Goal: Transaction & Acquisition: Book appointment/travel/reservation

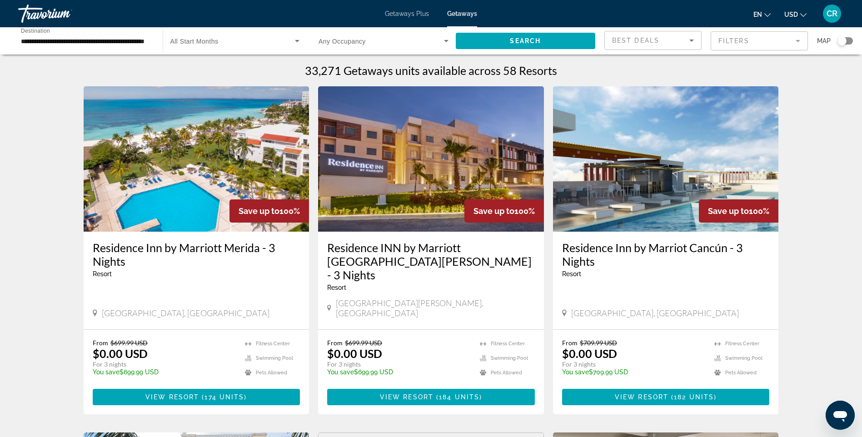
click at [127, 44] on input "**********" at bounding box center [86, 41] width 130 height 11
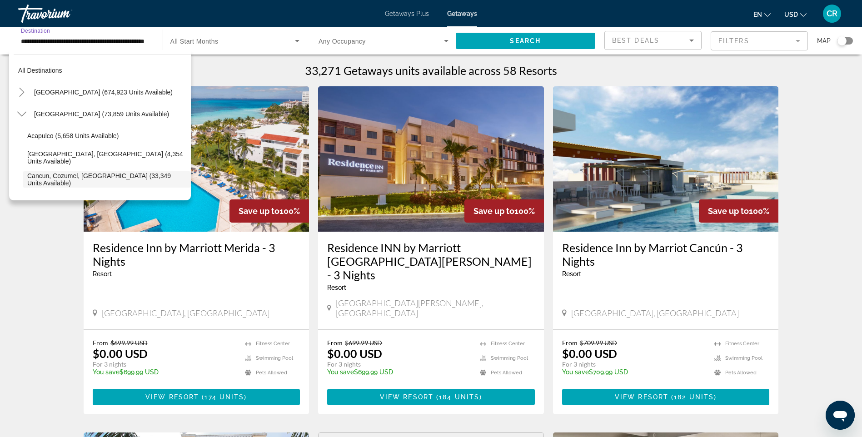
scroll to position [54, 0]
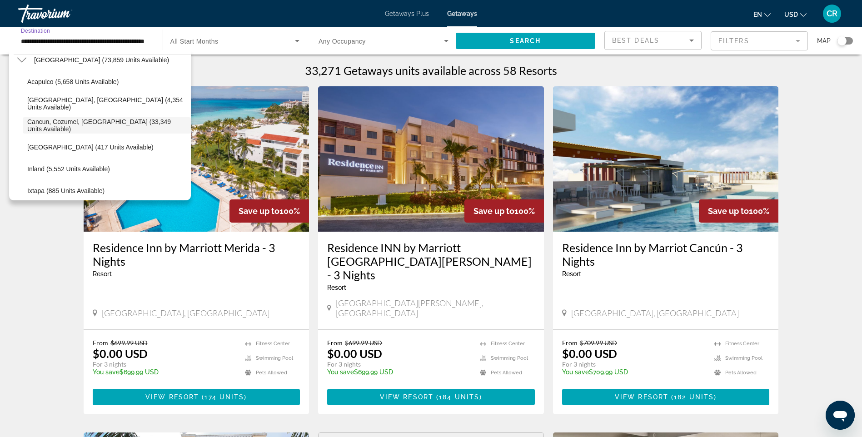
click at [278, 45] on span "Search widget" at bounding box center [232, 40] width 125 height 11
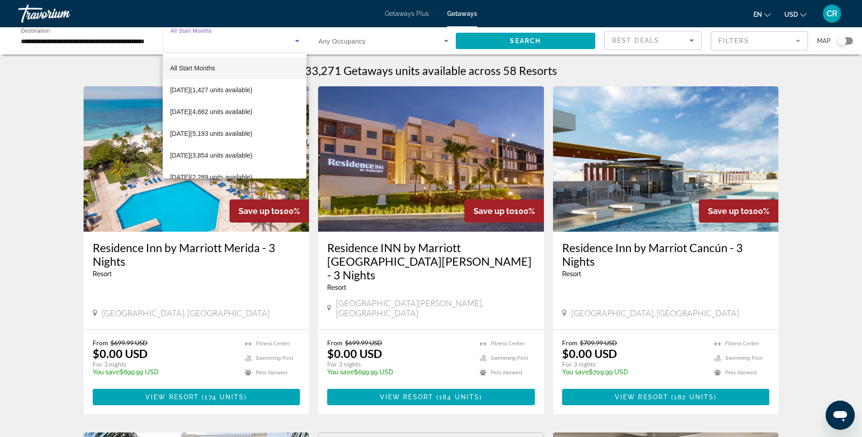
click at [347, 42] on div at bounding box center [431, 218] width 862 height 437
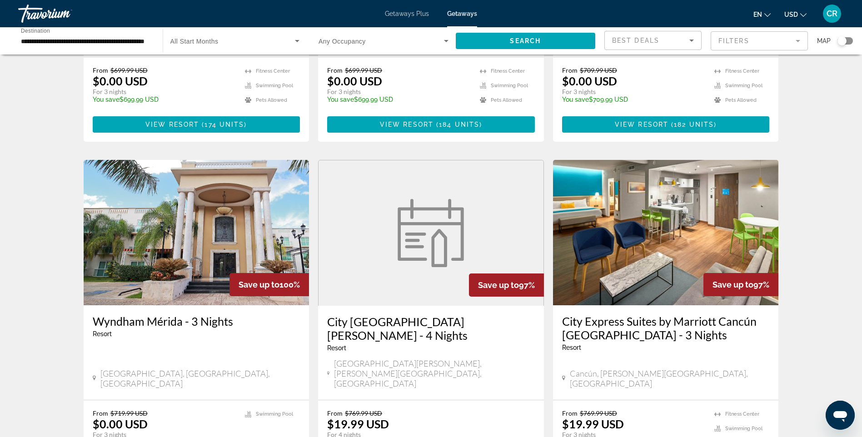
scroll to position [45, 0]
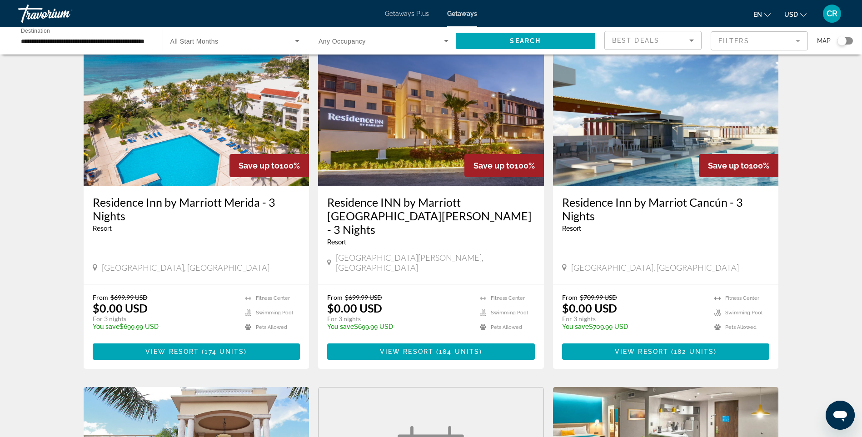
click at [843, 40] on div "Search widget" at bounding box center [842, 40] width 9 height 9
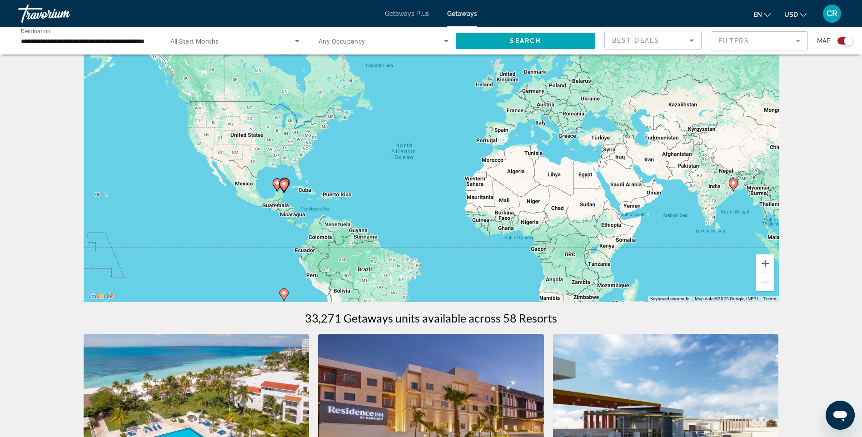
scroll to position [0, 0]
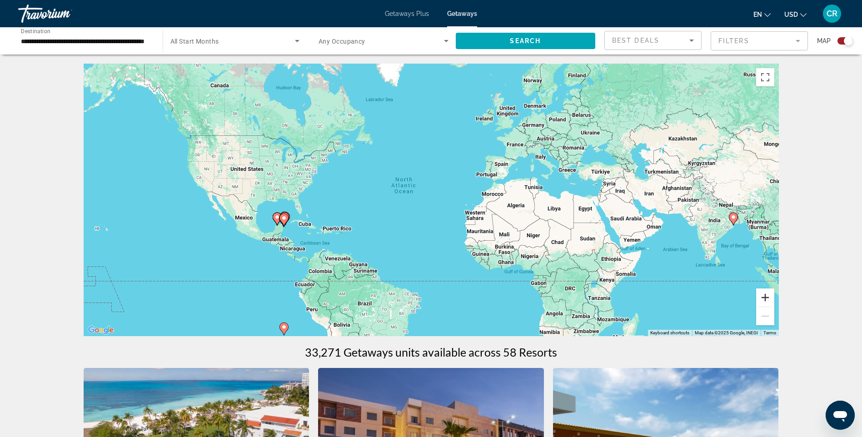
click at [767, 301] on button "Zoom in" at bounding box center [766, 298] width 18 height 18
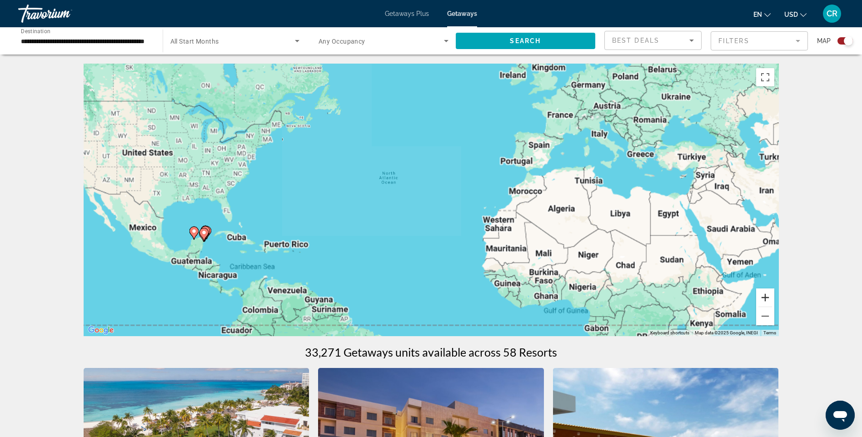
click at [767, 301] on button "Zoom in" at bounding box center [766, 298] width 18 height 18
click at [767, 300] on button "Zoom in" at bounding box center [766, 298] width 18 height 18
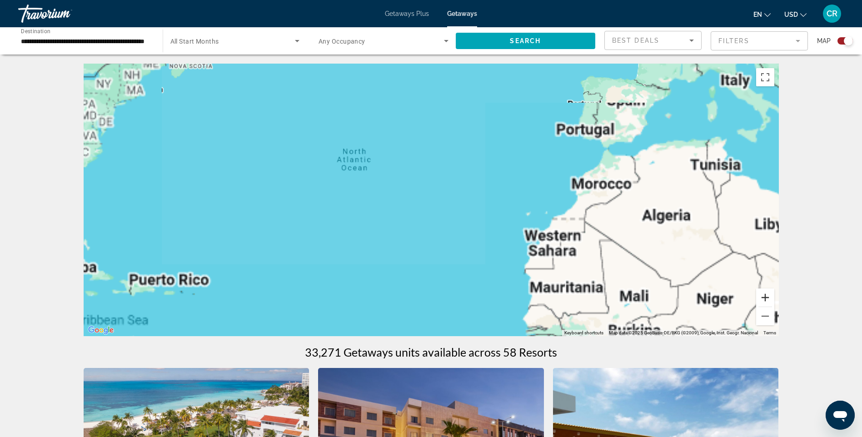
click at [767, 300] on button "Zoom in" at bounding box center [766, 298] width 18 height 18
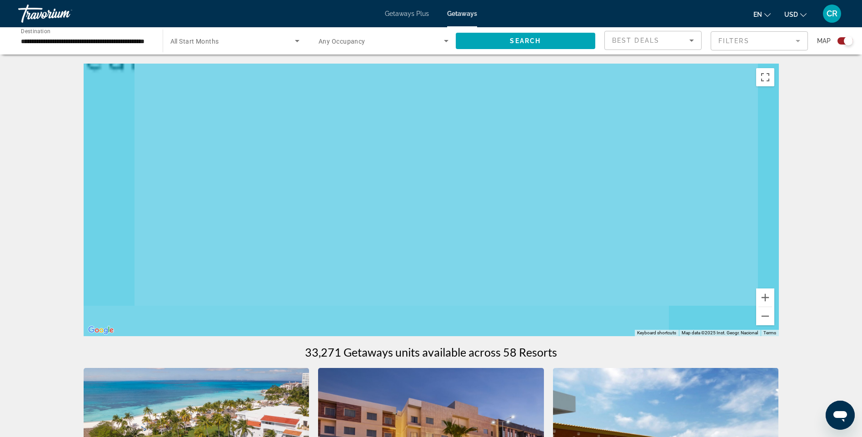
drag, startPoint x: 330, startPoint y: 169, endPoint x: 660, endPoint y: 97, distance: 337.9
click at [532, 120] on div "Main content" at bounding box center [432, 200] width 696 height 273
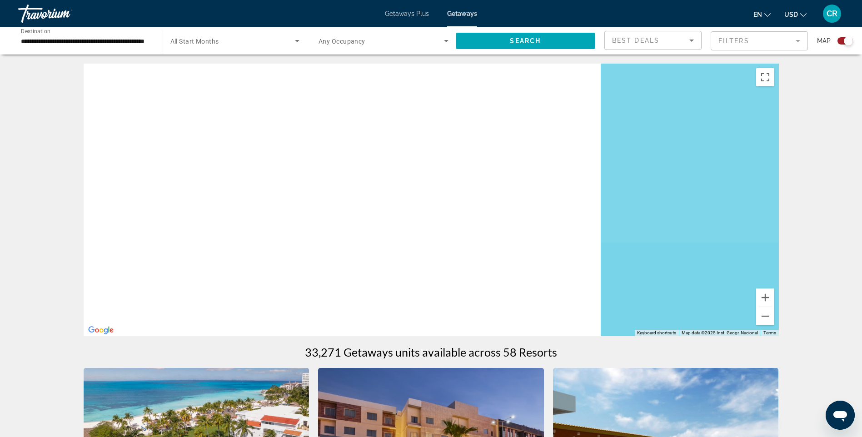
click at [483, 153] on div "Main content" at bounding box center [432, 200] width 696 height 273
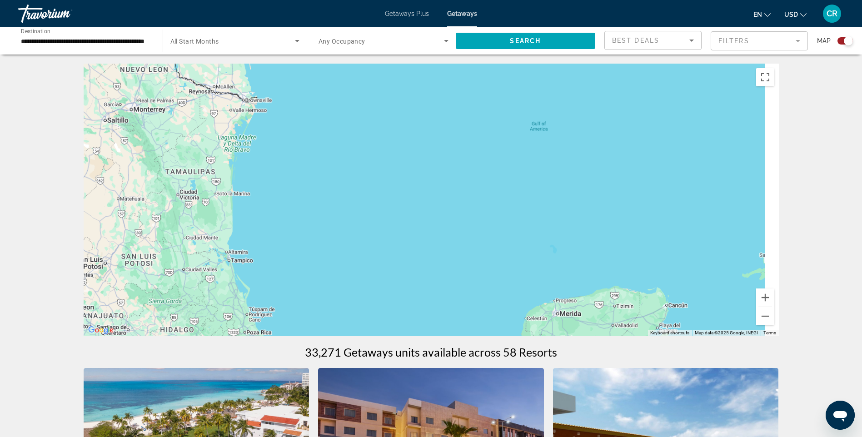
drag, startPoint x: 522, startPoint y: 195, endPoint x: 340, endPoint y: 193, distance: 182.3
click at [359, 194] on div "Main content" at bounding box center [432, 200] width 696 height 273
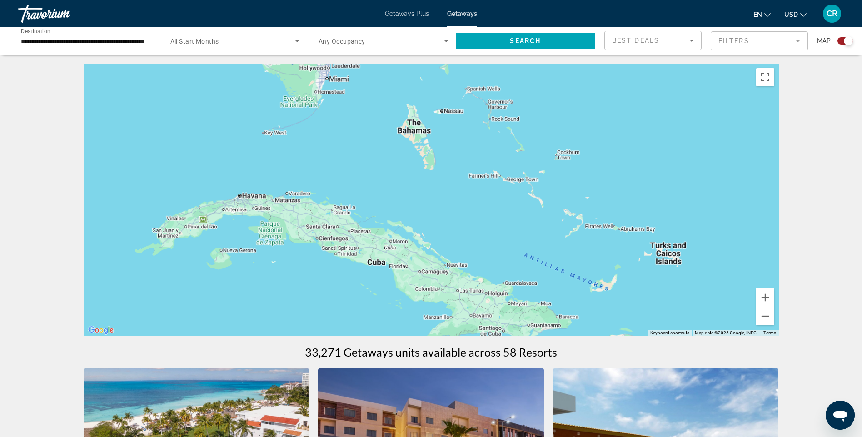
drag, startPoint x: 346, startPoint y: 192, endPoint x: 544, endPoint y: 140, distance: 205.2
click at [544, 140] on div "Main content" at bounding box center [432, 200] width 696 height 273
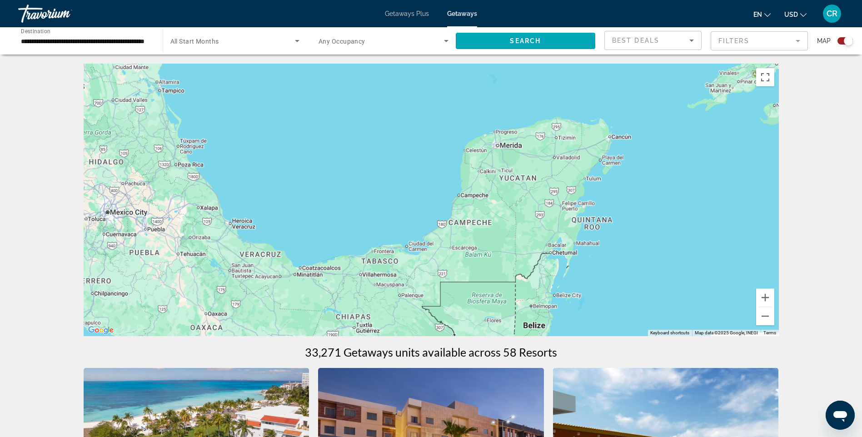
drag, startPoint x: 429, startPoint y: 155, endPoint x: 417, endPoint y: 134, distance: 24.2
click at [420, 121] on div "Main content" at bounding box center [432, 200] width 696 height 273
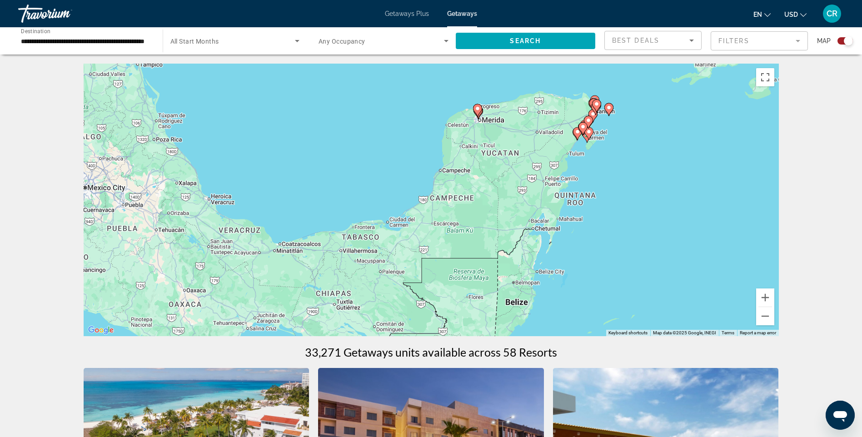
drag, startPoint x: 336, startPoint y: 218, endPoint x: 250, endPoint y: 253, distance: 93.0
click at [251, 253] on div "To activate drag with keyboard, press Alt + Enter. Once in keyboard drag state,…" at bounding box center [432, 200] width 696 height 273
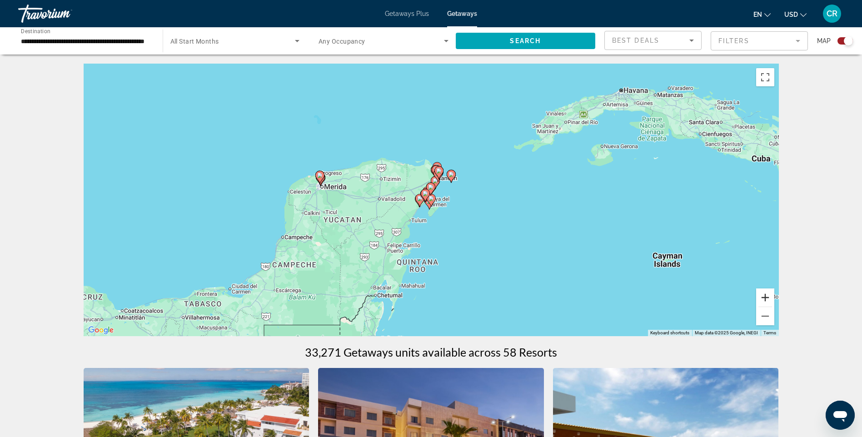
click at [767, 294] on button "Zoom in" at bounding box center [766, 298] width 18 height 18
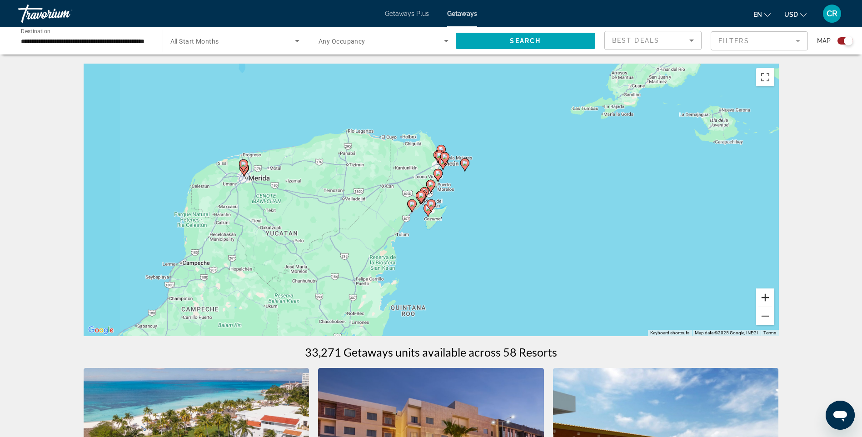
click at [767, 294] on button "Zoom in" at bounding box center [766, 298] width 18 height 18
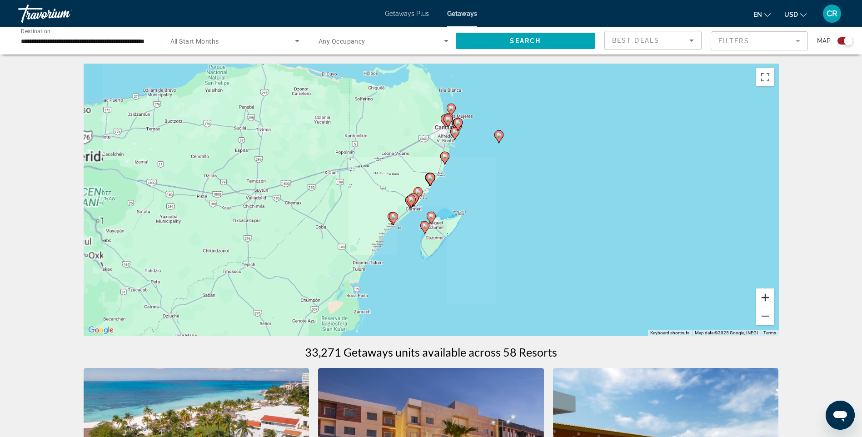
click at [767, 294] on button "Zoom in" at bounding box center [766, 298] width 18 height 18
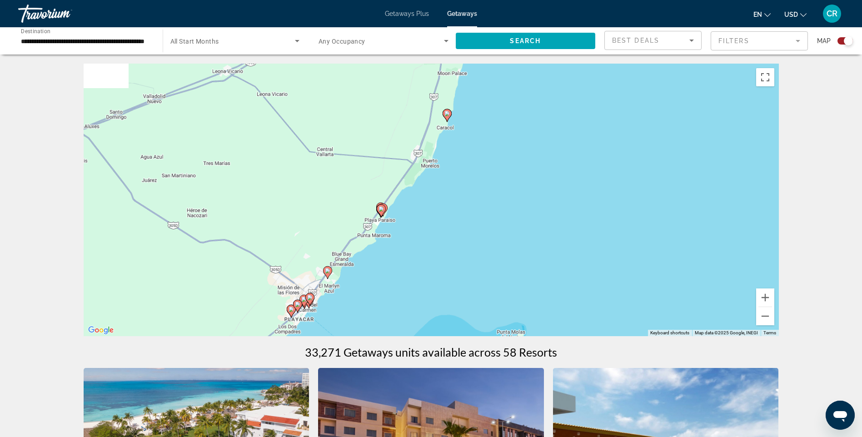
drag, startPoint x: 506, startPoint y: 76, endPoint x: 397, endPoint y: 221, distance: 180.5
click at [407, 222] on div "To activate drag with keyboard, press Alt + Enter. Once in keyboard drag state,…" at bounding box center [432, 200] width 696 height 273
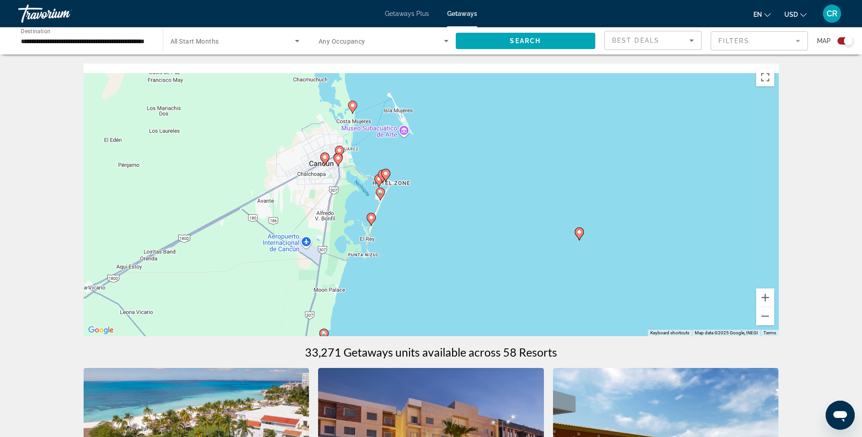
drag, startPoint x: 428, startPoint y: 125, endPoint x: 395, endPoint y: 243, distance: 122.7
click at [395, 243] on div "To activate drag with keyboard, press Alt + Enter. Once in keyboard drag state,…" at bounding box center [432, 200] width 696 height 273
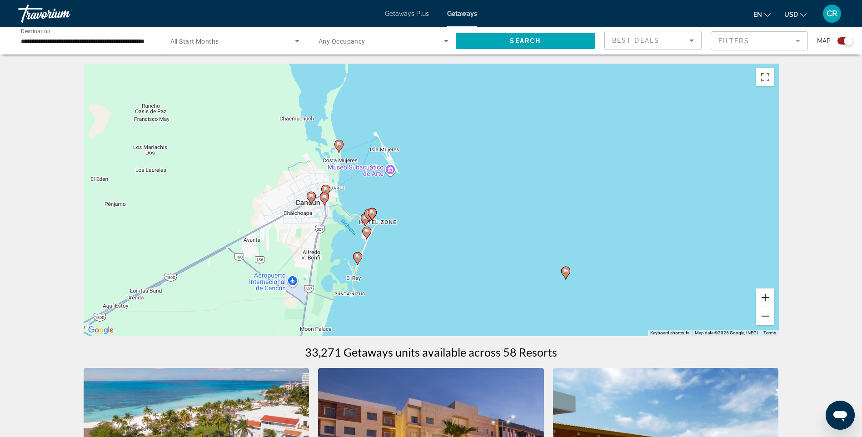
click at [768, 300] on button "Zoom in" at bounding box center [766, 298] width 18 height 18
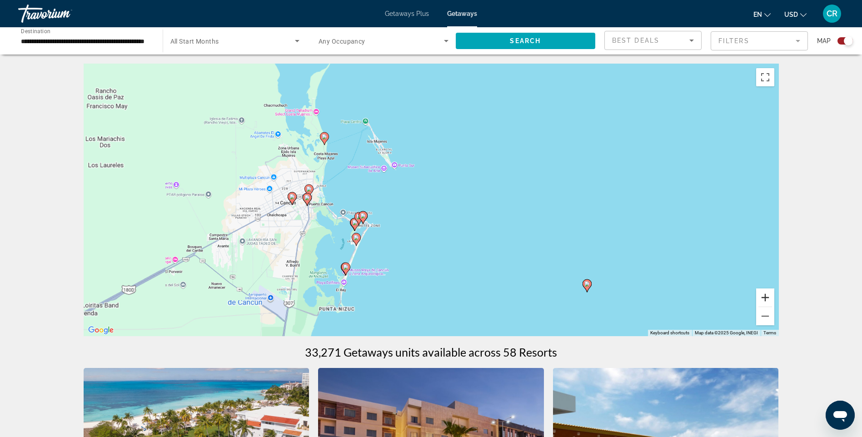
click at [768, 300] on button "Zoom in" at bounding box center [766, 298] width 18 height 18
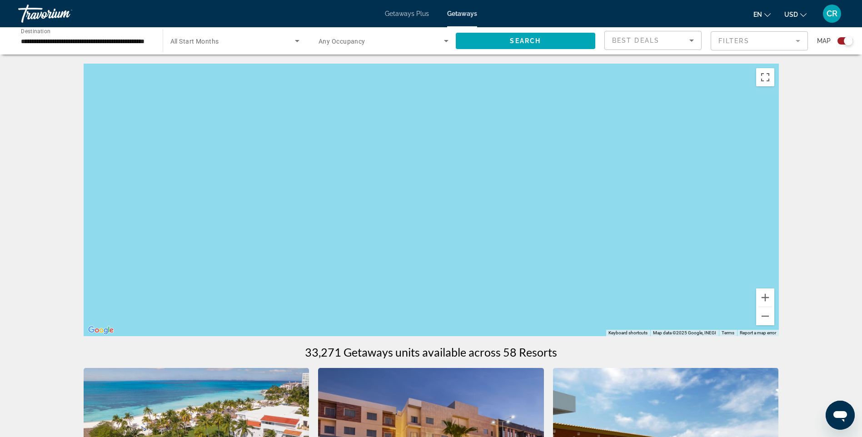
drag, startPoint x: 256, startPoint y: 226, endPoint x: 481, endPoint y: 145, distance: 239.7
click at [476, 145] on div "To activate drag with keyboard, press Alt + Enter. Once in keyboard drag state,…" at bounding box center [432, 200] width 696 height 273
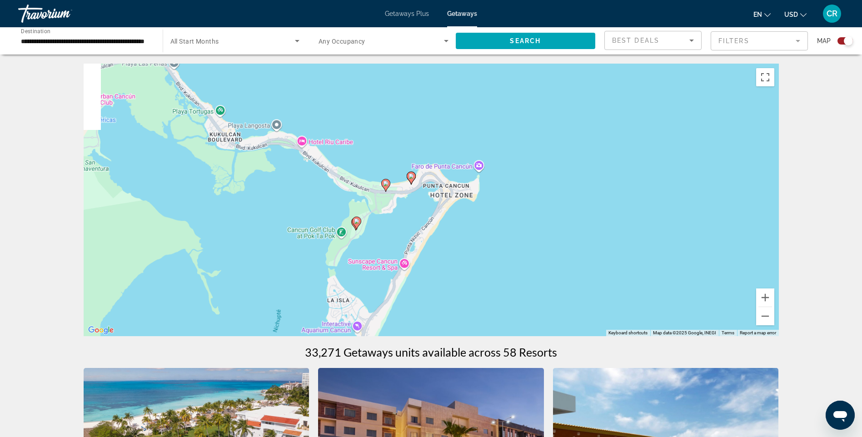
drag, startPoint x: 297, startPoint y: 242, endPoint x: 352, endPoint y: 164, distance: 96.2
click at [352, 164] on div "To activate drag with keyboard, press Alt + Enter. Once in keyboard drag state,…" at bounding box center [432, 200] width 696 height 273
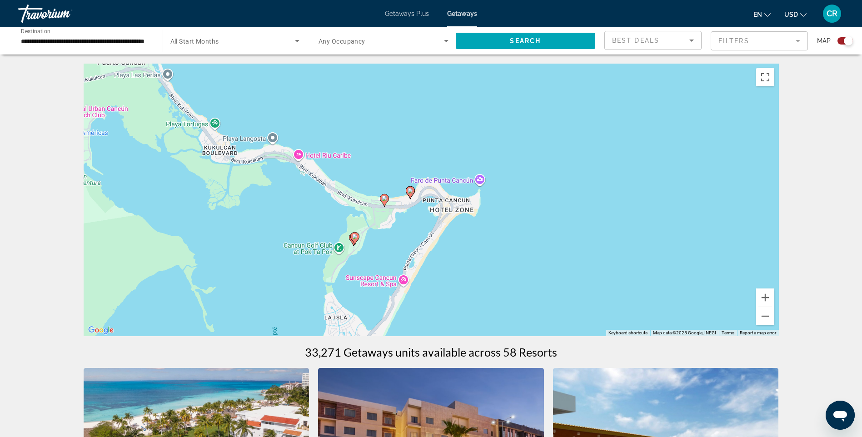
drag, startPoint x: 488, startPoint y: 211, endPoint x: 481, endPoint y: 246, distance: 34.8
click at [481, 246] on div "To activate drag with keyboard, press Alt + Enter. Once in keyboard drag state,…" at bounding box center [432, 200] width 696 height 273
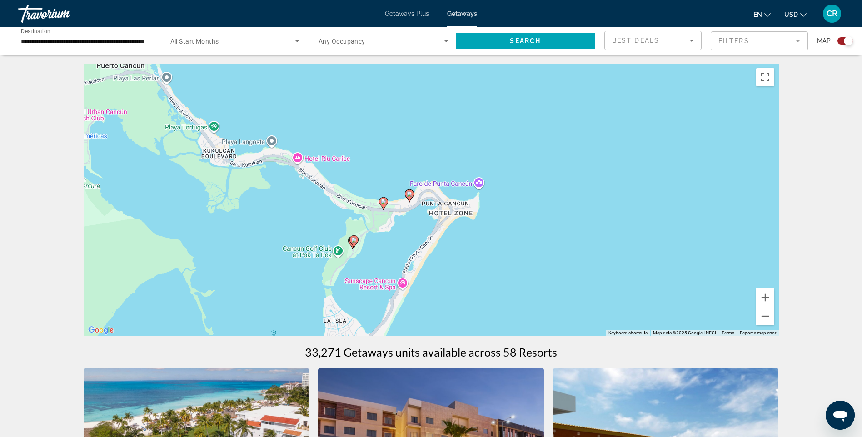
drag, startPoint x: 481, startPoint y: 246, endPoint x: 364, endPoint y: 300, distance: 129.4
click at [384, 299] on div "To activate drag with keyboard, press Alt + Enter. Once in keyboard drag state,…" at bounding box center [432, 200] width 696 height 273
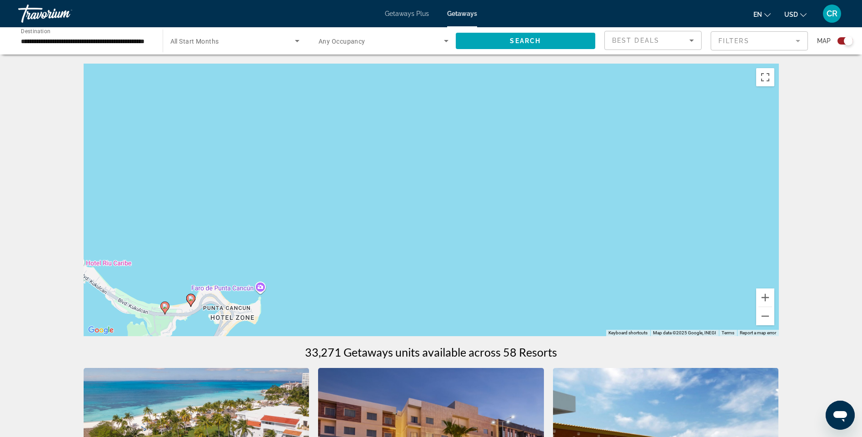
drag, startPoint x: 430, startPoint y: 212, endPoint x: 475, endPoint y: 290, distance: 90.1
click at [471, 288] on div "To activate drag with keyboard, press Alt + Enter. Once in keyboard drag state,…" at bounding box center [432, 200] width 696 height 273
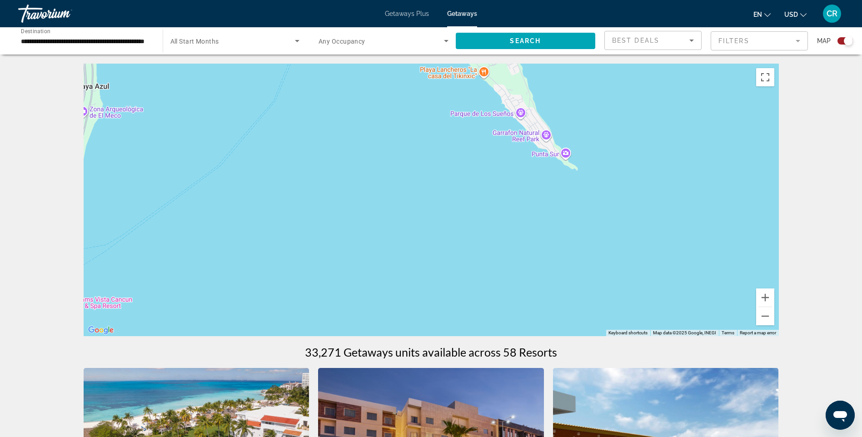
drag, startPoint x: 349, startPoint y: 204, endPoint x: 388, endPoint y: 265, distance: 72.0
click at [388, 265] on div "To activate drag with keyboard, press Alt + Enter. Once in keyboard drag state,…" at bounding box center [432, 200] width 696 height 273
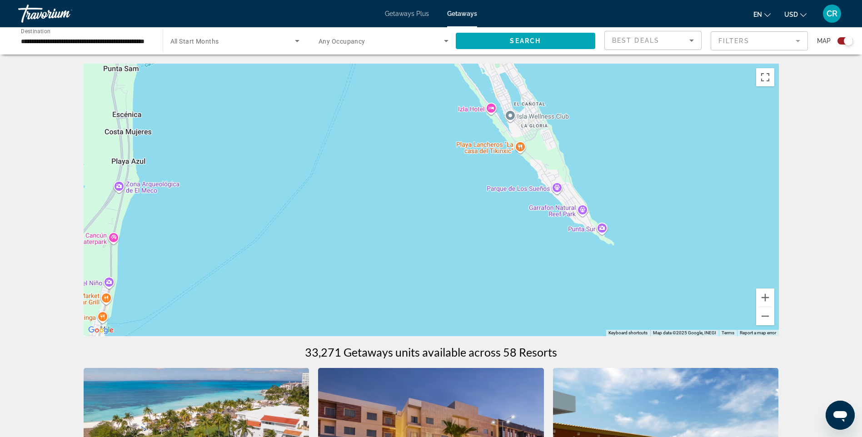
drag, startPoint x: 412, startPoint y: 256, endPoint x: 409, endPoint y: 286, distance: 29.7
click at [409, 286] on div "To activate drag with keyboard, press Alt + Enter. Once in keyboard drag state,…" at bounding box center [432, 200] width 696 height 273
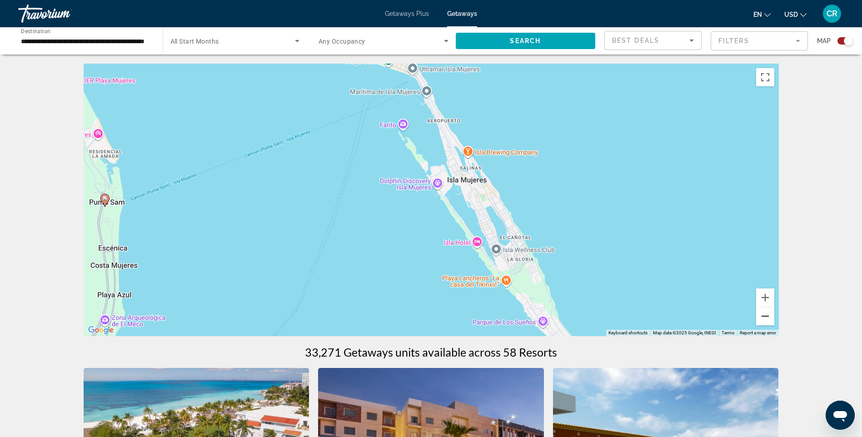
click at [766, 312] on button "Zoom out" at bounding box center [766, 316] width 18 height 18
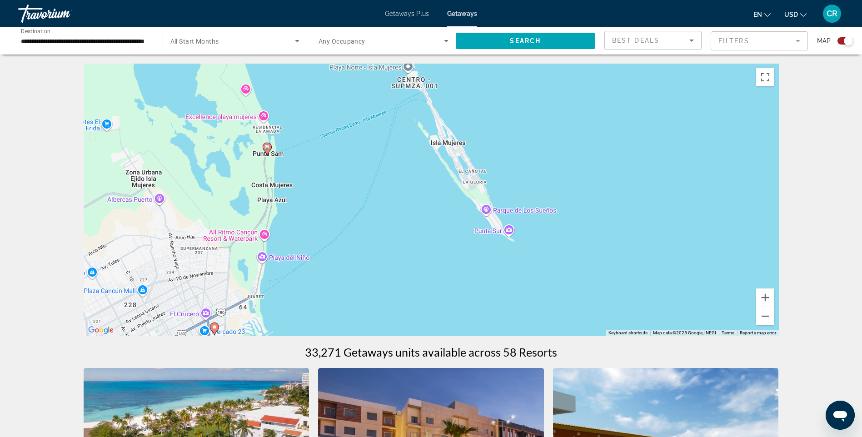
drag, startPoint x: 410, startPoint y: 286, endPoint x: 400, endPoint y: 147, distance: 139.5
click at [400, 147] on div "To activate drag with keyboard, press Alt + Enter. Once in keyboard drag state,…" at bounding box center [432, 200] width 696 height 273
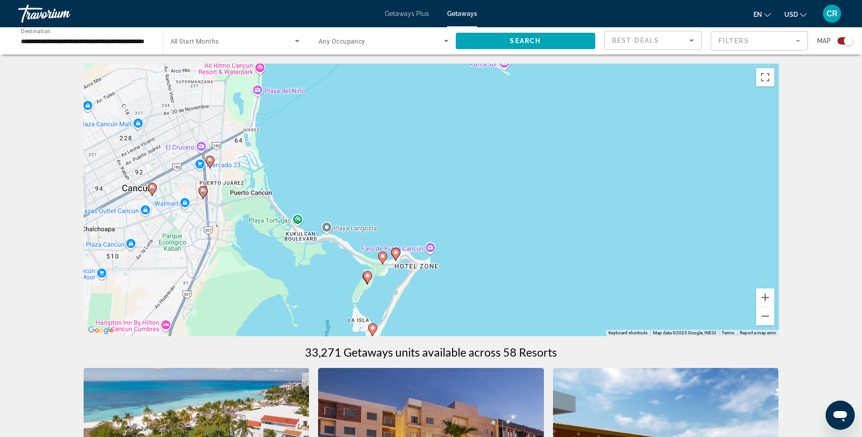
drag, startPoint x: 387, startPoint y: 243, endPoint x: 393, endPoint y: 169, distance: 74.3
click at [393, 169] on div "To activate drag with keyboard, press Alt + Enter. Once in keyboard drag state,…" at bounding box center [432, 200] width 696 height 273
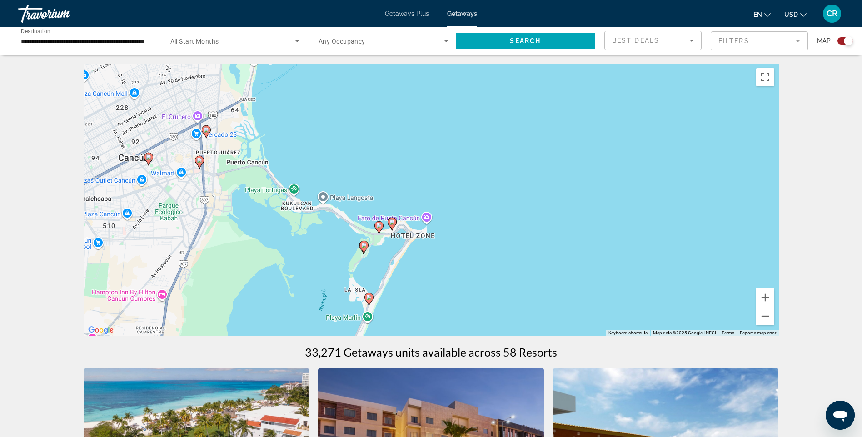
click at [395, 224] on image "Main content" at bounding box center [392, 222] width 5 height 5
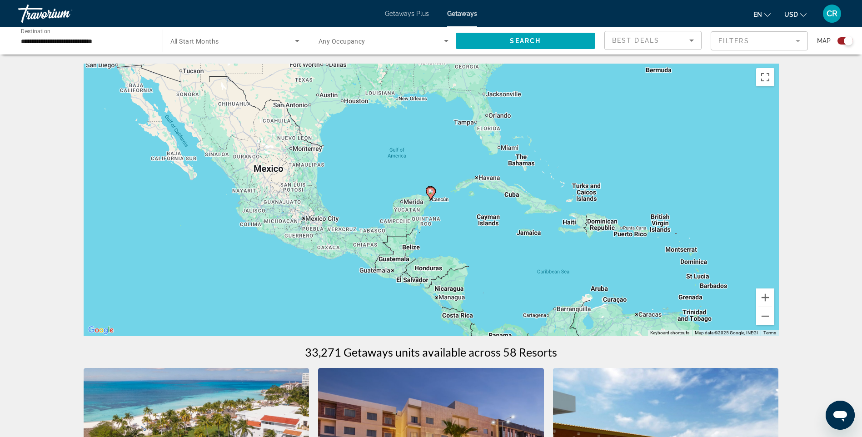
click at [431, 194] on image "Main content" at bounding box center [430, 191] width 5 height 5
type input "**********"
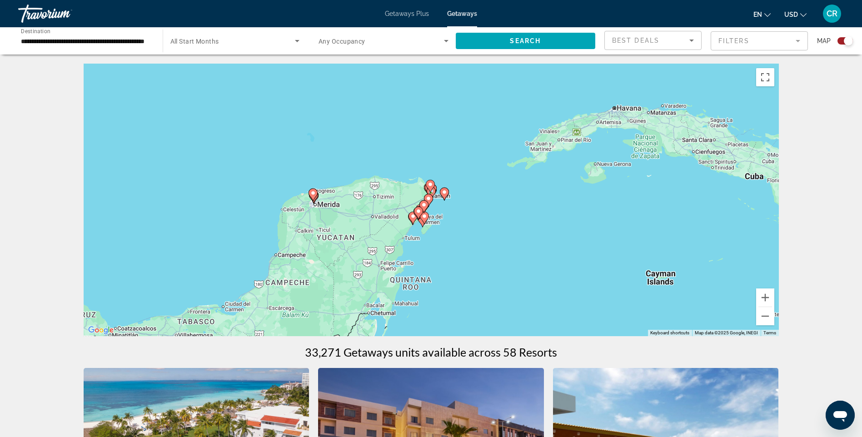
click at [432, 190] on gmp-advanced-marker "Main content" at bounding box center [430, 187] width 9 height 14
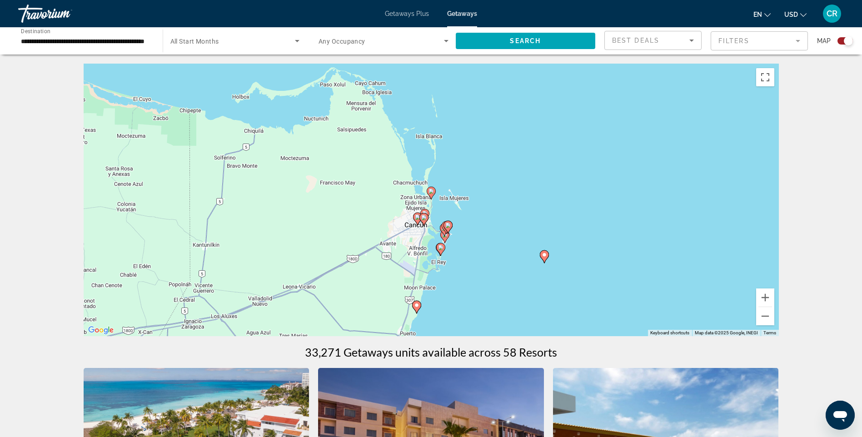
click at [424, 220] on image "Main content" at bounding box center [423, 217] width 5 height 5
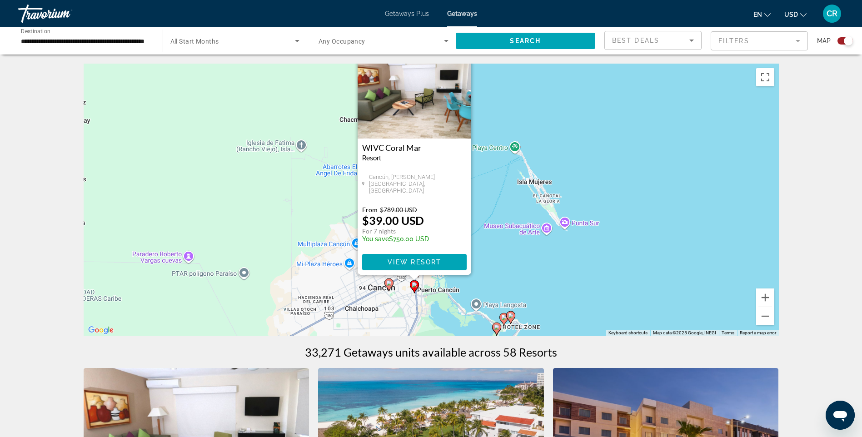
drag, startPoint x: 495, startPoint y: 279, endPoint x: 478, endPoint y: 249, distance: 33.8
click at [479, 249] on div "To activate drag with keyboard, press Alt + Enter. Once in keyboard drag state,…" at bounding box center [432, 200] width 696 height 273
click at [471, 306] on div "To activate drag with keyboard, press Alt + Enter. Once in keyboard drag state,…" at bounding box center [432, 200] width 696 height 273
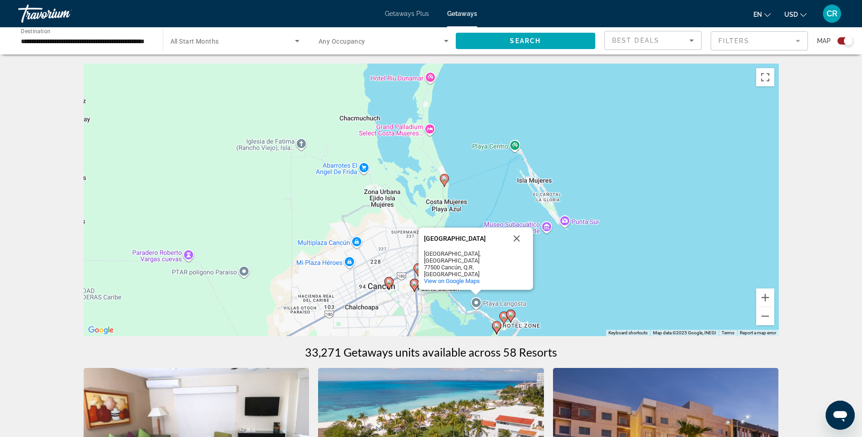
click at [505, 318] on image "Main content" at bounding box center [503, 316] width 5 height 5
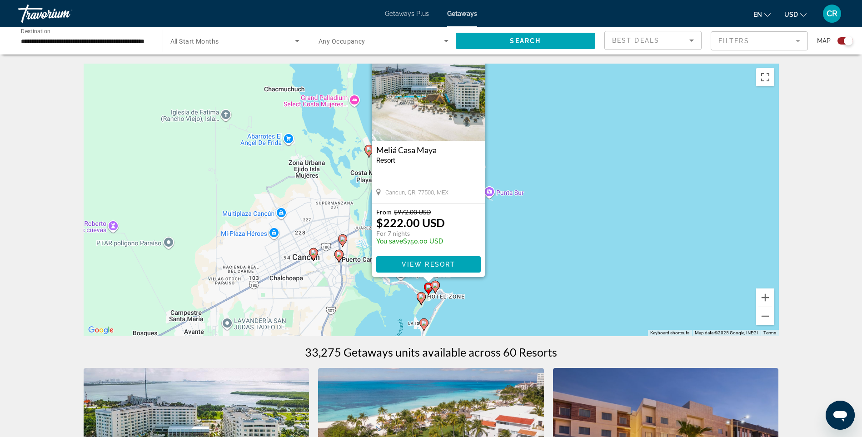
drag, startPoint x: 506, startPoint y: 283, endPoint x: 504, endPoint y: 252, distance: 31.0
click at [504, 252] on div "To activate drag with keyboard, press Alt + Enter. Once in keyboard drag state,…" at bounding box center [432, 200] width 696 height 273
click at [436, 289] on icon "Main content" at bounding box center [435, 287] width 8 height 12
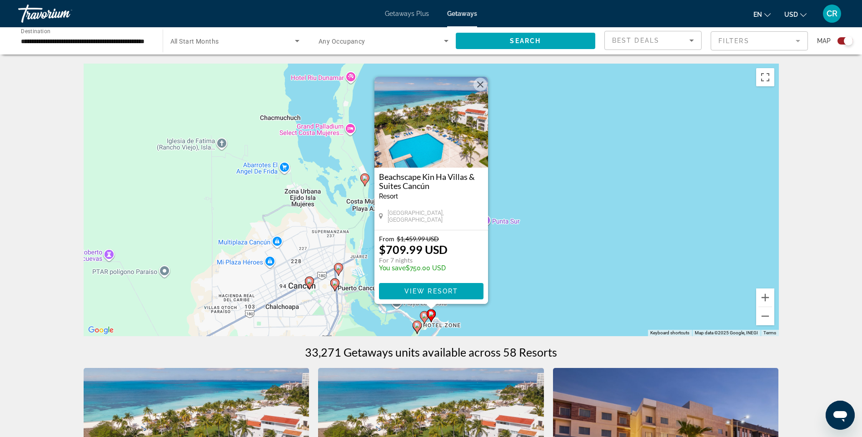
click at [425, 182] on h3 "Beachscape Kin Ha Villas & Suites Cancún" at bounding box center [431, 181] width 105 height 18
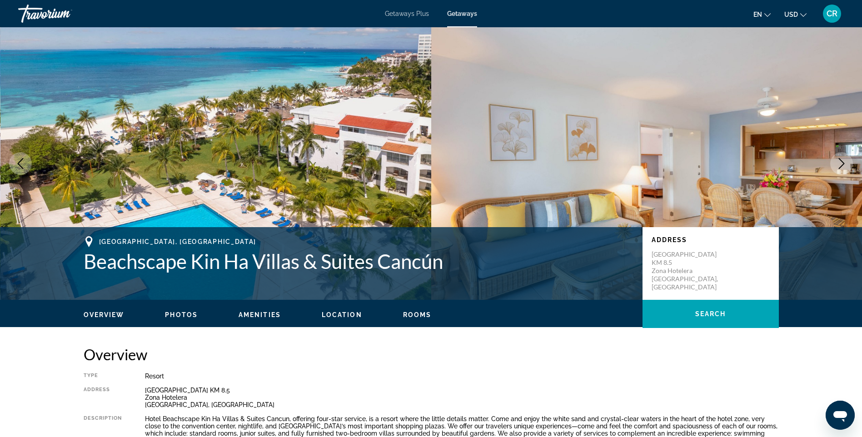
click at [811, 16] on ul "en English Español Français Italiano Português русский USD USD ($) MXN (Mex$) C…" at bounding box center [787, 13] width 67 height 15
click at [804, 14] on icon "Change currency" at bounding box center [804, 15] width 6 height 6
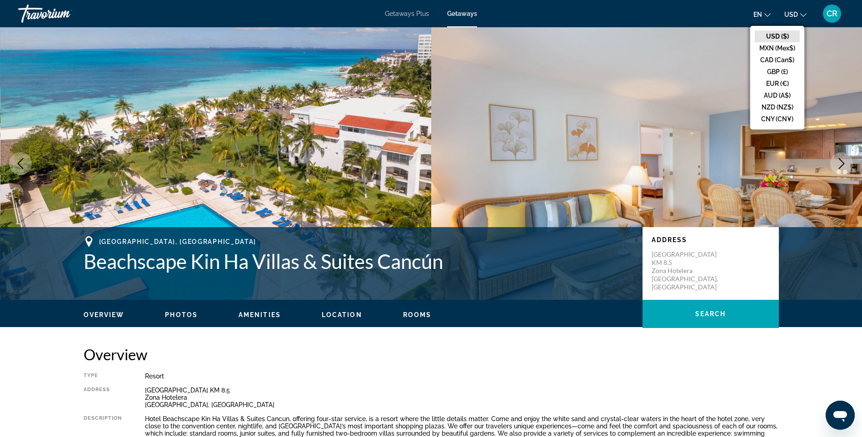
click at [802, 12] on icon "Change currency" at bounding box center [804, 15] width 6 height 6
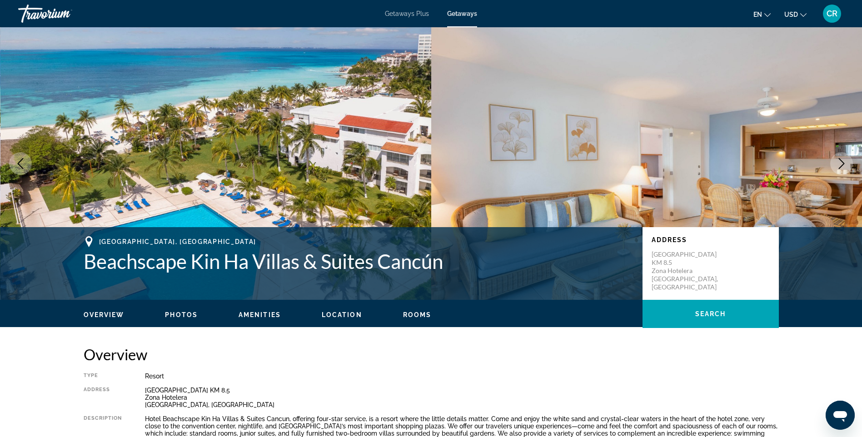
click at [805, 11] on mat-icon "Change currency" at bounding box center [804, 13] width 6 height 6
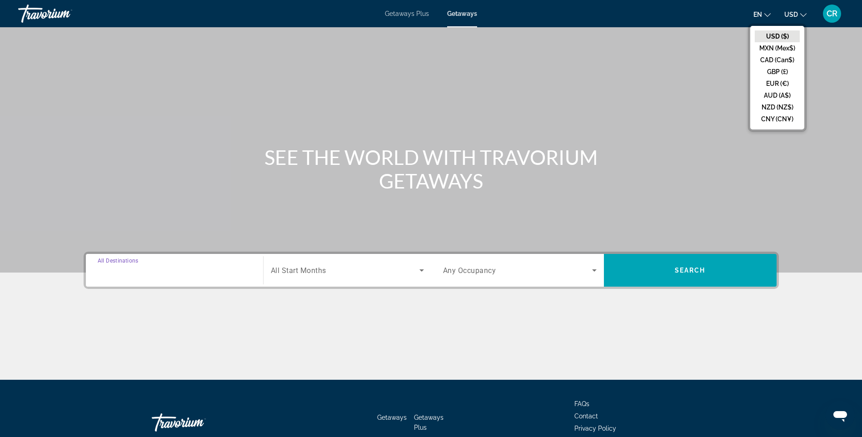
click at [172, 266] on input "Destination All Destinations" at bounding box center [175, 271] width 154 height 11
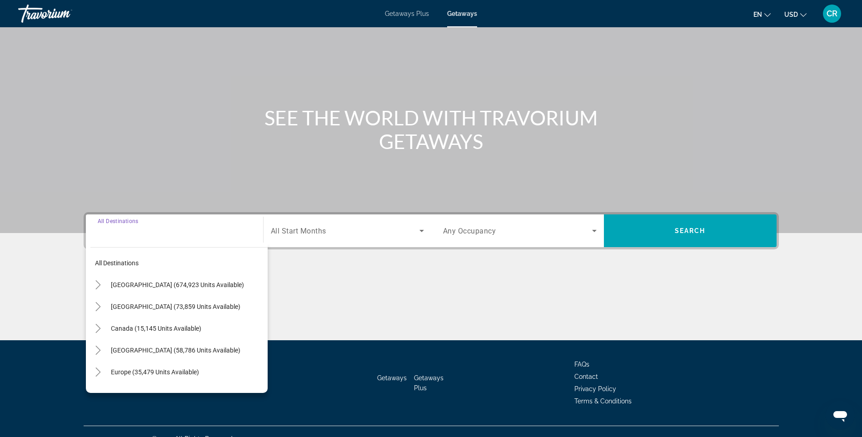
scroll to position [54, 0]
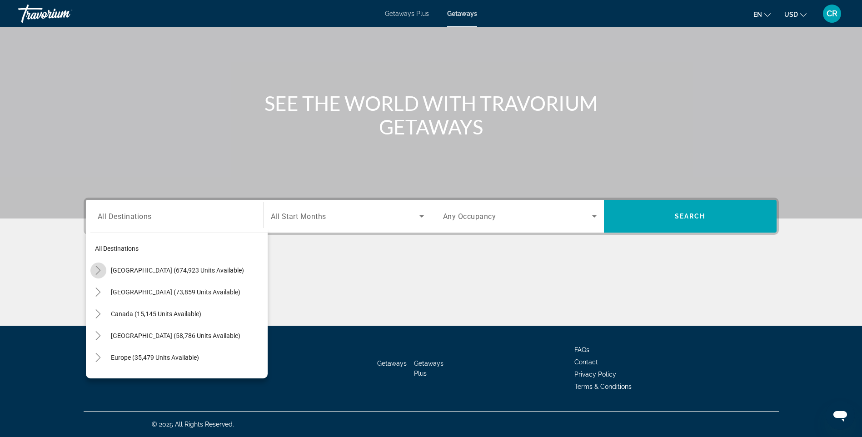
click at [100, 268] on icon "Toggle United States (674,923 units available)" at bounding box center [98, 270] width 9 height 9
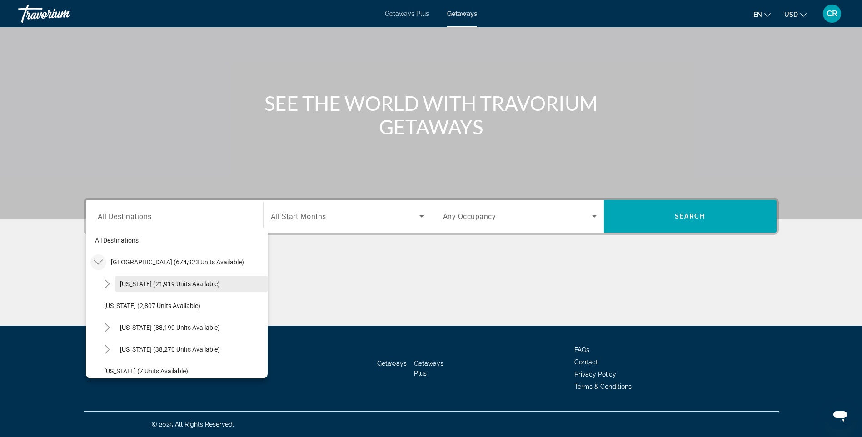
scroll to position [0, 0]
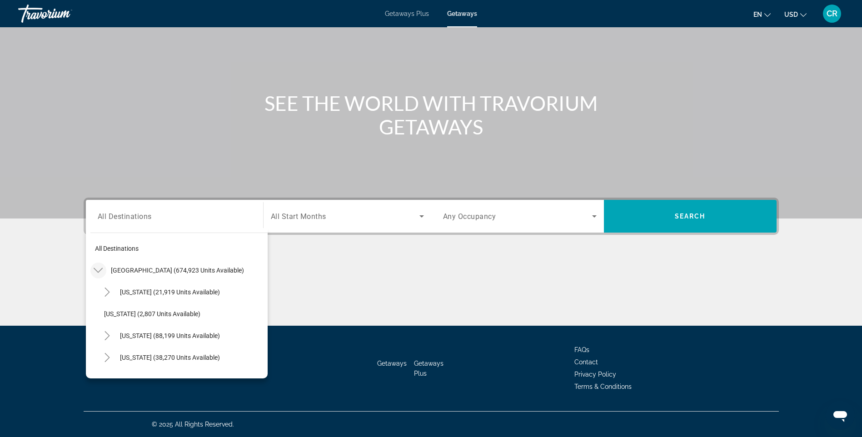
click at [101, 268] on icon "Toggle United States (674,923 units available)" at bounding box center [98, 270] width 9 height 9
click at [100, 288] on icon "Toggle Mexico (73,859 units available)" at bounding box center [98, 292] width 9 height 9
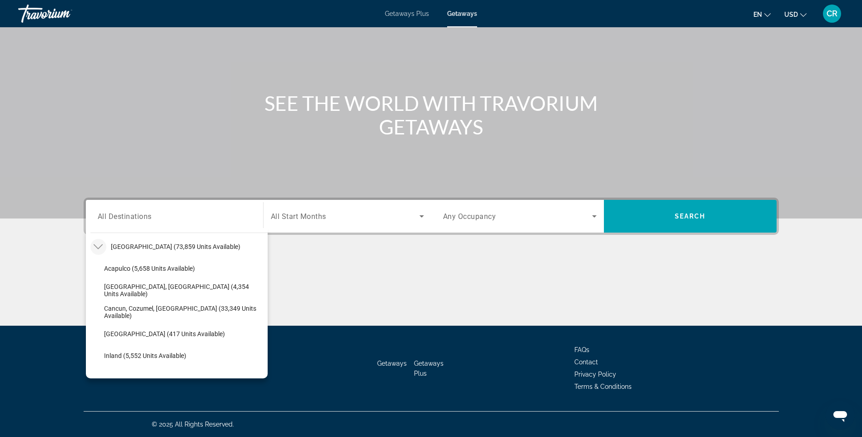
click at [821, 15] on button "CR" at bounding box center [833, 13] width 24 height 19
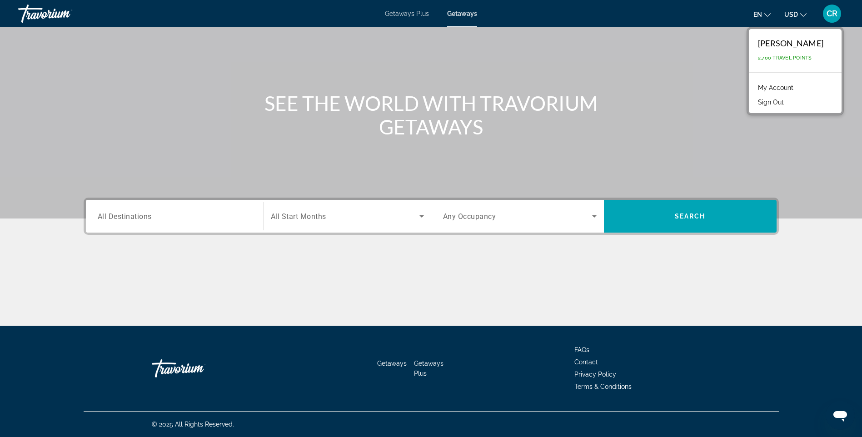
click at [762, 82] on link "My Account" at bounding box center [776, 88] width 45 height 12
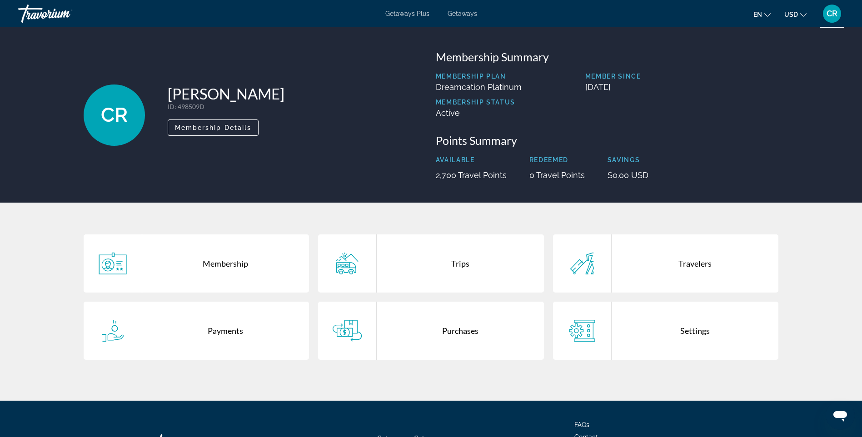
click at [50, 10] on div "Travorium" at bounding box center [63, 14] width 91 height 24
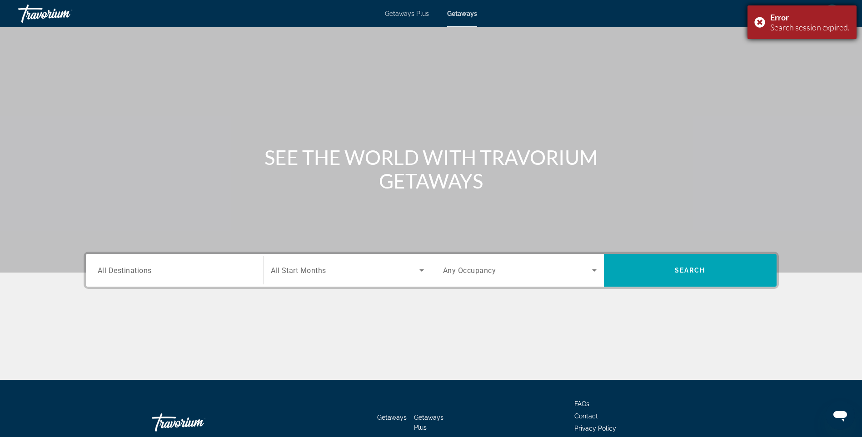
click at [756, 18] on div "Error Search session expired." at bounding box center [802, 22] width 109 height 34
click at [836, 20] on div "CR" at bounding box center [832, 14] width 18 height 18
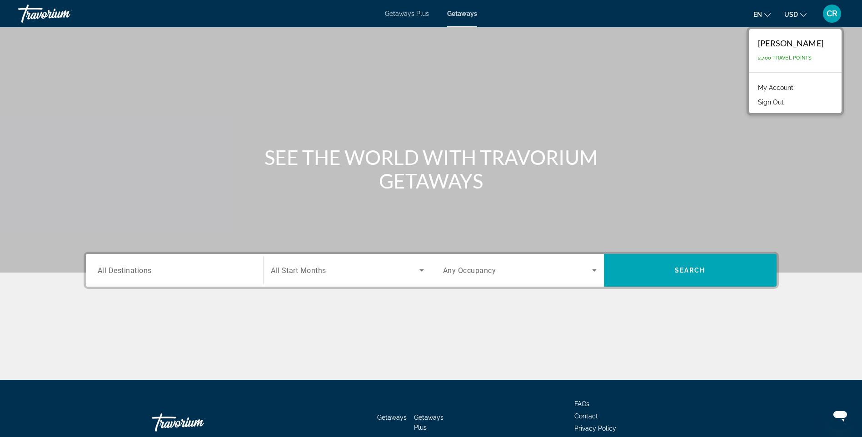
click at [190, 277] on div "Search widget" at bounding box center [175, 271] width 154 height 26
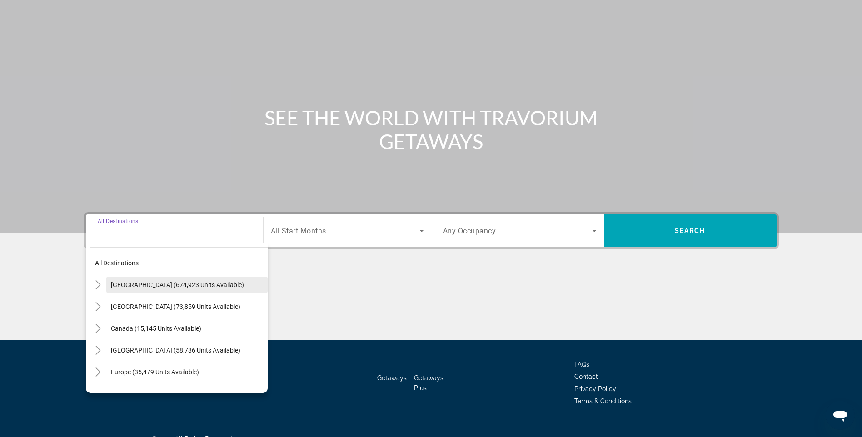
scroll to position [54, 0]
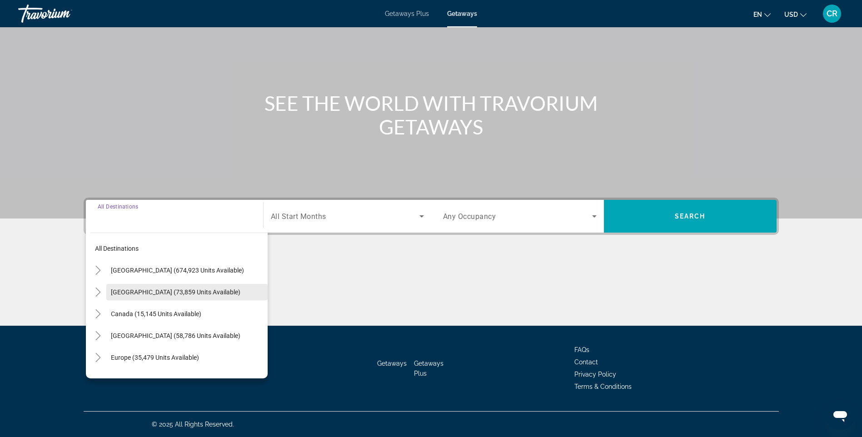
click at [130, 295] on span "[GEOGRAPHIC_DATA] (73,859 units available)" at bounding box center [176, 292] width 130 height 7
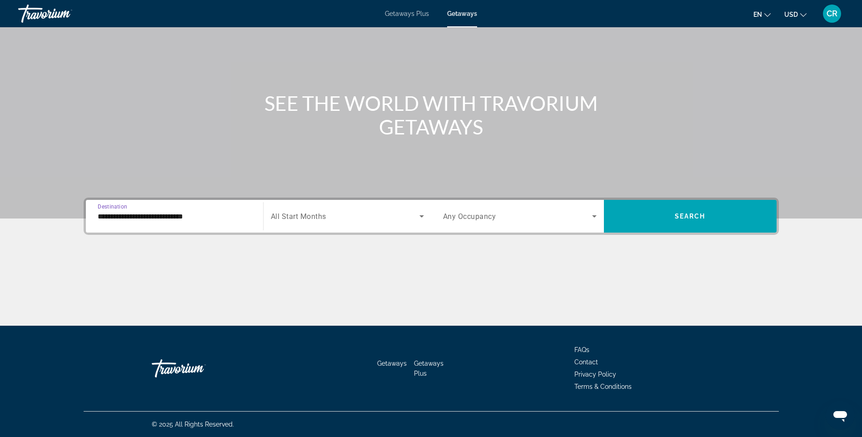
click at [310, 223] on div "Search widget" at bounding box center [347, 216] width 153 height 25
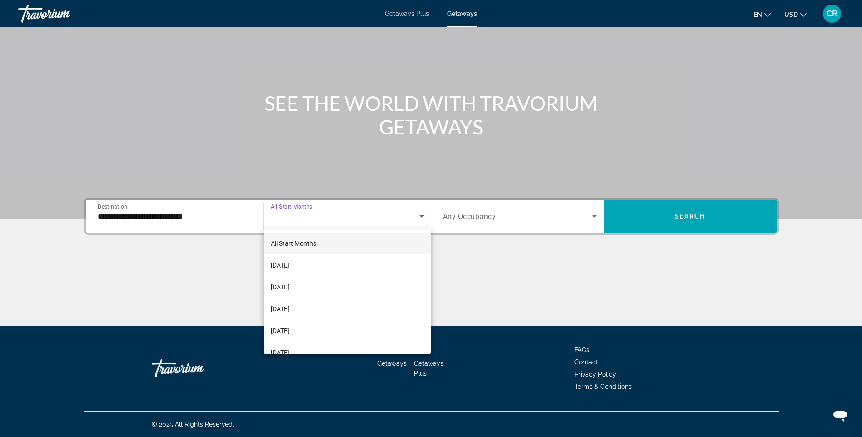
click at [76, 205] on div at bounding box center [431, 218] width 862 height 437
click at [100, 213] on input "**********" at bounding box center [175, 216] width 154 height 11
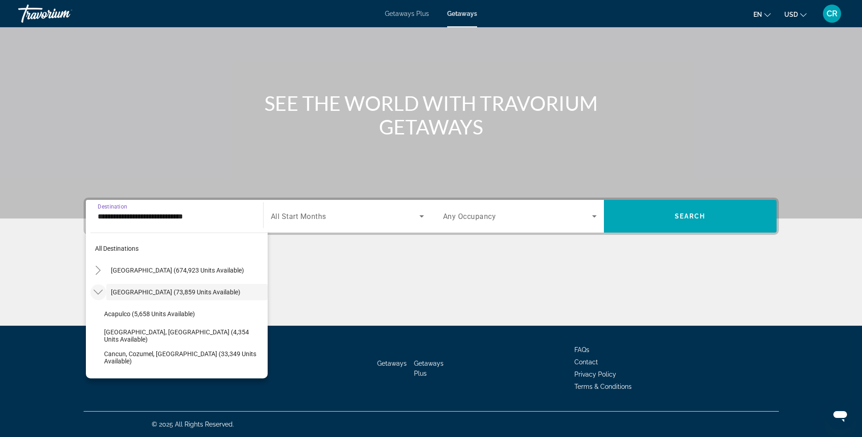
click at [97, 294] on icon "Toggle Mexico (73,859 units available)" at bounding box center [98, 292] width 9 height 9
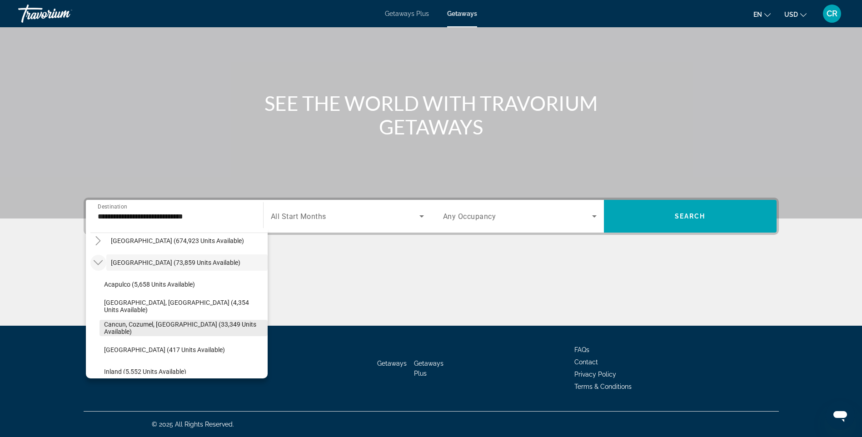
scroll to position [45, 0]
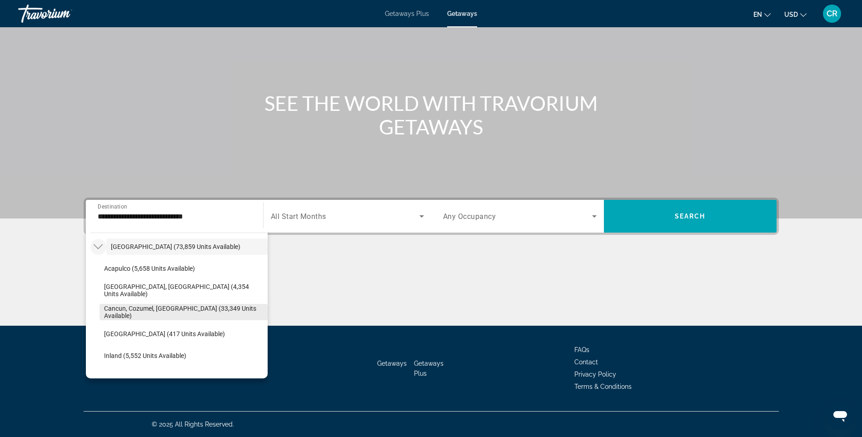
click at [170, 309] on span "Cancun, Cozumel, [GEOGRAPHIC_DATA] (33,349 units available)" at bounding box center [183, 312] width 159 height 15
type input "**********"
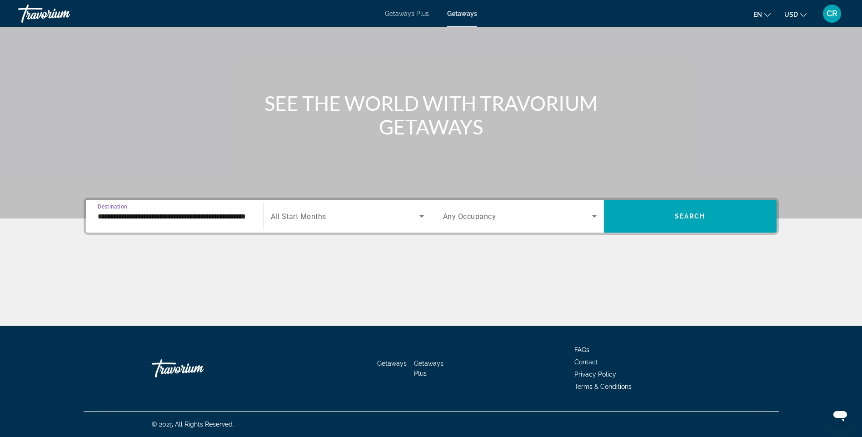
click at [346, 216] on span "Search widget" at bounding box center [345, 216] width 149 height 11
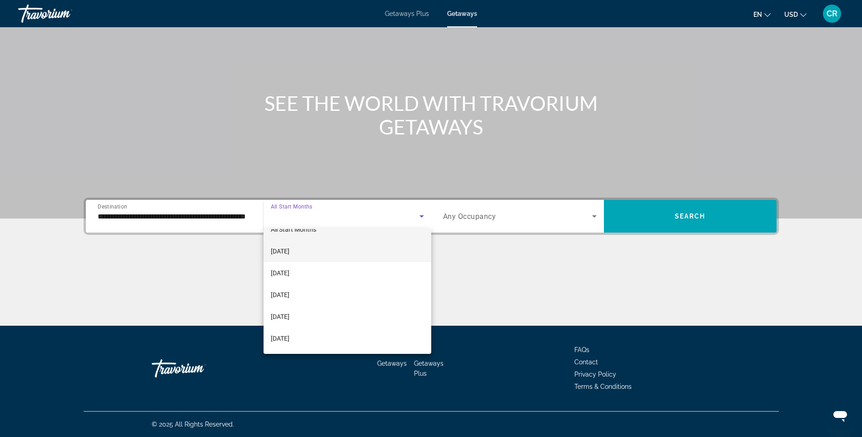
scroll to position [0, 0]
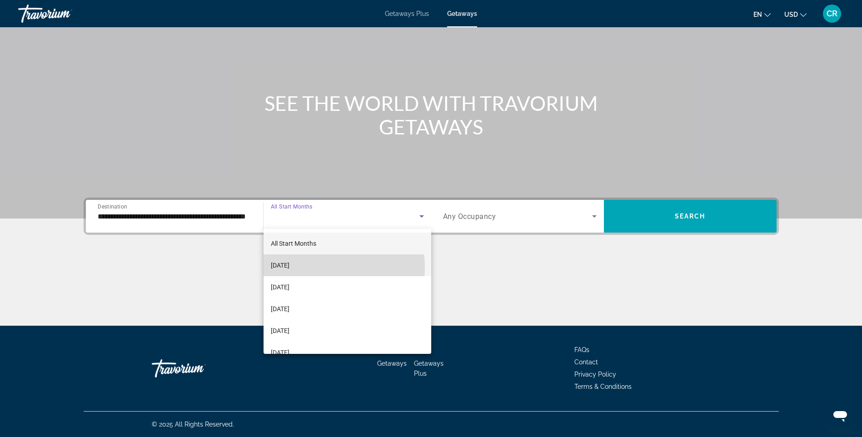
click at [290, 267] on span "[DATE]" at bounding box center [280, 265] width 19 height 11
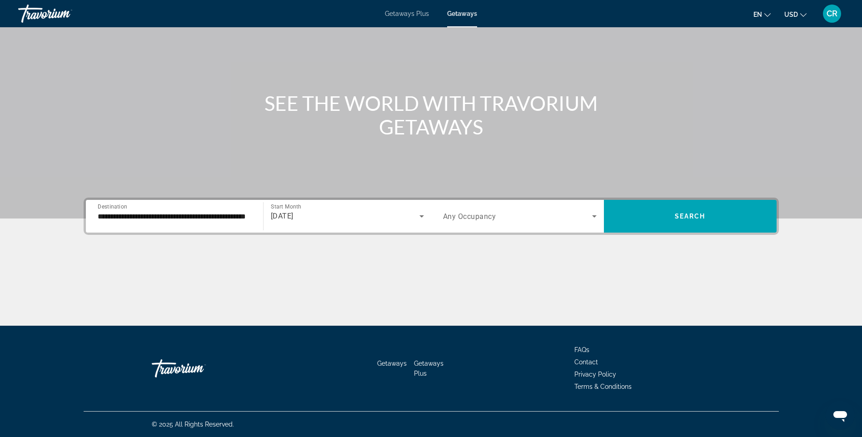
click at [491, 215] on span "Any Occupancy" at bounding box center [469, 216] width 53 height 9
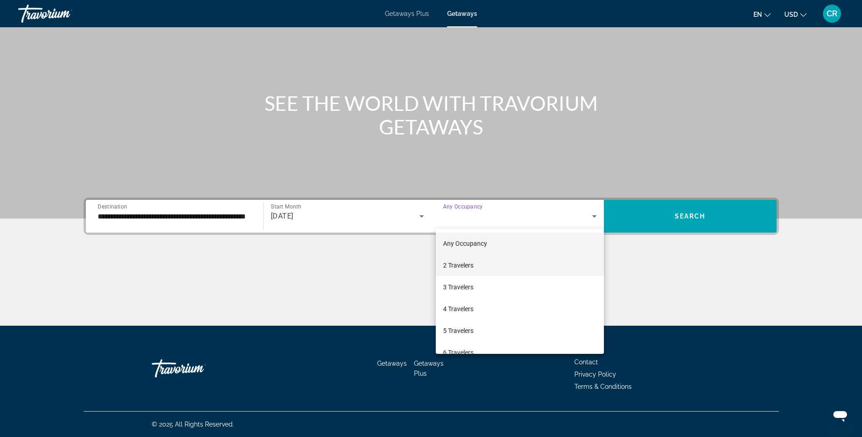
click at [551, 266] on mat-option "2 Travelers" at bounding box center [520, 266] width 168 height 22
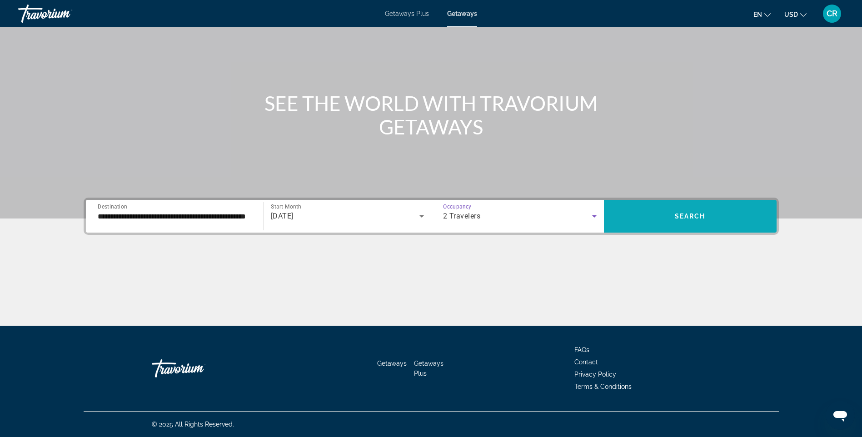
click at [675, 210] on span "Search widget" at bounding box center [690, 217] width 173 height 22
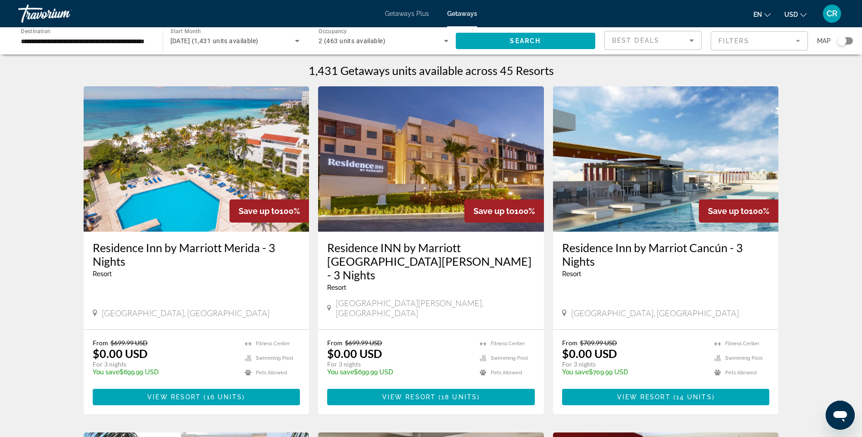
click at [744, 42] on mat-form-field "Filters" at bounding box center [759, 40] width 97 height 19
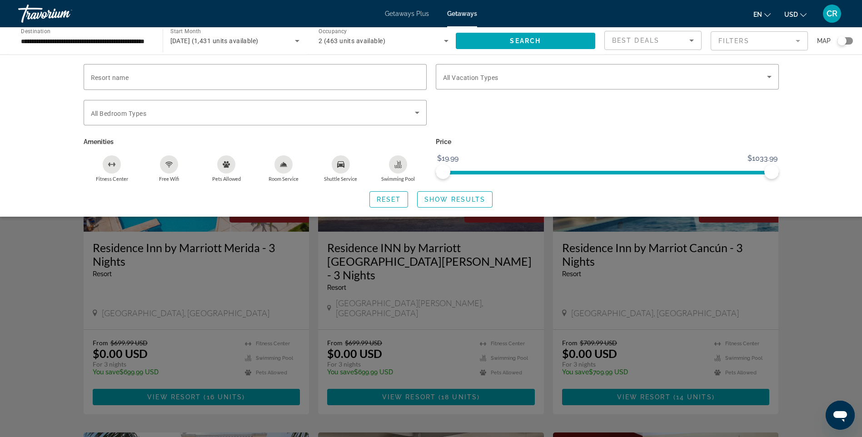
click at [744, 42] on mat-form-field "Filters" at bounding box center [759, 40] width 97 height 19
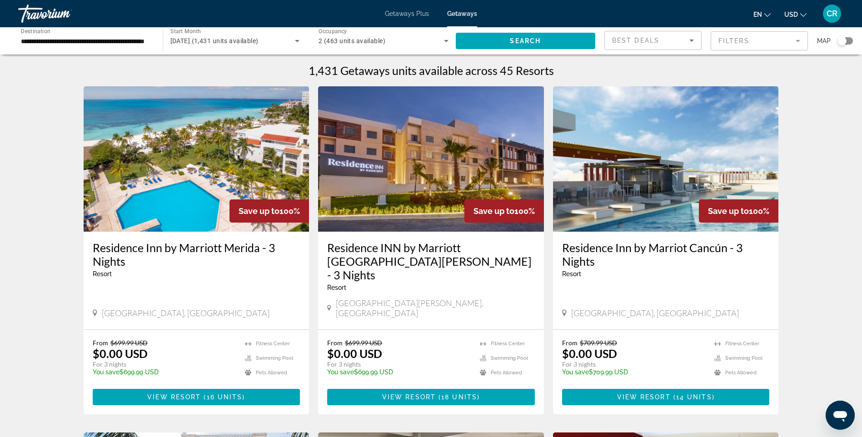
click at [259, 40] on span "September 2025 (1,431 units available)" at bounding box center [214, 40] width 88 height 7
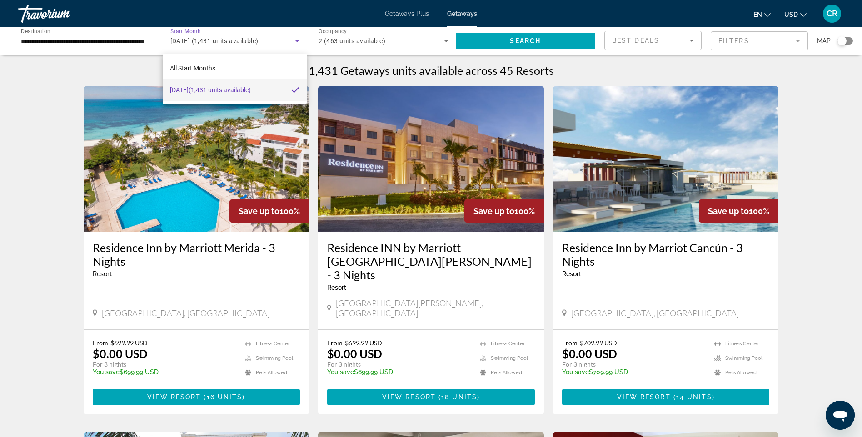
click at [251, 92] on span "September 2025 (1,431 units available)" at bounding box center [210, 90] width 81 height 11
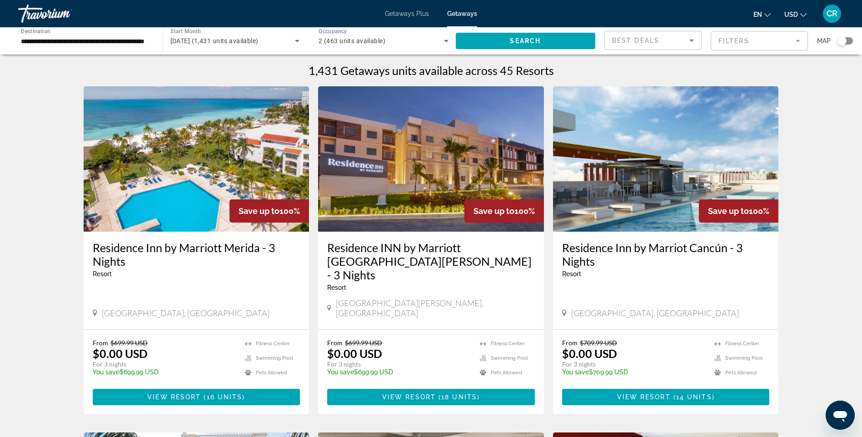
click at [341, 37] on span "2 (463 units available)" at bounding box center [352, 40] width 67 height 7
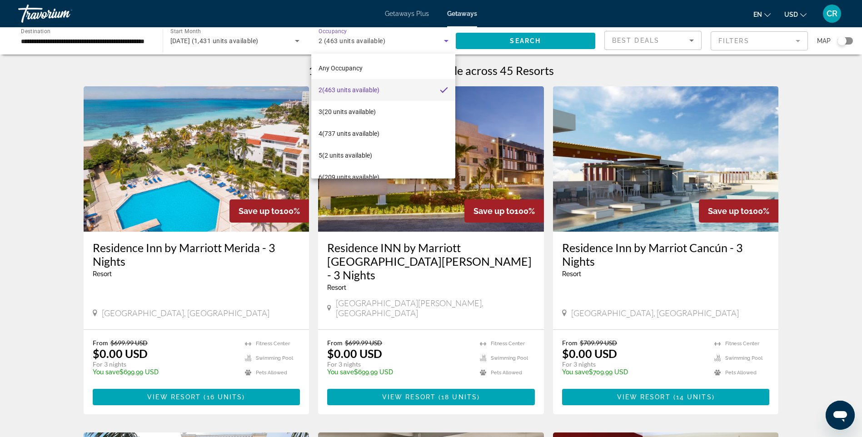
click at [822, 130] on div at bounding box center [431, 218] width 862 height 437
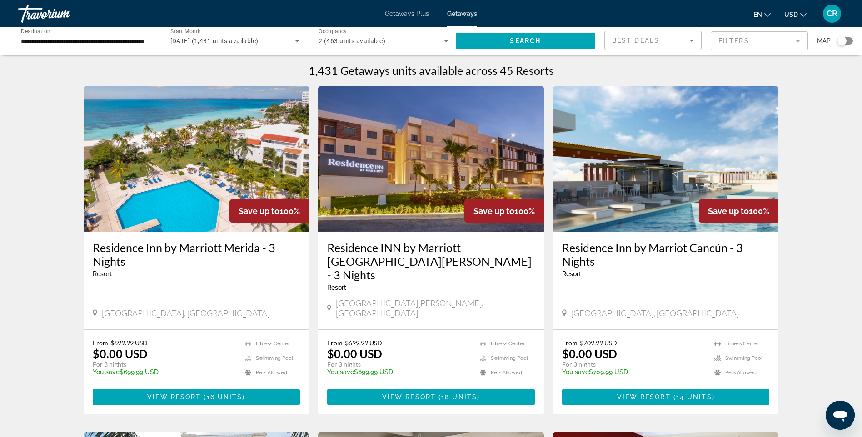
click at [841, 40] on div "Search widget" at bounding box center [842, 40] width 9 height 9
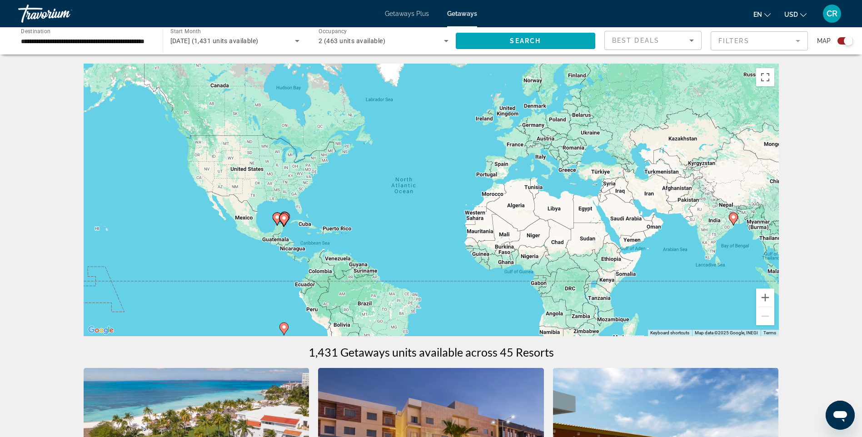
click at [277, 226] on div "To activate drag with keyboard, press Alt + Enter. Once in keyboard drag state,…" at bounding box center [432, 200] width 696 height 273
click at [283, 221] on image "Main content" at bounding box center [283, 218] width 5 height 5
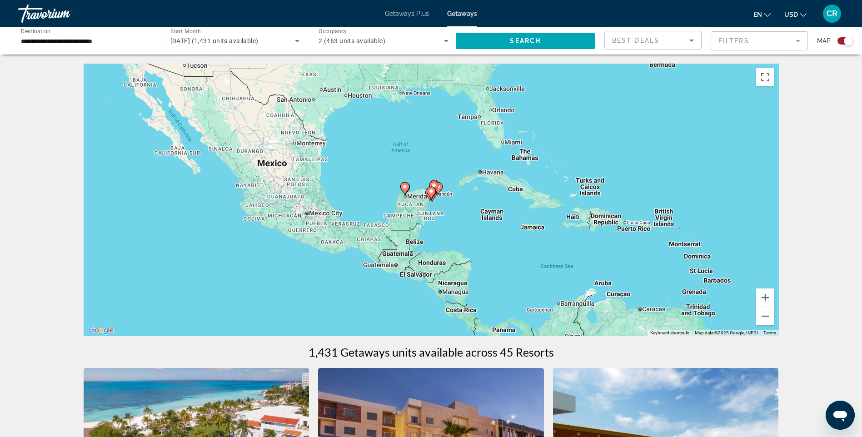
click at [435, 193] on icon "Main content" at bounding box center [431, 193] width 8 height 12
type input "**********"
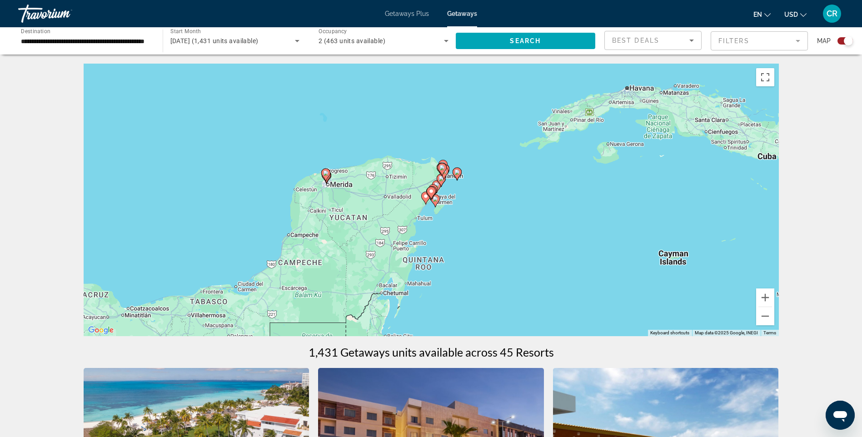
click at [446, 173] on gmp-advanced-marker "Main content" at bounding box center [442, 170] width 9 height 14
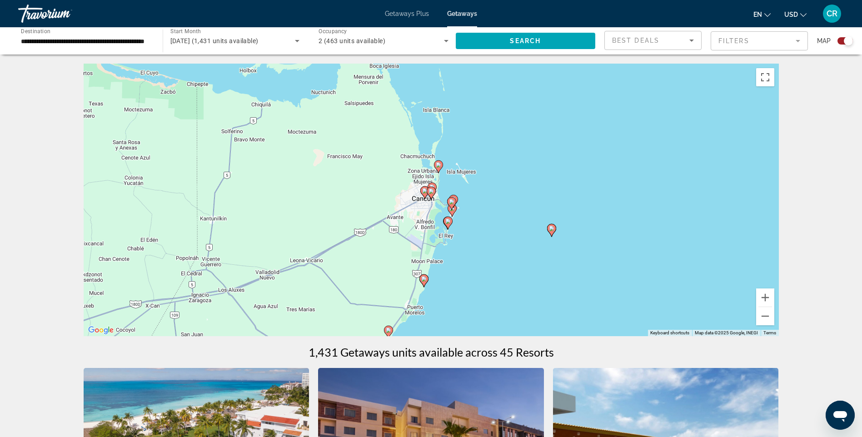
click at [405, 11] on span "Getaways Plus" at bounding box center [407, 13] width 44 height 7
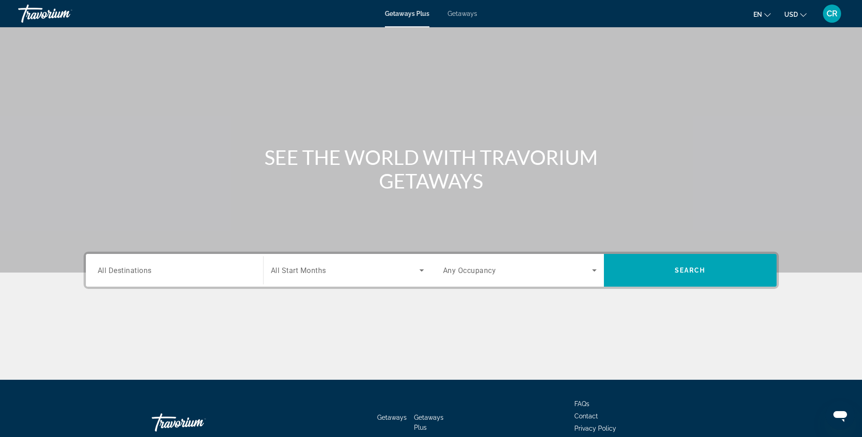
click at [143, 260] on div "Search widget" at bounding box center [175, 271] width 154 height 26
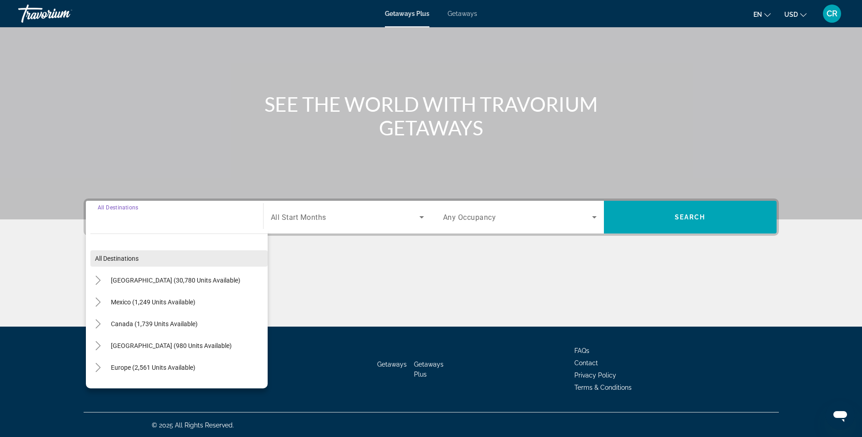
scroll to position [54, 0]
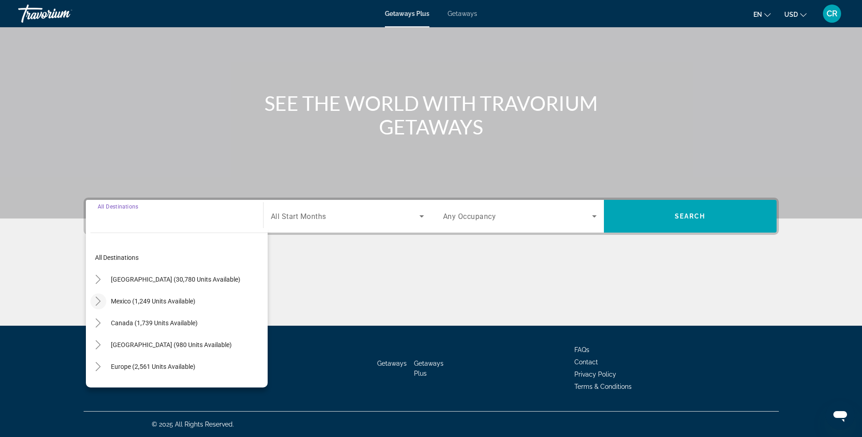
click at [98, 303] on icon "Toggle Mexico (1,249 units available)" at bounding box center [98, 301] width 9 height 9
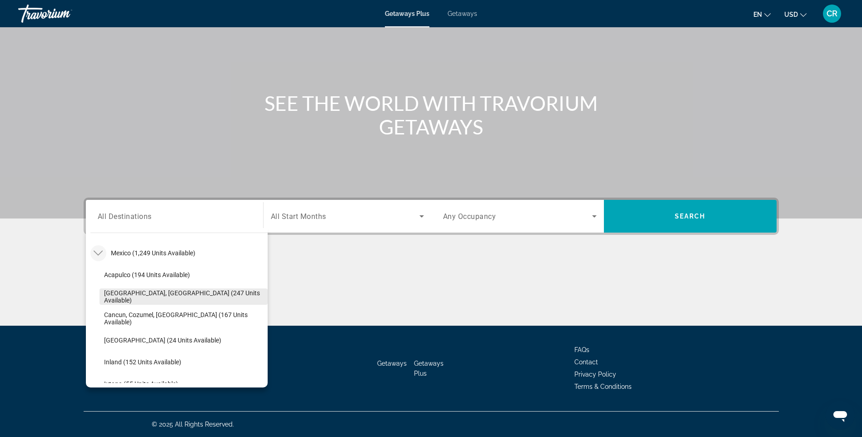
scroll to position [94, 0]
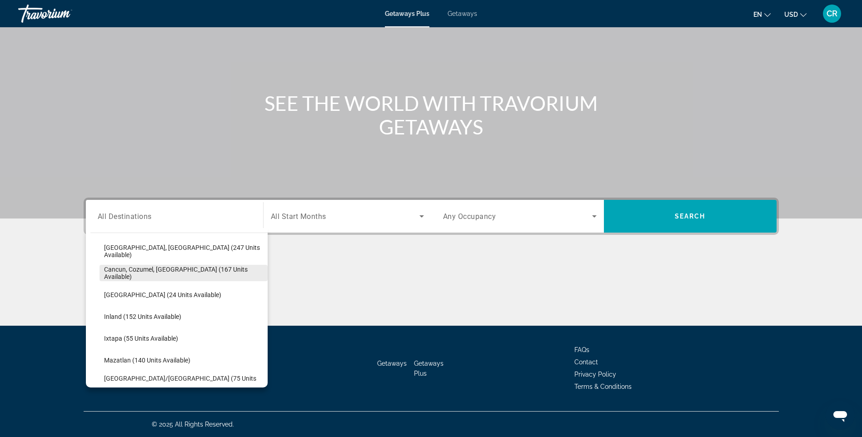
click at [141, 277] on span "Search widget" at bounding box center [184, 273] width 168 height 22
type input "**********"
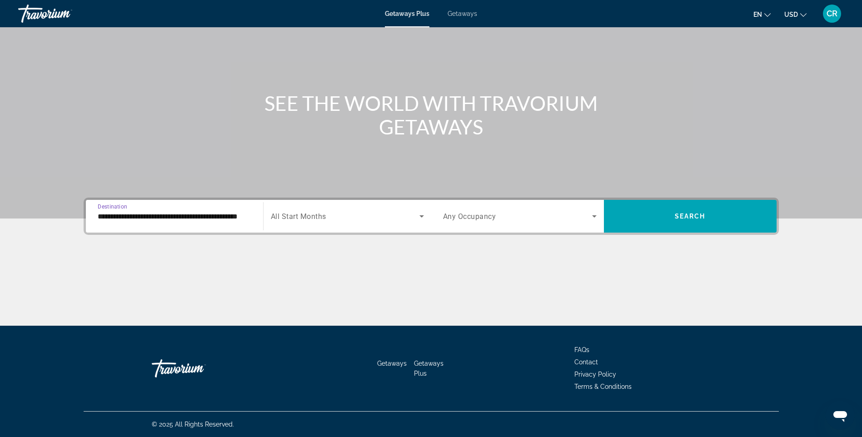
click at [232, 217] on input "**********" at bounding box center [175, 216] width 154 height 11
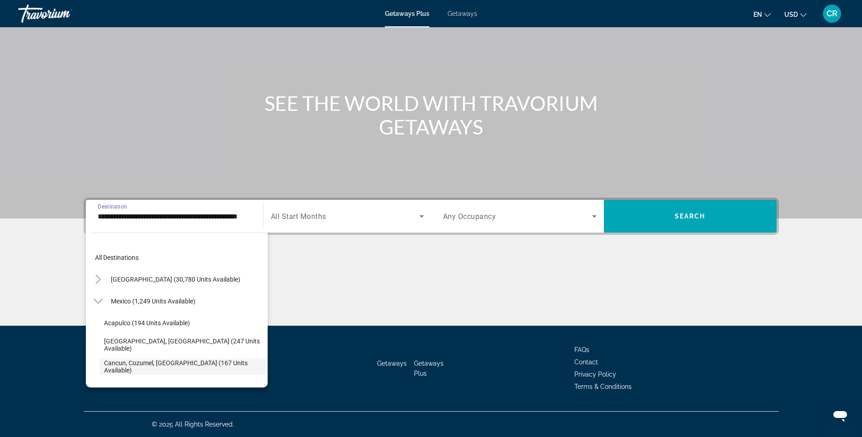
scroll to position [54, 0]
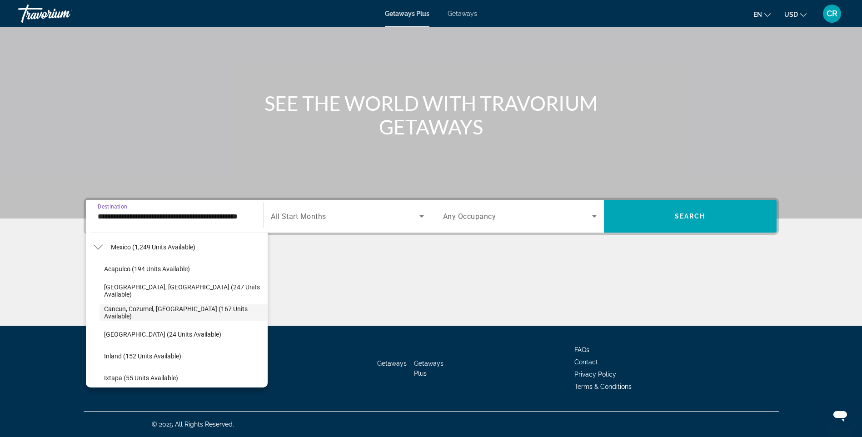
click at [232, 217] on input "**********" at bounding box center [175, 216] width 154 height 11
click at [366, 215] on span "Search widget" at bounding box center [345, 216] width 149 height 11
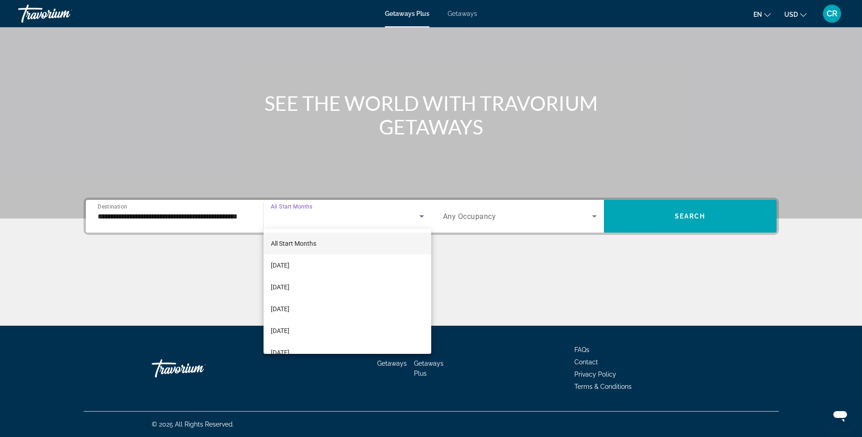
click at [211, 210] on div at bounding box center [431, 218] width 862 height 437
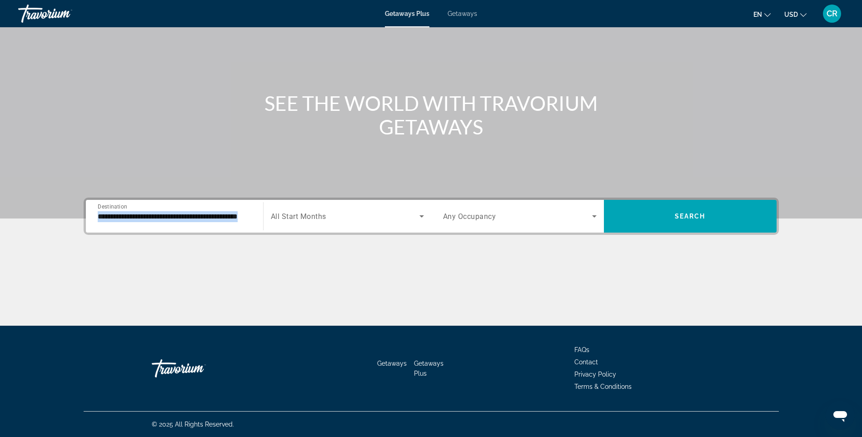
click at [210, 210] on div "**********" at bounding box center [175, 217] width 154 height 26
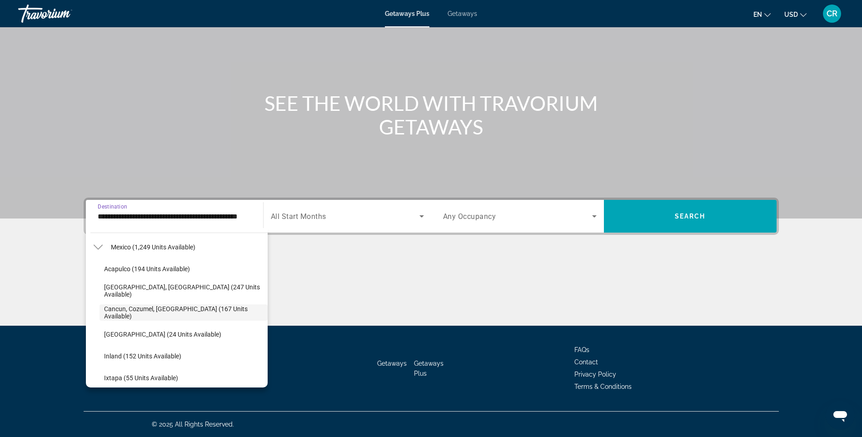
click at [210, 210] on div "**********" at bounding box center [175, 217] width 154 height 26
click at [281, 210] on div "Search widget" at bounding box center [347, 216] width 153 height 25
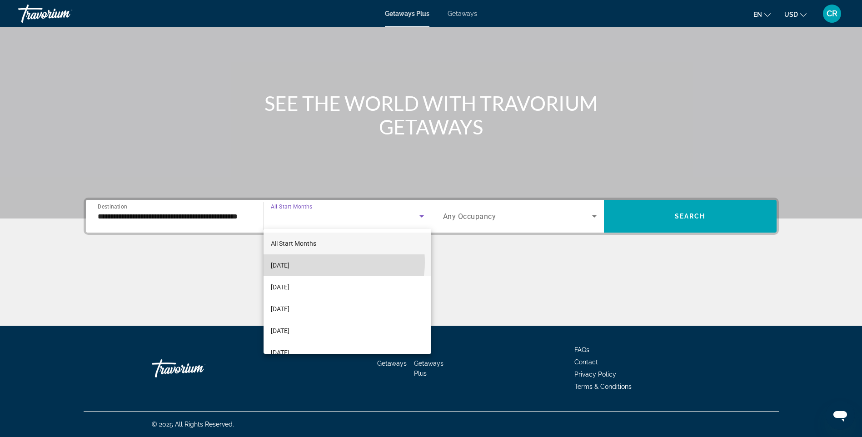
click at [325, 262] on mat-option "[DATE]" at bounding box center [348, 266] width 168 height 22
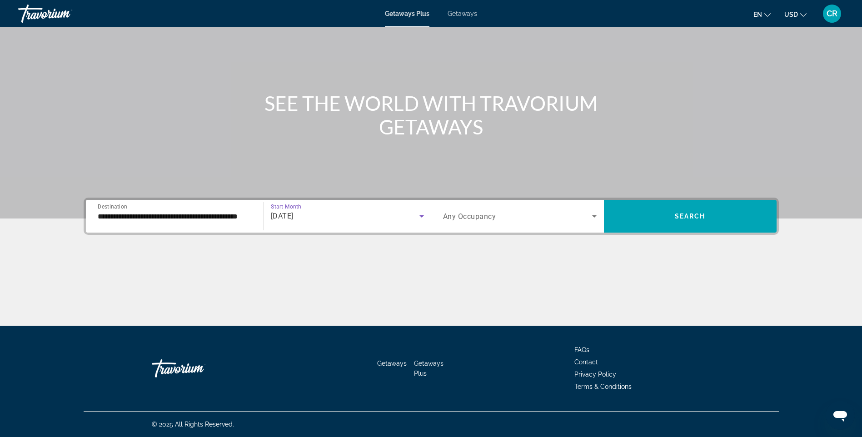
click at [475, 224] on div "Search widget" at bounding box center [520, 216] width 154 height 25
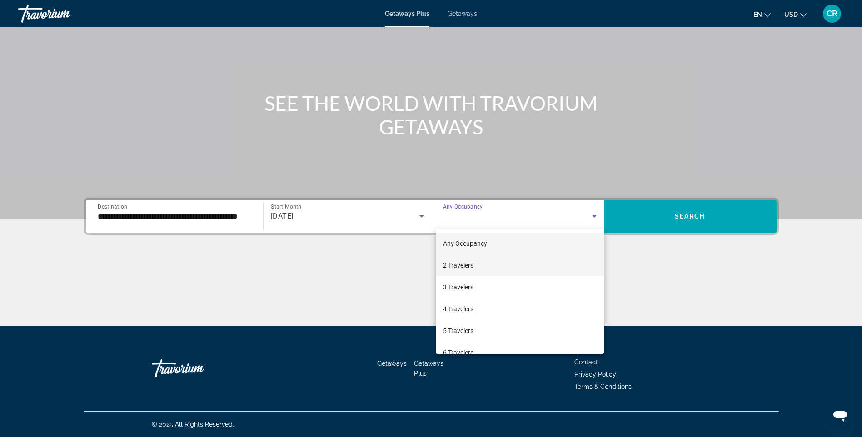
click at [477, 257] on mat-option "2 Travelers" at bounding box center [520, 266] width 168 height 22
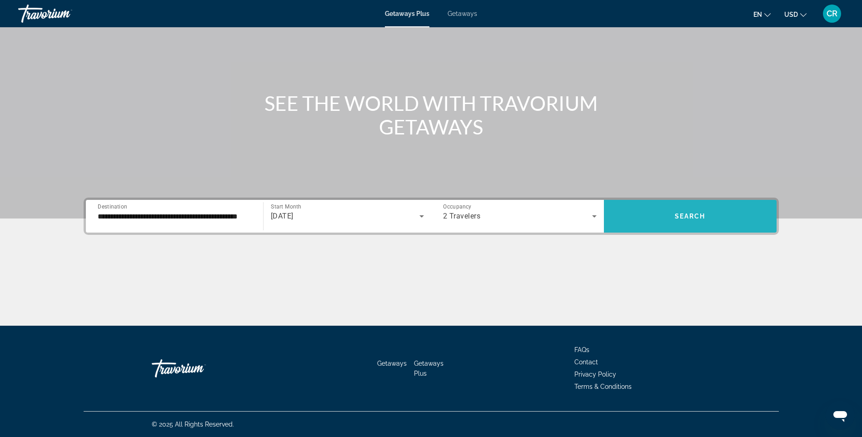
click at [690, 223] on span "Search widget" at bounding box center [690, 217] width 173 height 22
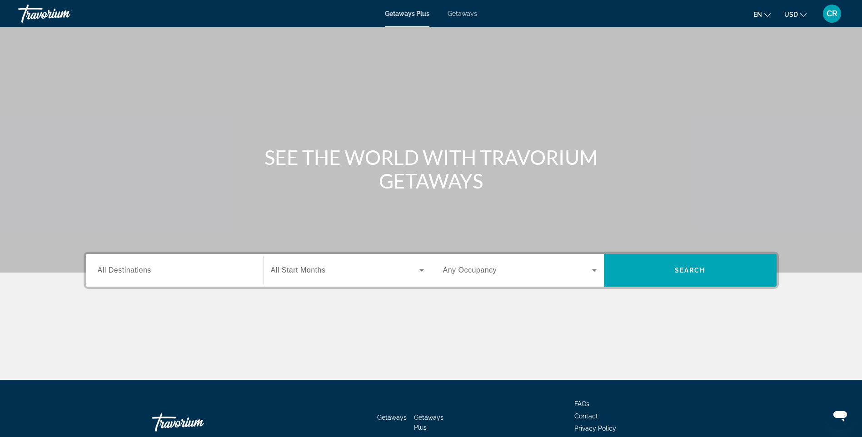
click at [458, 10] on span "Getaways" at bounding box center [463, 13] width 30 height 7
click at [160, 266] on input "Destination All Destinations" at bounding box center [175, 271] width 154 height 11
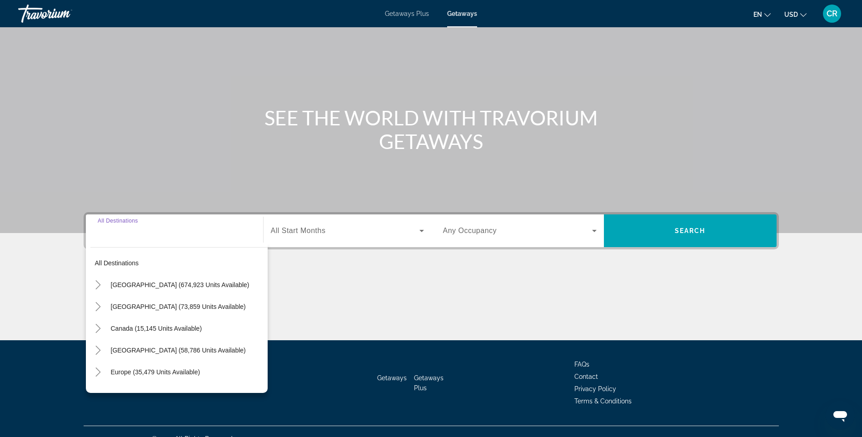
scroll to position [54, 0]
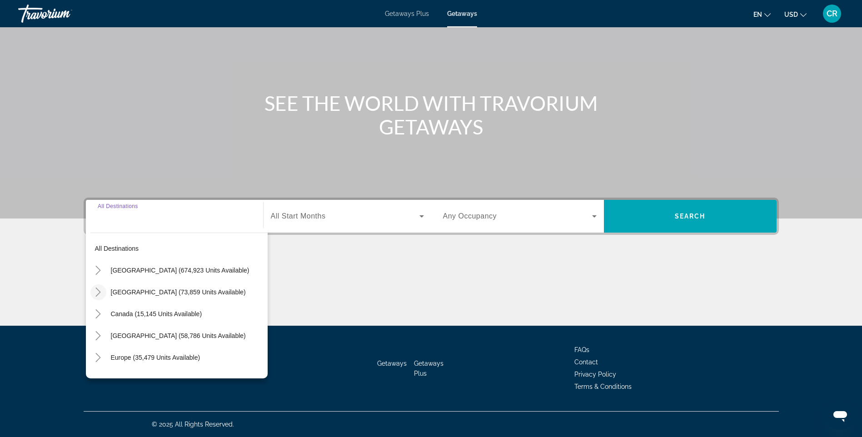
click at [90, 287] on mat-icon "Toggle Mexico (73,859 units available)" at bounding box center [98, 293] width 16 height 16
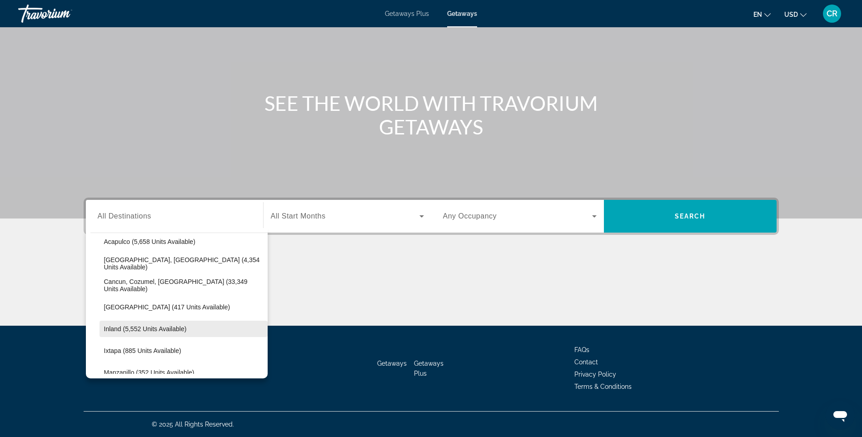
scroll to position [94, 0]
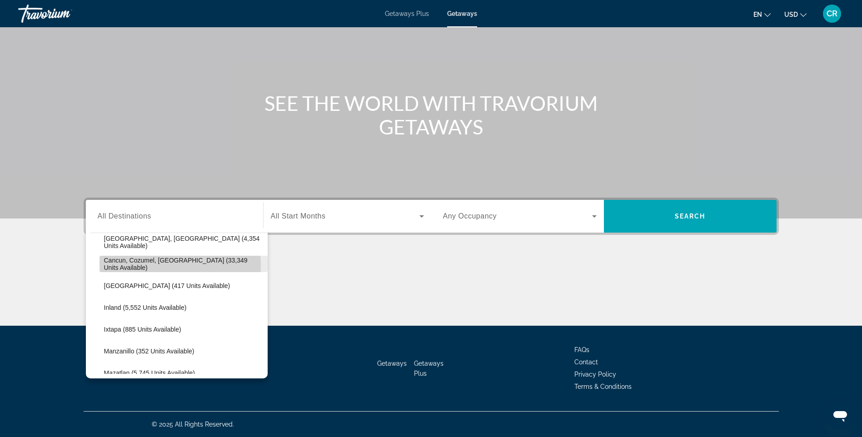
click at [135, 266] on span "Cancun, Cozumel, Riviera Maya (33,349 units available)" at bounding box center [183, 264] width 159 height 15
type input "**********"
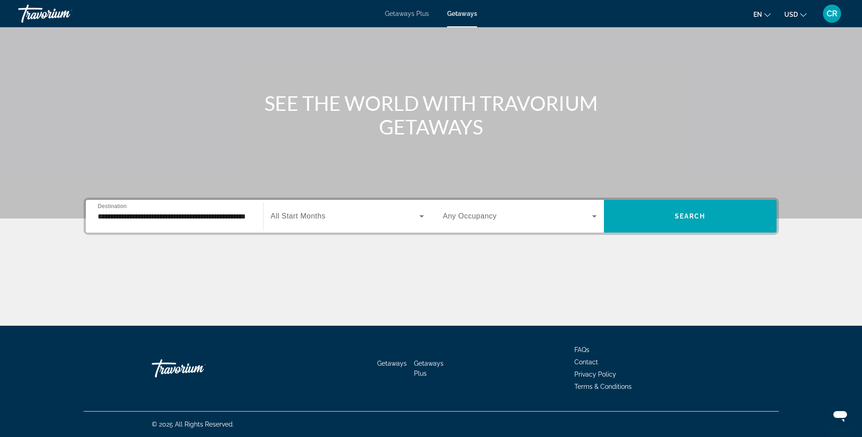
click at [317, 215] on span "All Start Months" at bounding box center [298, 216] width 55 height 8
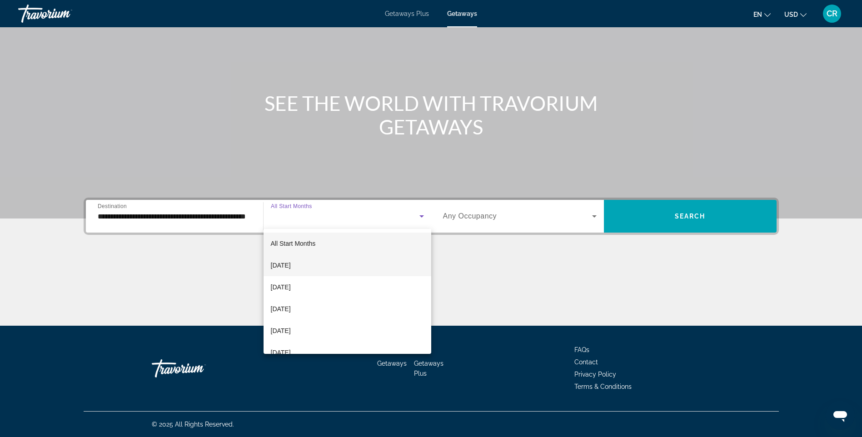
click at [291, 262] on span "September 2025" at bounding box center [281, 265] width 20 height 11
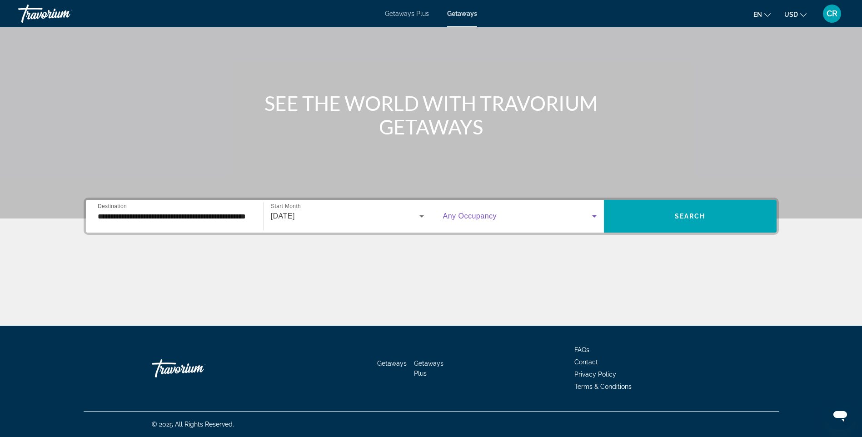
click at [535, 211] on span "Search widget" at bounding box center [517, 216] width 149 height 11
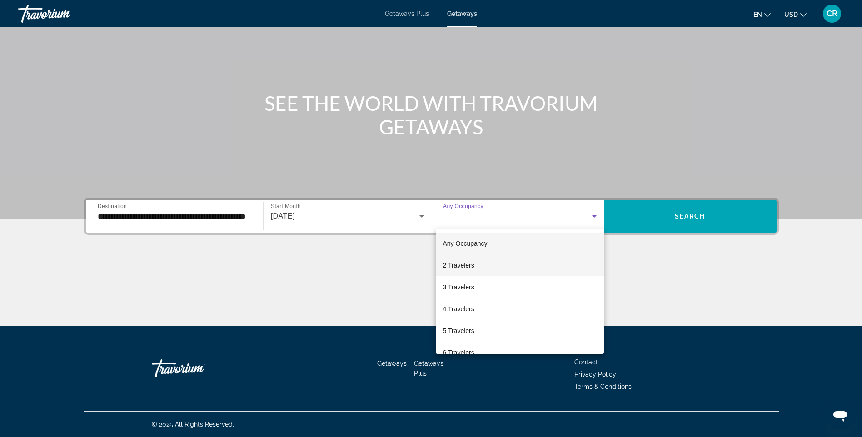
click at [487, 267] on mat-option "2 Travelers" at bounding box center [520, 266] width 168 height 22
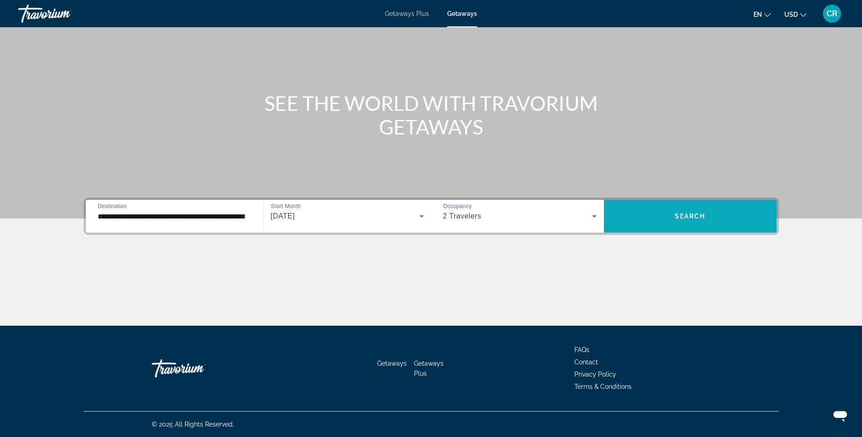
click at [668, 210] on span "Search widget" at bounding box center [690, 217] width 173 height 22
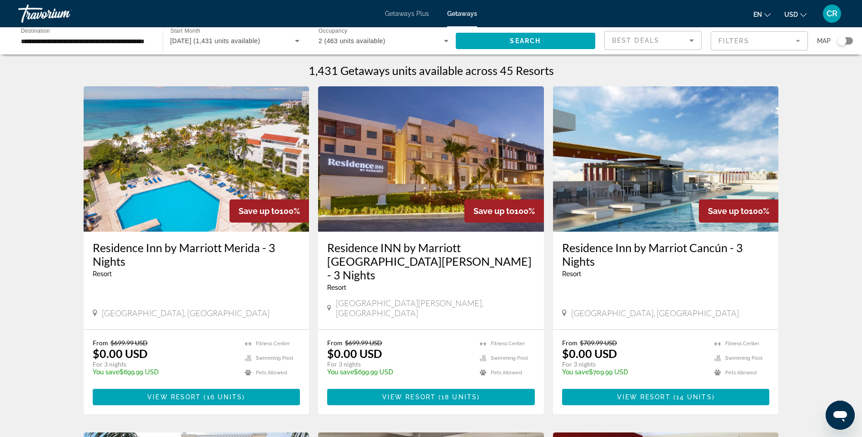
click at [366, 246] on h3 "Residence INN by Marriott Playa del Carmen - 3 Nights" at bounding box center [431, 261] width 208 height 41
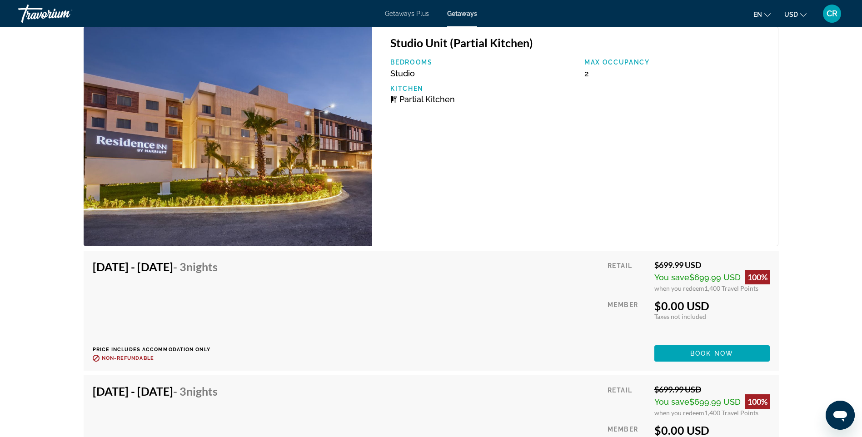
scroll to position [1546, 0]
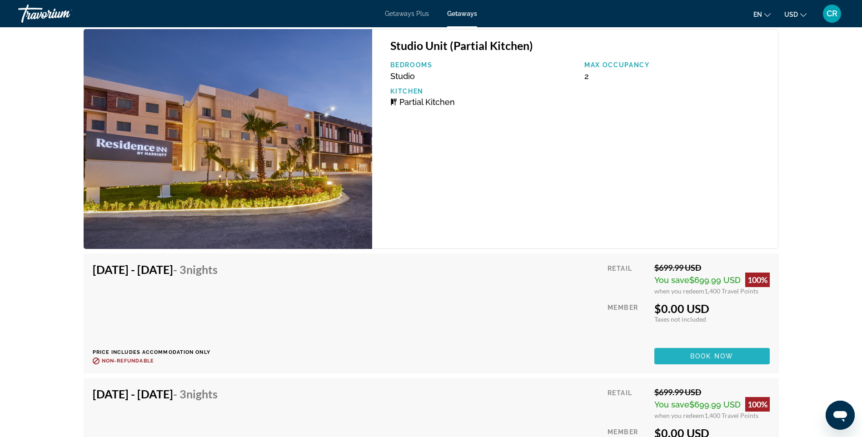
click at [716, 361] on span "Main content" at bounding box center [712, 357] width 115 height 22
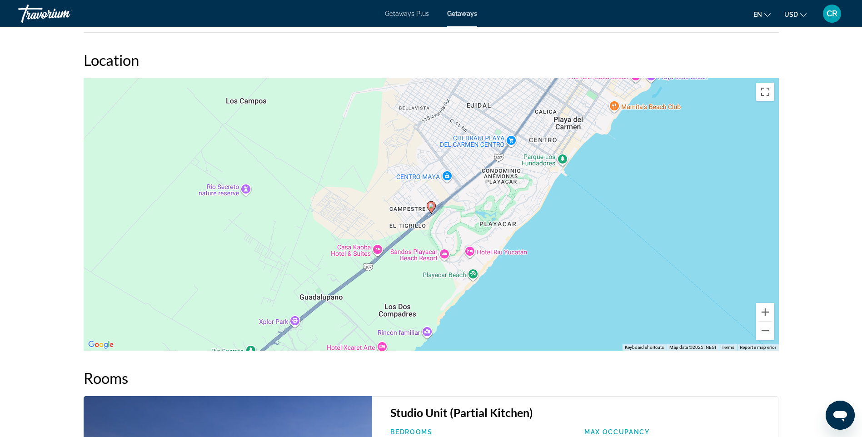
scroll to position [1182, 0]
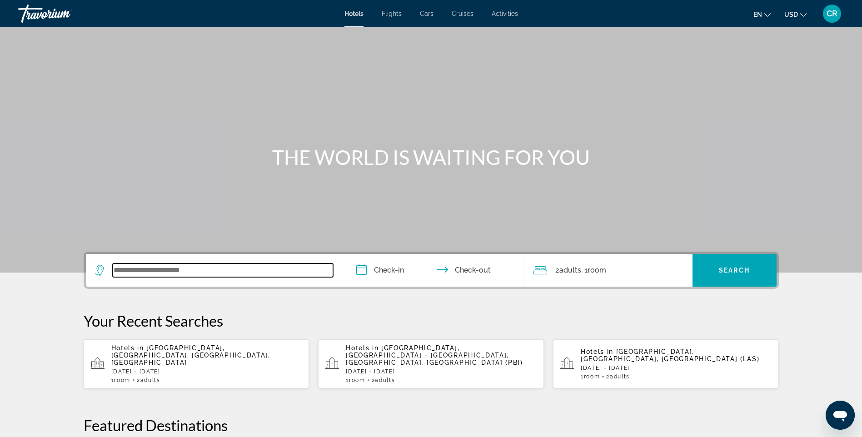
click at [216, 271] on input "Search widget" at bounding box center [223, 271] width 221 height 14
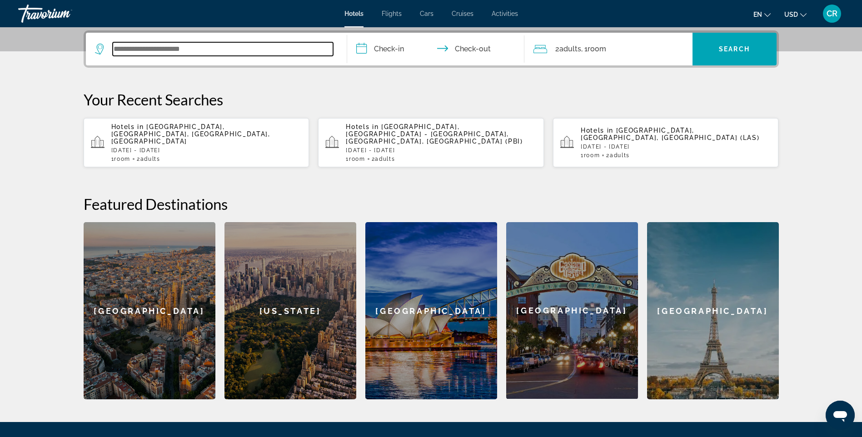
scroll to position [222, 0]
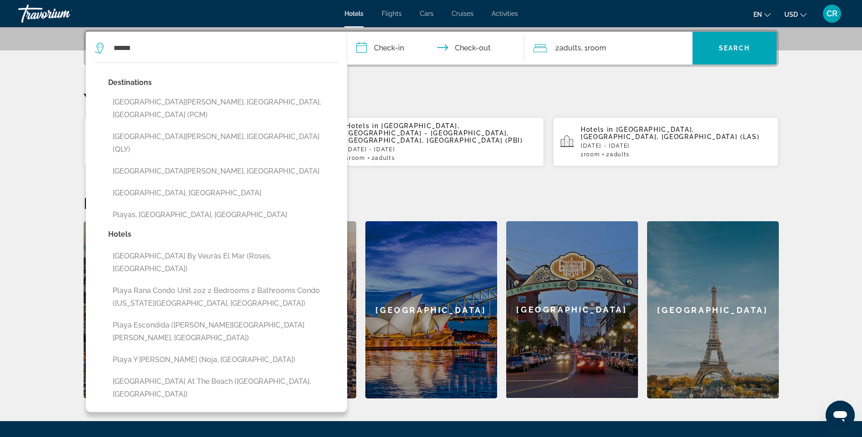
click at [200, 93] on div "Destinations Playa Del Carmen, Riviera Maya, Mexico (PCM) Playa Blanca, Spain (…" at bounding box center [223, 152] width 230 height 152
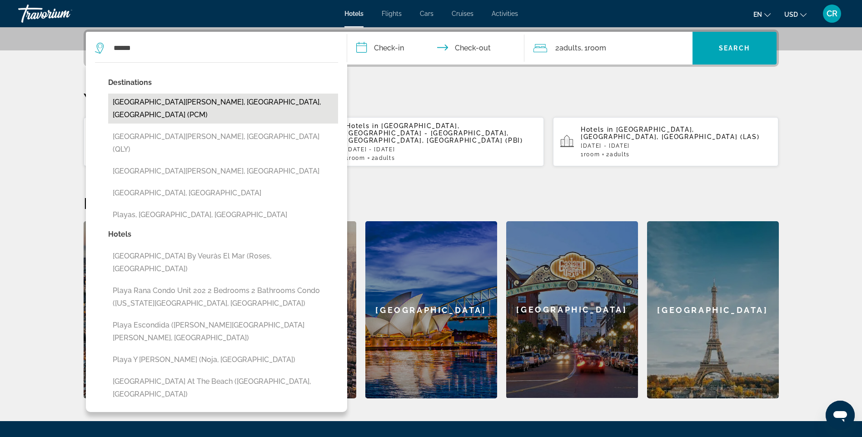
click at [200, 99] on button "[GEOGRAPHIC_DATA][PERSON_NAME], [GEOGRAPHIC_DATA], [GEOGRAPHIC_DATA] (PCM)" at bounding box center [223, 109] width 230 height 30
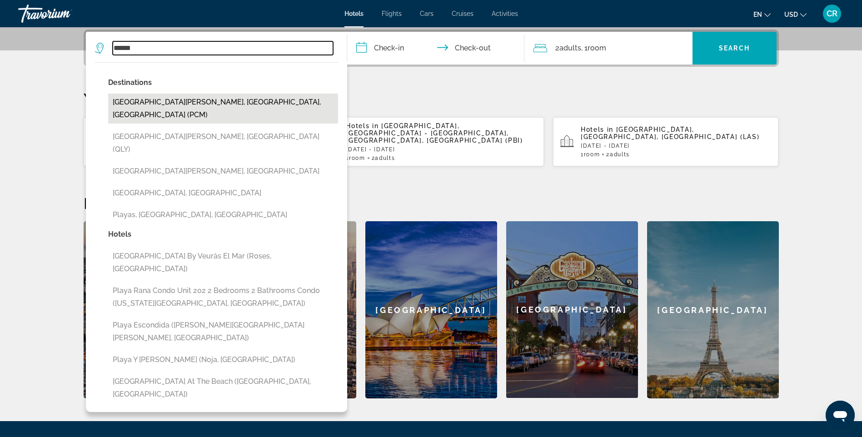
type input "**********"
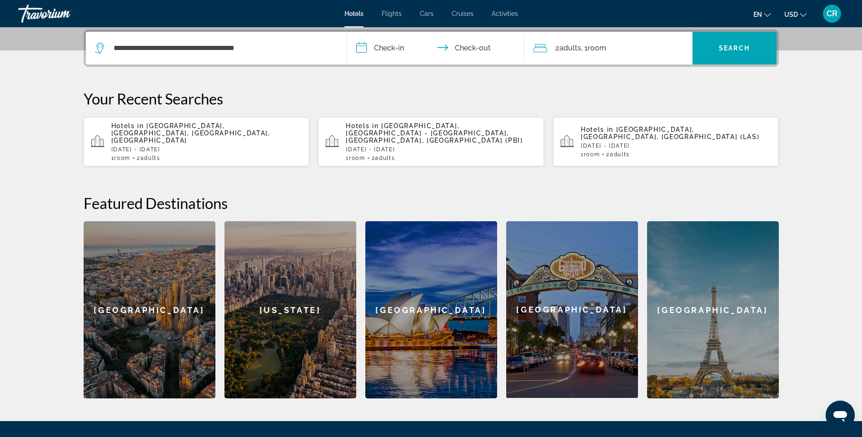
click at [356, 50] on input "**********" at bounding box center [437, 49] width 181 height 35
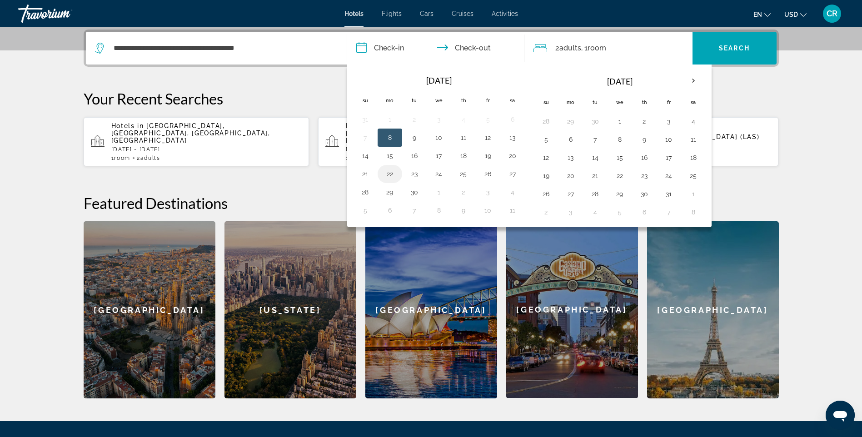
click at [398, 176] on td "22" at bounding box center [390, 174] width 25 height 18
click at [469, 173] on button "25" at bounding box center [463, 174] width 15 height 13
click at [403, 45] on input "**********" at bounding box center [437, 49] width 181 height 35
click at [394, 178] on button "22" at bounding box center [390, 174] width 15 height 13
type input "**********"
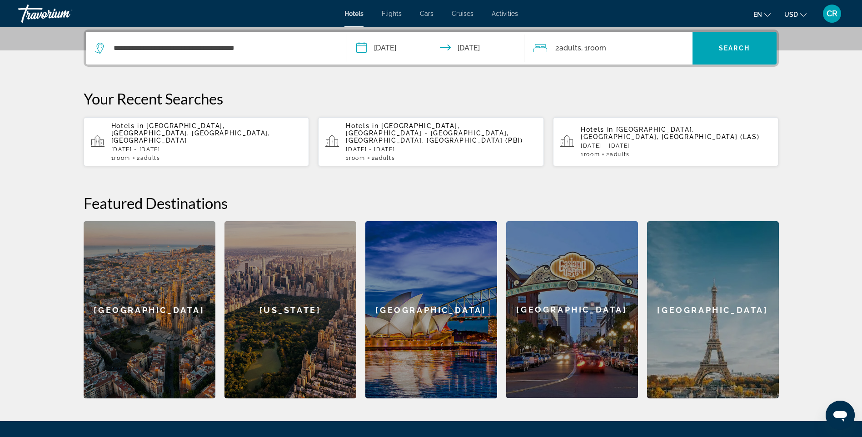
click at [476, 44] on input "**********" at bounding box center [437, 49] width 181 height 35
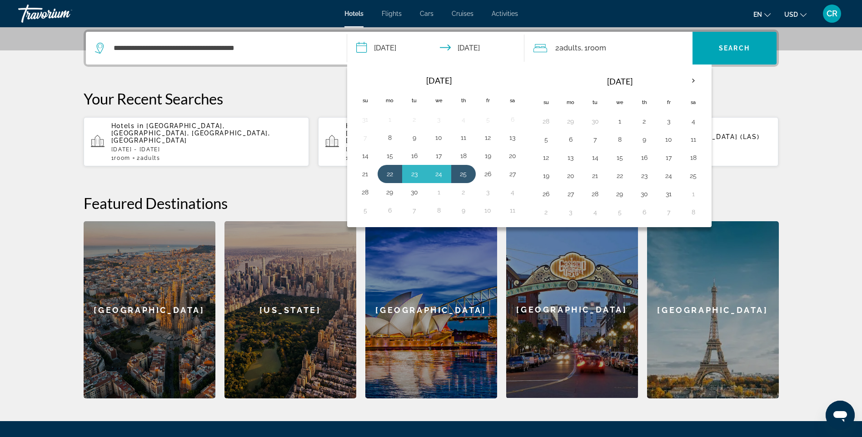
click at [476, 44] on input "**********" at bounding box center [437, 49] width 181 height 35
drag, startPoint x: 476, startPoint y: 44, endPoint x: 614, endPoint y: 50, distance: 138.8
click at [601, 50] on span "Room" at bounding box center [597, 48] width 19 height 9
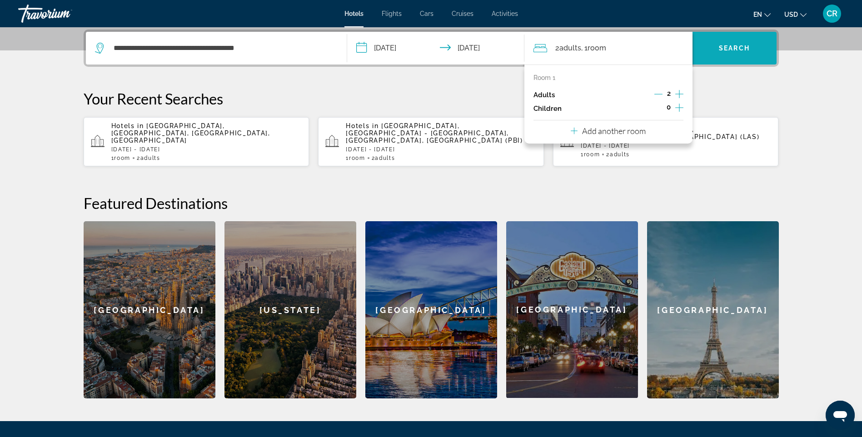
click at [730, 49] on span "Search" at bounding box center [734, 48] width 31 height 7
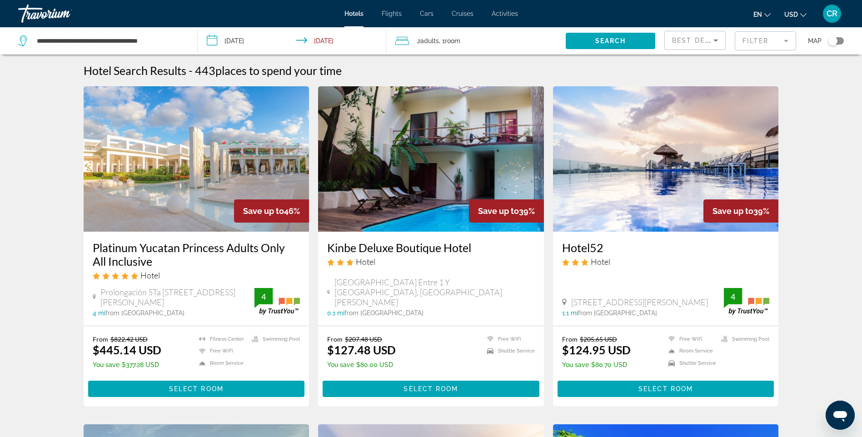
click at [767, 39] on mat-form-field "Filter" at bounding box center [765, 40] width 61 height 19
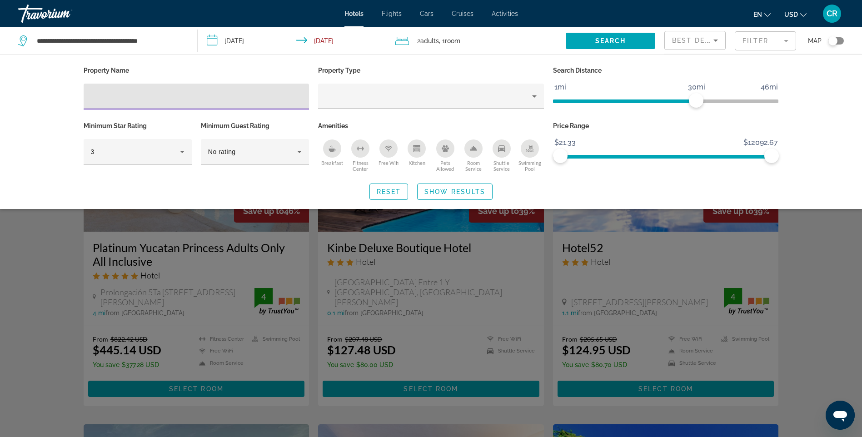
click at [240, 93] on input "Hotel Filters" at bounding box center [196, 96] width 211 height 11
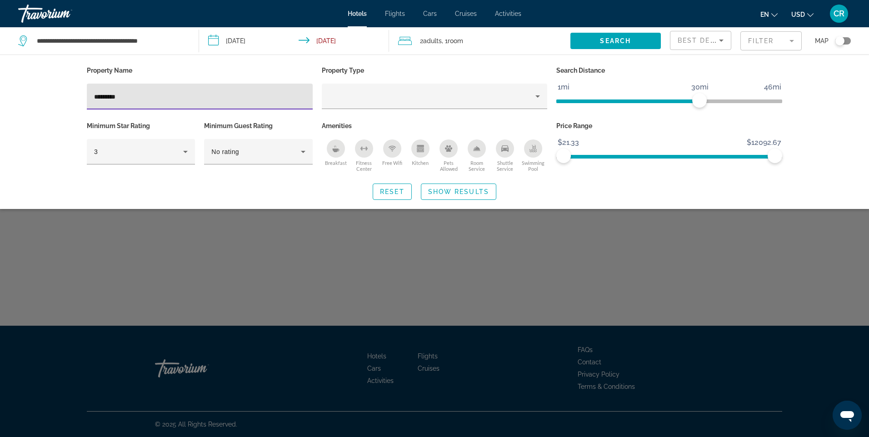
type input "********"
click at [839, 397] on div "Search widget" at bounding box center [434, 286] width 869 height 301
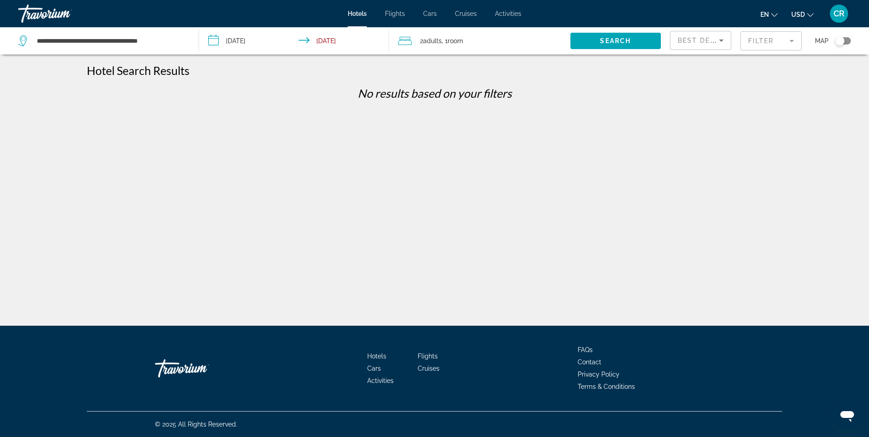
click at [762, 33] on mat-form-field "Filter" at bounding box center [771, 40] width 61 height 19
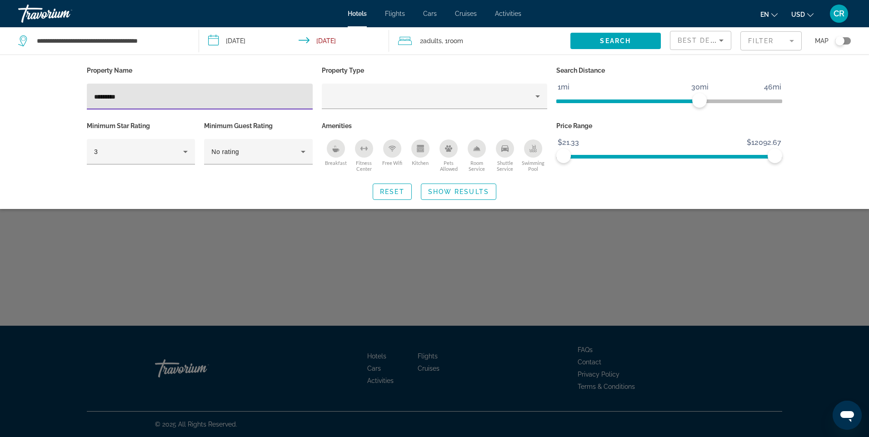
click at [276, 95] on input "********" at bounding box center [199, 96] width 211 height 11
type input "*"
type input "*****"
click at [412, 208] on div "Property Name ***** Property Type Search Distance 1mi 46mi 30mi Minimum Star Ra…" at bounding box center [434, 132] width 869 height 155
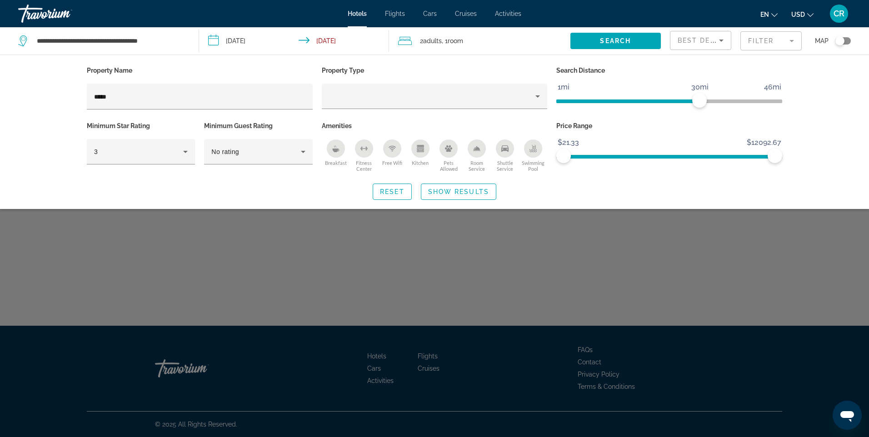
click at [418, 243] on div "Search widget" at bounding box center [434, 286] width 869 height 301
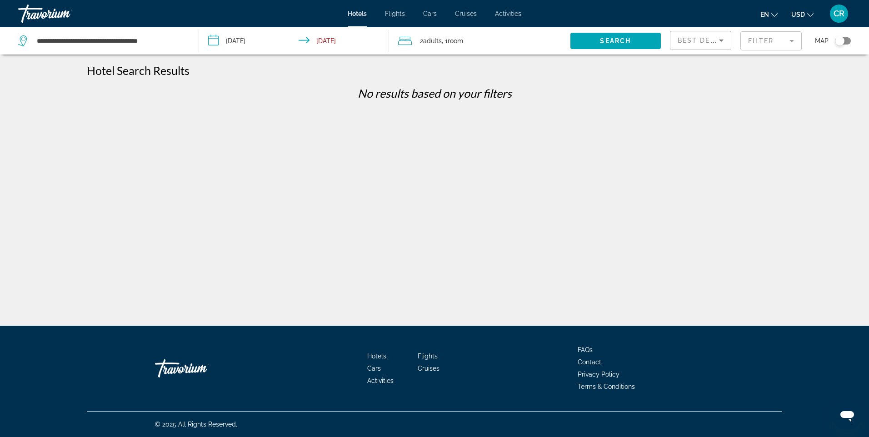
click at [767, 35] on mat-form-field "Filter" at bounding box center [771, 40] width 61 height 19
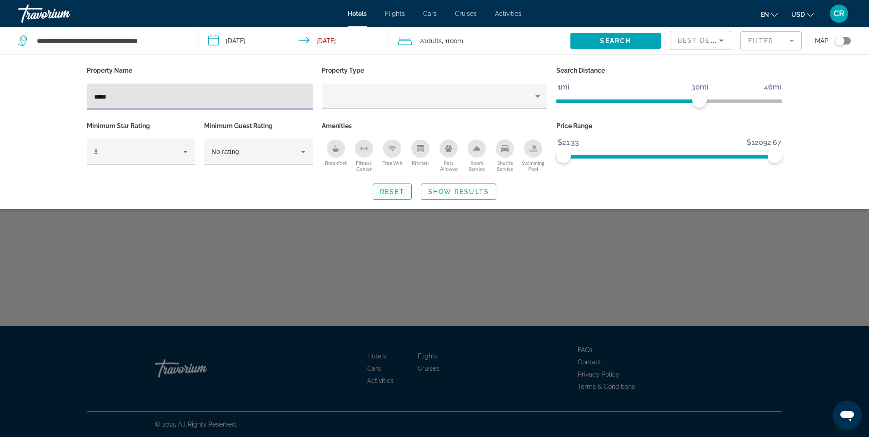
click at [398, 198] on span "Search widget" at bounding box center [392, 192] width 38 height 22
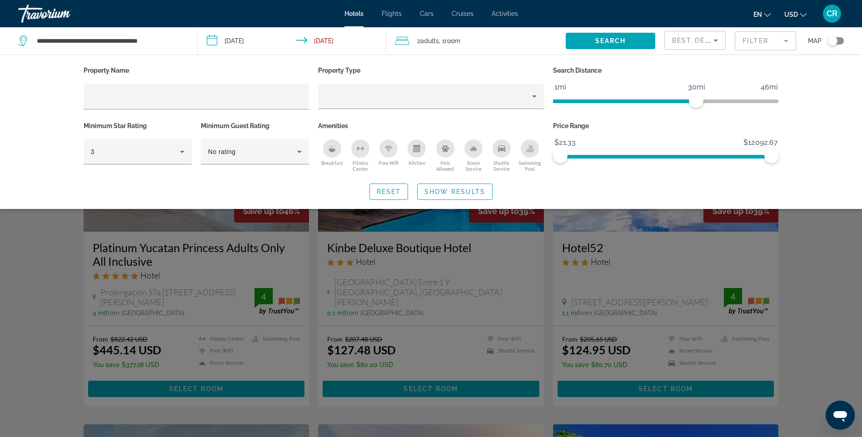
click at [470, 271] on div "Search widget" at bounding box center [431, 286] width 862 height 301
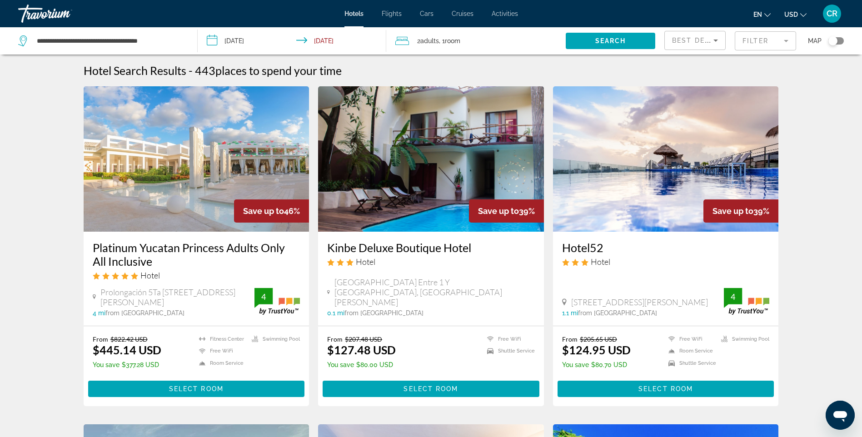
click at [847, 46] on app-hotels-search-filters "Best Deals Filter Map" at bounding box center [764, 40] width 198 height 27
click at [837, 41] on div "Toggle map" at bounding box center [833, 40] width 9 height 9
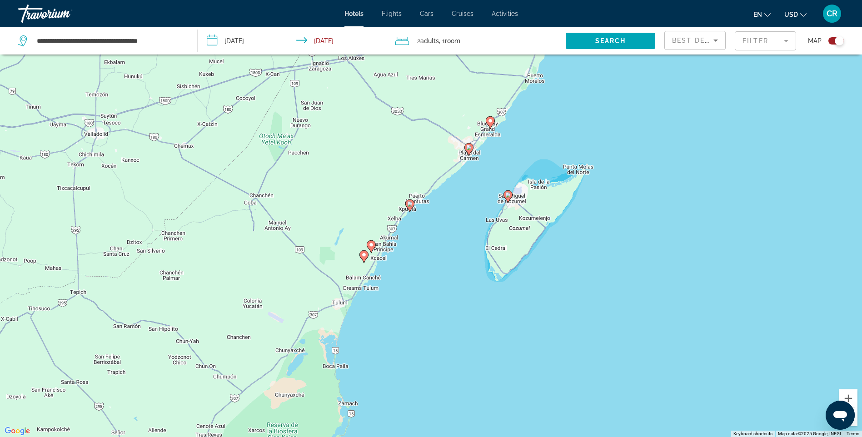
drag, startPoint x: 399, startPoint y: 331, endPoint x: 428, endPoint y: 254, distance: 82.4
click at [428, 254] on div "To activate drag with keyboard, press Alt + Enter. Once in keyboard drag state,…" at bounding box center [431, 218] width 862 height 437
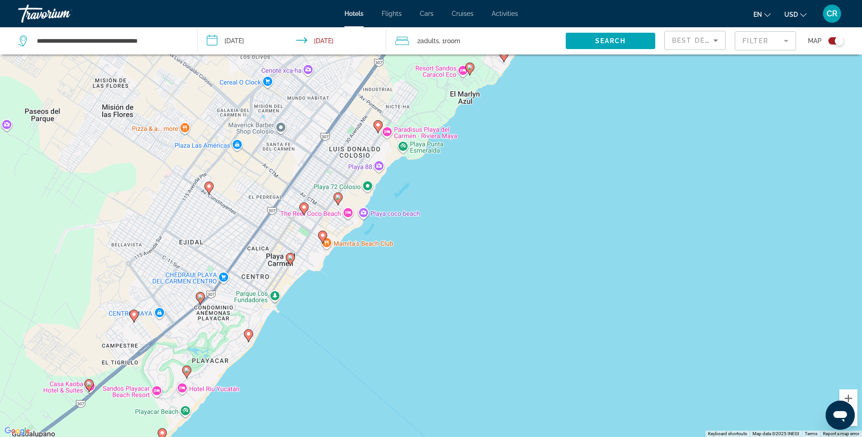
click at [303, 211] on icon "Main content" at bounding box center [304, 209] width 8 height 12
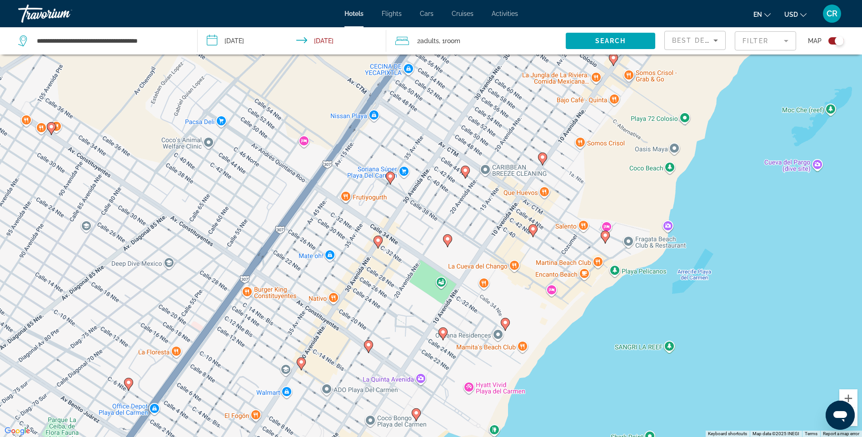
click at [376, 242] on image "Main content" at bounding box center [378, 240] width 5 height 5
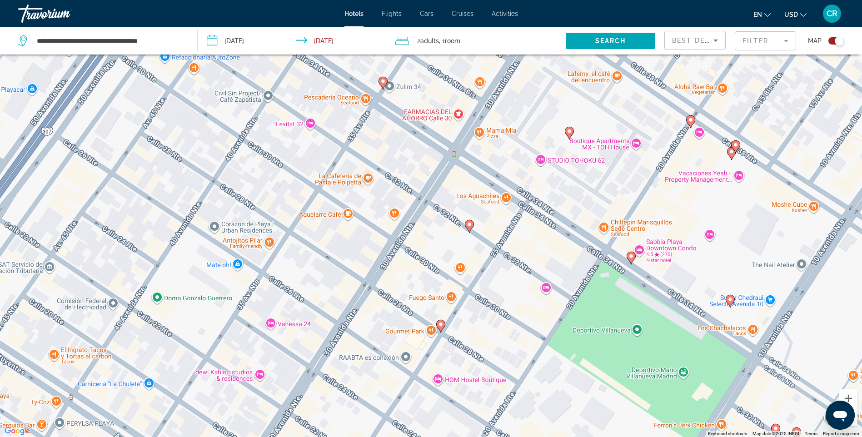
click at [472, 227] on image "Main content" at bounding box center [469, 224] width 5 height 5
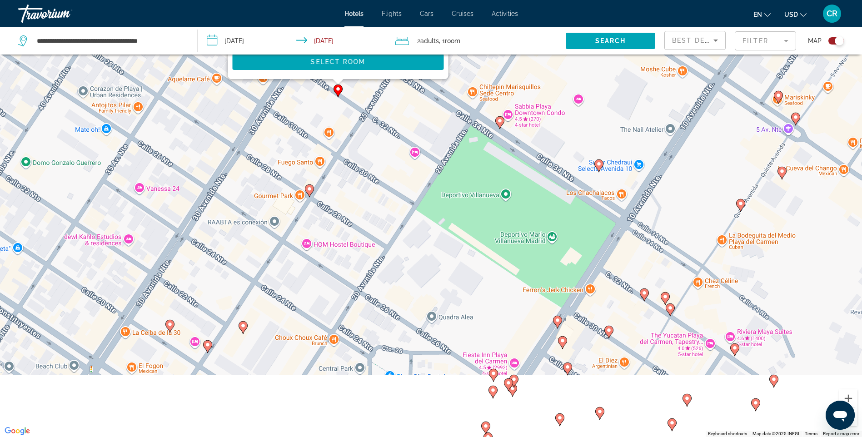
drag, startPoint x: 549, startPoint y: 381, endPoint x: 415, endPoint y: 134, distance: 282.0
click at [415, 134] on div "To navigate, press the arrow keys. To activate drag with keyboard, press Alt + …" at bounding box center [431, 218] width 862 height 437
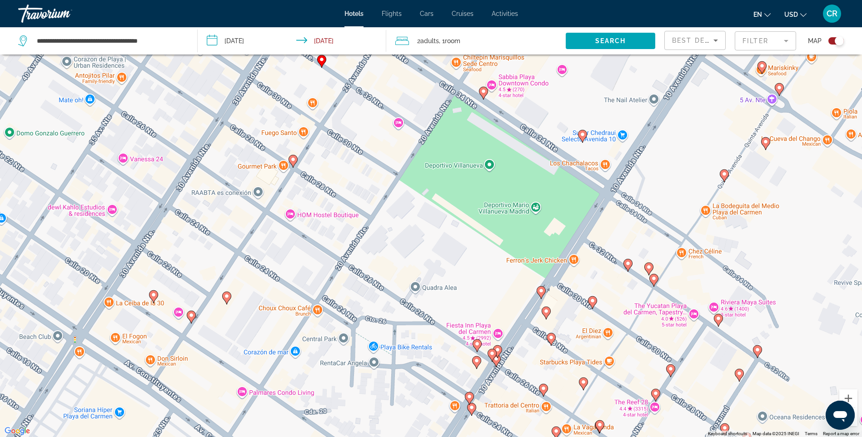
click at [475, 344] on image "Main content" at bounding box center [477, 343] width 5 height 5
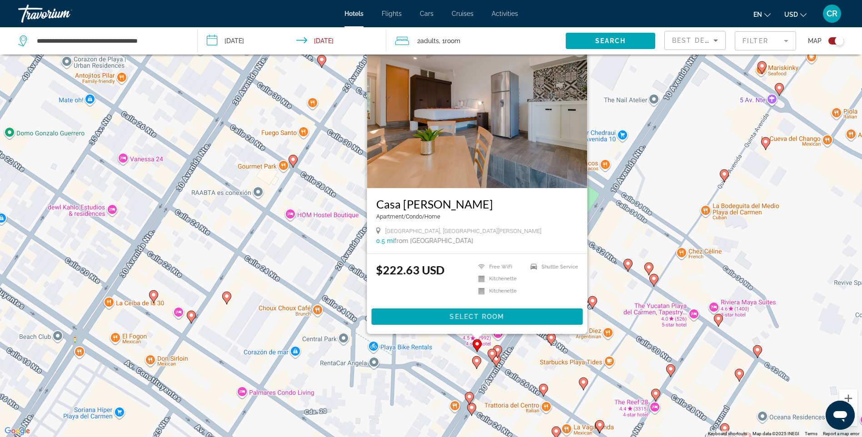
drag, startPoint x: 652, startPoint y: 219, endPoint x: 628, endPoint y: 247, distance: 36.7
click at [651, 222] on div "To activate drag with keyboard, press Alt + Enter. Once in keyboard drag state,…" at bounding box center [431, 218] width 862 height 437
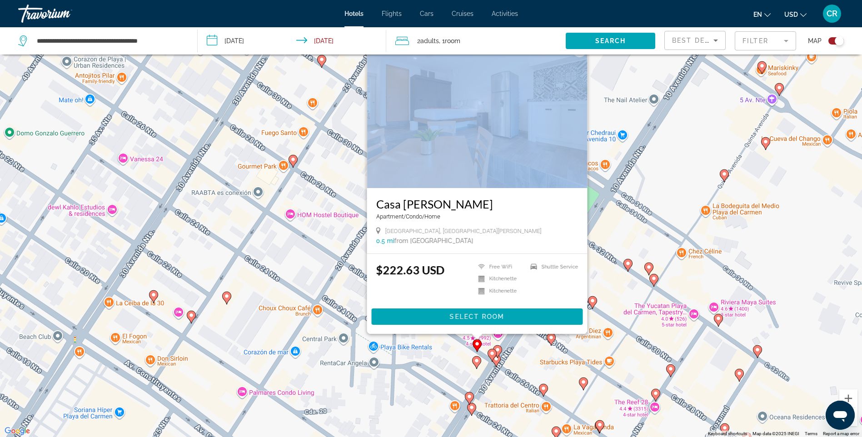
drag, startPoint x: 700, startPoint y: 176, endPoint x: 542, endPoint y: 80, distance: 184.8
click at [544, 81] on div "To activate drag with keyboard, press Alt + Enter. Once in keyboard drag state,…" at bounding box center [431, 218] width 862 height 437
drag, startPoint x: 542, startPoint y: 80, endPoint x: 675, endPoint y: 186, distance: 169.9
click at [675, 186] on div "To activate drag with keyboard, press Alt + Enter. Once in keyboard drag state,…" at bounding box center [431, 218] width 862 height 437
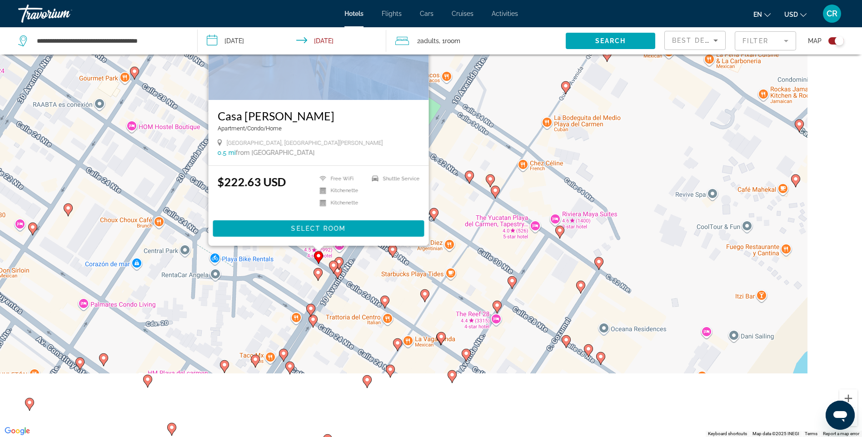
drag, startPoint x: 739, startPoint y: 218, endPoint x: 604, endPoint y: 140, distance: 155.8
click at [600, 146] on div "To activate drag with keyboard, press Alt + Enter. Once in keyboard drag state,…" at bounding box center [431, 218] width 862 height 437
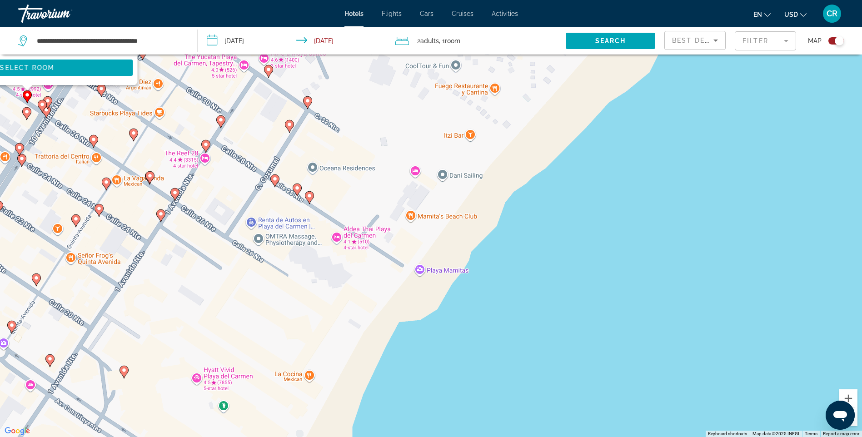
drag, startPoint x: 597, startPoint y: 186, endPoint x: 652, endPoint y: 207, distance: 59.3
click at [651, 206] on div "To activate drag with keyboard, press Alt + Enter. Once in keyboard drag state,…" at bounding box center [431, 218] width 862 height 437
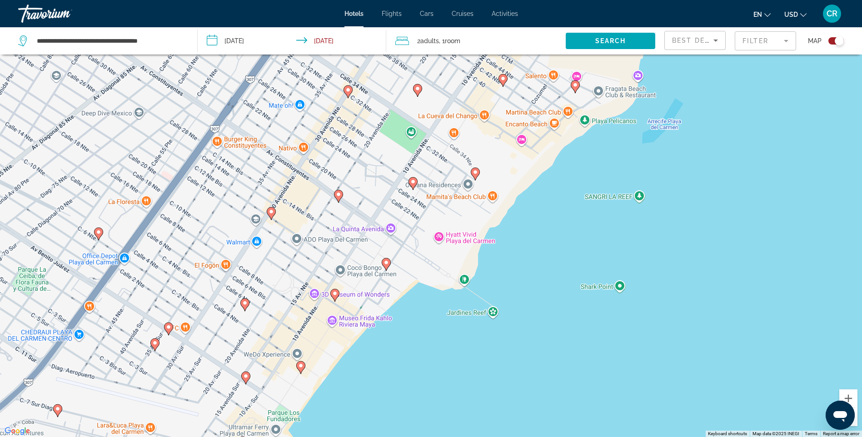
drag, startPoint x: 524, startPoint y: 155, endPoint x: 533, endPoint y: 205, distance: 50.3
click at [533, 192] on div "To activate drag with keyboard, press Alt + Enter. Once in keyboard drag state,…" at bounding box center [431, 218] width 862 height 437
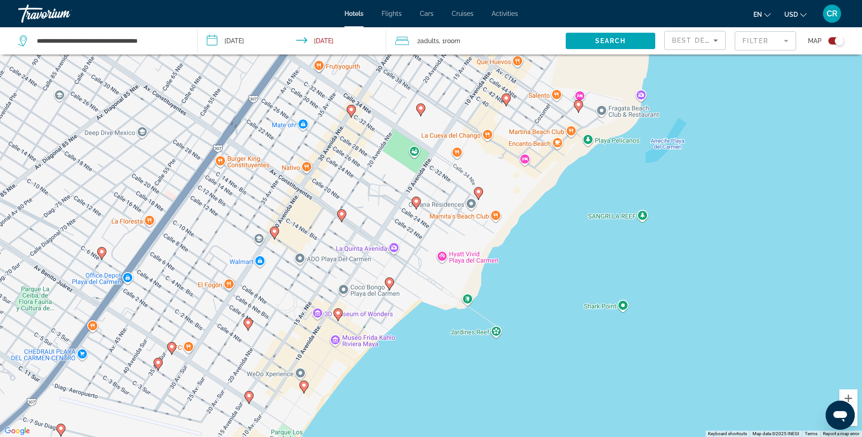
click at [419, 110] on image "Main content" at bounding box center [420, 107] width 5 height 5
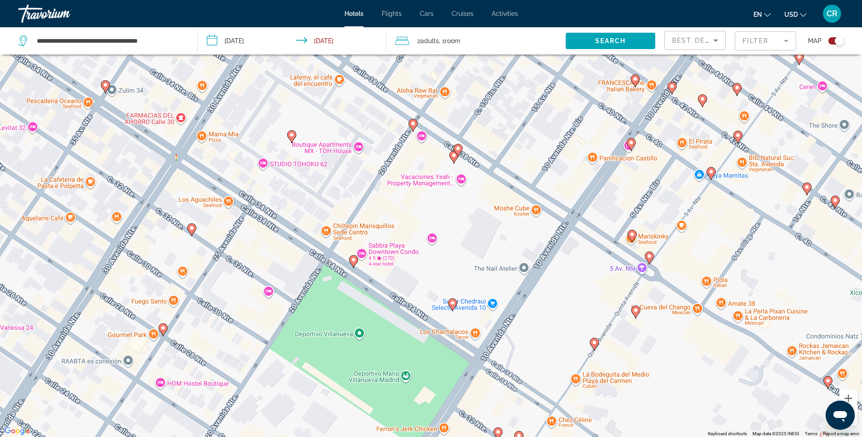
click at [597, 345] on icon "Main content" at bounding box center [594, 345] width 8 height 12
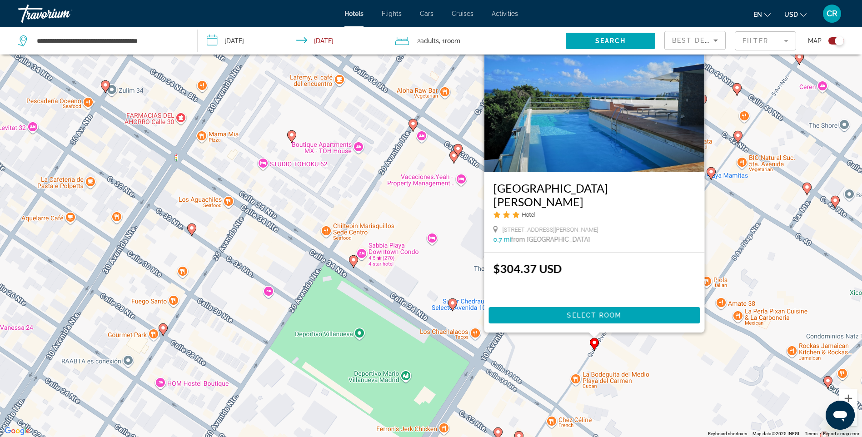
click at [642, 356] on div "To navigate, press the arrow keys. To activate drag with keyboard, press Alt + …" at bounding box center [431, 218] width 862 height 437
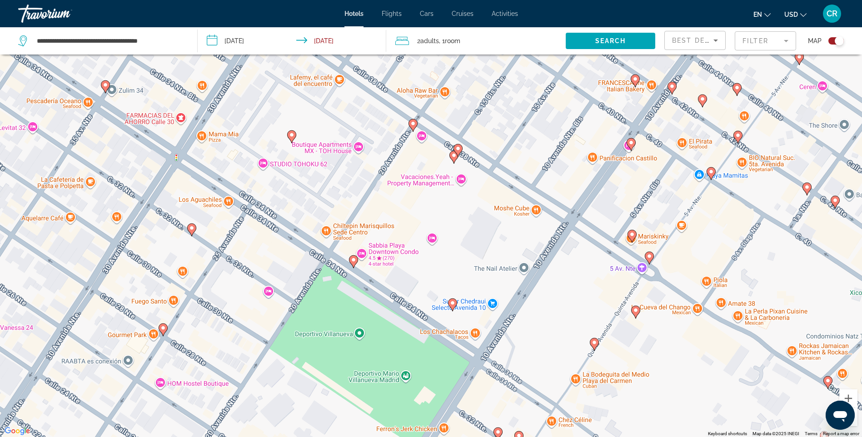
click at [637, 317] on gmp-advanced-marker "Main content" at bounding box center [636, 313] width 9 height 14
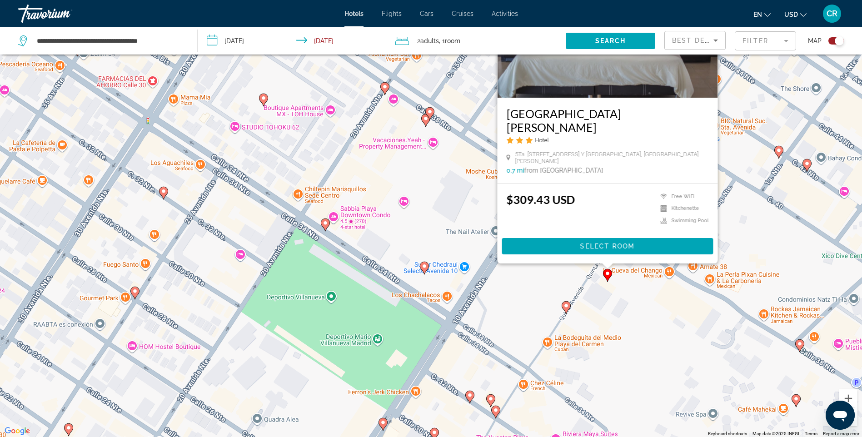
drag, startPoint x: 638, startPoint y: 386, endPoint x: 607, endPoint y: 320, distance: 73.2
click at [607, 320] on div "To navigate, press the arrow keys. To activate drag with keyboard, press Alt + …" at bounding box center [431, 218] width 862 height 437
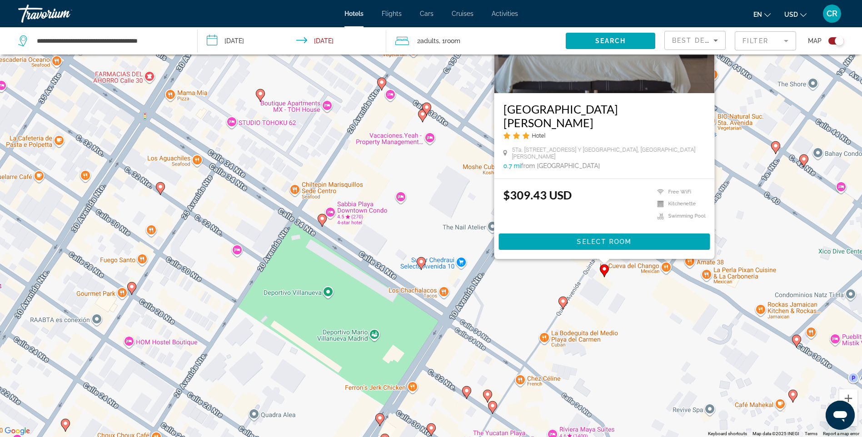
click at [490, 399] on icon "Main content" at bounding box center [487, 396] width 9 height 13
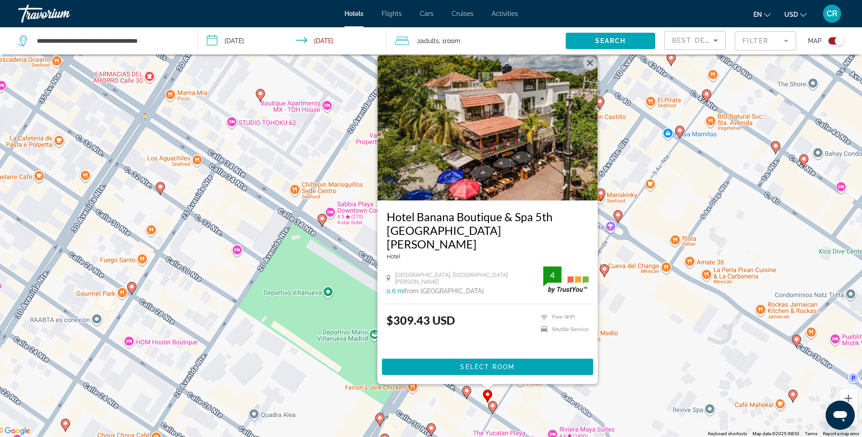
click at [492, 405] on image "Main content" at bounding box center [492, 405] width 5 height 5
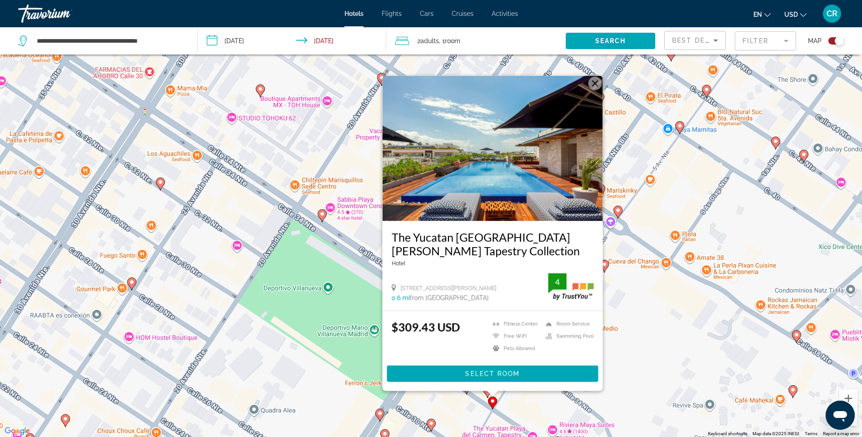
click at [683, 40] on span "Best Deals" at bounding box center [695, 40] width 47 height 7
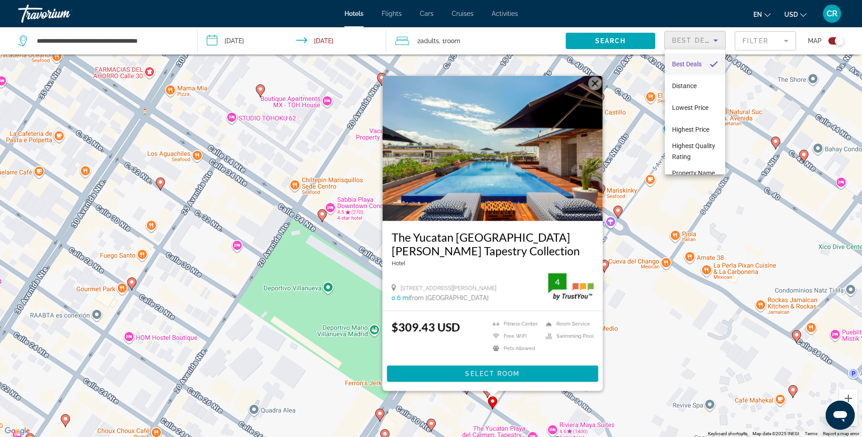
click at [763, 41] on div at bounding box center [431, 218] width 862 height 437
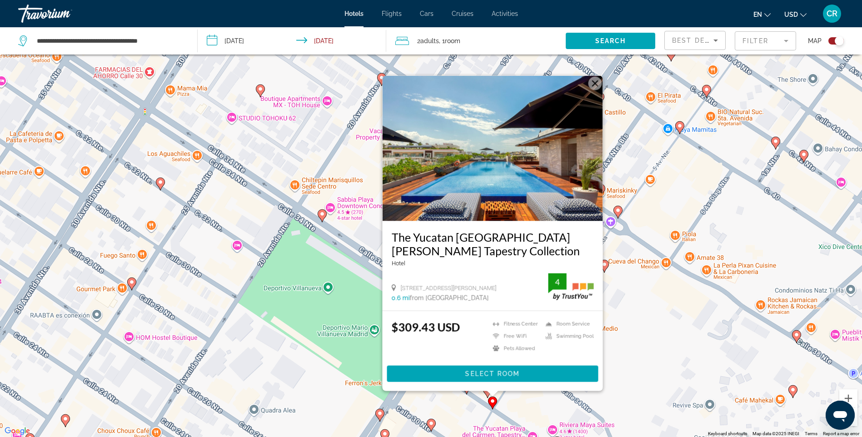
click at [762, 41] on mat-form-field "Filter" at bounding box center [765, 40] width 61 height 19
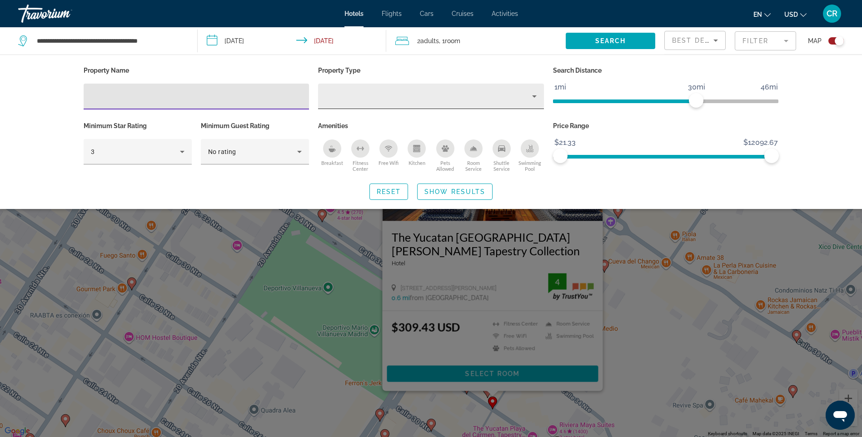
click at [368, 102] on div "Hotel Filters" at bounding box center [431, 96] width 211 height 25
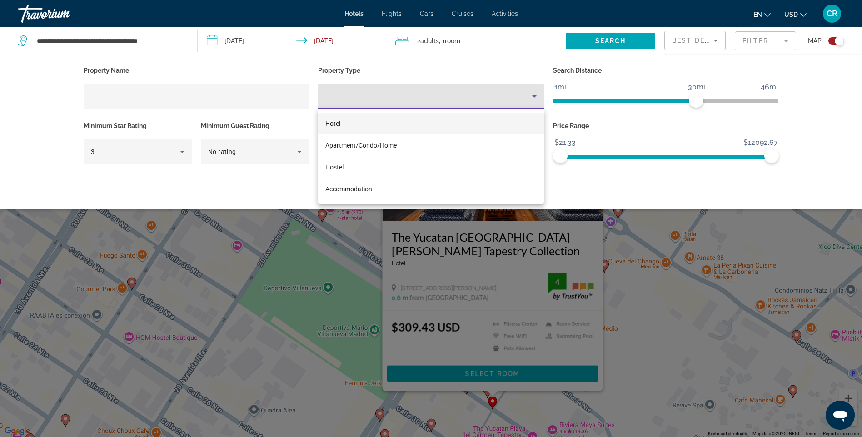
click at [368, 102] on div at bounding box center [431, 218] width 862 height 437
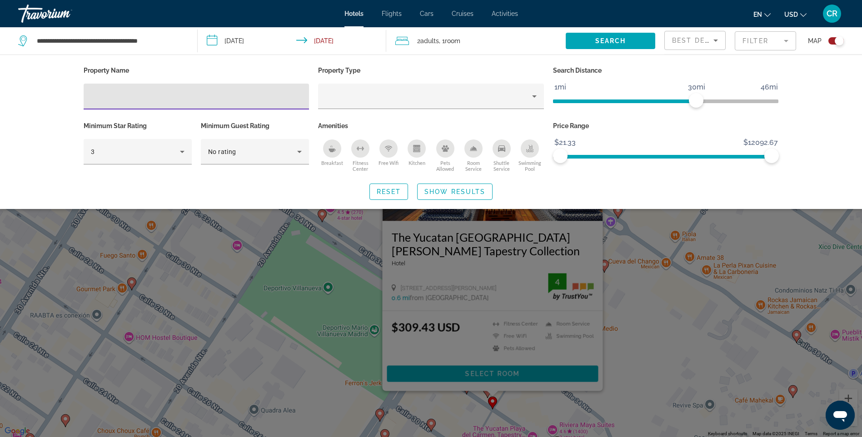
click at [268, 101] on input "Hotel Filters" at bounding box center [196, 96] width 211 height 11
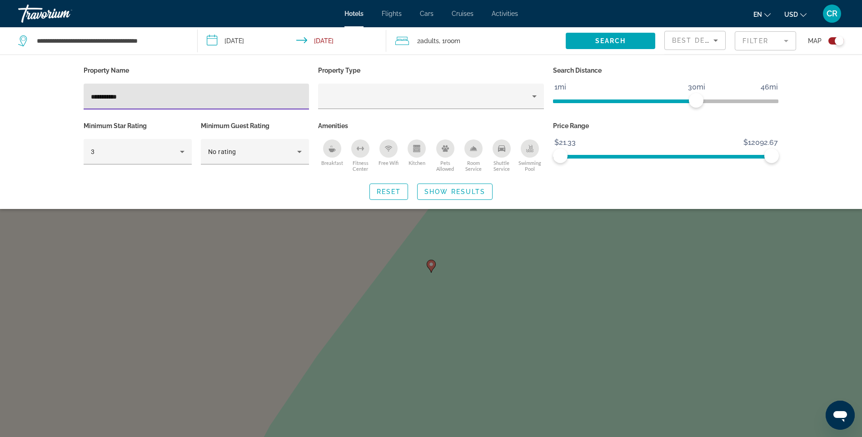
type input "**********"
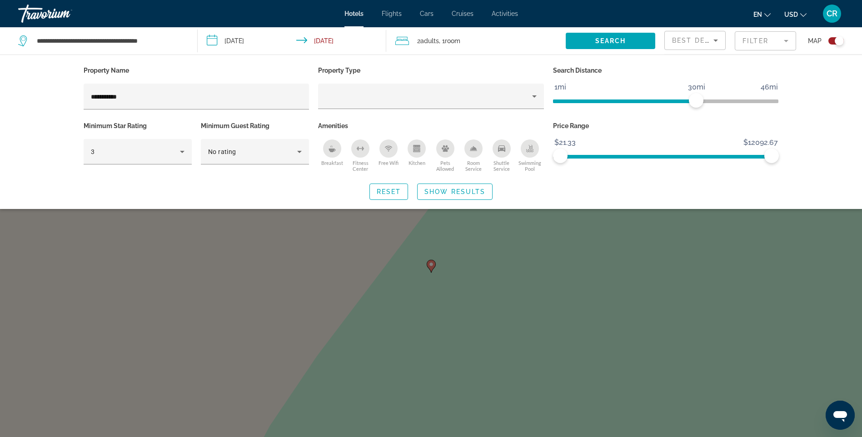
click at [439, 266] on div "Search widget" at bounding box center [431, 286] width 862 height 301
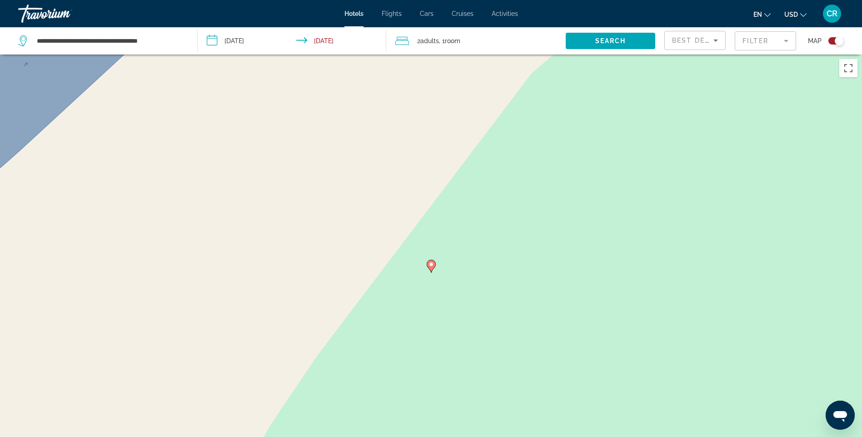
click at [432, 267] on icon "Main content" at bounding box center [431, 267] width 8 height 12
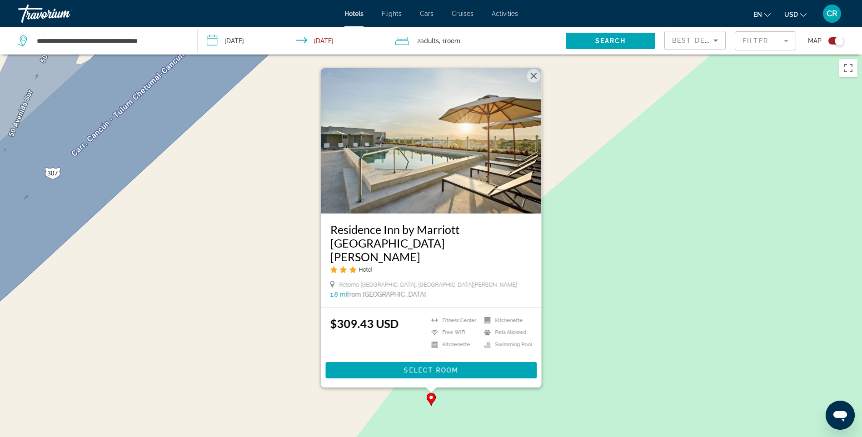
click at [446, 247] on h3 "Residence Inn by Marriott Playa del Carmen" at bounding box center [431, 243] width 202 height 41
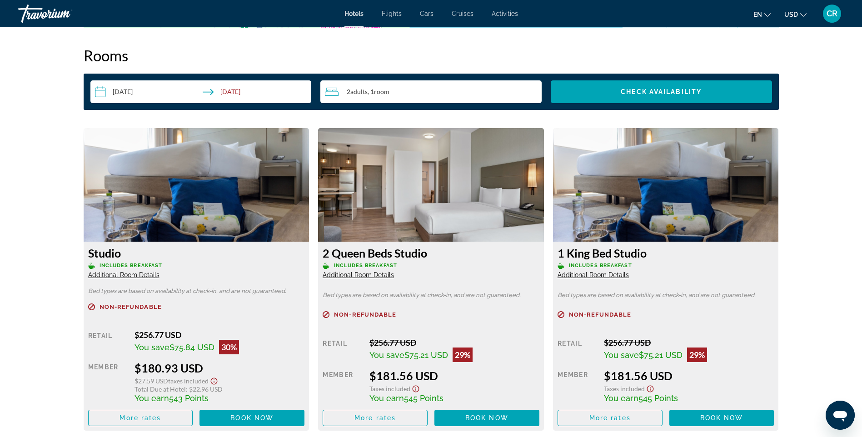
scroll to position [1207, 0]
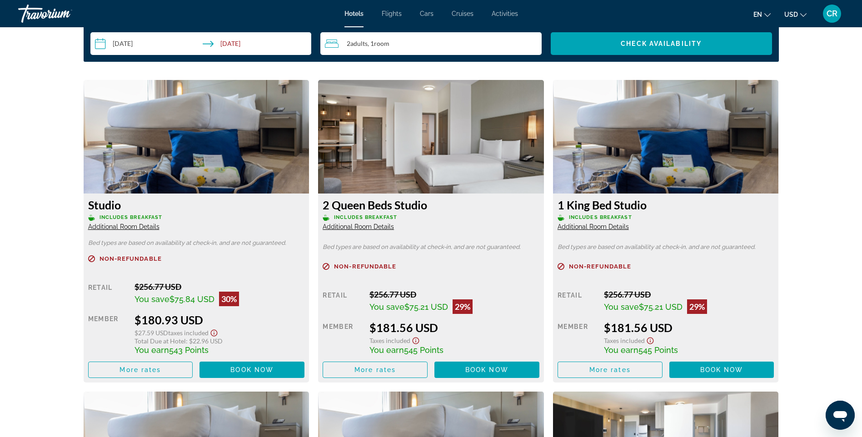
click at [816, 11] on ul "en English Español Français Italiano Português русский USD USD ($) MXN (Mex$) C…" at bounding box center [787, 13] width 67 height 15
click at [812, 16] on ul "en English Español Français Italiano Português русский USD USD ($) MXN (Mex$) C…" at bounding box center [787, 13] width 67 height 15
click at [809, 18] on ul "en English Español Français Italiano Português русский USD USD ($) MXN (Mex$) C…" at bounding box center [787, 13] width 67 height 15
click at [805, 19] on button "USD USD ($) MXN (Mex$) CAD (Can$) GBP (£) EUR (€) AUD (A$) NZD (NZ$) CNY (CN¥)" at bounding box center [796, 14] width 22 height 13
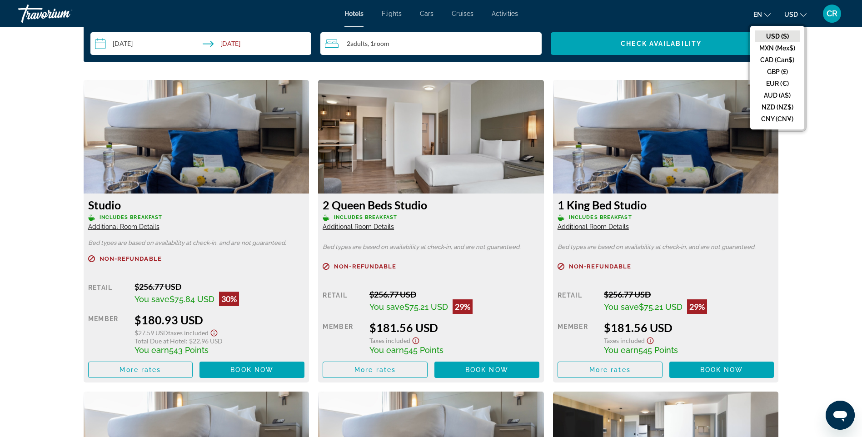
click at [806, 18] on button "USD USD ($) MXN (Mex$) CAD (Can$) GBP (£) EUR (€) AUD (A$) NZD (NZ$) CNY (CN¥)" at bounding box center [796, 14] width 22 height 13
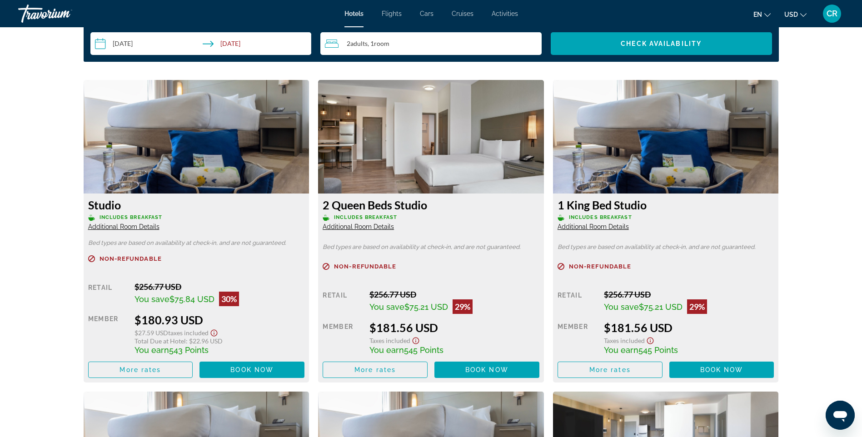
click at [824, 16] on div "CR" at bounding box center [832, 14] width 18 height 18
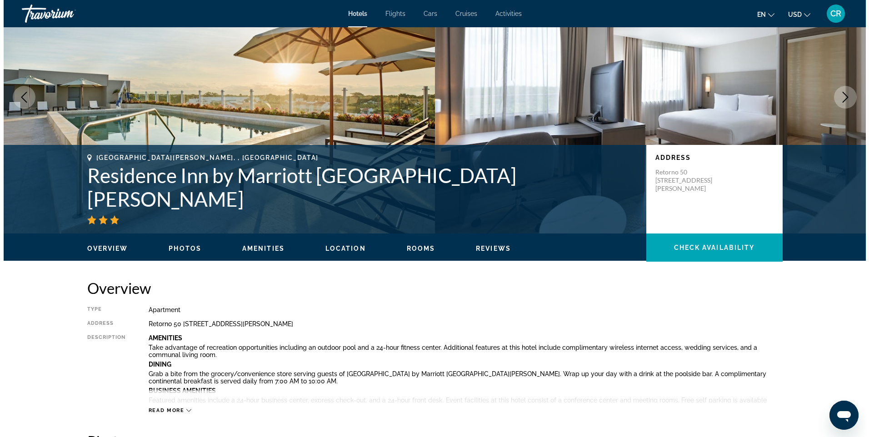
scroll to position [0, 0]
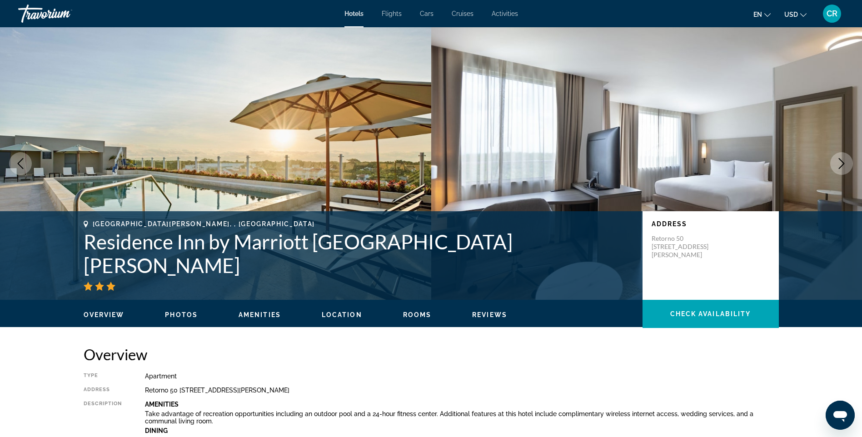
click at [50, 21] on div "Travorium" at bounding box center [63, 14] width 91 height 24
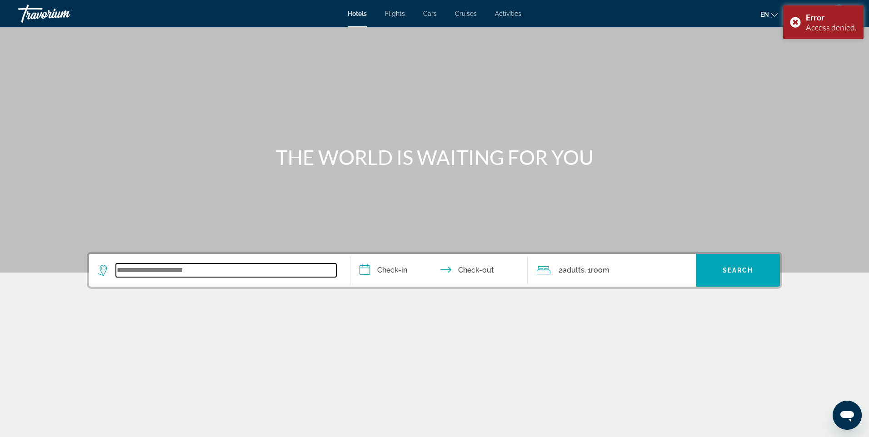
click at [226, 274] on input "Search widget" at bounding box center [226, 271] width 221 height 14
type input "******"
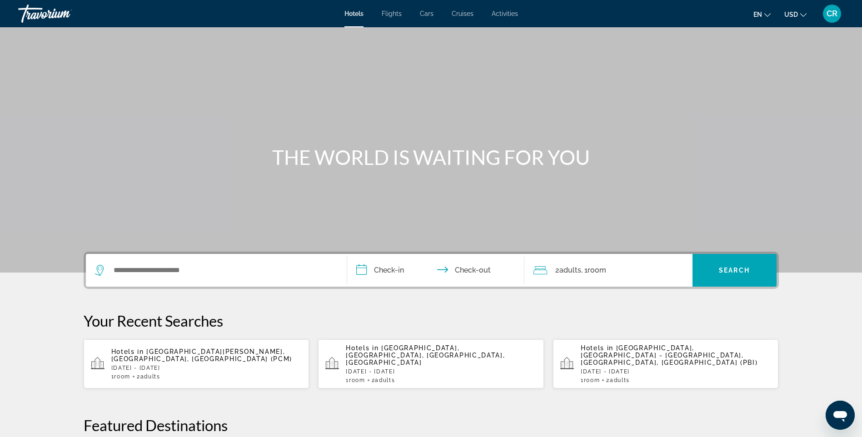
click at [266, 264] on div "Search widget" at bounding box center [216, 270] width 243 height 33
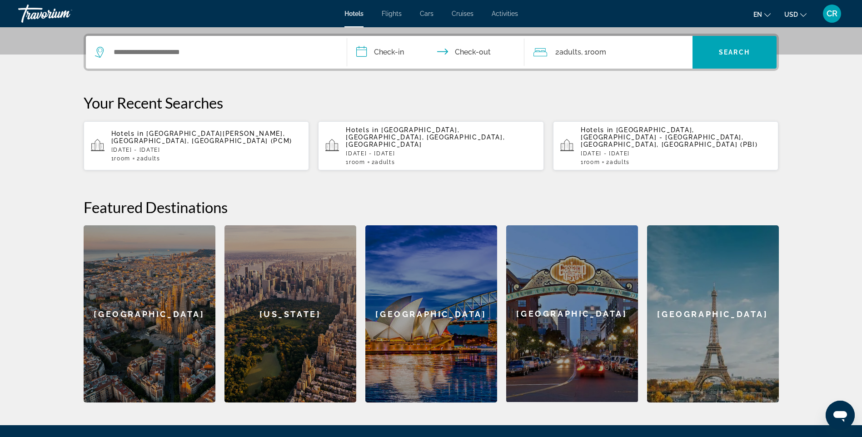
scroll to position [222, 0]
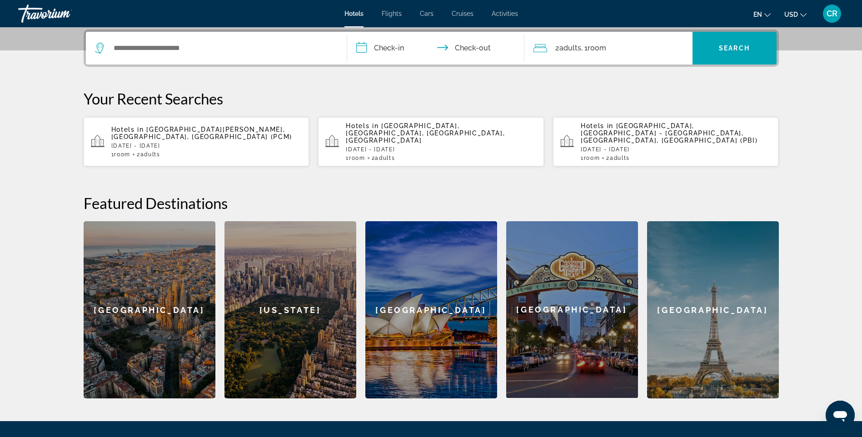
click at [202, 133] on p "Hotels in [GEOGRAPHIC_DATA][PERSON_NAME], [GEOGRAPHIC_DATA], [GEOGRAPHIC_DATA] …" at bounding box center [206, 133] width 191 height 15
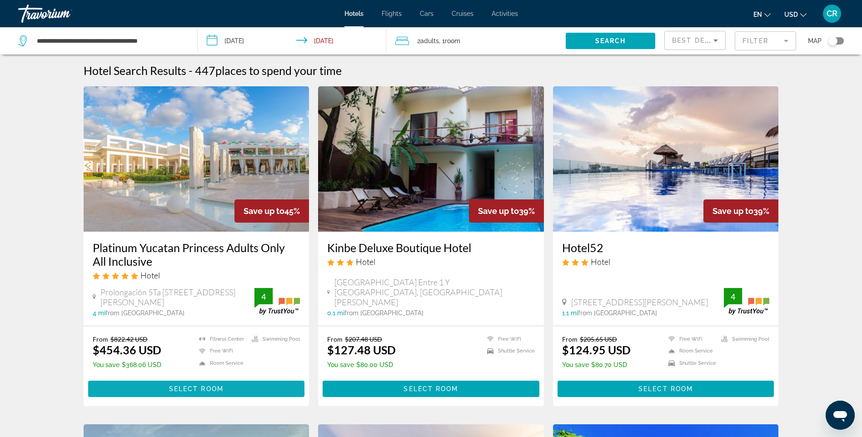
click at [221, 390] on span "Select Room" at bounding box center [196, 389] width 55 height 7
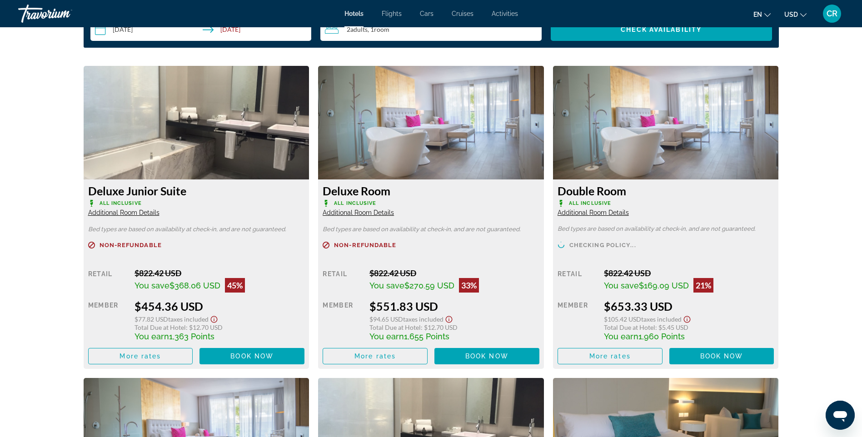
scroll to position [1273, 0]
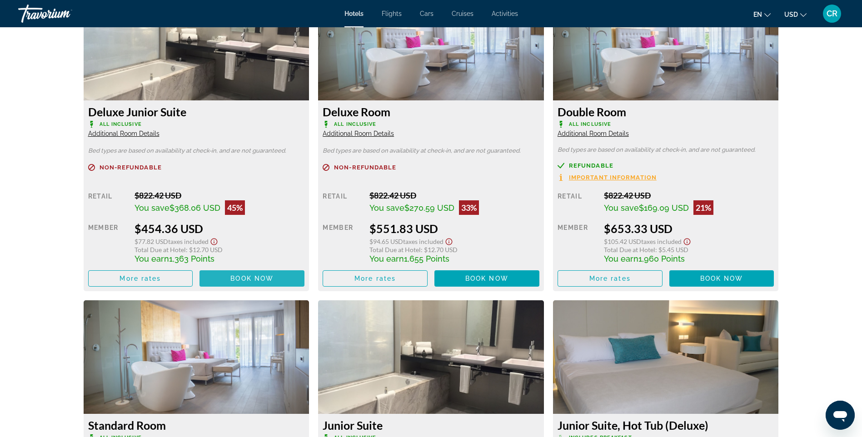
click at [244, 274] on span "Main content" at bounding box center [252, 279] width 105 height 22
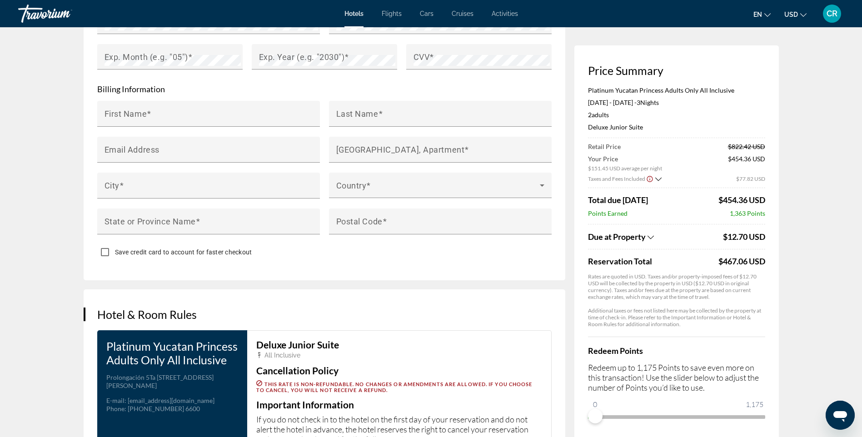
scroll to position [1137, 0]
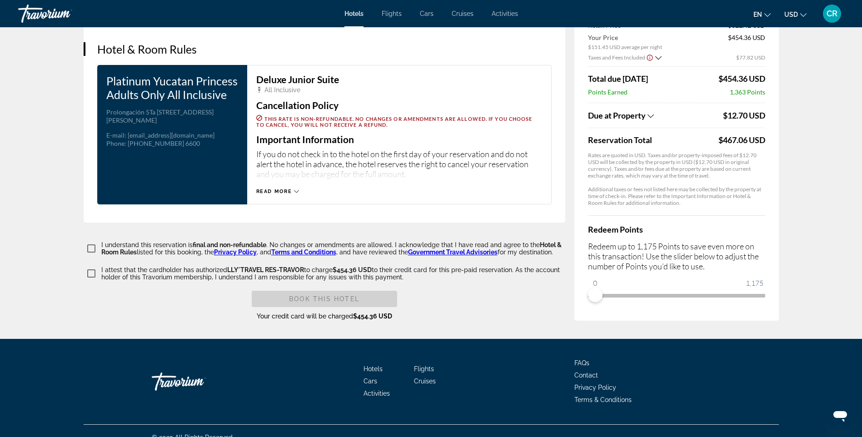
click at [295, 189] on icon "Main content" at bounding box center [296, 191] width 5 height 5
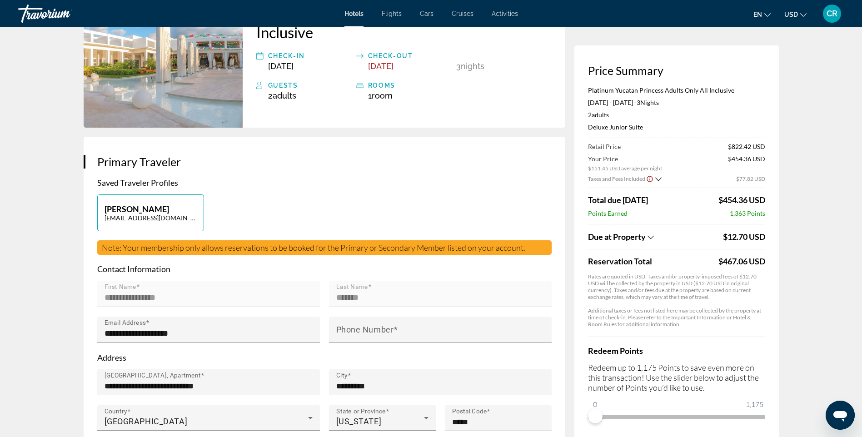
scroll to position [0, 0]
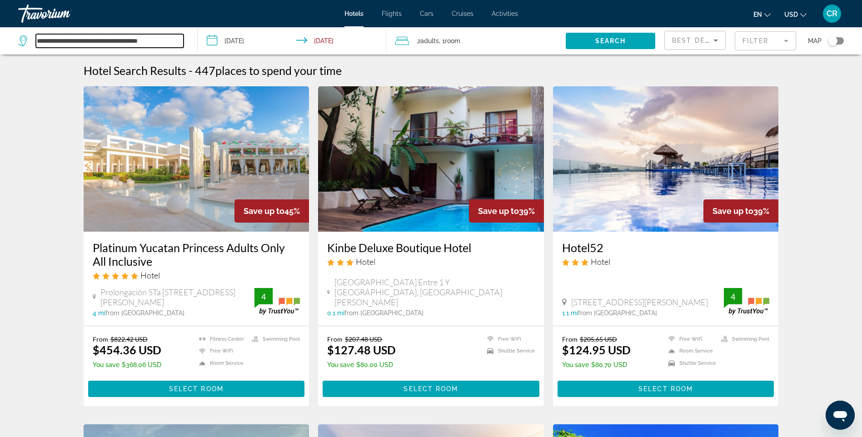
click at [155, 36] on input "**********" at bounding box center [110, 41] width 148 height 14
click at [175, 48] on div "**********" at bounding box center [103, 40] width 170 height 27
click at [135, 44] on input "**********" at bounding box center [110, 41] width 148 height 14
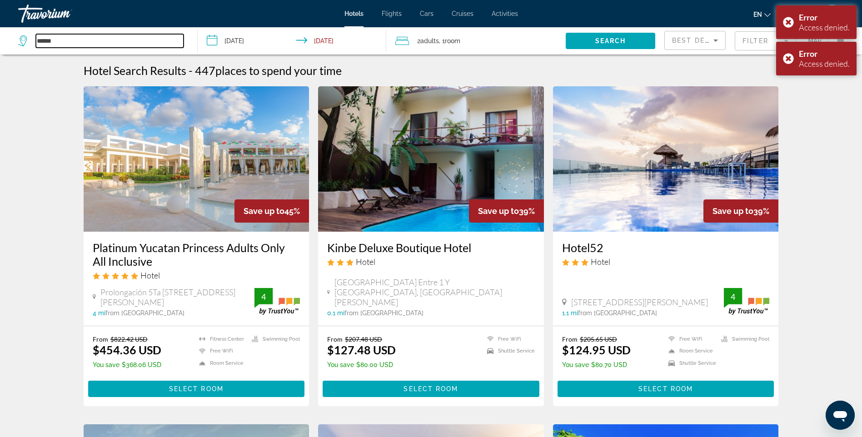
type input "******"
click at [259, 45] on input "**********" at bounding box center [294, 42] width 192 height 30
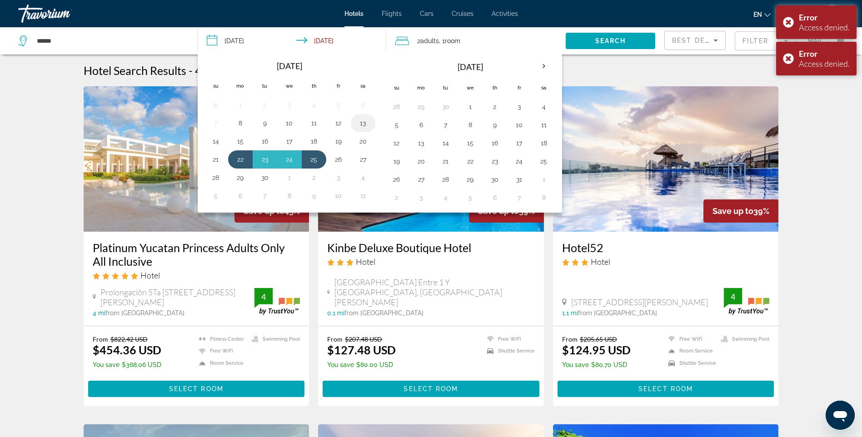
click at [364, 126] on button "13" at bounding box center [363, 123] width 15 height 13
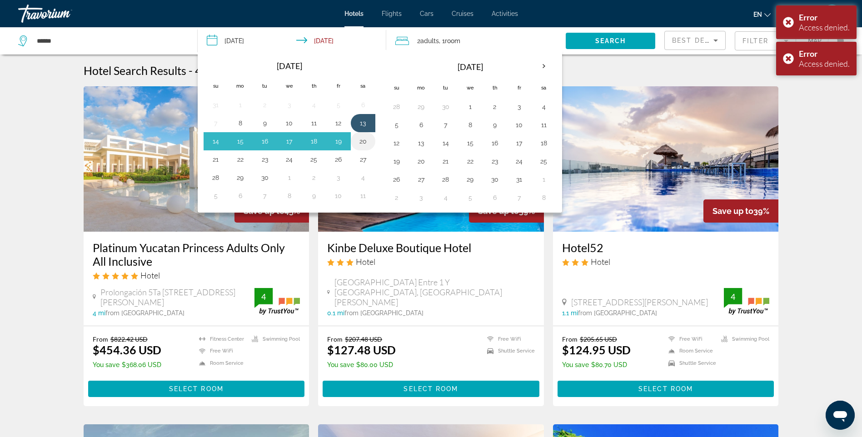
click at [357, 141] on button "20" at bounding box center [363, 141] width 15 height 13
type input "**********"
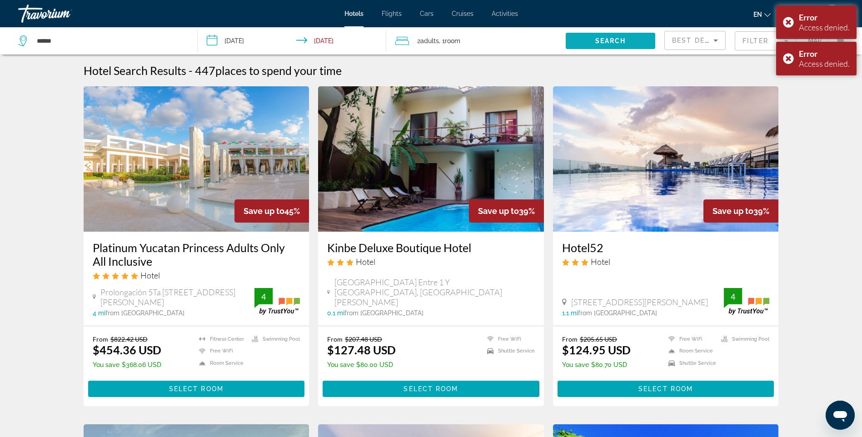
click at [615, 44] on span "Search" at bounding box center [611, 40] width 31 height 7
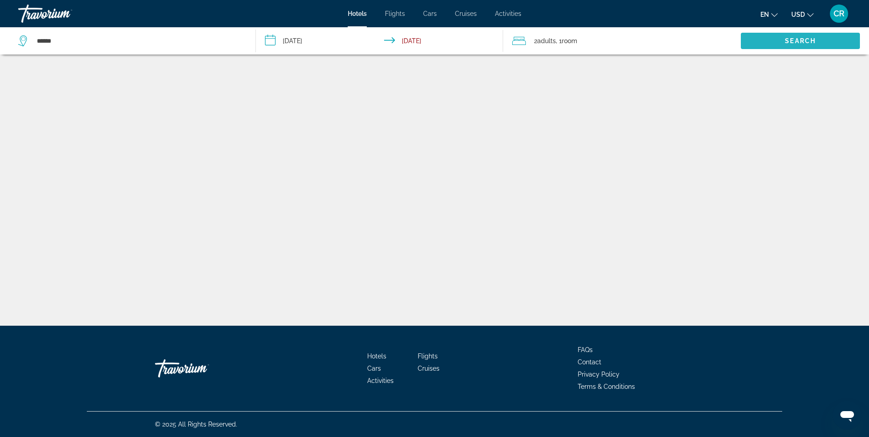
click at [797, 44] on span "Search" at bounding box center [800, 40] width 31 height 7
click at [443, 39] on input "**********" at bounding box center [381, 42] width 251 height 30
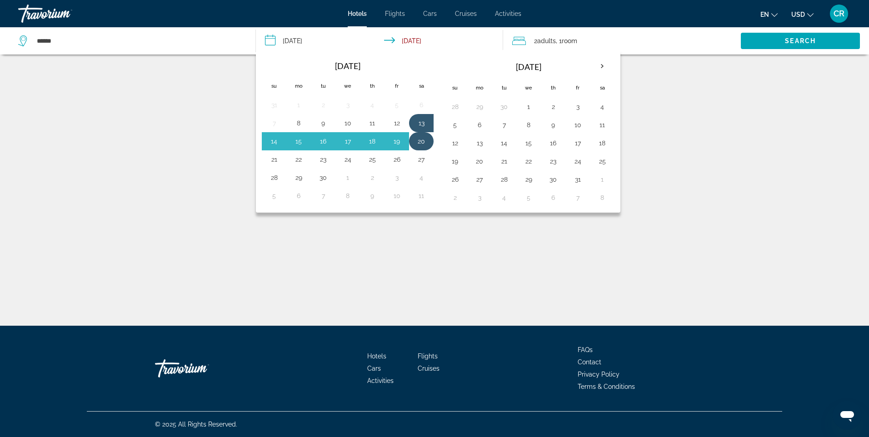
click at [429, 140] on td "20" at bounding box center [421, 141] width 25 height 18
click at [148, 120] on div "**********" at bounding box center [434, 227] width 869 height 326
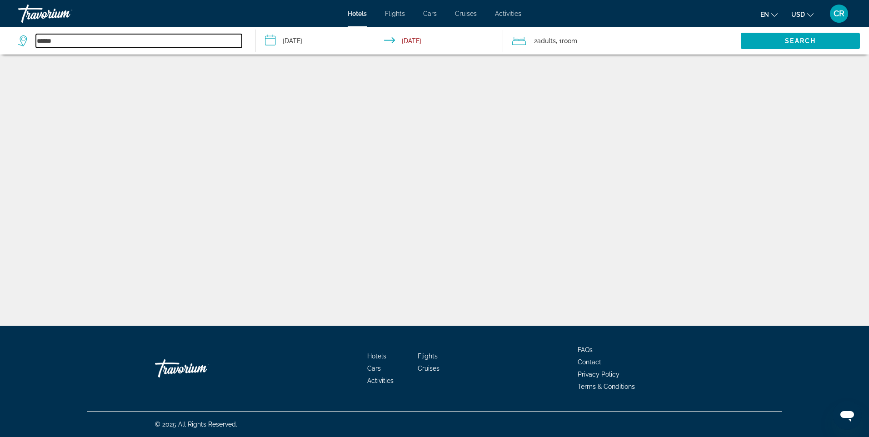
click at [92, 42] on input "******" at bounding box center [139, 41] width 206 height 14
click at [97, 47] on input "*****" at bounding box center [139, 41] width 206 height 14
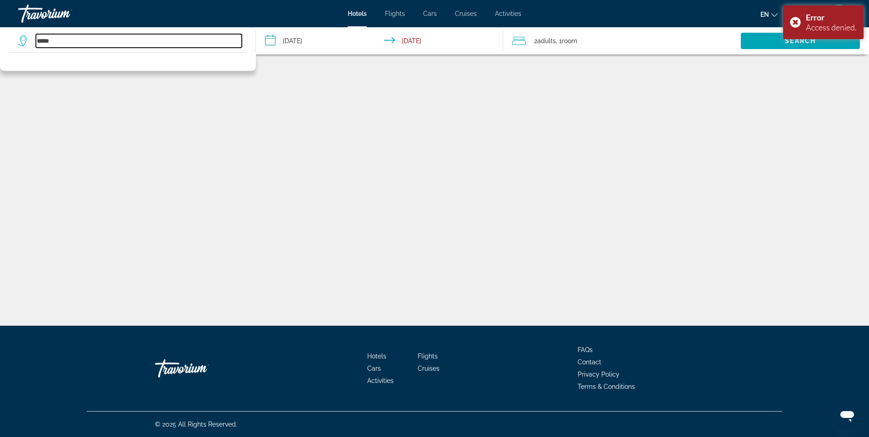
type input "******"
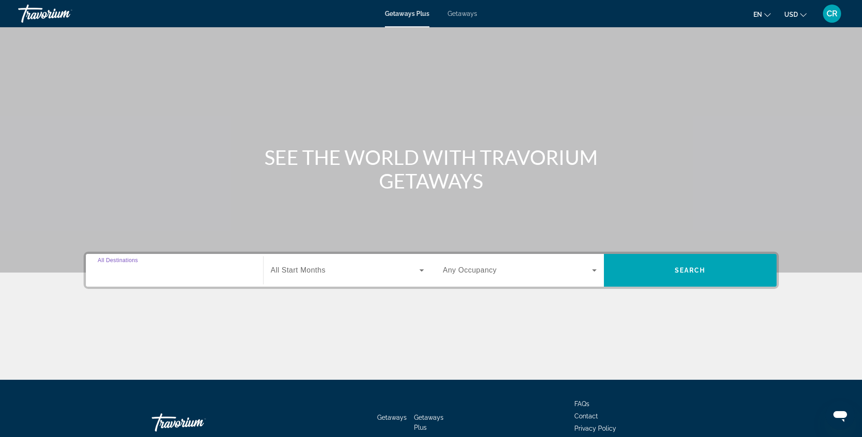
click at [185, 273] on input "Destination All Destinations" at bounding box center [175, 271] width 154 height 11
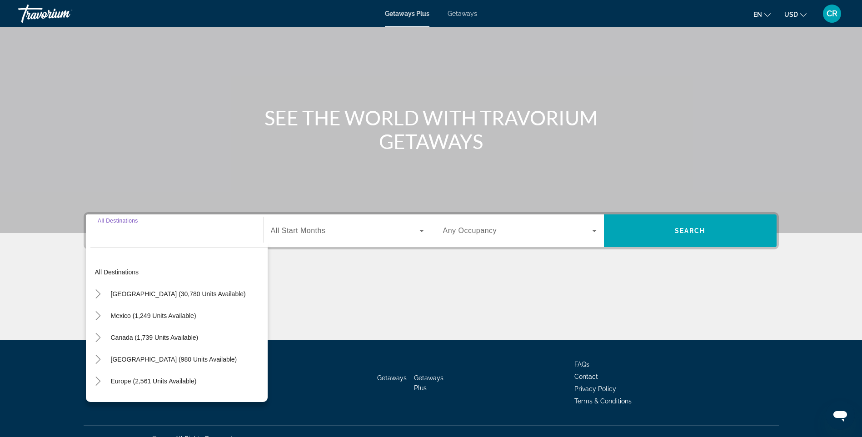
scroll to position [54, 0]
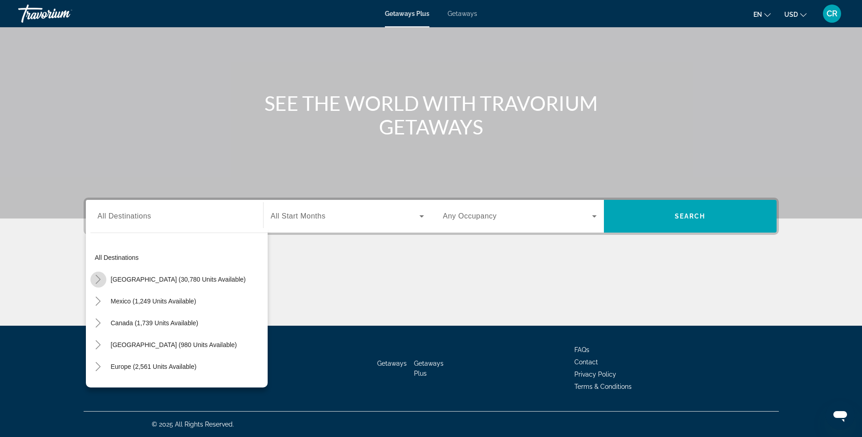
click at [105, 281] on mat-icon "Toggle United States (30,780 units available)" at bounding box center [98, 280] width 16 height 16
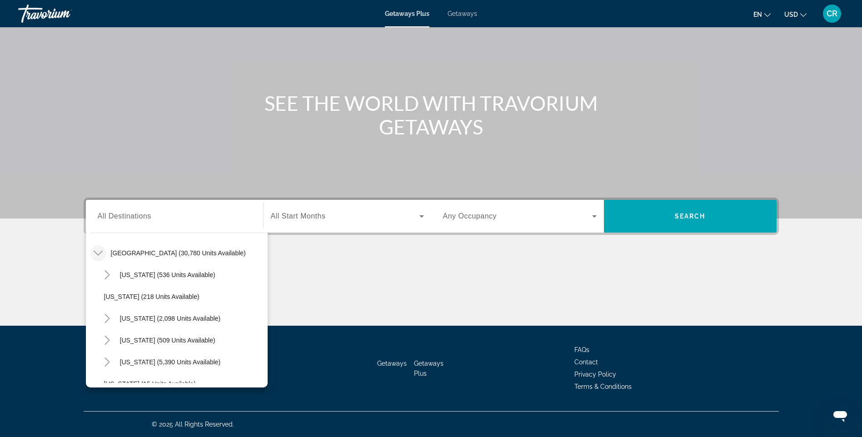
click at [100, 253] on icon "Toggle United States (30,780 units available)" at bounding box center [98, 253] width 9 height 9
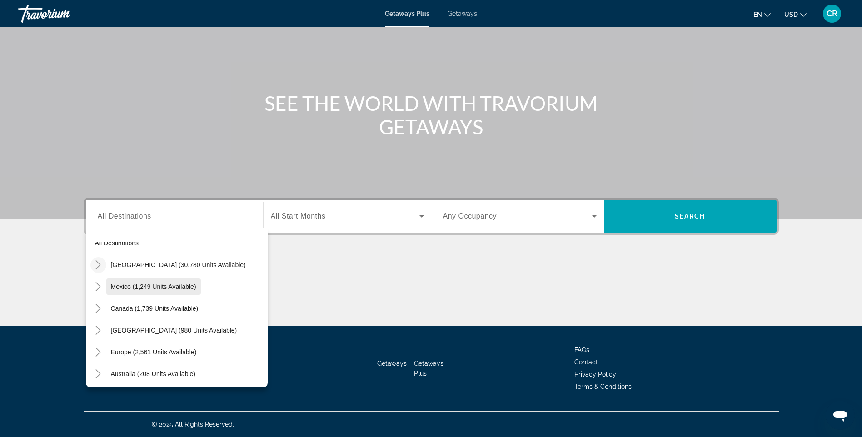
scroll to position [0, 0]
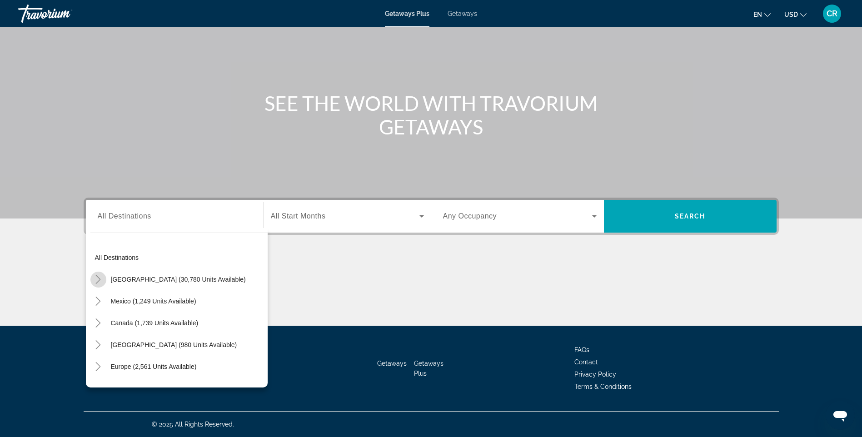
click at [103, 282] on mat-icon "Toggle United States (30,780 units available)" at bounding box center [98, 280] width 16 height 16
click at [104, 279] on mat-icon "Toggle United States (30,780 units available)" at bounding box center [98, 280] width 16 height 16
click at [99, 300] on icon "Toggle Mexico (1,249 units available)" at bounding box center [98, 301] width 5 height 9
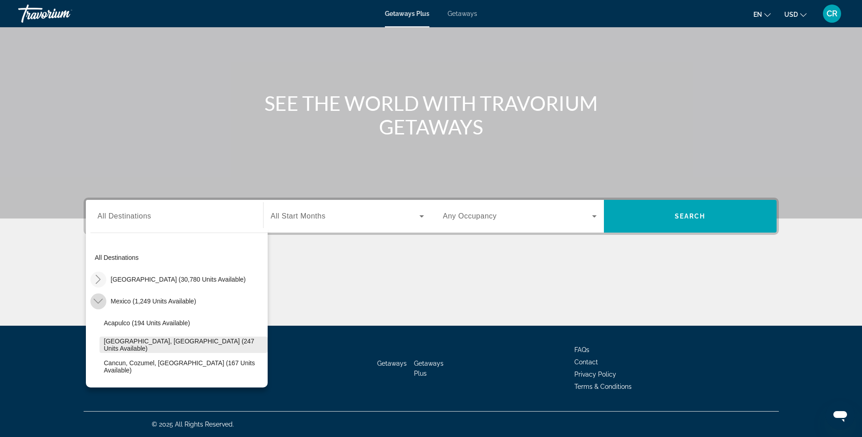
scroll to position [48, 0]
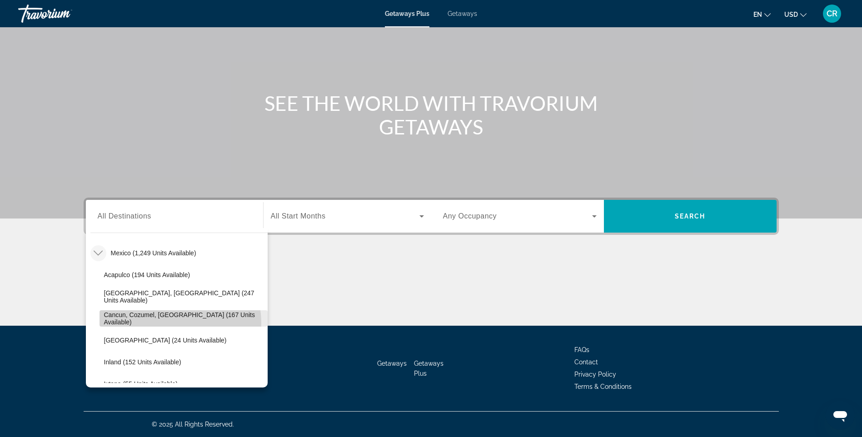
click at [164, 324] on span "Search widget" at bounding box center [184, 319] width 168 height 22
type input "**********"
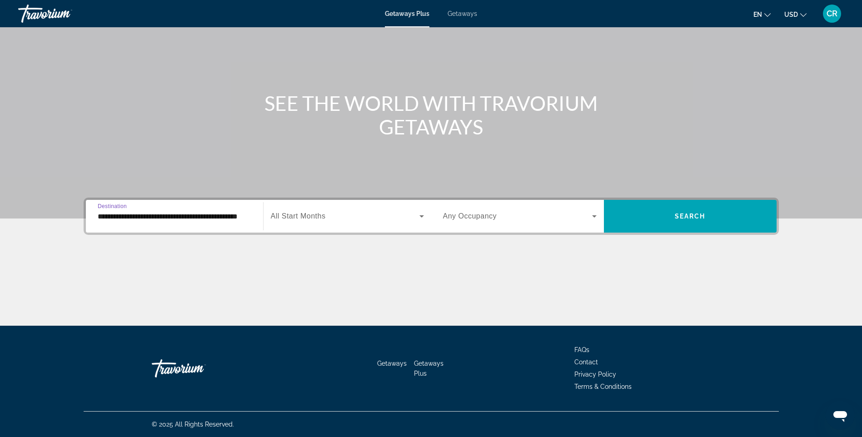
click at [385, 213] on span "Search widget" at bounding box center [345, 216] width 149 height 11
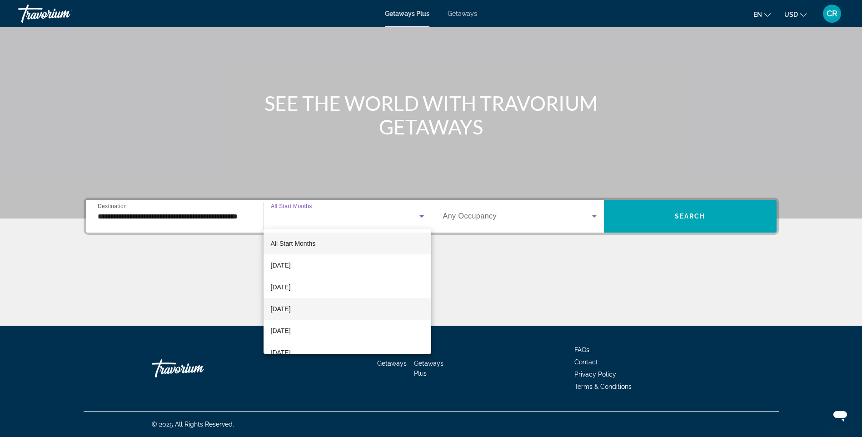
click at [305, 301] on mat-option "[DATE]" at bounding box center [348, 309] width 168 height 22
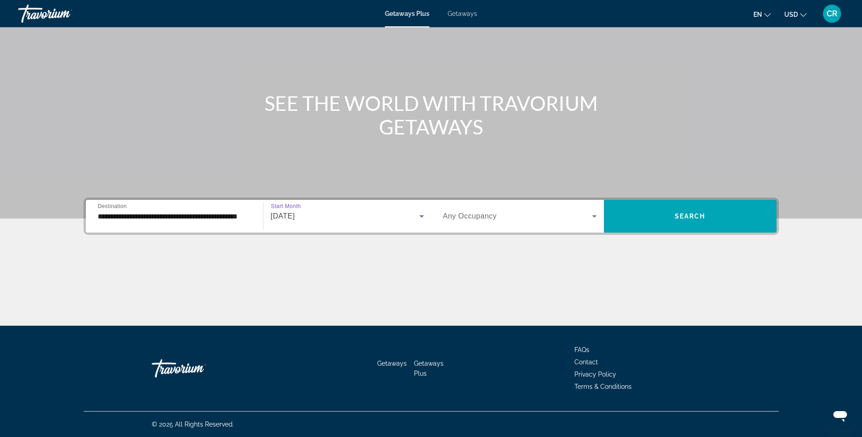
click at [508, 226] on div "Search widget" at bounding box center [520, 216] width 154 height 25
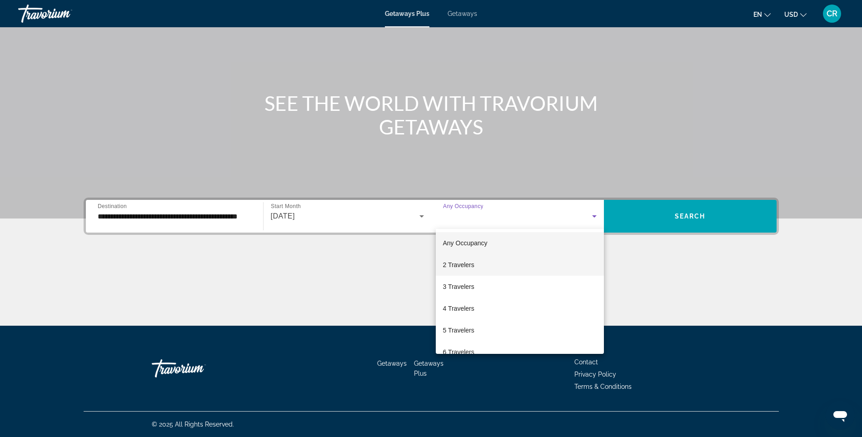
scroll to position [0, 0]
click at [496, 271] on mat-option "2 Travelers" at bounding box center [520, 266] width 168 height 22
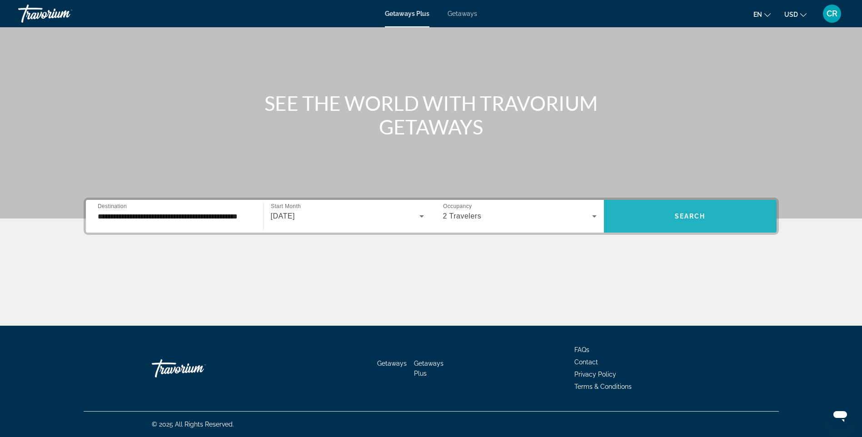
click at [738, 210] on span "Search widget" at bounding box center [690, 217] width 173 height 22
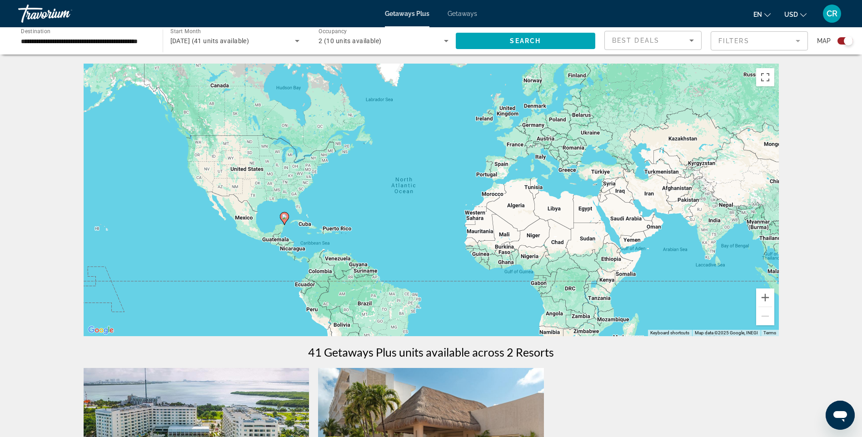
click at [282, 216] on icon "Main content" at bounding box center [284, 219] width 8 height 12
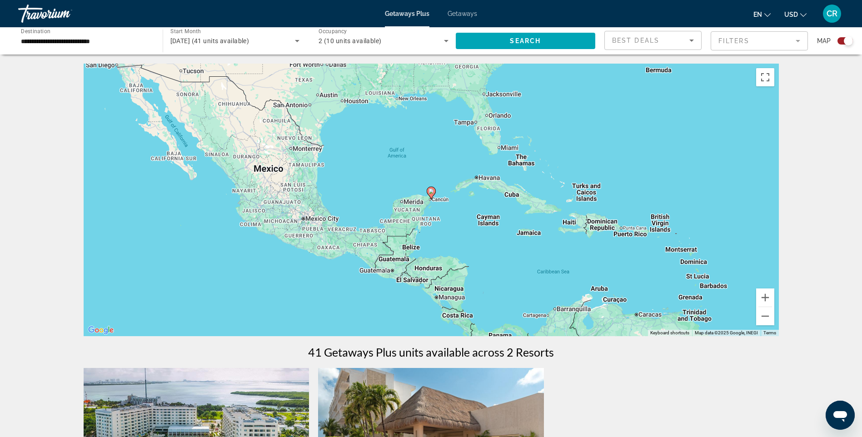
click at [430, 200] on div "To navigate, press the arrow keys. To activate drag with keyboard, press Alt + …" at bounding box center [432, 200] width 696 height 273
click at [437, 196] on div "To activate drag with keyboard, press Alt + Enter. Once in keyboard drag state,…" at bounding box center [432, 200] width 696 height 273
click at [433, 198] on gmp-advanced-marker "Main content" at bounding box center [431, 193] width 9 height 14
type input "**********"
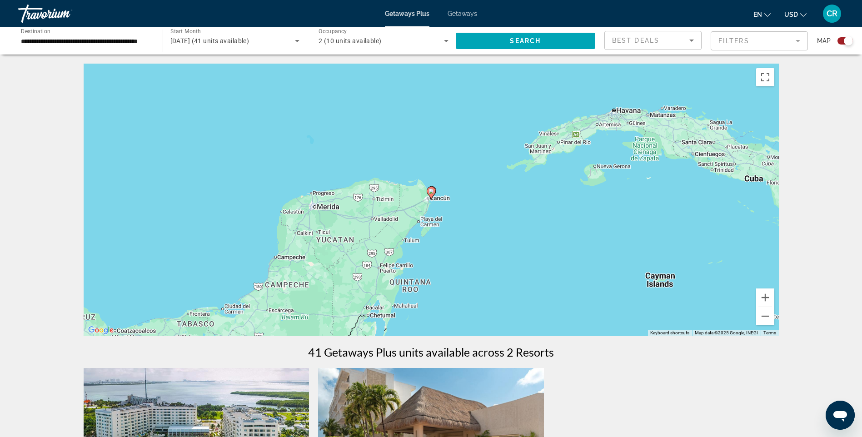
click at [432, 197] on icon "Main content" at bounding box center [431, 193] width 9 height 13
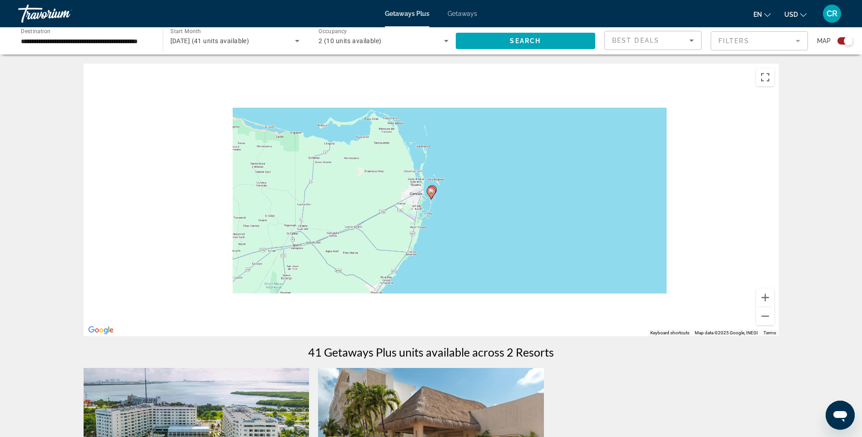
click at [431, 196] on icon "Main content" at bounding box center [431, 193] width 8 height 12
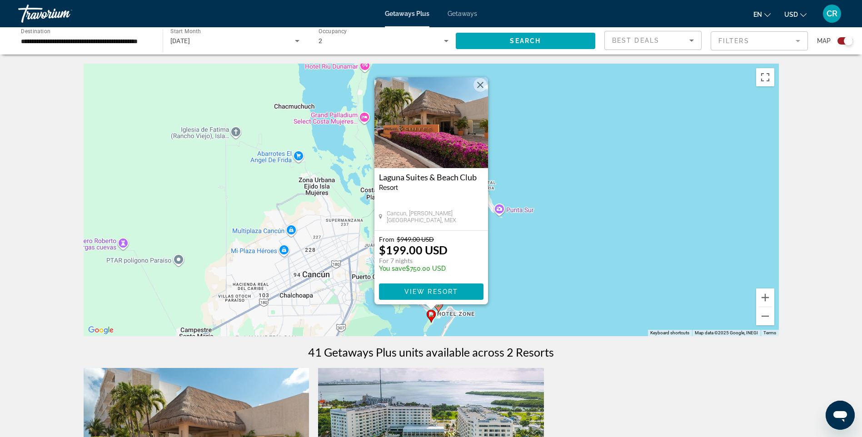
click at [528, 261] on div "To activate drag with keyboard, press Alt + Enter. Once in keyboard drag state,…" at bounding box center [432, 200] width 696 height 273
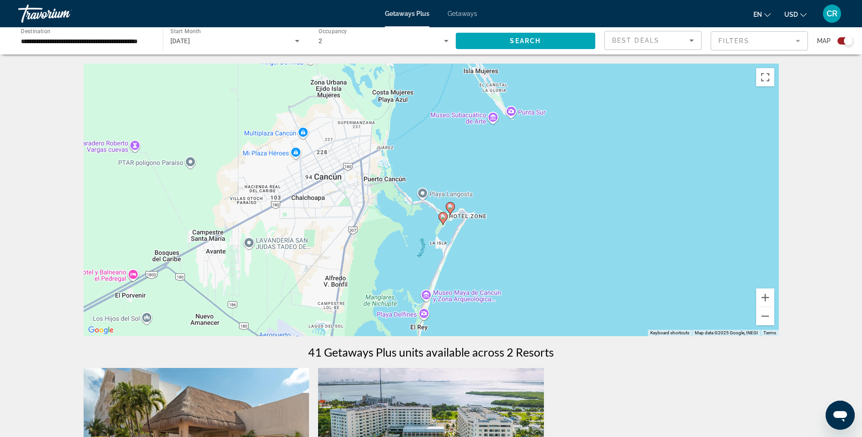
drag, startPoint x: 436, startPoint y: 286, endPoint x: 452, endPoint y: 181, distance: 106.3
click at [452, 181] on div "To activate drag with keyboard, press Alt + Enter. Once in keyboard drag state,…" at bounding box center [432, 200] width 696 height 273
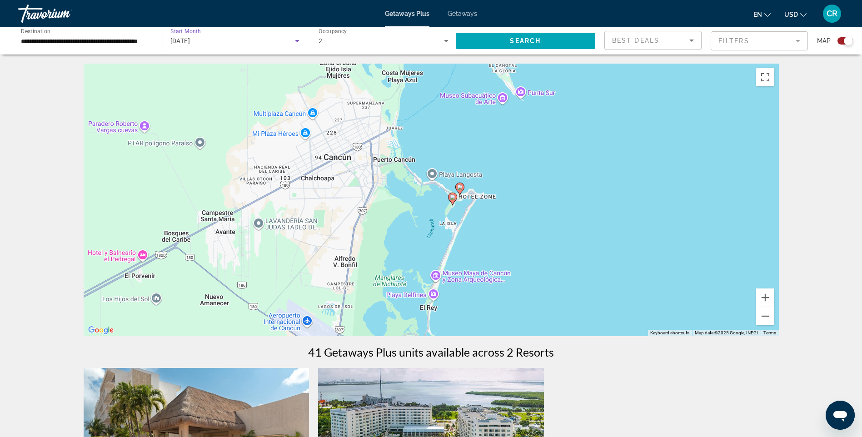
click at [190, 43] on span "[DATE]" at bounding box center [180, 40] width 20 height 7
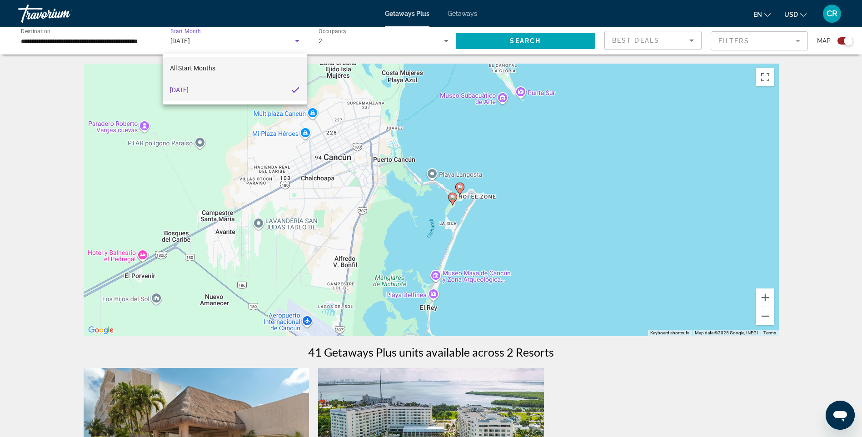
click at [218, 65] on mat-option "All Start Months" at bounding box center [235, 68] width 144 height 22
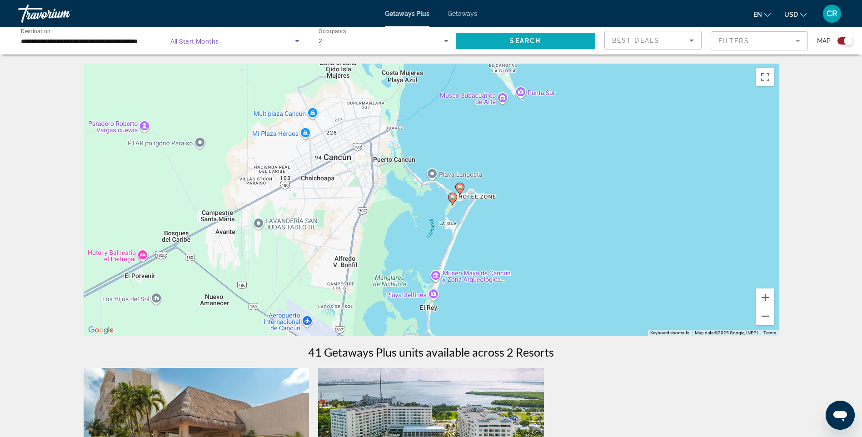
click at [499, 41] on span "Search widget" at bounding box center [526, 41] width 140 height 22
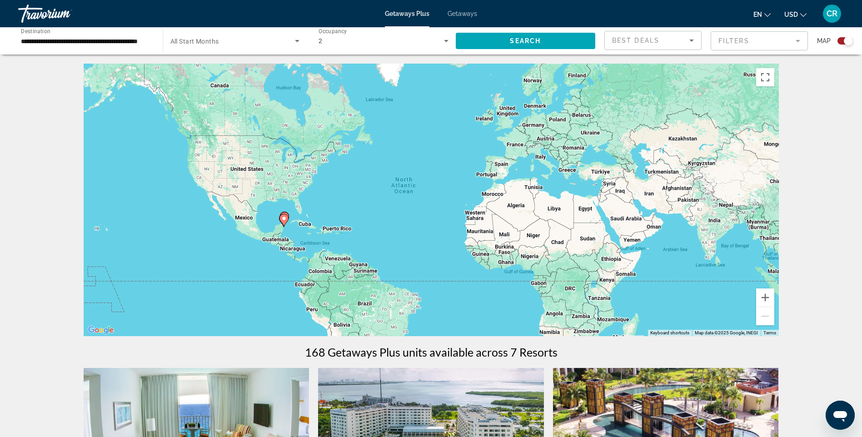
click at [291, 194] on div "To activate drag with keyboard, press Alt + Enter. Once in keyboard drag state,…" at bounding box center [432, 200] width 696 height 273
click at [287, 240] on div "To activate drag with keyboard, press Alt + Enter. Once in keyboard drag state,…" at bounding box center [432, 200] width 696 height 273
click at [278, 221] on div "To activate drag with keyboard, press Alt + Enter. Once in keyboard drag state,…" at bounding box center [432, 200] width 696 height 273
click at [275, 222] on div "To activate drag with keyboard, press Alt + Enter. Once in keyboard drag state,…" at bounding box center [432, 200] width 696 height 273
click at [280, 216] on gmp-advanced-marker "Main content" at bounding box center [284, 221] width 9 height 14
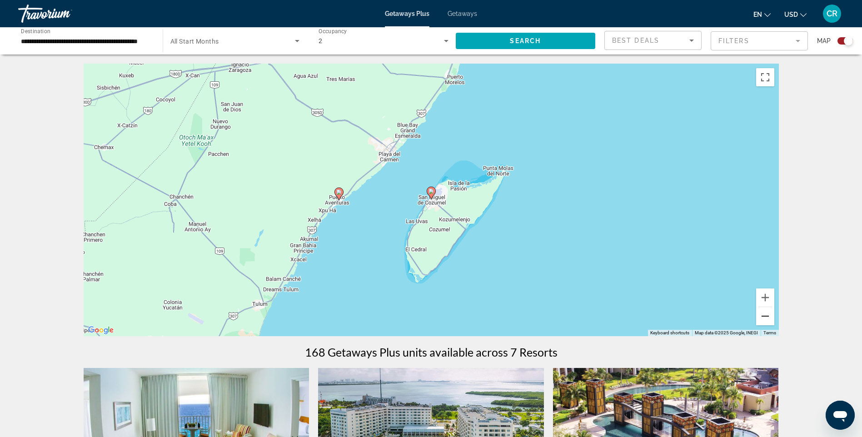
click at [773, 317] on button "Zoom out" at bounding box center [766, 316] width 18 height 18
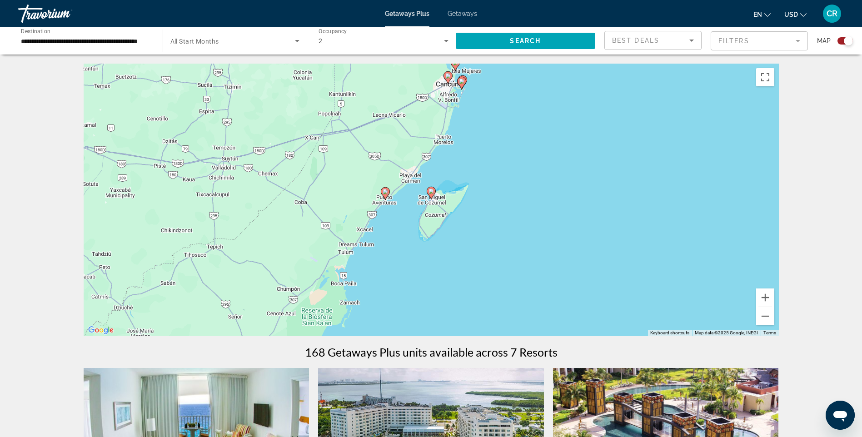
click at [386, 192] on image "Main content" at bounding box center [385, 191] width 5 height 5
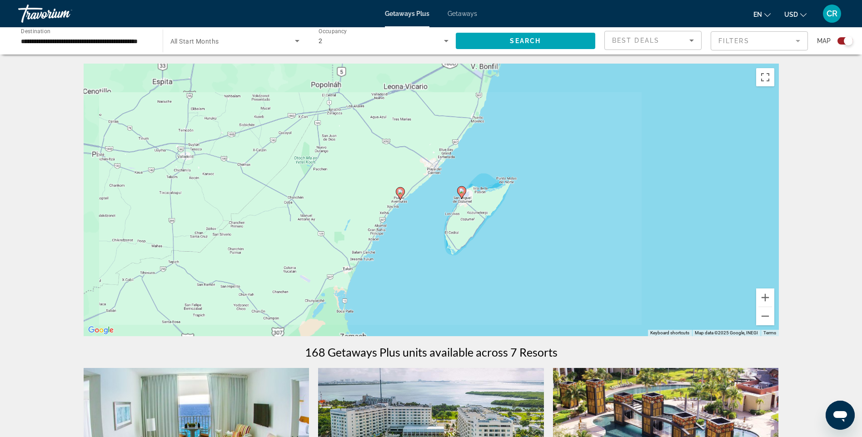
click at [386, 192] on div "To navigate, press the arrow keys. To activate drag with keyboard, press Alt + …" at bounding box center [432, 200] width 696 height 273
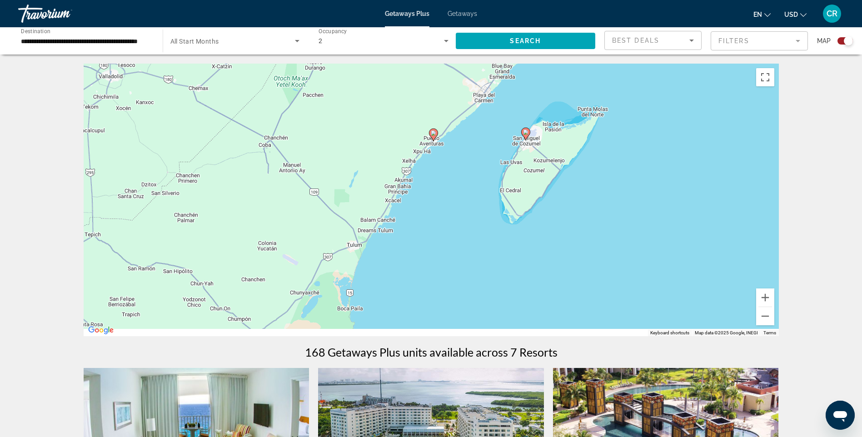
drag, startPoint x: 431, startPoint y: 246, endPoint x: 484, endPoint y: 143, distance: 115.3
click at [481, 146] on div "To activate drag with keyboard, press Alt + Enter. Once in keyboard drag state,…" at bounding box center [432, 200] width 696 height 273
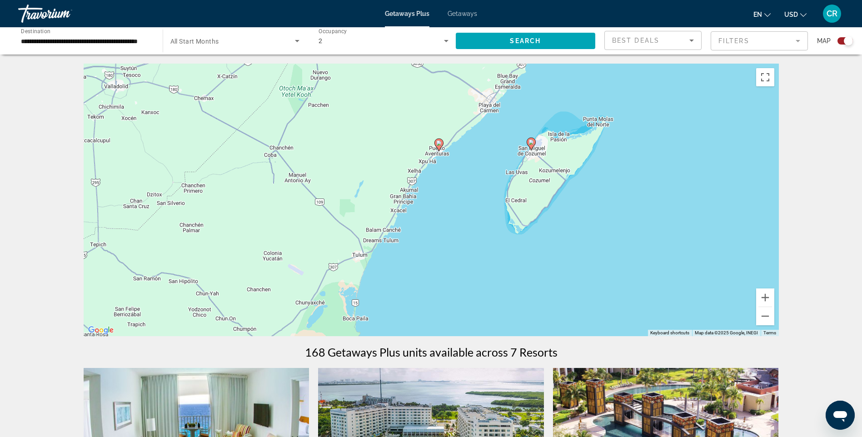
drag, startPoint x: 484, startPoint y: 143, endPoint x: 421, endPoint y: 244, distance: 119.1
click at [415, 255] on div "To activate drag with keyboard, press Alt + Enter. Once in keyboard drag state,…" at bounding box center [432, 200] width 696 height 273
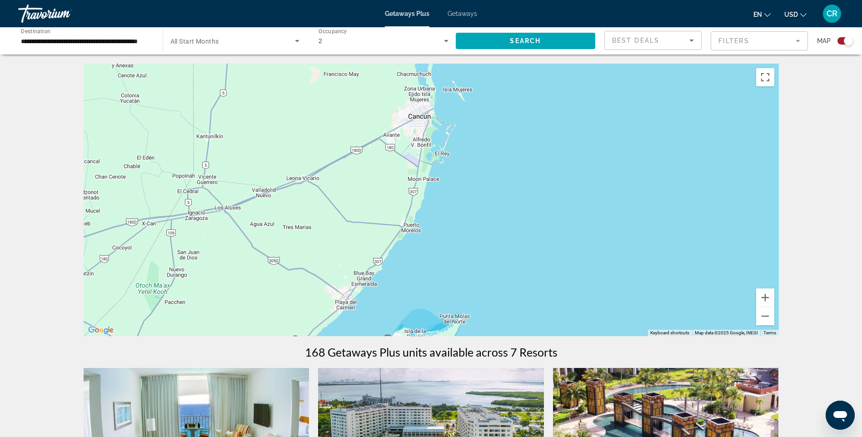
drag, startPoint x: 445, startPoint y: 203, endPoint x: 452, endPoint y: 179, distance: 25.2
click at [452, 179] on div "To activate drag with keyboard, press Alt + Enter. Once in keyboard drag state,…" at bounding box center [432, 200] width 696 height 273
click at [451, 123] on icon "Main content" at bounding box center [448, 120] width 9 height 13
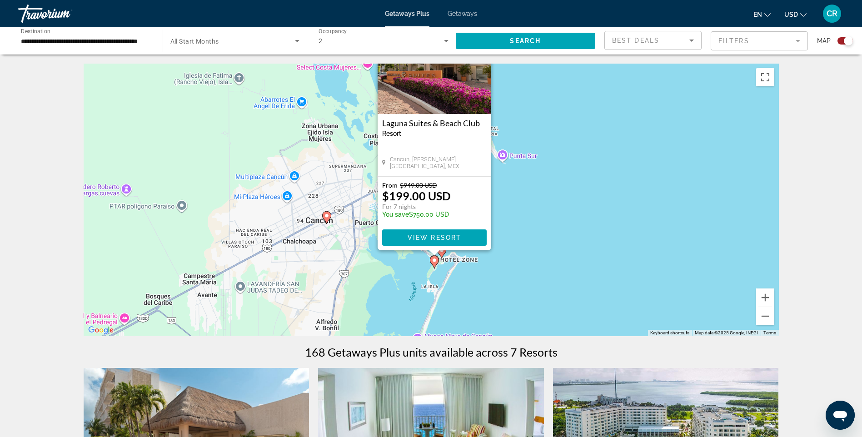
drag, startPoint x: 502, startPoint y: 260, endPoint x: 515, endPoint y: 222, distance: 40.0
click at [509, 188] on div "To activate drag with keyboard, press Alt + Enter. Once in keyboard drag state,…" at bounding box center [432, 200] width 696 height 273
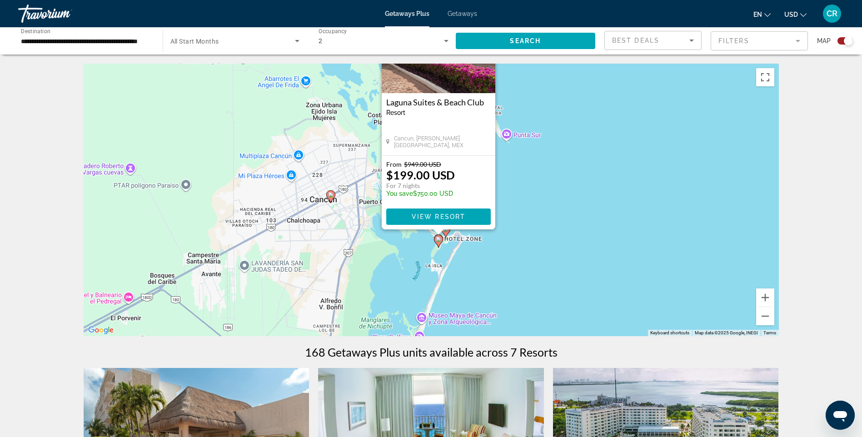
click at [508, 269] on div "To activate drag with keyboard, press Alt + Enter. Once in keyboard drag state,…" at bounding box center [432, 200] width 696 height 273
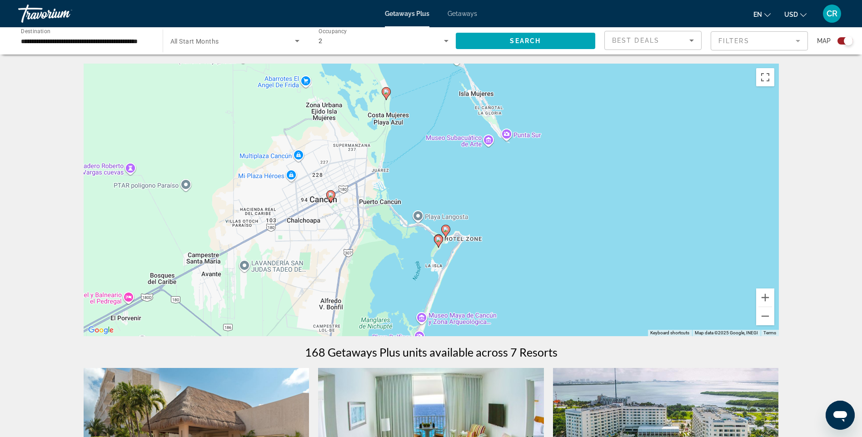
click at [393, 198] on div "To activate drag with keyboard, press Alt + Enter. Once in keyboard drag state,…" at bounding box center [432, 200] width 696 height 273
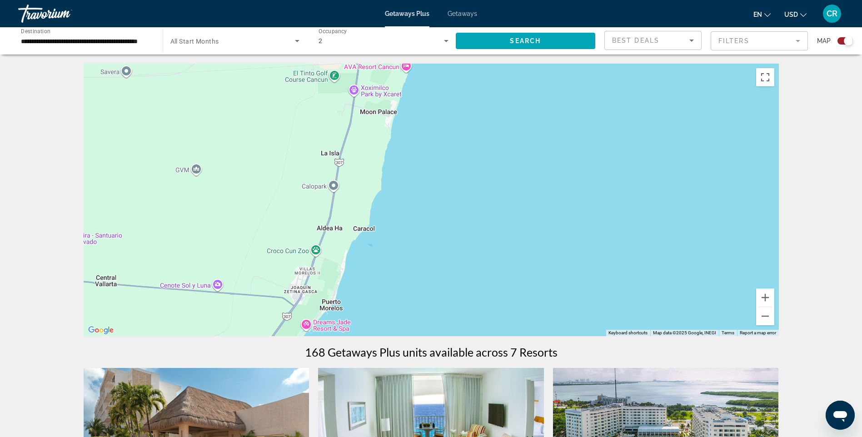
drag, startPoint x: 371, startPoint y: 252, endPoint x: 407, endPoint y: 176, distance: 84.4
click at [407, 176] on div "Main content" at bounding box center [432, 200] width 696 height 273
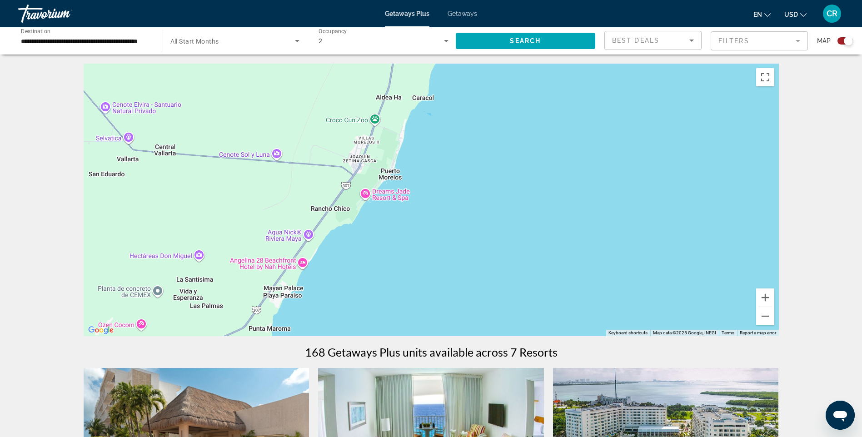
click at [379, 266] on div "Main content" at bounding box center [432, 200] width 696 height 273
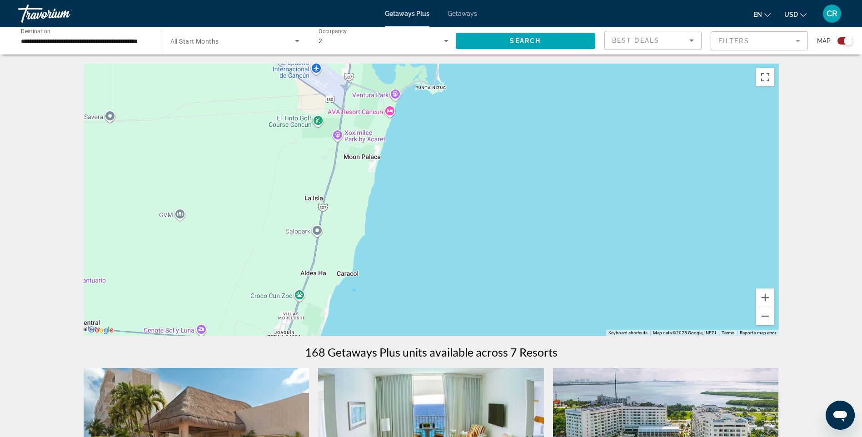
drag, startPoint x: 444, startPoint y: 126, endPoint x: 410, endPoint y: 219, distance: 99.4
click at [415, 214] on div "Main content" at bounding box center [432, 200] width 696 height 273
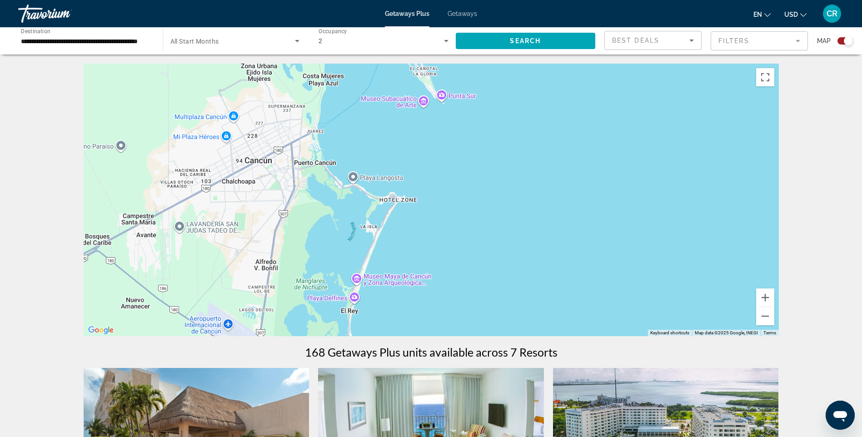
click at [424, 194] on div "Main content" at bounding box center [432, 200] width 696 height 273
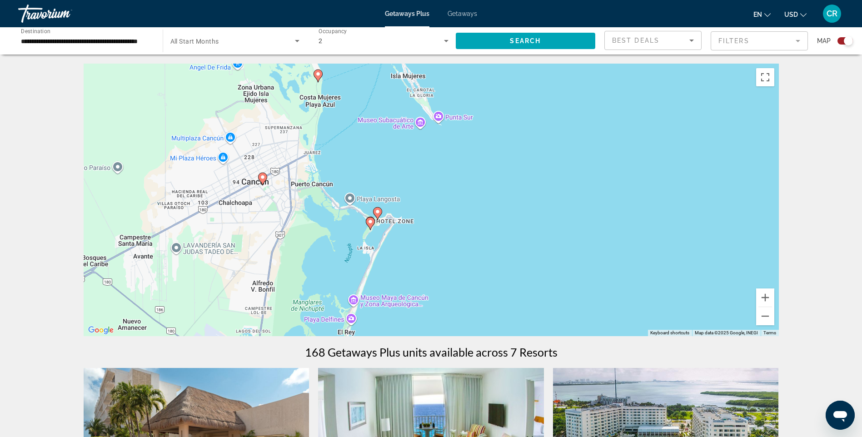
click at [374, 223] on icon "Main content" at bounding box center [370, 224] width 8 height 12
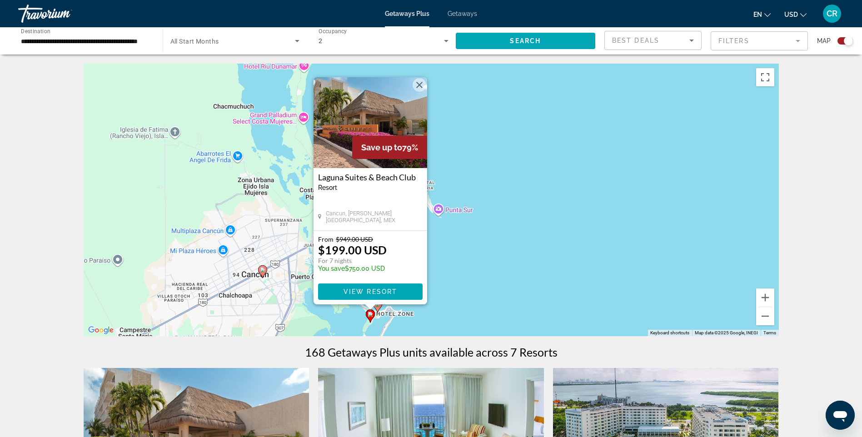
click at [444, 283] on div "To activate drag with keyboard, press Alt + Enter. Once in keyboard drag state,…" at bounding box center [432, 200] width 696 height 273
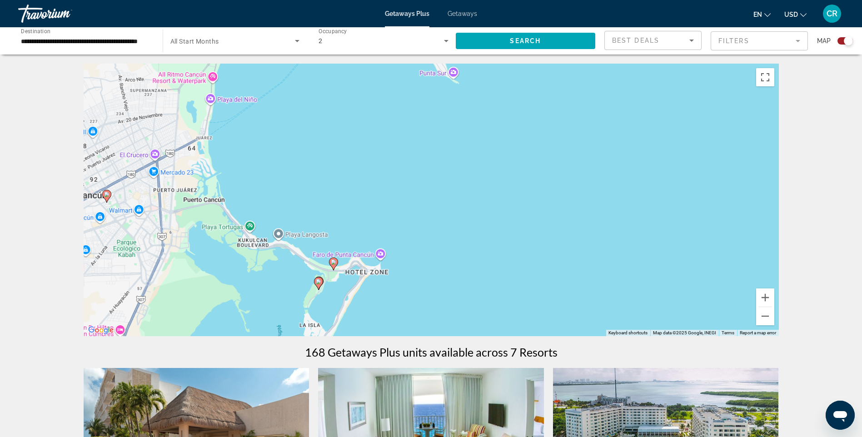
drag, startPoint x: 440, startPoint y: 226, endPoint x: 472, endPoint y: 181, distance: 55.0
click at [472, 181] on div "To activate drag with keyboard, press Alt + Enter. Once in keyboard drag state,…" at bounding box center [432, 200] width 696 height 273
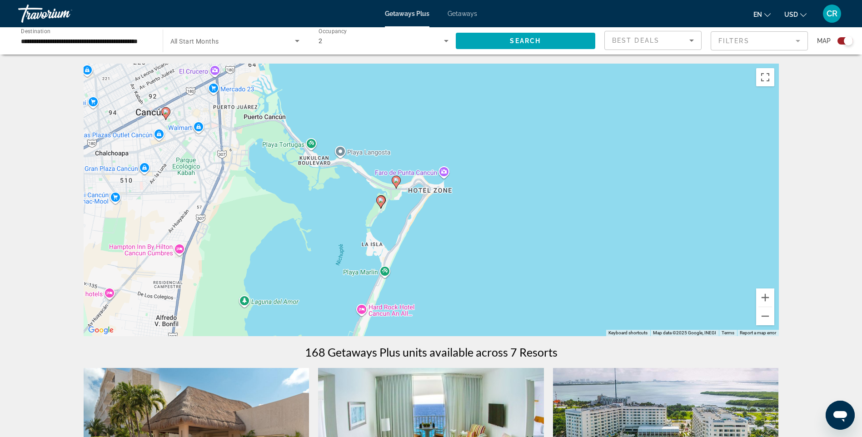
click at [396, 185] on icon "Main content" at bounding box center [396, 182] width 8 height 12
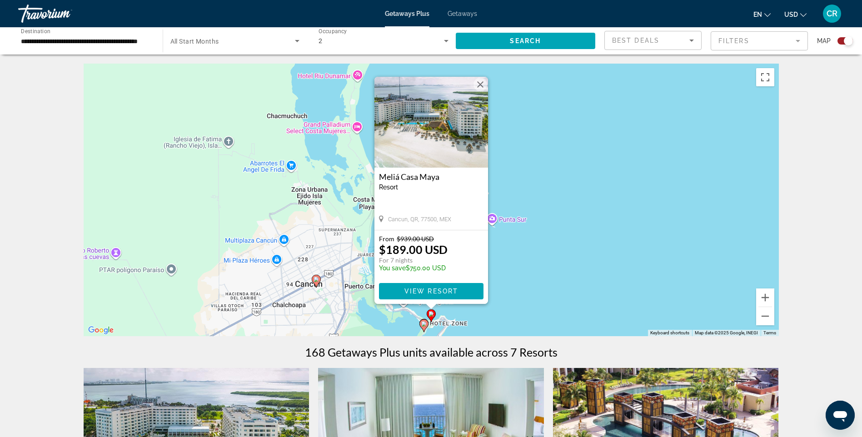
click at [425, 175] on h3 "Meliá Casa Maya" at bounding box center [431, 176] width 105 height 9
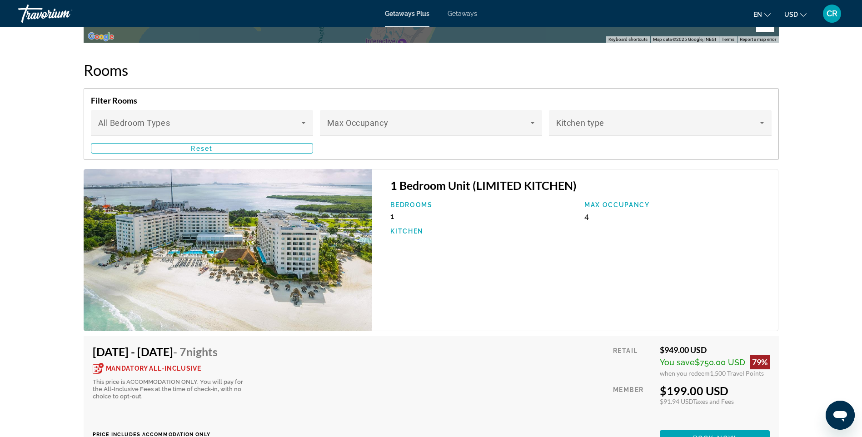
scroll to position [1500, 0]
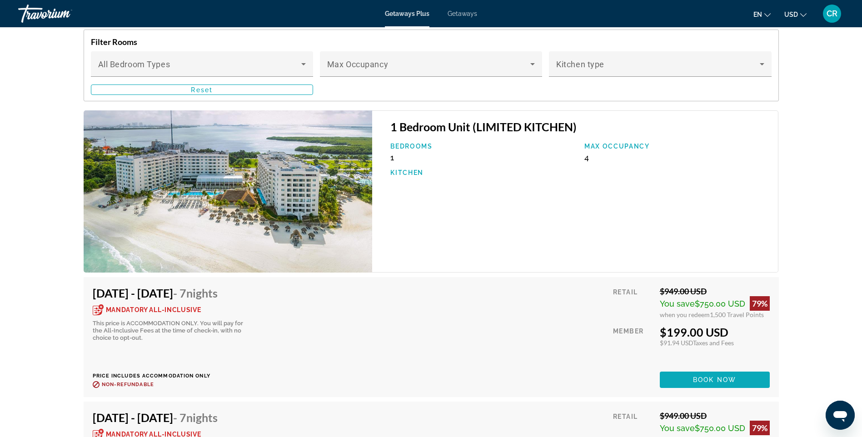
click at [721, 383] on span "Book now" at bounding box center [714, 379] width 43 height 7
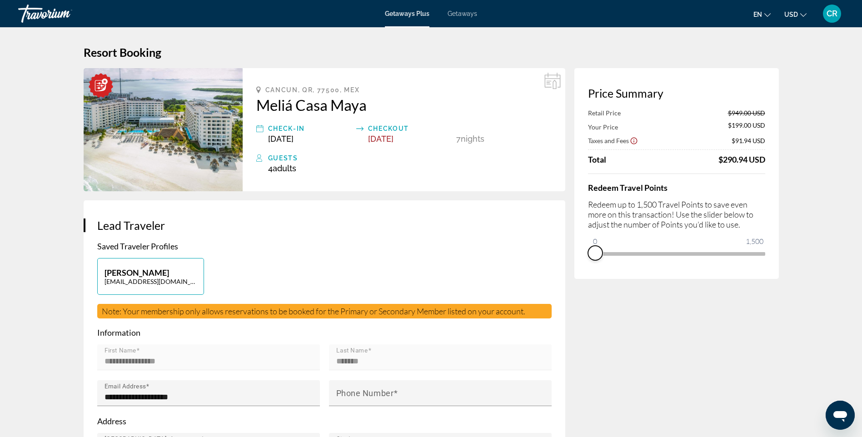
drag, startPoint x: 761, startPoint y: 262, endPoint x: 545, endPoint y: 259, distance: 216.0
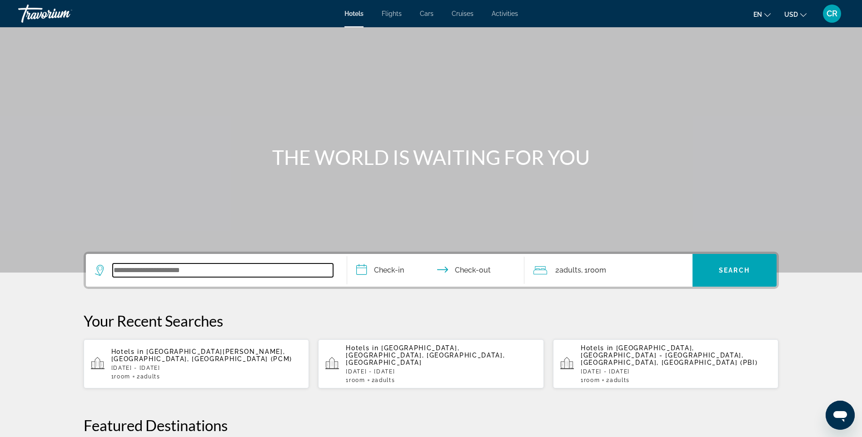
click at [184, 270] on input "Search widget" at bounding box center [223, 271] width 221 height 14
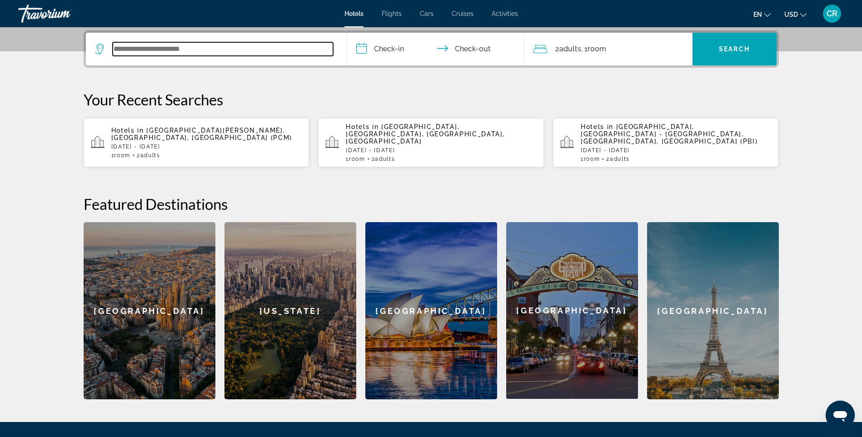
scroll to position [222, 0]
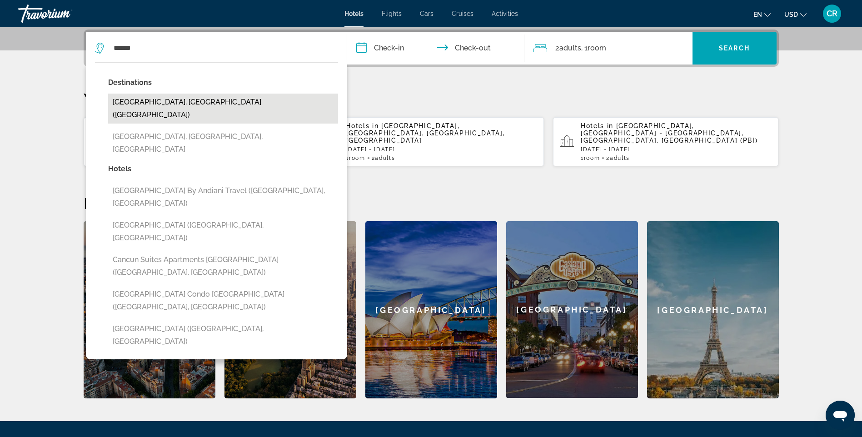
click at [177, 101] on button "[GEOGRAPHIC_DATA], [GEOGRAPHIC_DATA] ([GEOGRAPHIC_DATA])" at bounding box center [223, 109] width 230 height 30
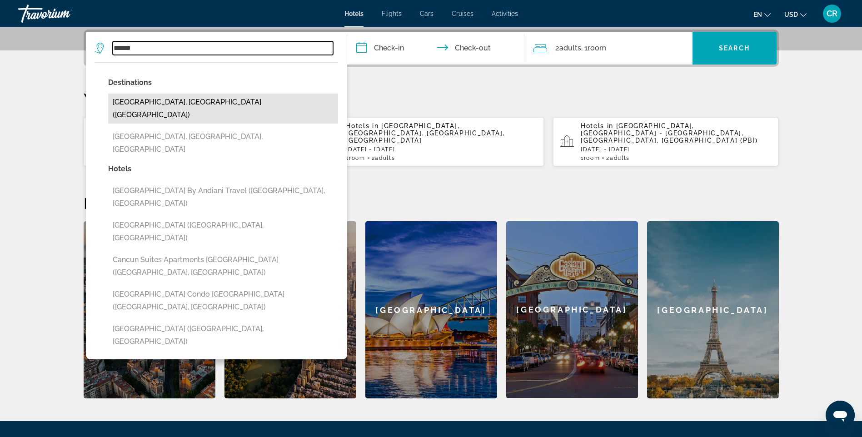
type input "**********"
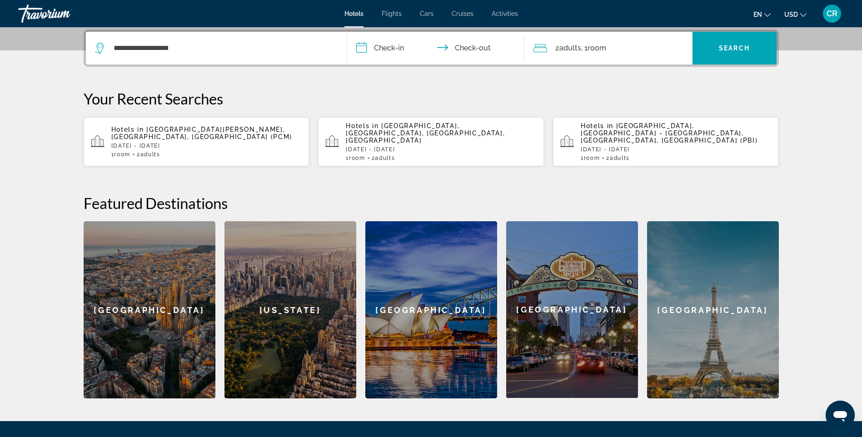
click at [383, 42] on input "**********" at bounding box center [437, 49] width 181 height 35
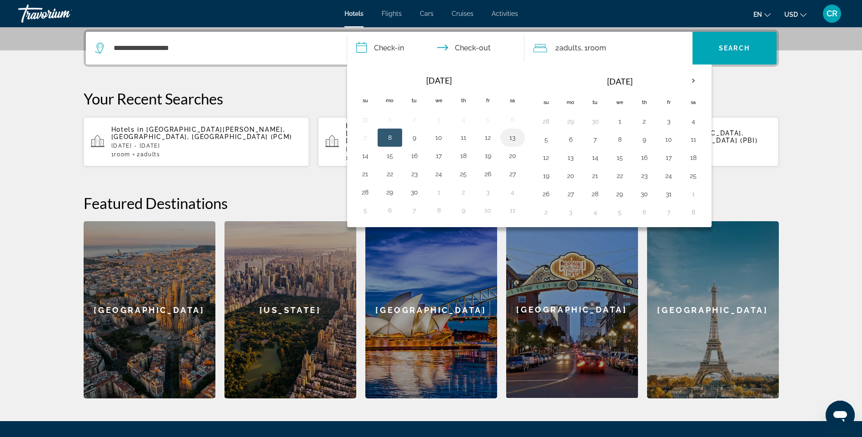
click at [515, 141] on button "13" at bounding box center [513, 137] width 15 height 13
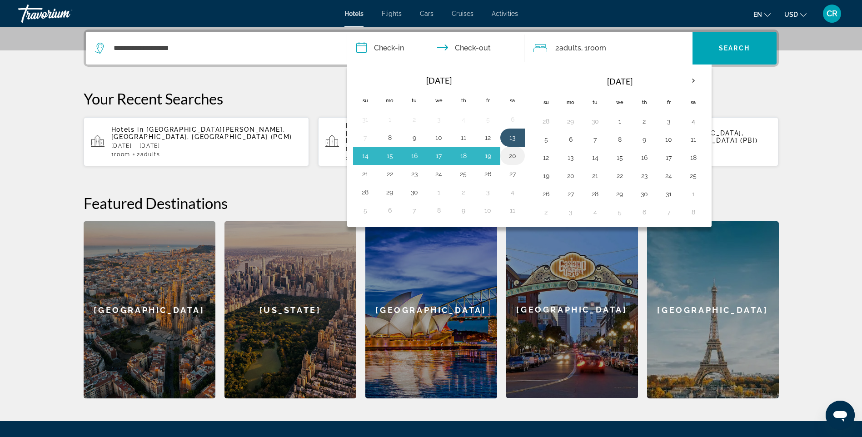
click at [515, 153] on button "20" at bounding box center [513, 156] width 15 height 13
type input "**********"
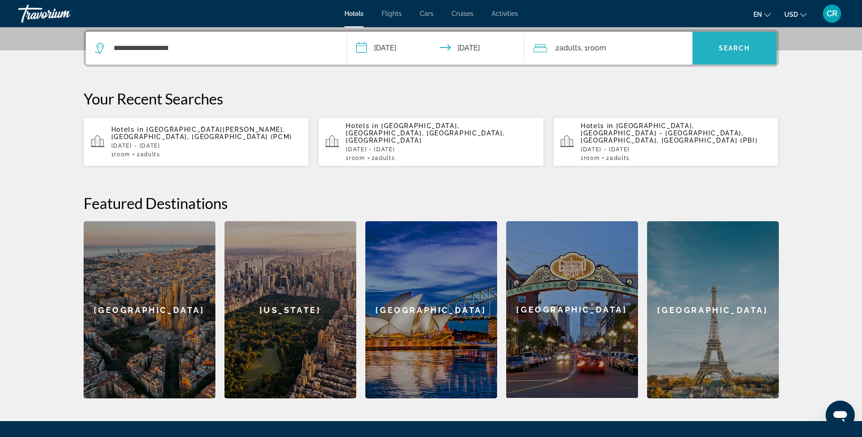
click at [731, 52] on span "Search widget" at bounding box center [735, 48] width 84 height 22
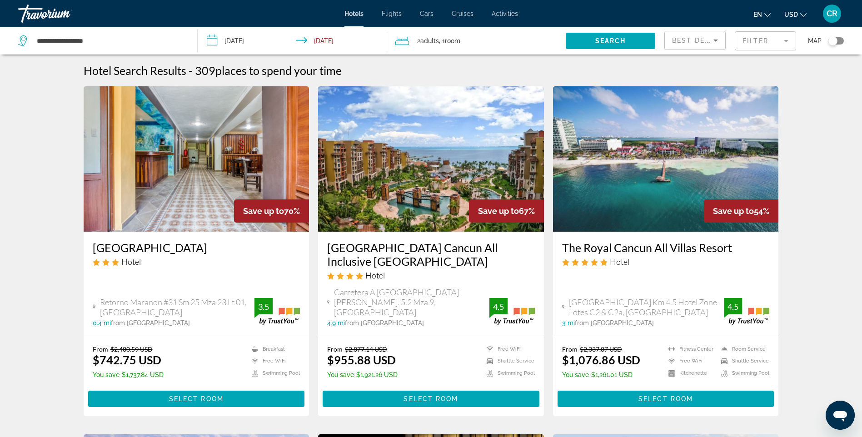
click at [756, 39] on mat-form-field "Filter" at bounding box center [765, 40] width 61 height 19
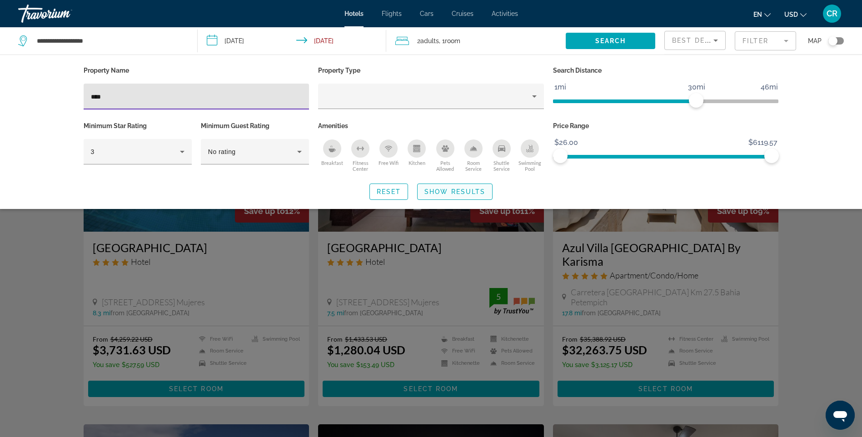
type input "****"
click at [450, 199] on span "Search widget" at bounding box center [455, 192] width 75 height 22
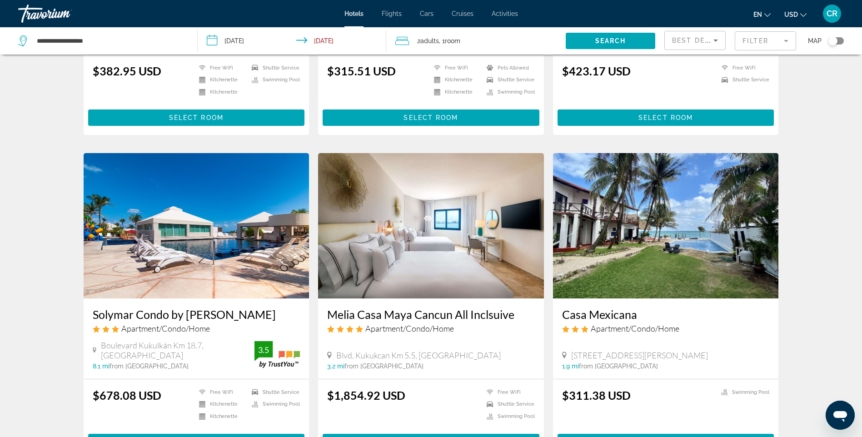
scroll to position [909, 0]
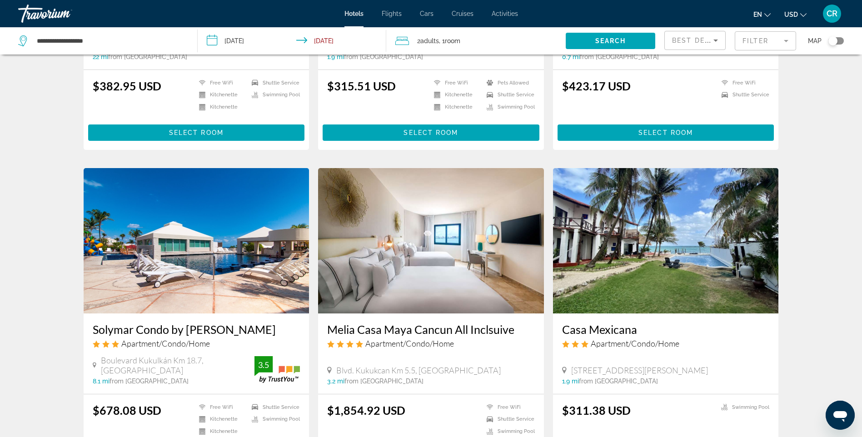
click at [448, 323] on h3 "Melia Casa Maya Cancun All Inclsuive" at bounding box center [431, 330] width 208 height 14
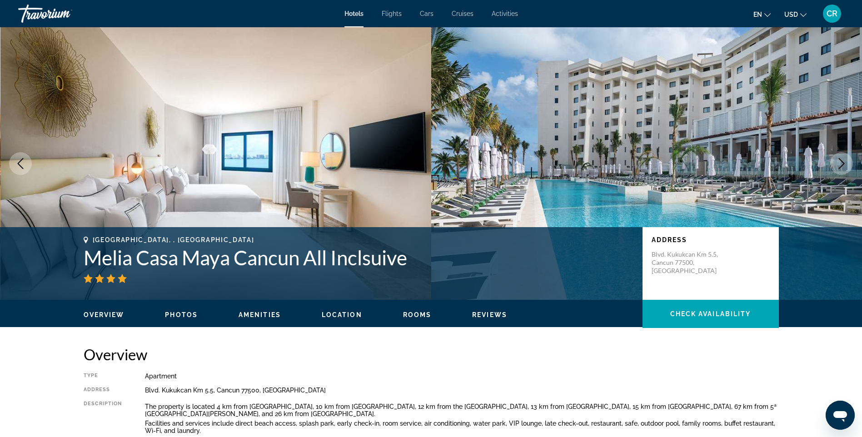
click at [501, 8] on div "Hotels Flights Cars Cruises Activities Hotels Flights Cars Cruises Activities e…" at bounding box center [431, 14] width 862 height 24
click at [500, 11] on span "Activities" at bounding box center [505, 13] width 26 height 7
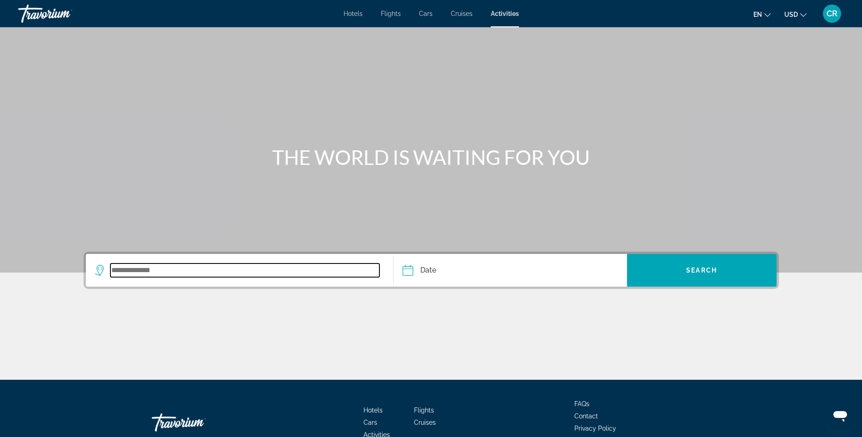
click at [164, 274] on input "Search widget" at bounding box center [245, 271] width 270 height 14
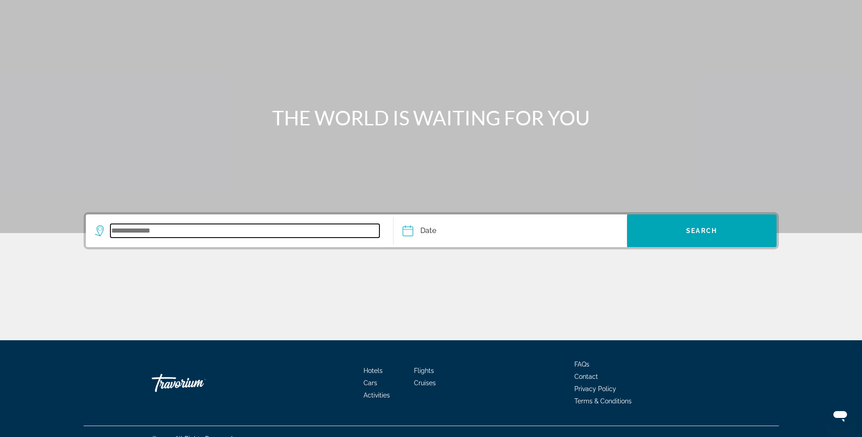
scroll to position [54, 0]
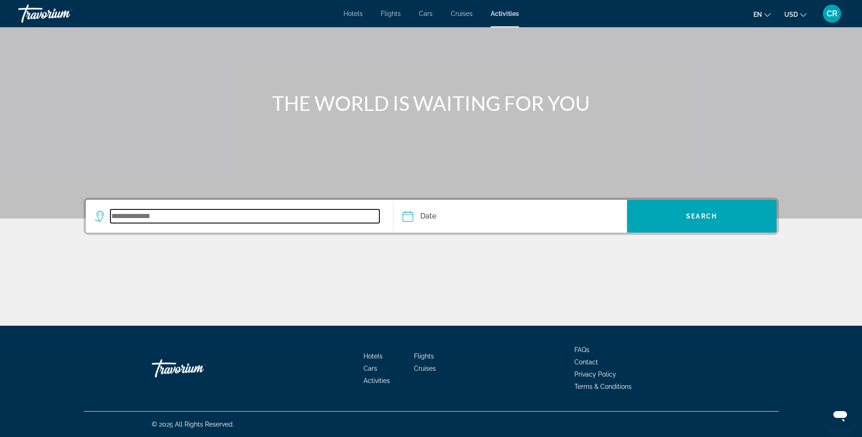
click at [176, 210] on input "Search widget" at bounding box center [245, 217] width 270 height 14
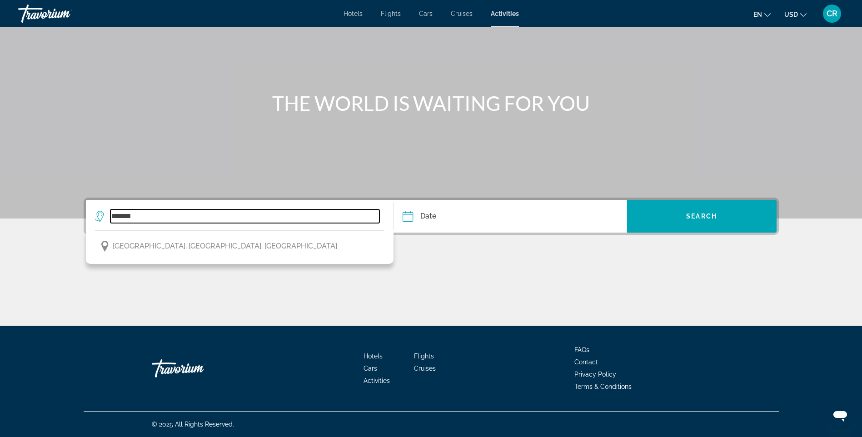
drag, startPoint x: 167, startPoint y: 217, endPoint x: 77, endPoint y: 216, distance: 90.0
click at [77, 216] on div "******* Melbourne, Victoria, Australia Date Sep *** *** *** *** *** *** *** ***…" at bounding box center [431, 262] width 732 height 128
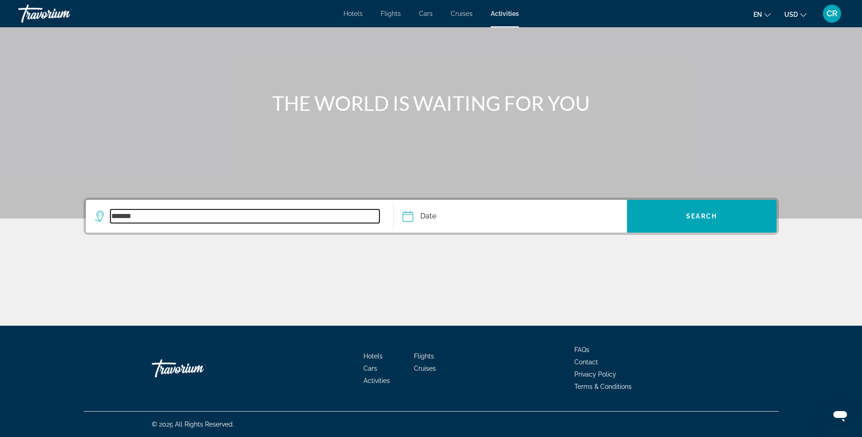
type input "*"
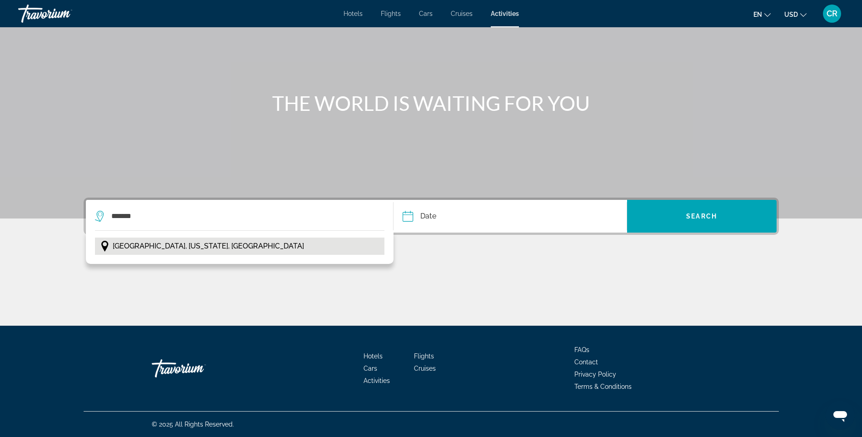
click at [170, 251] on span "Orlando, Florida, USA" at bounding box center [208, 246] width 191 height 13
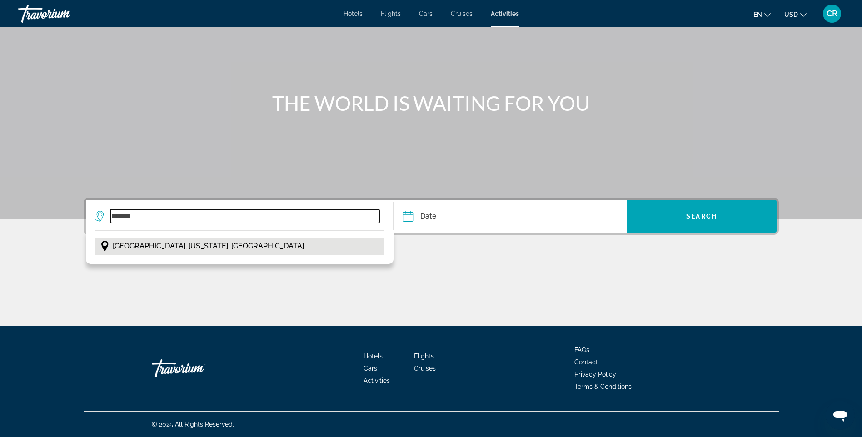
type input "**********"
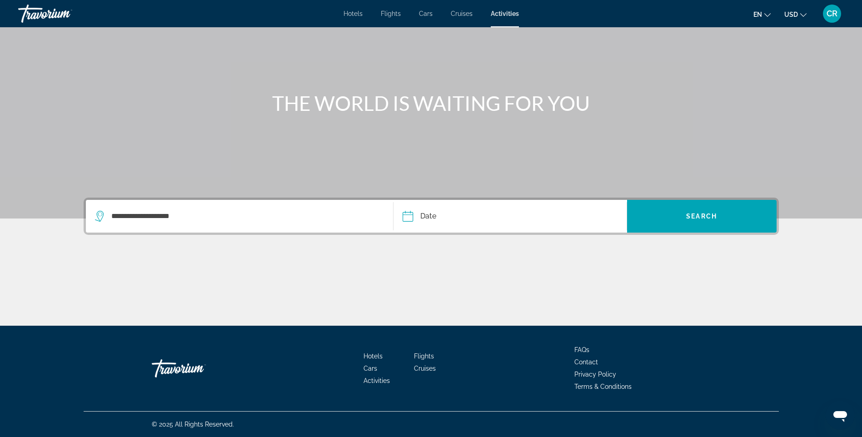
click at [471, 220] on input "Date" at bounding box center [458, 217] width 115 height 35
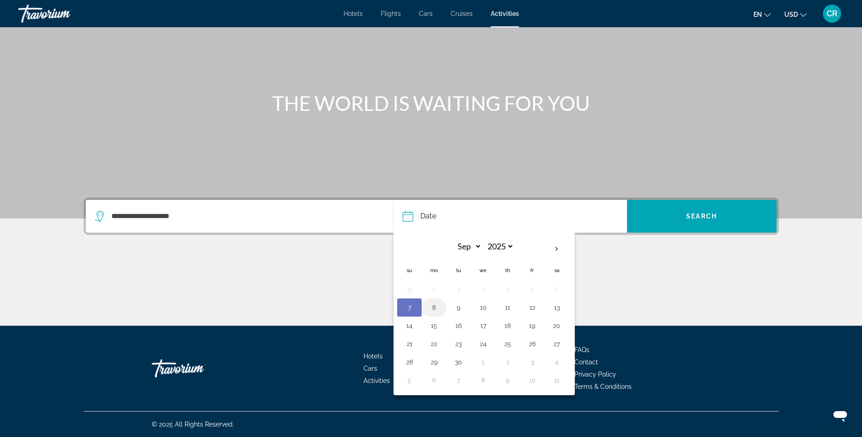
click at [434, 310] on button "8" at bounding box center [434, 307] width 15 height 13
type input "**********"
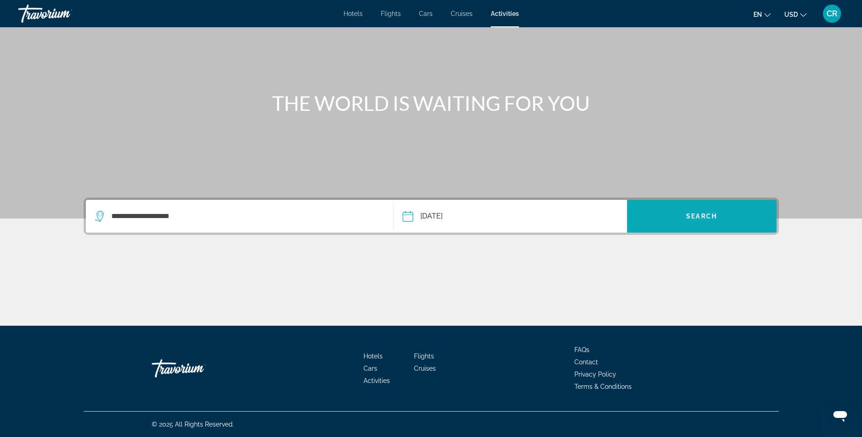
click at [711, 219] on span "Search" at bounding box center [702, 216] width 31 height 7
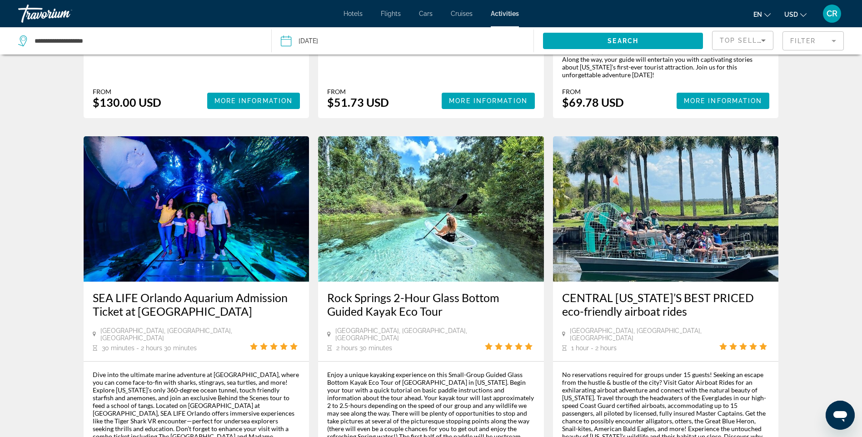
scroll to position [1137, 0]
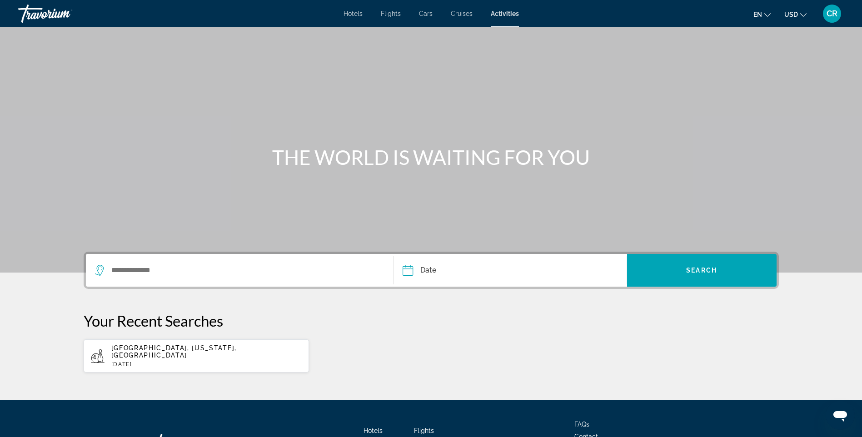
click at [353, 16] on span "Hotels" at bounding box center [353, 13] width 19 height 7
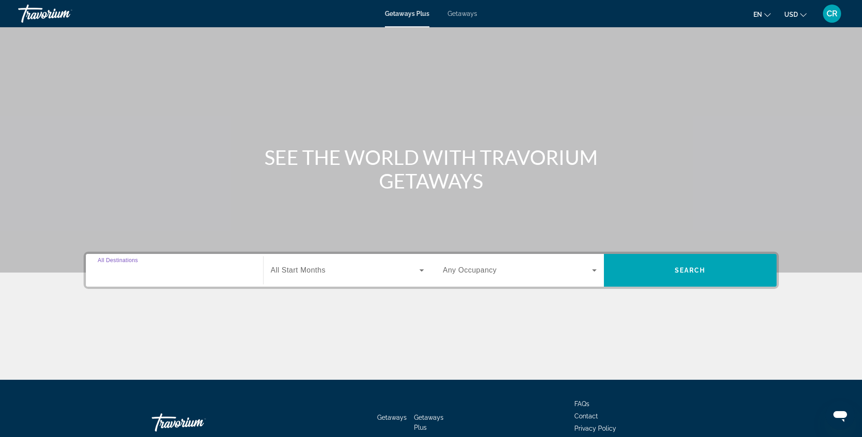
click at [214, 266] on input "Destination All Destinations" at bounding box center [175, 271] width 154 height 11
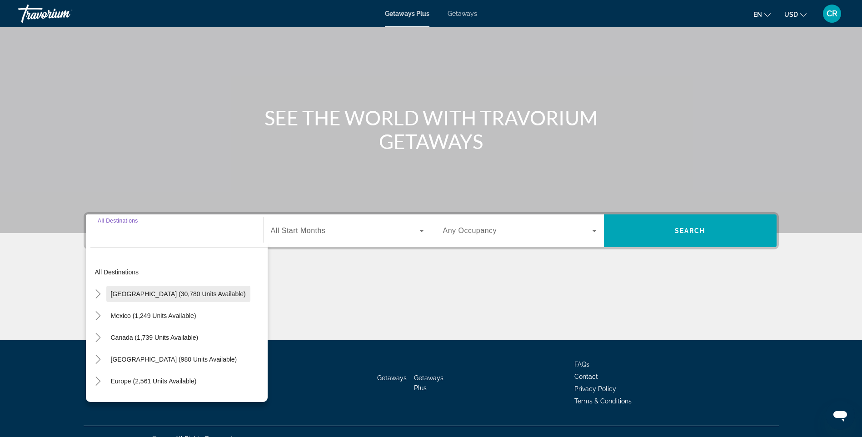
scroll to position [54, 0]
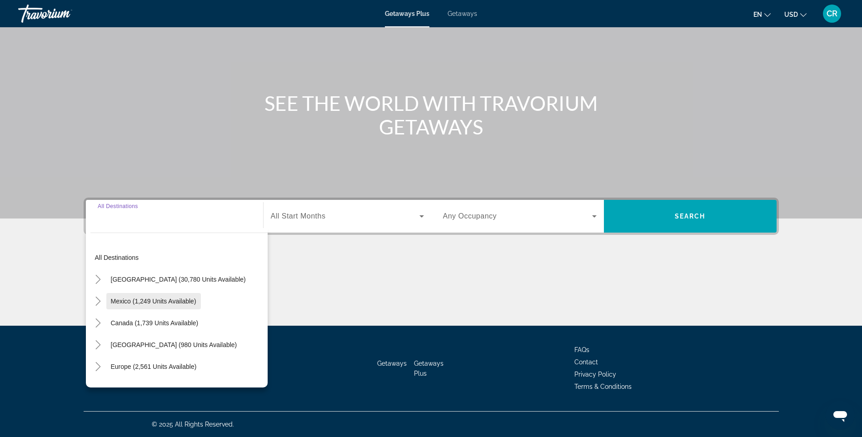
click at [124, 298] on span "Mexico (1,249 units available)" at bounding box center [153, 301] width 85 height 7
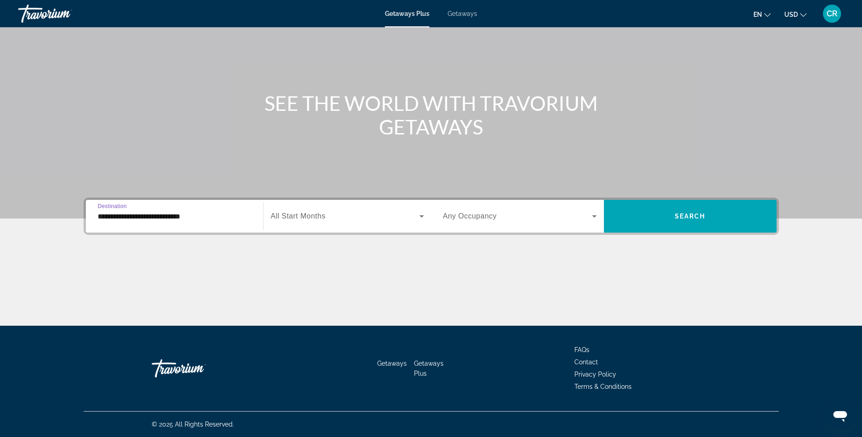
click at [203, 213] on input "**********" at bounding box center [175, 216] width 154 height 11
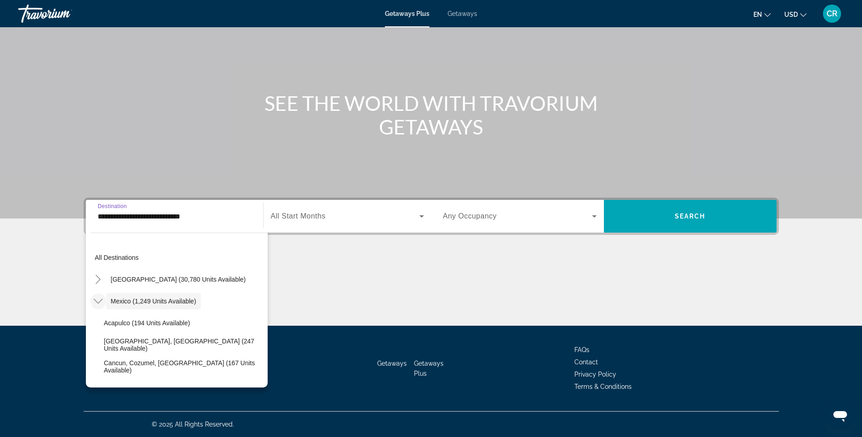
click at [98, 299] on icon "Toggle Mexico (1,249 units available)" at bounding box center [98, 301] width 9 height 9
click at [101, 305] on icon "Toggle Mexico (1,249 units available)" at bounding box center [98, 301] width 9 height 9
click at [137, 366] on span "Cancun, Cozumel, [GEOGRAPHIC_DATA] (167 units available)" at bounding box center [183, 367] width 159 height 15
type input "**********"
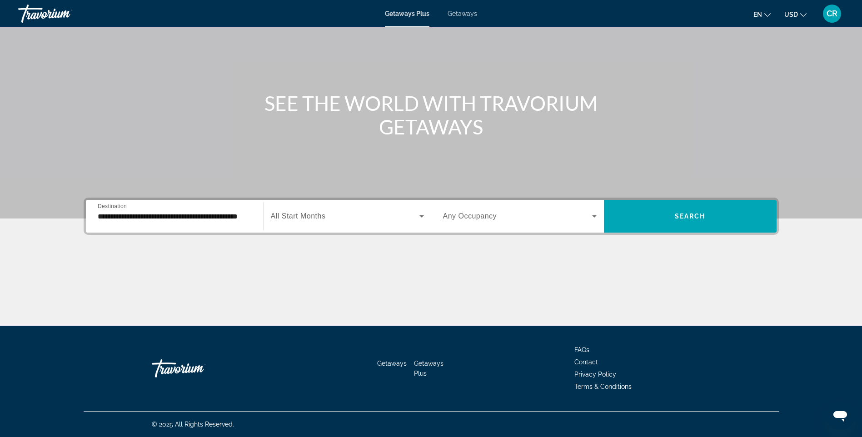
click at [331, 211] on div "Search widget" at bounding box center [347, 216] width 153 height 25
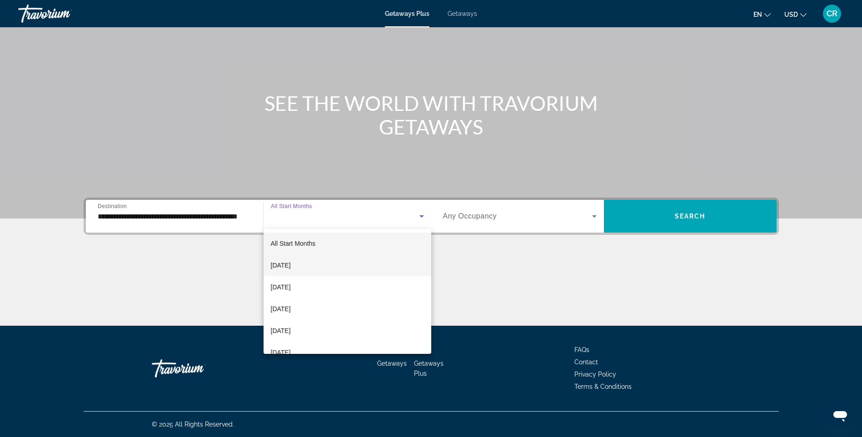
click at [318, 268] on mat-option "[DATE]" at bounding box center [348, 266] width 168 height 22
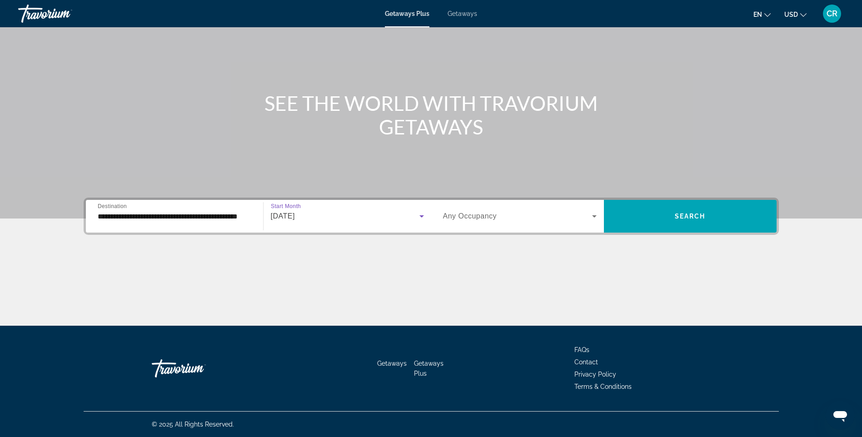
click at [486, 214] on span "Any Occupancy" at bounding box center [470, 216] width 54 height 8
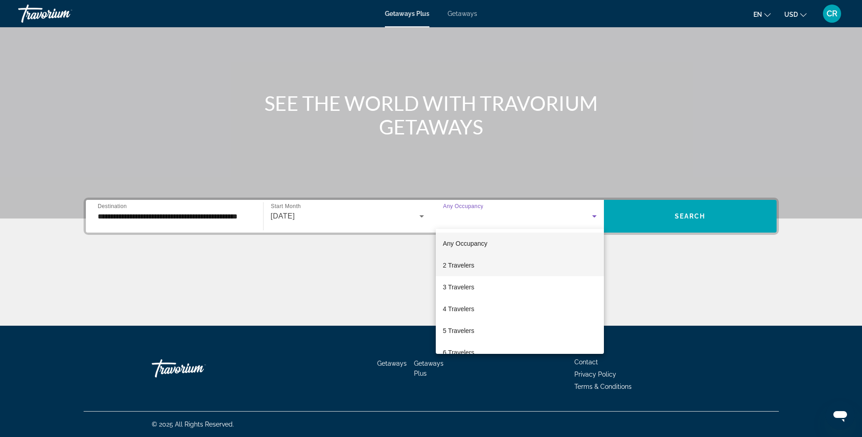
click at [487, 268] on mat-option "2 Travelers" at bounding box center [520, 266] width 168 height 22
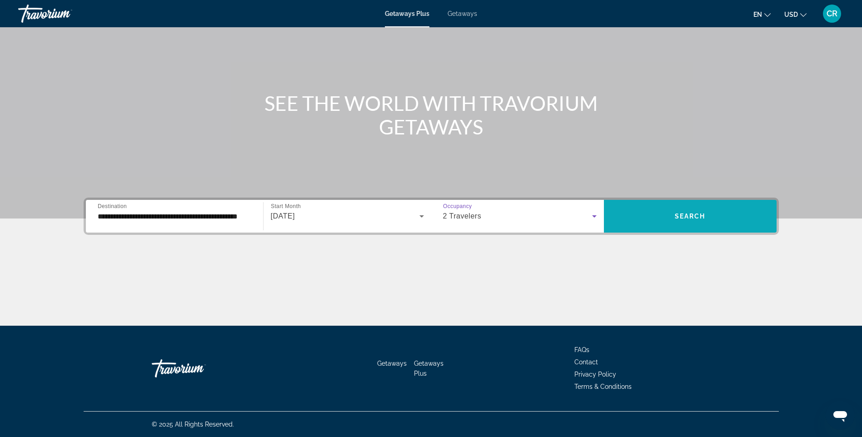
click at [641, 214] on span "Search widget" at bounding box center [690, 217] width 173 height 22
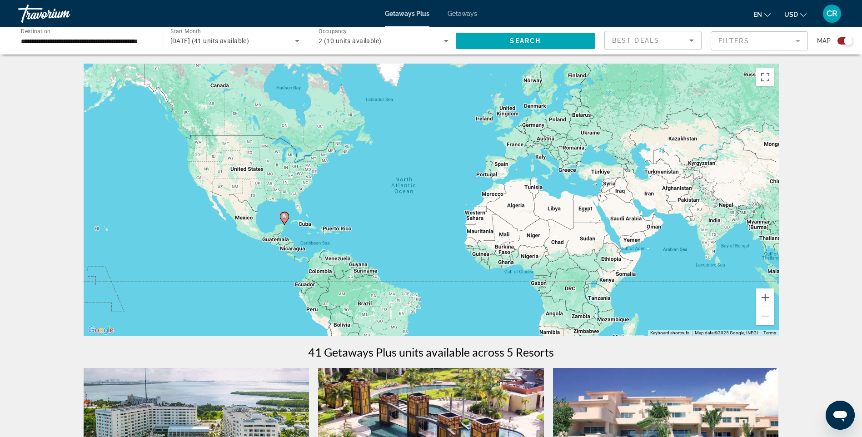
click at [259, 224] on div "To activate drag with keyboard, press Alt + Enter. Once in keyboard drag state,…" at bounding box center [432, 200] width 696 height 273
click at [285, 220] on icon "Main content" at bounding box center [284, 219] width 8 height 12
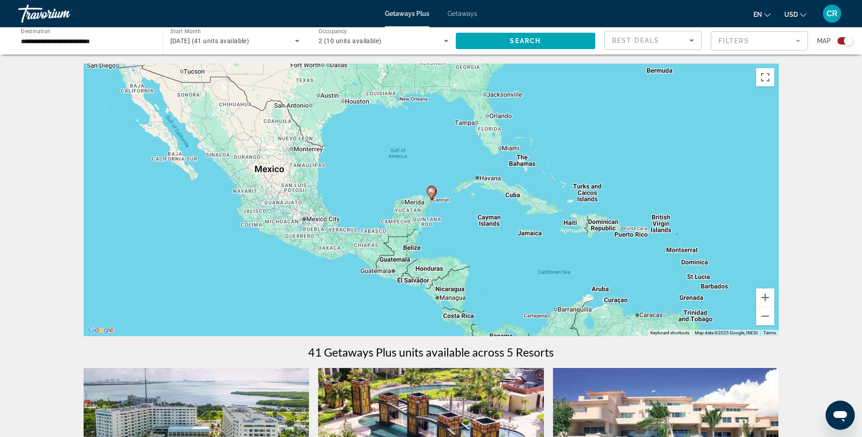
click at [438, 198] on div "To navigate, press the arrow keys. To activate drag with keyboard, press Alt + …" at bounding box center [432, 200] width 696 height 273
click at [436, 200] on gmp-advanced-marker "Main content" at bounding box center [432, 194] width 9 height 14
type input "**********"
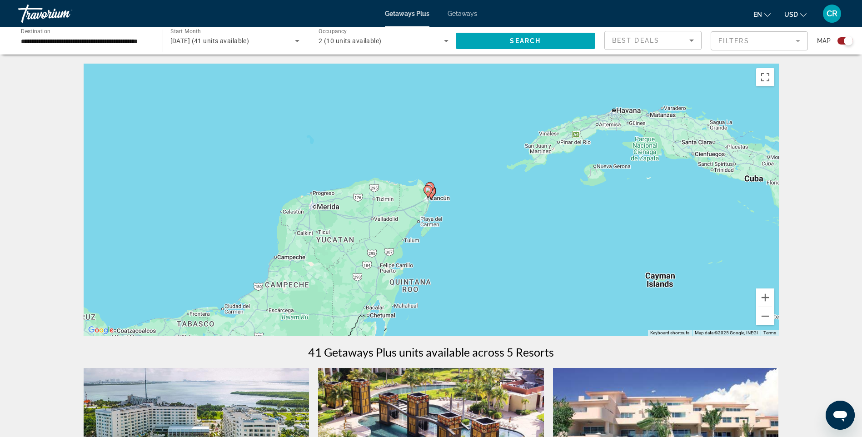
click at [431, 200] on gmp-advanced-marker "Main content" at bounding box center [431, 193] width 9 height 14
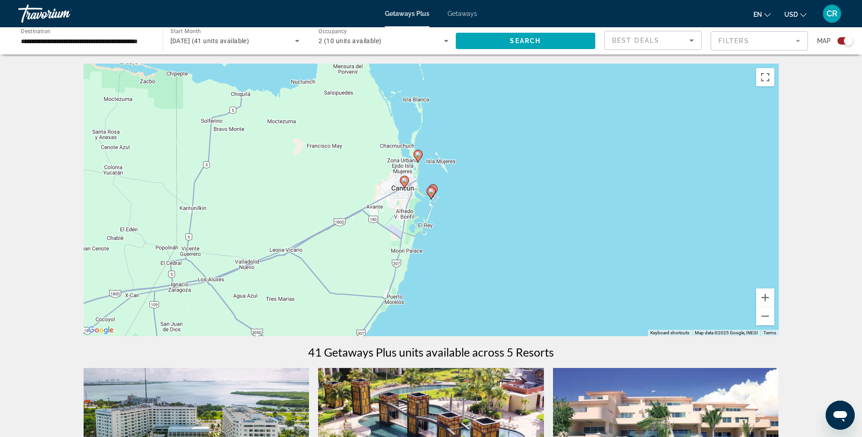
click at [418, 185] on div "To navigate, press the arrow keys. To activate drag with keyboard, press Alt + …" at bounding box center [432, 200] width 696 height 273
click at [413, 187] on div "To activate drag with keyboard, press Alt + Enter. Once in keyboard drag state,…" at bounding box center [432, 200] width 696 height 273
click at [406, 183] on icon "Main content" at bounding box center [404, 182] width 8 height 12
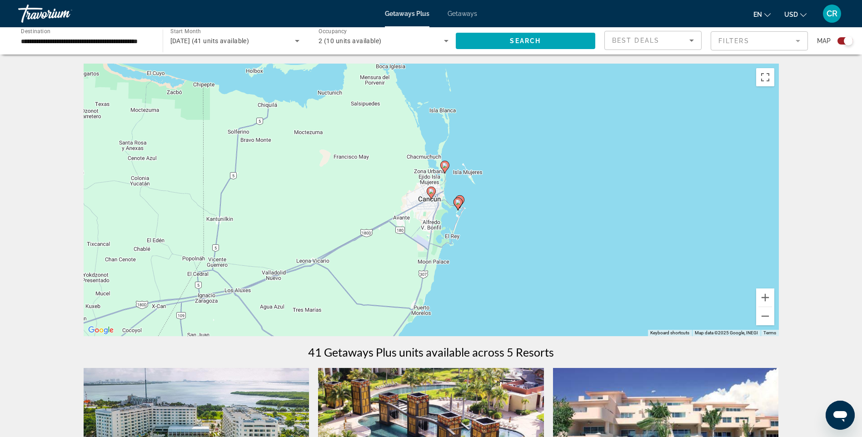
click at [458, 199] on icon "Main content" at bounding box center [458, 204] width 8 height 12
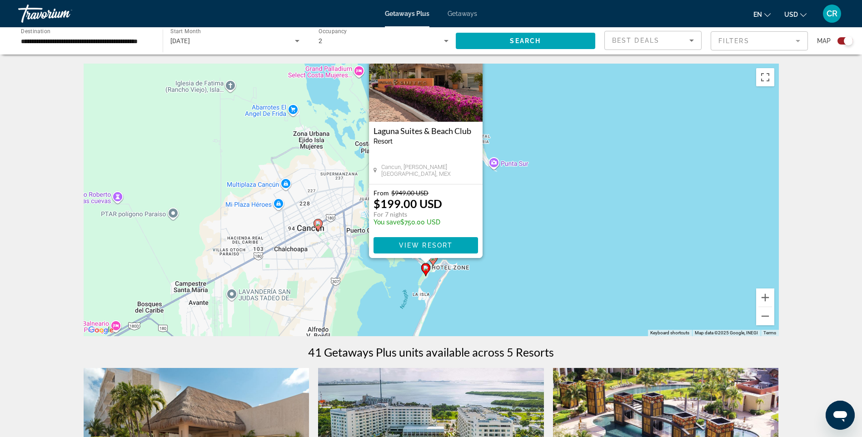
drag, startPoint x: 505, startPoint y: 245, endPoint x: 503, endPoint y: 236, distance: 9.3
click at [503, 236] on div "To activate drag with keyboard, press Alt + Enter. Once in keyboard drag state,…" at bounding box center [432, 200] width 696 height 273
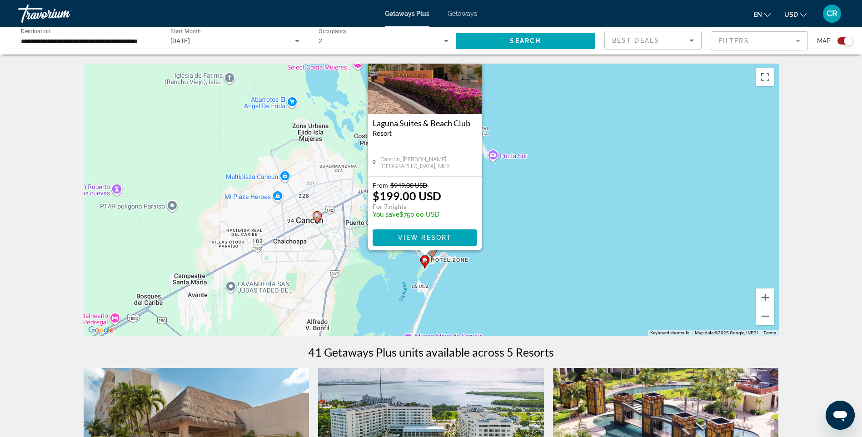
click at [432, 255] on icon "Main content" at bounding box center [432, 252] width 8 height 12
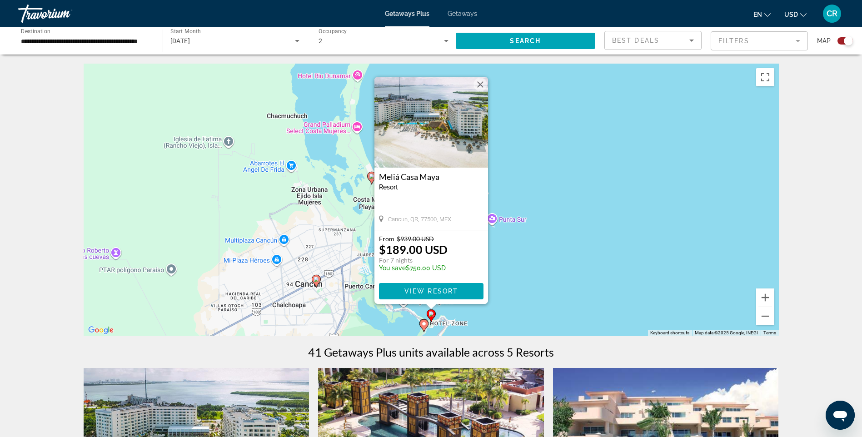
click at [419, 174] on h3 "Meliá Casa Maya" at bounding box center [431, 176] width 105 height 9
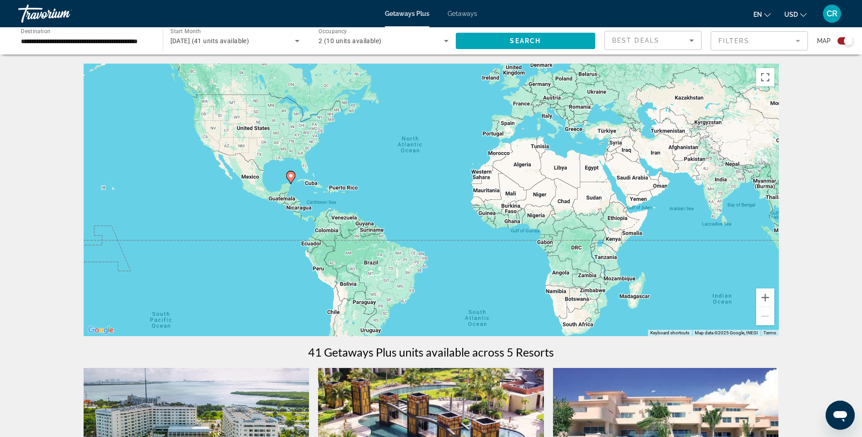
drag, startPoint x: 393, startPoint y: 277, endPoint x: 395, endPoint y: 236, distance: 40.5
click at [395, 236] on div "To activate drag with keyboard, press Alt + Enter. Once in keyboard drag state,…" at bounding box center [432, 200] width 696 height 273
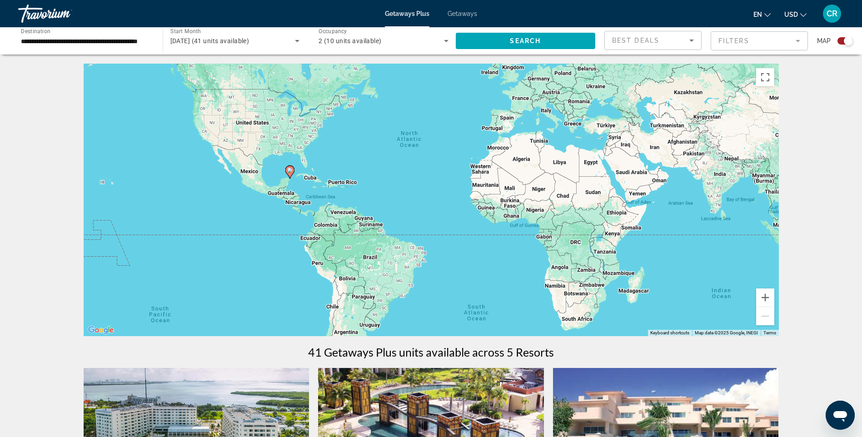
click at [280, 175] on div "To activate drag with keyboard, press Alt + Enter. Once in keyboard drag state,…" at bounding box center [432, 200] width 696 height 273
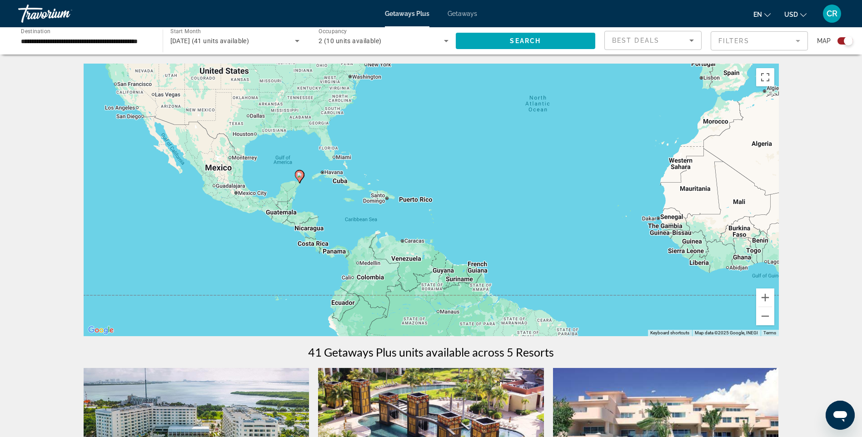
click at [303, 181] on gmp-advanced-marker "Main content" at bounding box center [299, 177] width 9 height 14
type input "**********"
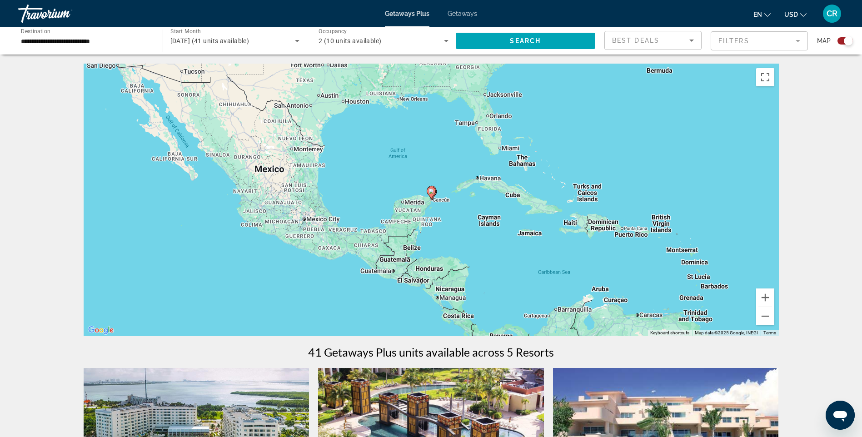
click at [433, 201] on div "To navigate, press the arrow keys. To activate drag with keyboard, press Alt + …" at bounding box center [432, 200] width 696 height 273
click at [462, 14] on span "Getaways" at bounding box center [463, 13] width 30 height 7
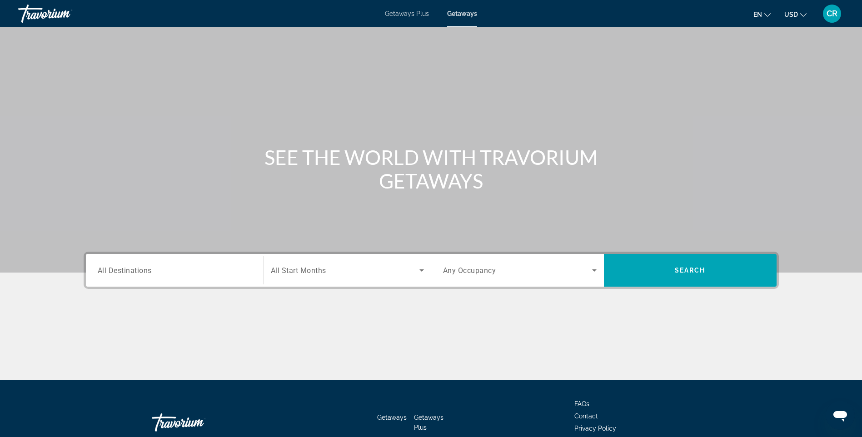
click at [156, 274] on input "Destination All Destinations" at bounding box center [175, 271] width 154 height 11
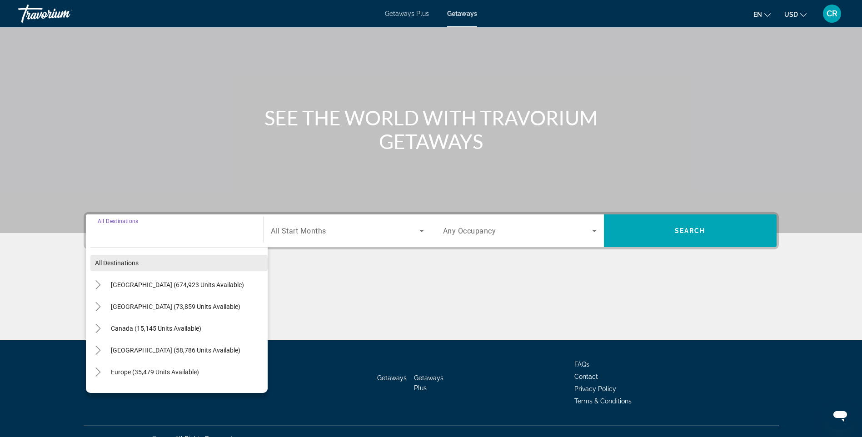
scroll to position [54, 0]
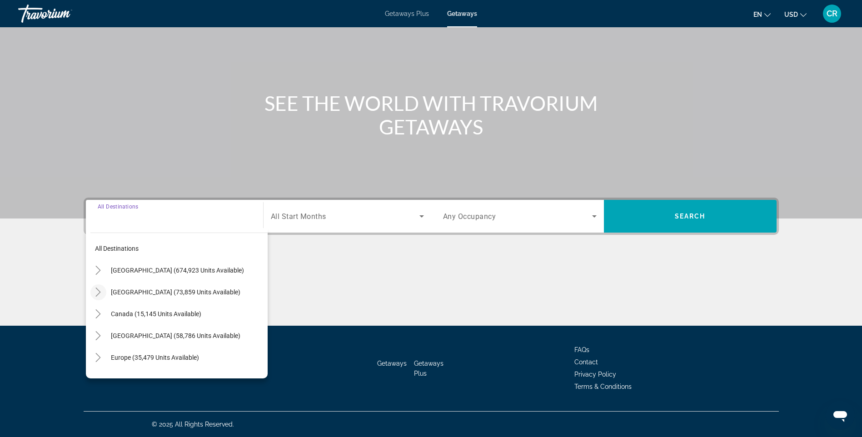
click at [100, 287] on mat-icon "Toggle Mexico (73,859 units available)" at bounding box center [98, 293] width 16 height 16
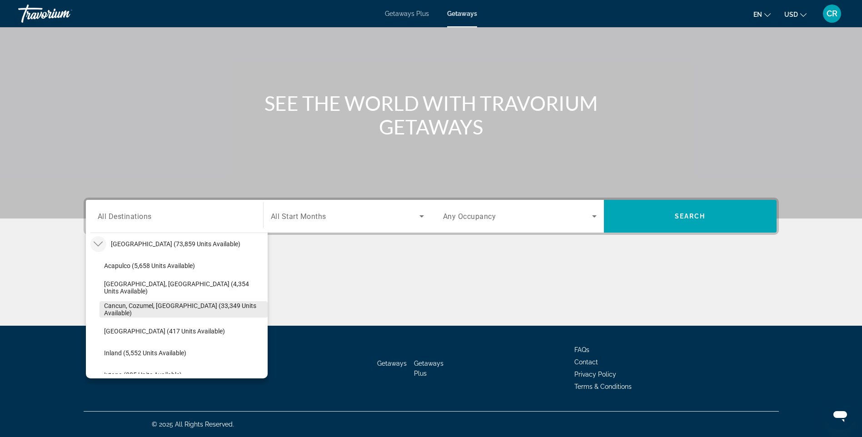
click at [119, 316] on span "Cancun, Cozumel, [GEOGRAPHIC_DATA] (33,349 units available)" at bounding box center [183, 309] width 159 height 15
type input "**********"
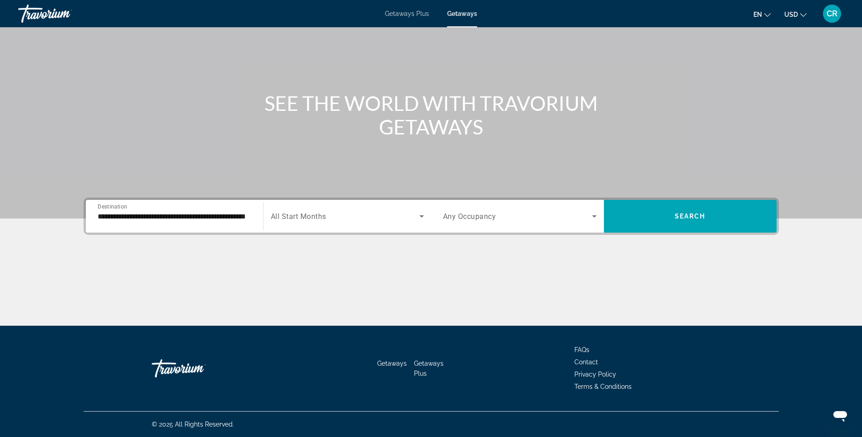
click at [322, 216] on span "All Start Months" at bounding box center [298, 216] width 55 height 9
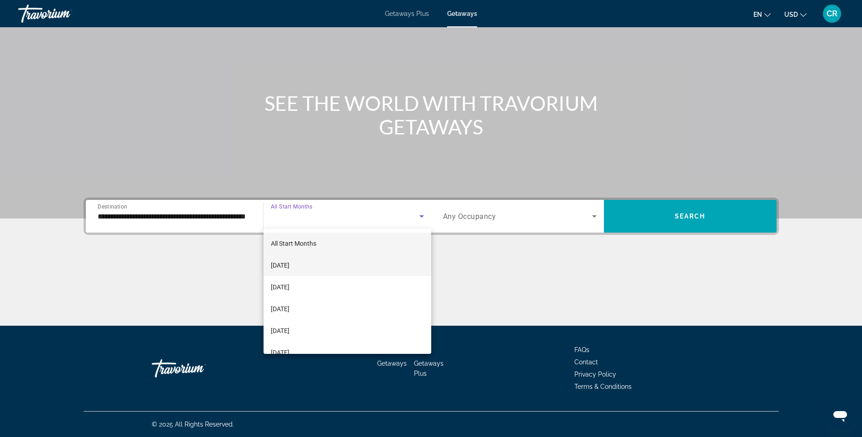
click at [318, 271] on mat-option "[DATE]" at bounding box center [348, 266] width 168 height 22
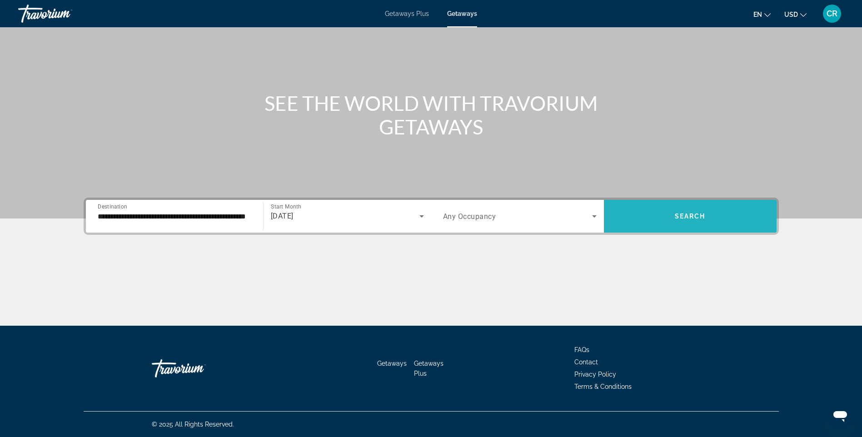
click at [625, 214] on span "Search widget" at bounding box center [690, 217] width 173 height 22
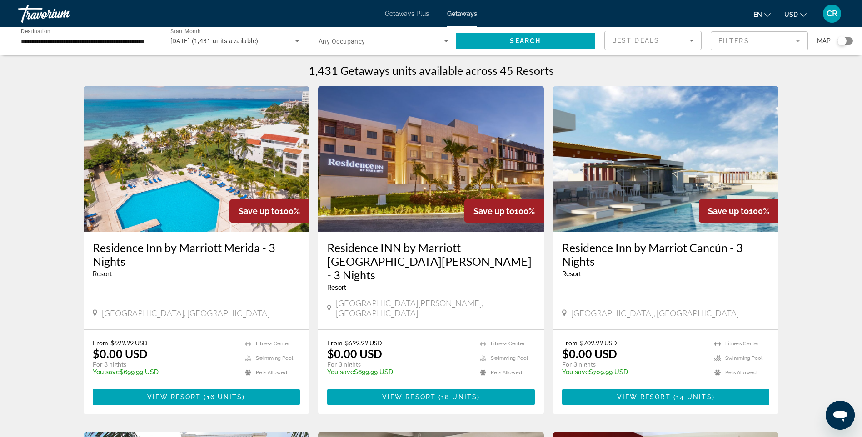
click at [835, 40] on div "Search widget" at bounding box center [842, 40] width 22 height 7
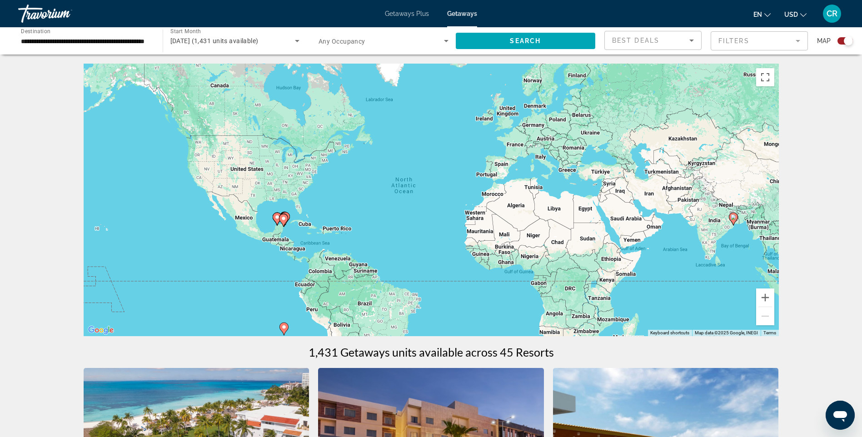
click at [293, 223] on div "To activate drag with keyboard, press Alt + Enter. Once in keyboard drag state,…" at bounding box center [432, 200] width 696 height 273
click at [288, 223] on gmp-advanced-marker "Main content" at bounding box center [283, 221] width 9 height 14
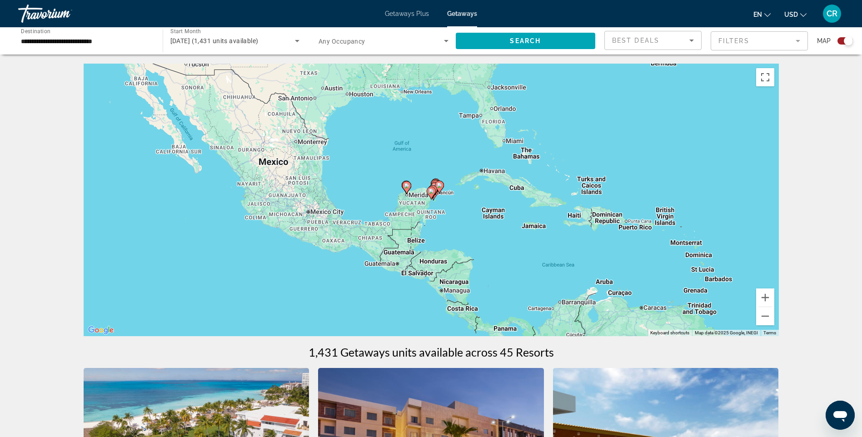
click at [436, 194] on gmp-advanced-marker "Main content" at bounding box center [431, 193] width 9 height 14
type input "**********"
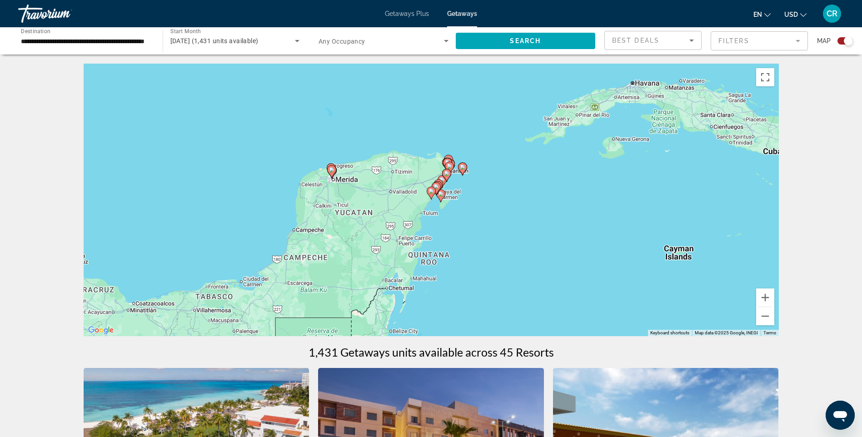
click at [467, 165] on gmp-advanced-marker "Main content" at bounding box center [462, 169] width 9 height 14
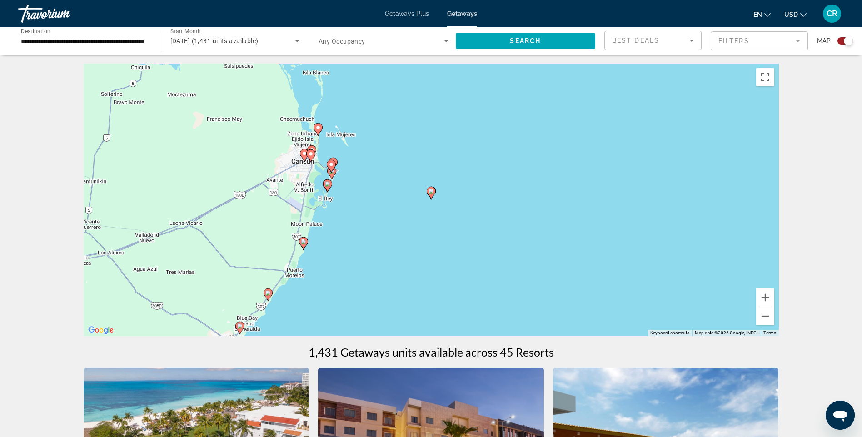
click at [333, 164] on image "Main content" at bounding box center [331, 164] width 5 height 5
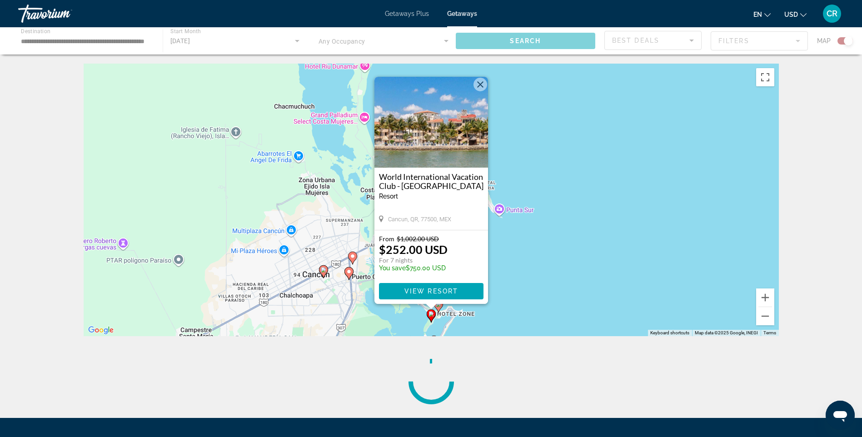
click at [521, 272] on div "To activate drag with keyboard, press Alt + Enter. Once in keyboard drag state,…" at bounding box center [432, 200] width 696 height 273
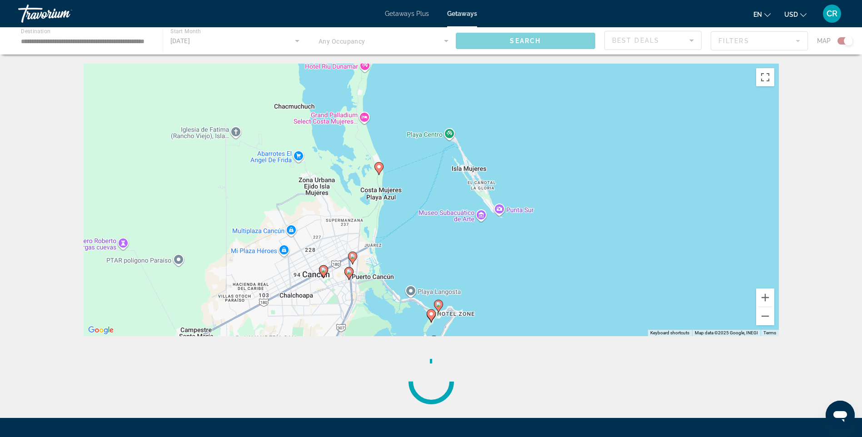
drag, startPoint x: 457, startPoint y: 283, endPoint x: 458, endPoint y: 193, distance: 90.0
click at [458, 193] on div "To activate drag with keyboard, press Alt + Enter. Once in keyboard drag state,…" at bounding box center [432, 200] width 696 height 273
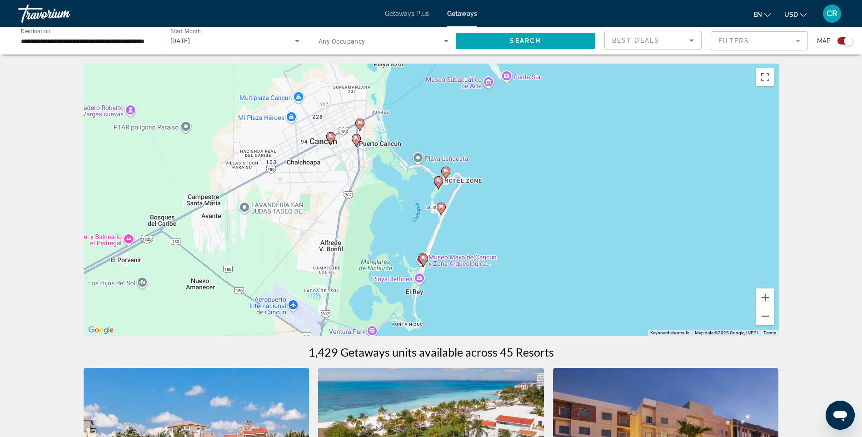
click at [440, 215] on gmp-advanced-marker "Main content" at bounding box center [441, 209] width 9 height 14
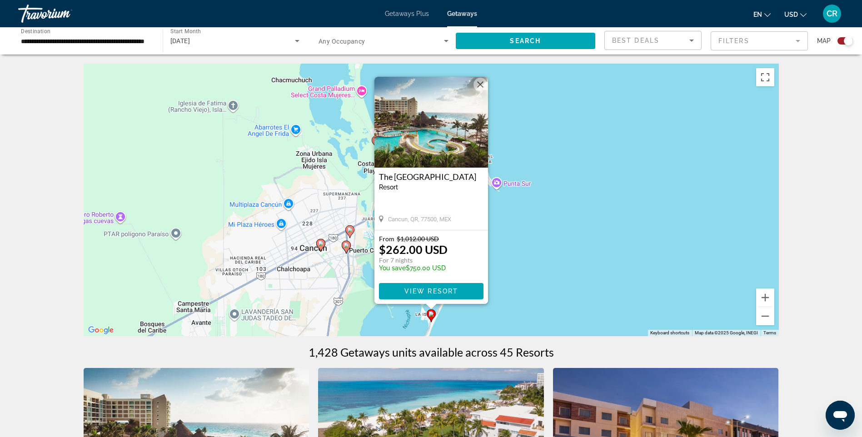
click at [444, 177] on h3 "The [GEOGRAPHIC_DATA]" at bounding box center [431, 176] width 105 height 9
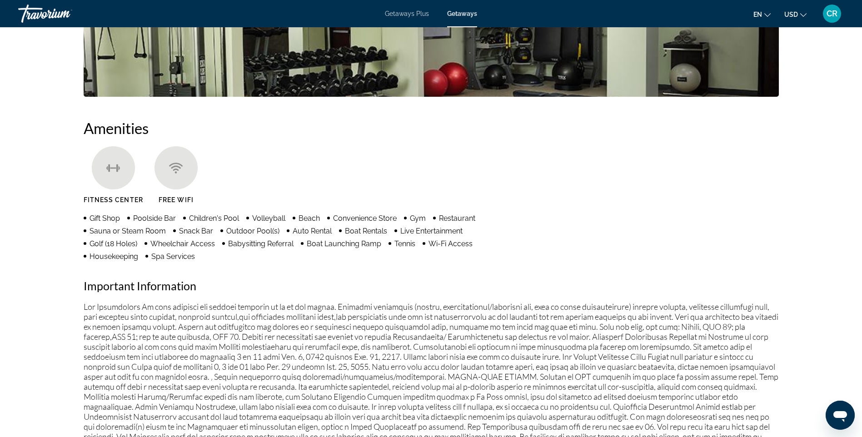
scroll to position [906, 0]
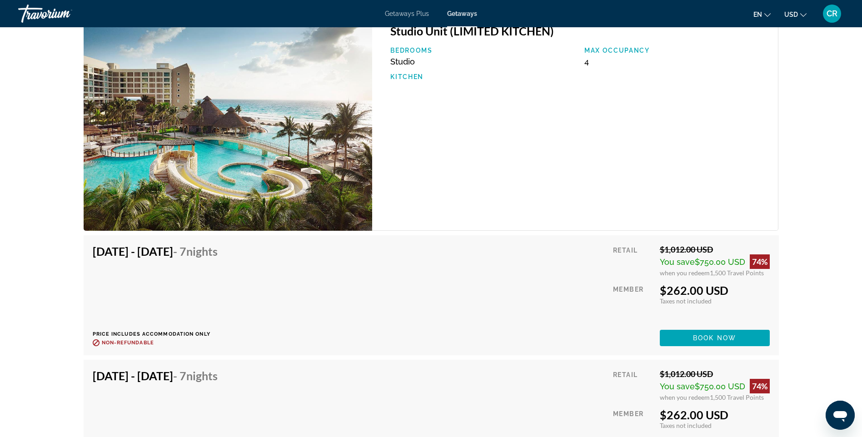
scroll to position [1724, 0]
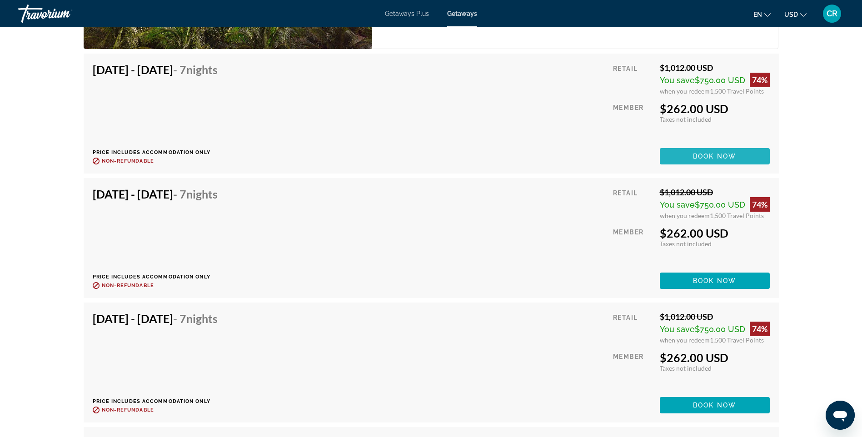
click at [687, 153] on span "Main content" at bounding box center [715, 156] width 110 height 22
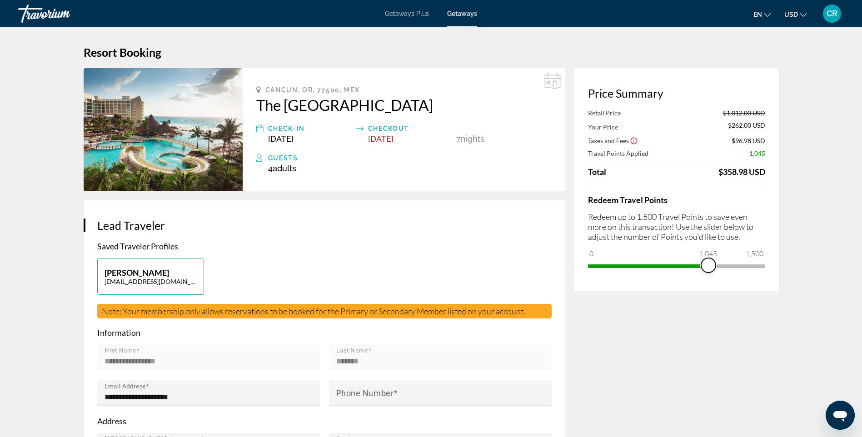
drag, startPoint x: 757, startPoint y: 267, endPoint x: 608, endPoint y: 251, distance: 150.0
click at [608, 265] on ngx-slider "0 1,500 1,045" at bounding box center [676, 266] width 177 height 2
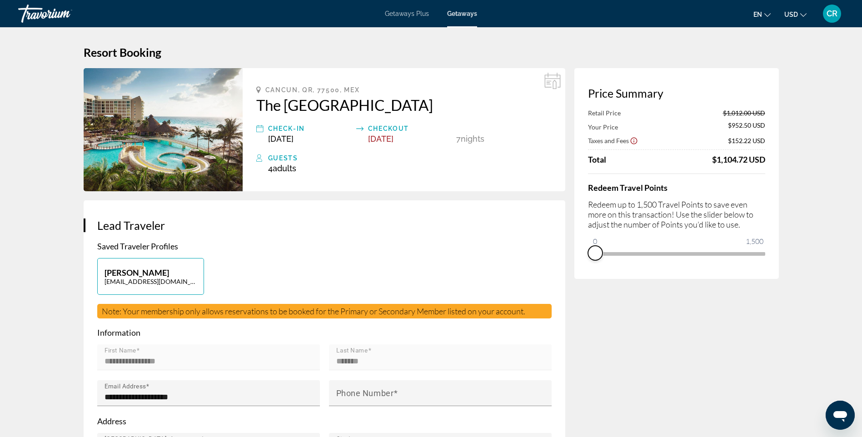
drag, startPoint x: 608, startPoint y: 264, endPoint x: 563, endPoint y: 258, distance: 44.9
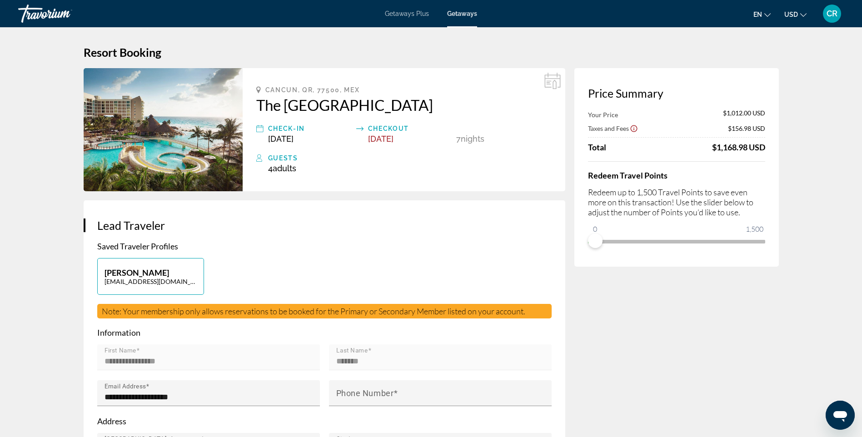
click at [621, 240] on div "Redeem Travel Points Redeem up to 1,500 Travel Points to save even more on this…" at bounding box center [676, 204] width 177 height 87
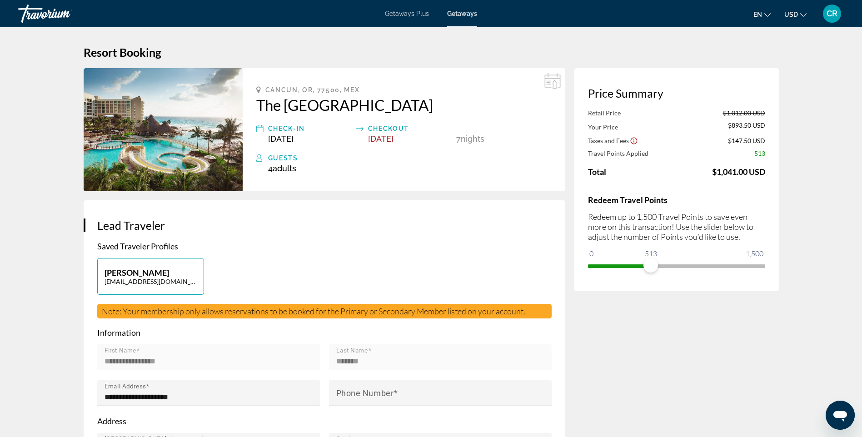
click at [651, 260] on span "ngx-slider" at bounding box center [676, 264] width 177 height 15
click at [676, 262] on span "ngx-slider" at bounding box center [676, 264] width 177 height 15
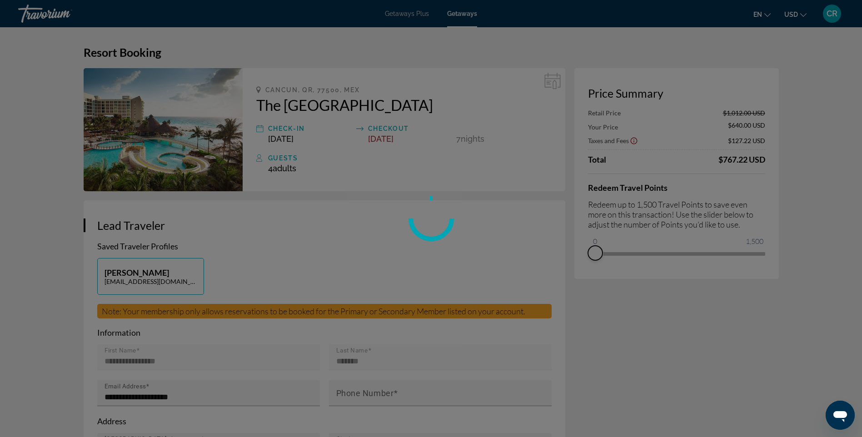
drag, startPoint x: 674, startPoint y: 244, endPoint x: 570, endPoint y: 233, distance: 105.1
click at [570, 233] on div "Skip to main content Getaways Plus Getaways en English Español Français Italian…" at bounding box center [431, 218] width 862 height 437
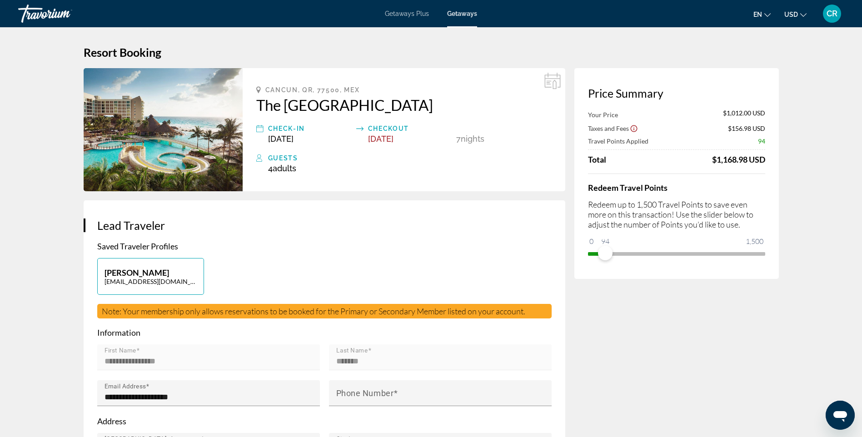
click at [605, 252] on ngx-slider "0 1,500 94" at bounding box center [676, 253] width 177 height 2
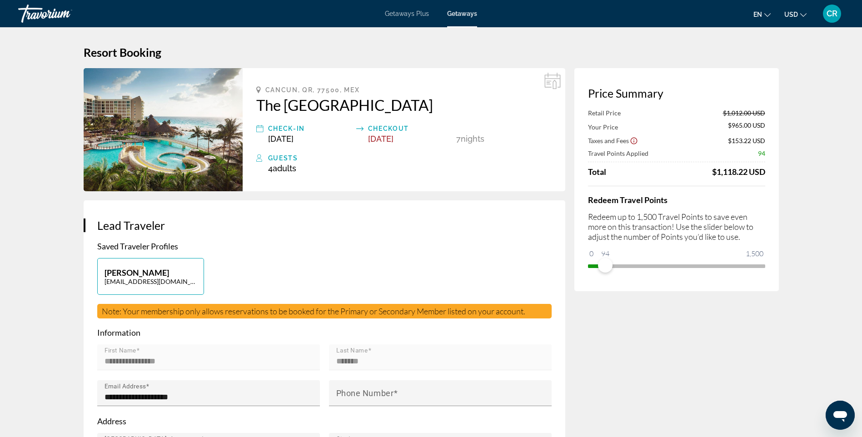
click at [605, 265] on ngx-slider "0 1,500 94" at bounding box center [676, 266] width 177 height 2
drag, startPoint x: 605, startPoint y: 261, endPoint x: 677, endPoint y: 266, distance: 72.4
click at [677, 266] on span "ngx-slider" at bounding box center [677, 265] width 15 height 15
drag, startPoint x: 678, startPoint y: 264, endPoint x: 852, endPoint y: 271, distance: 173.4
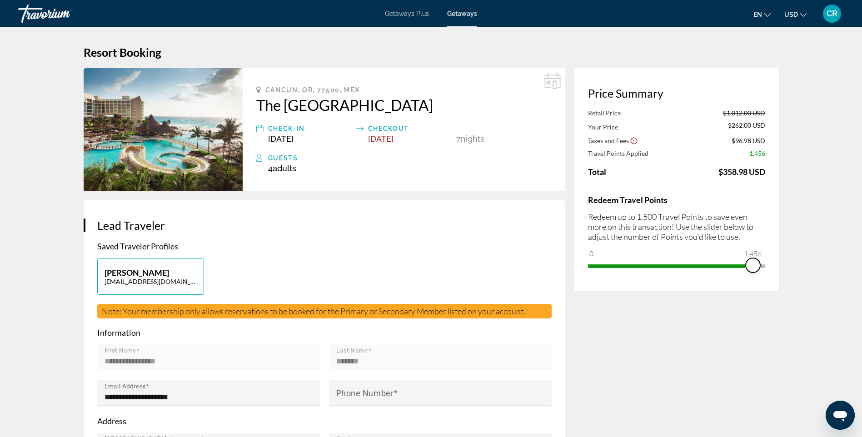
drag, startPoint x: 758, startPoint y: 260, endPoint x: 750, endPoint y: 262, distance: 8.5
click at [751, 262] on span "ngx-slider" at bounding box center [753, 265] width 15 height 15
drag, startPoint x: 751, startPoint y: 256, endPoint x: 816, endPoint y: 266, distance: 66.1
drag, startPoint x: 767, startPoint y: 259, endPoint x: 786, endPoint y: 258, distance: 19.1
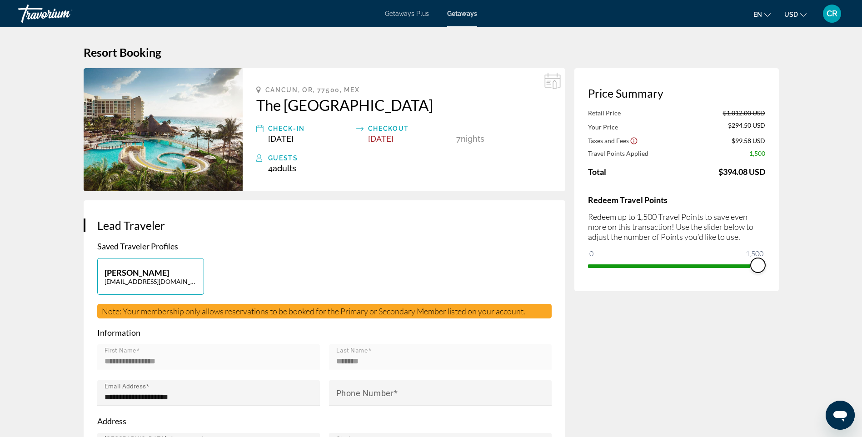
drag, startPoint x: 767, startPoint y: 264, endPoint x: 782, endPoint y: 262, distance: 14.7
click at [632, 140] on icon "Show Taxes and Fees disclaimer" at bounding box center [634, 141] width 8 height 8
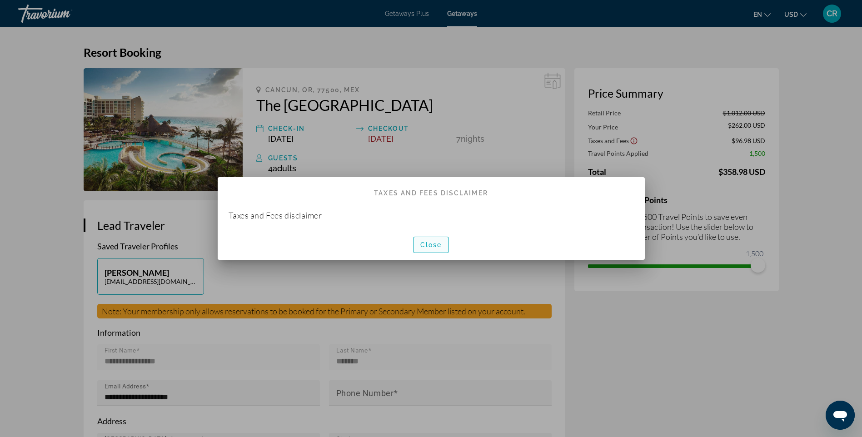
click at [441, 249] on span "button" at bounding box center [431, 245] width 35 height 22
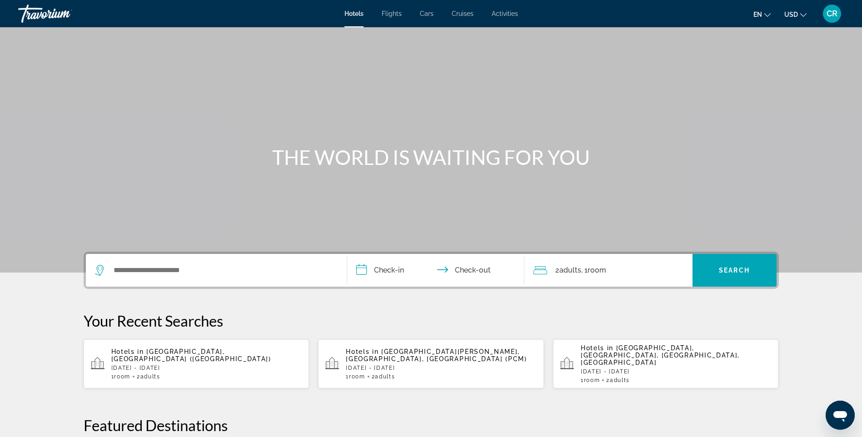
click at [257, 261] on div "Search widget" at bounding box center [216, 270] width 243 height 33
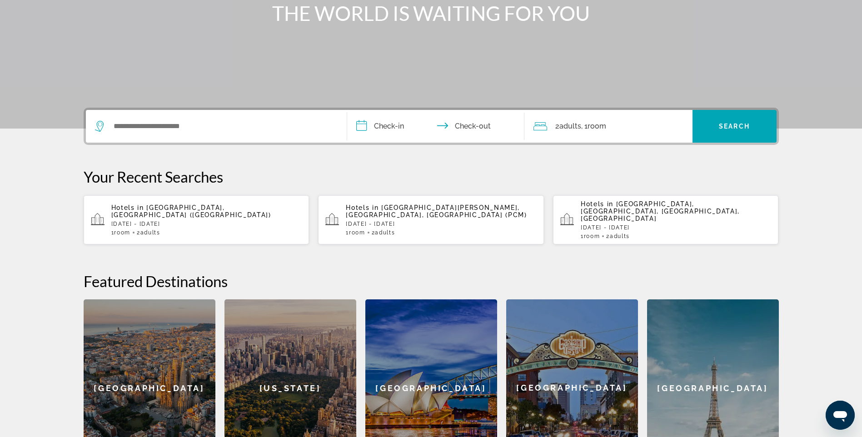
click at [252, 272] on div "Featured Destinations [GEOGRAPHIC_DATA] [GEOGRAPHIC_DATA] [GEOGRAPHIC_DATA] [GE…" at bounding box center [432, 374] width 696 height 205
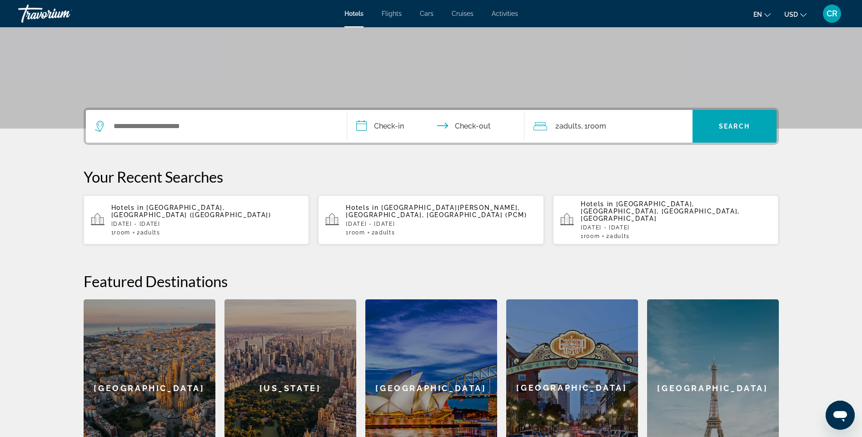
scroll to position [222, 0]
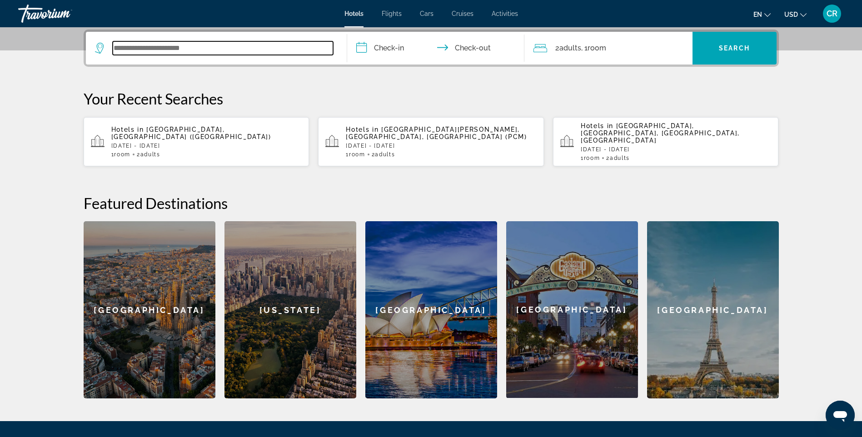
click at [214, 44] on input "Search widget" at bounding box center [223, 48] width 221 height 14
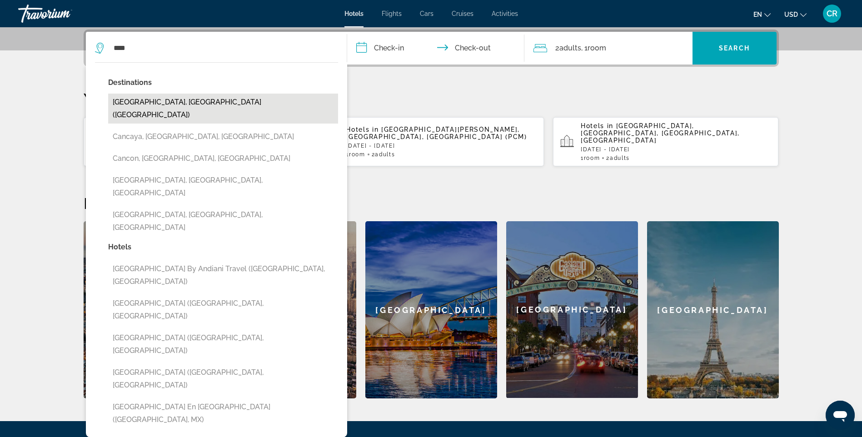
click at [175, 99] on button "[GEOGRAPHIC_DATA], [GEOGRAPHIC_DATA] ([GEOGRAPHIC_DATA])" at bounding box center [223, 109] width 230 height 30
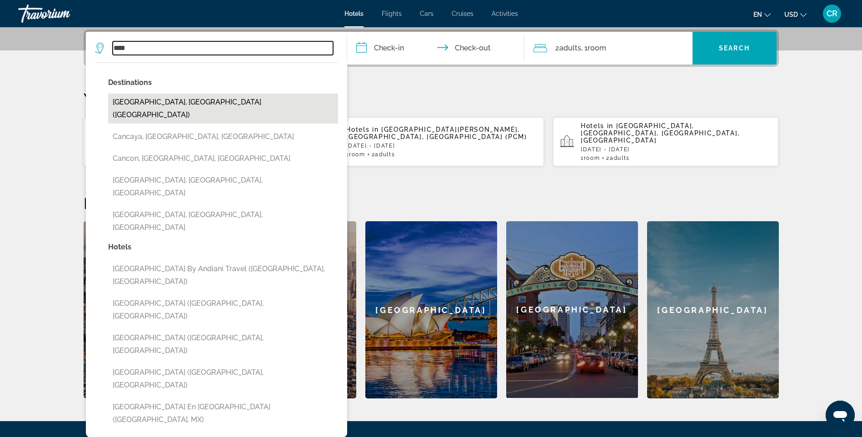
type input "**********"
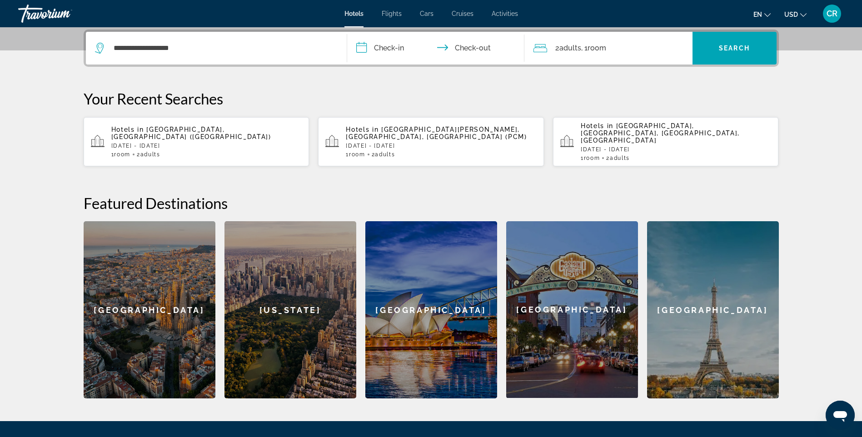
click at [380, 41] on input "**********" at bounding box center [437, 49] width 181 height 35
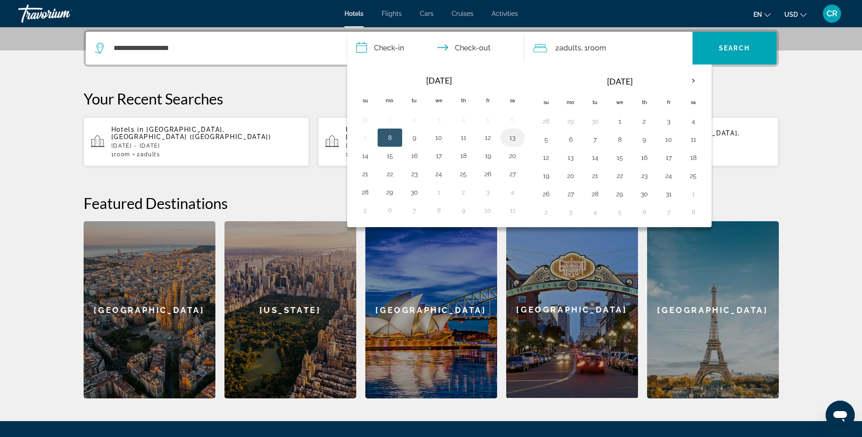
click at [511, 137] on button "13" at bounding box center [513, 137] width 15 height 13
click at [499, 156] on td "19" at bounding box center [488, 156] width 25 height 18
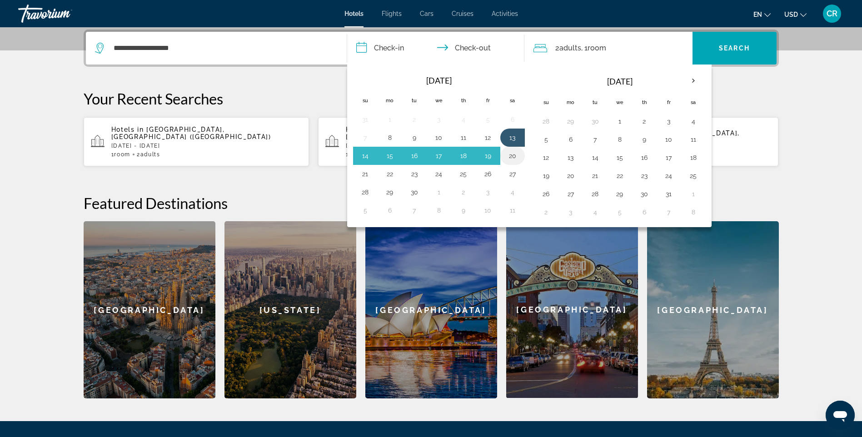
click at [510, 154] on button "20" at bounding box center [513, 156] width 15 height 13
type input "**********"
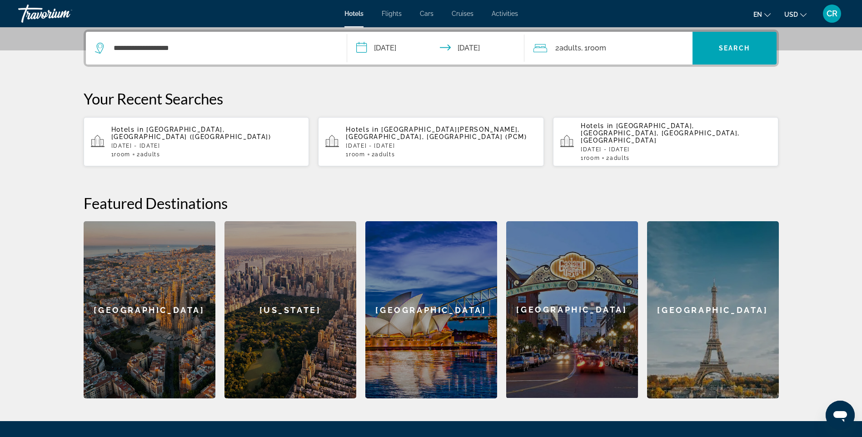
drag, startPoint x: 717, startPoint y: 45, endPoint x: 642, endPoint y: 49, distance: 74.2
click at [647, 51] on div "**********" at bounding box center [431, 48] width 691 height 33
click at [642, 49] on div "2 Adult Adults , 1 Room rooms" at bounding box center [613, 48] width 159 height 13
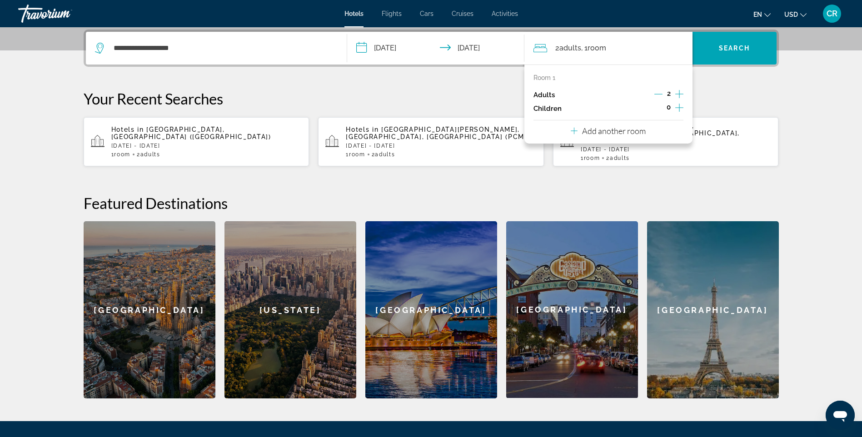
click at [660, 90] on icon "Decrement adults" at bounding box center [659, 94] width 8 height 8
click at [677, 92] on icon "Increment adults" at bounding box center [680, 94] width 8 height 11
click at [736, 51] on span "Search" at bounding box center [734, 48] width 31 height 7
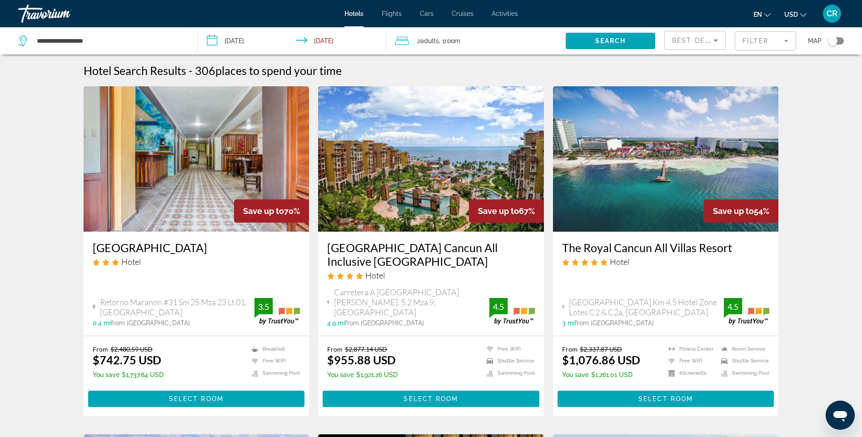
click at [832, 38] on div "Toggle map" at bounding box center [833, 40] width 9 height 9
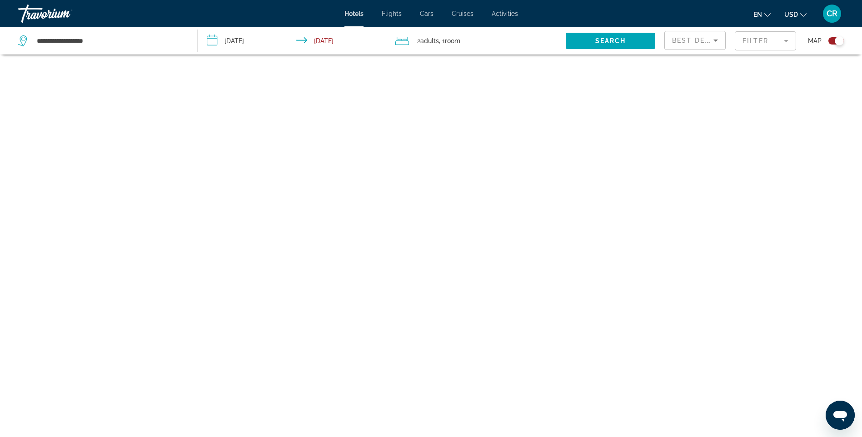
scroll to position [55, 0]
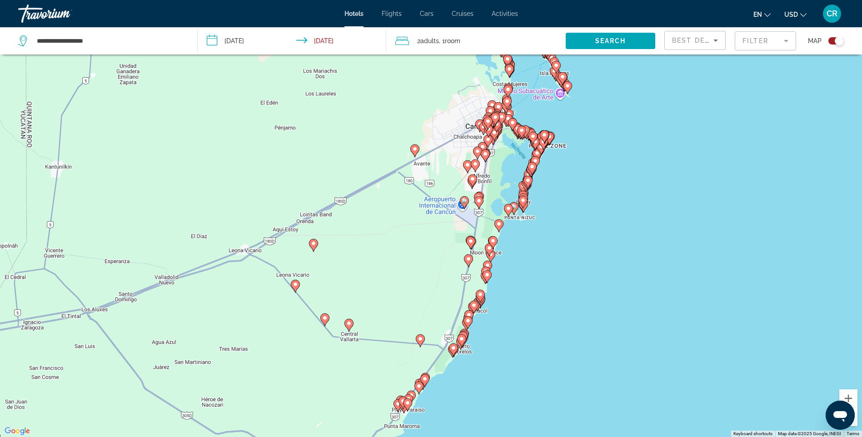
click at [547, 133] on image "Main content" at bounding box center [544, 134] width 5 height 5
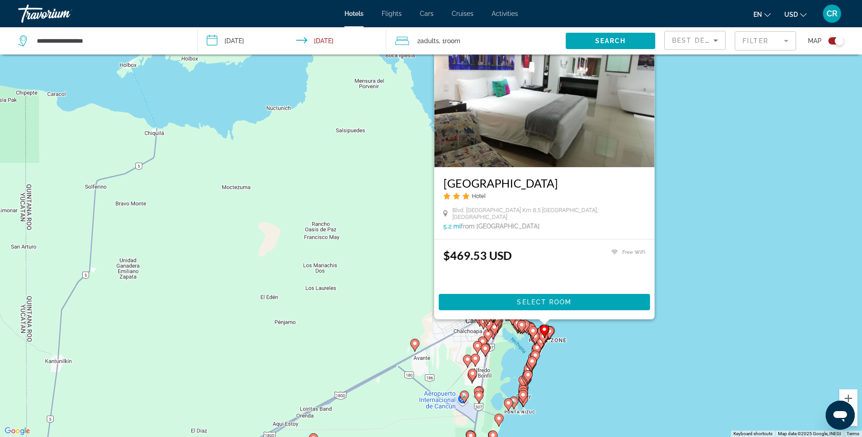
click at [620, 352] on div "To activate drag with keyboard, press Alt + Enter. Once in keyboard drag state,…" at bounding box center [431, 218] width 862 height 437
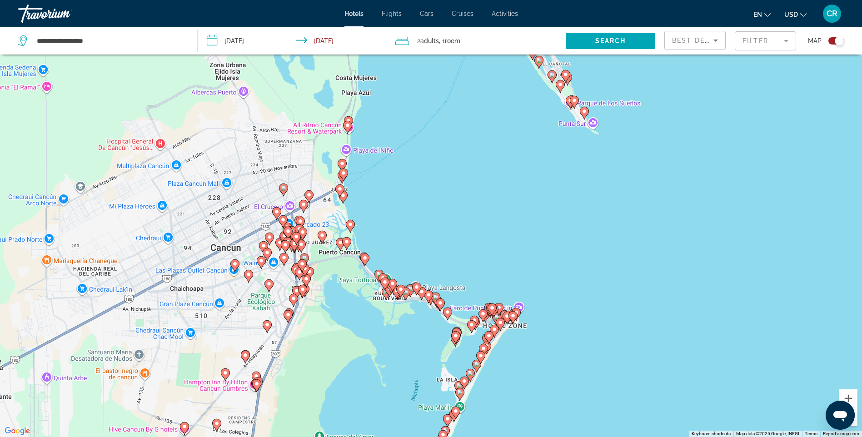
drag, startPoint x: 515, startPoint y: 341, endPoint x: 491, endPoint y: 212, distance: 131.6
click at [491, 212] on div "To activate drag with keyboard, press Alt + Enter. Once in keyboard drag state,…" at bounding box center [431, 218] width 862 height 437
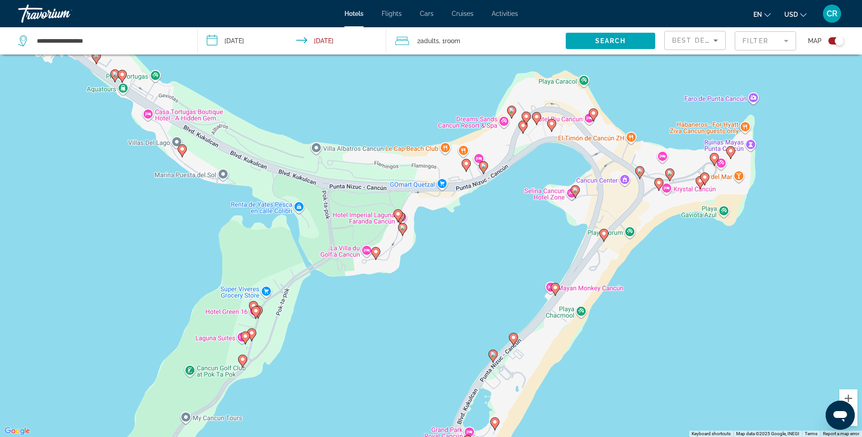
click at [397, 216] on image "Main content" at bounding box center [398, 213] width 5 height 5
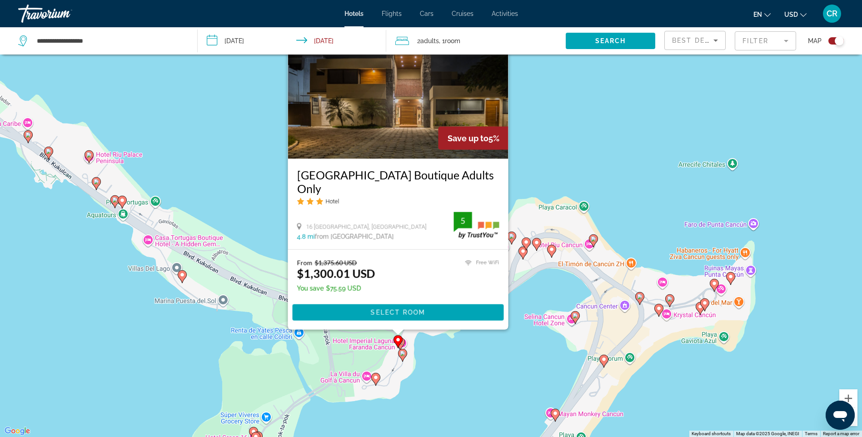
click at [406, 359] on gmp-advanced-marker "Main content" at bounding box center [402, 356] width 9 height 14
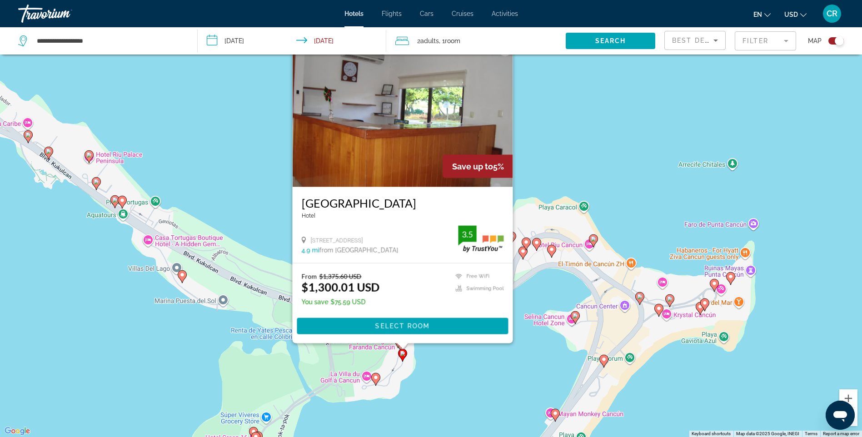
click at [426, 366] on div "To activate drag with keyboard, press Alt + Enter. Once in keyboard drag state,…" at bounding box center [431, 218] width 862 height 437
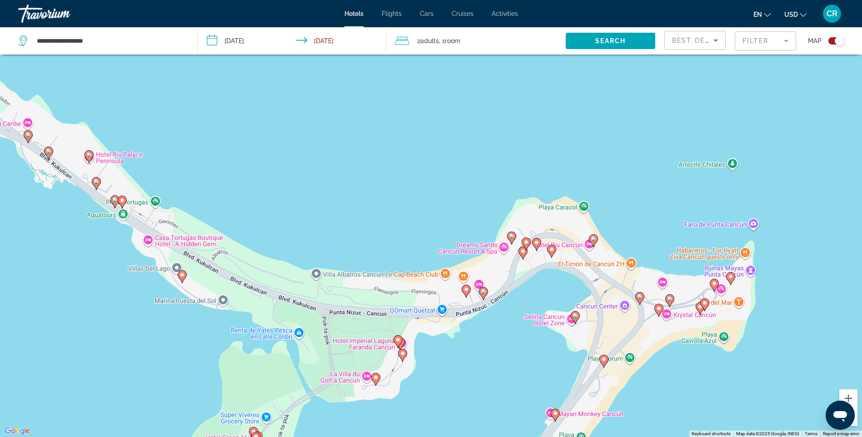
click at [379, 384] on gmp-advanced-marker "Main content" at bounding box center [375, 380] width 9 height 14
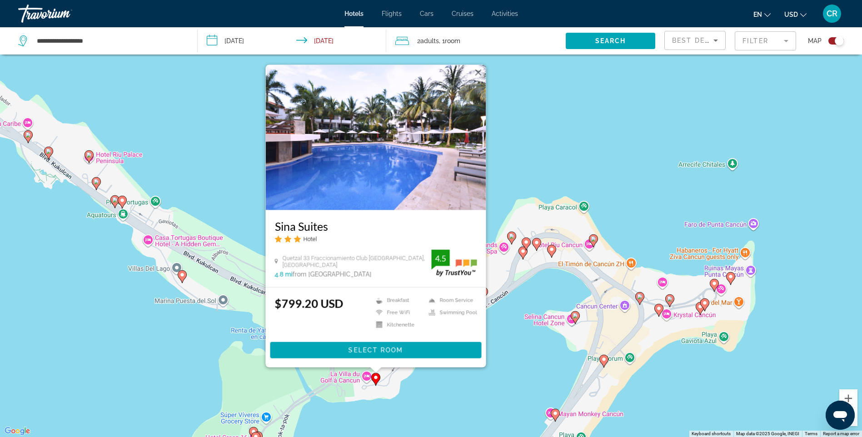
click at [421, 403] on div "To activate drag with keyboard, press Alt + Enter. Once in keyboard drag state,…" at bounding box center [431, 218] width 862 height 437
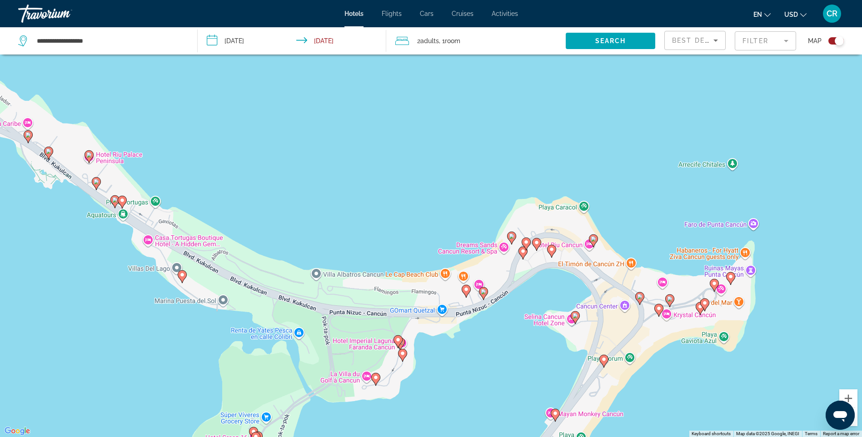
click at [782, 40] on mat-form-field "Filter" at bounding box center [765, 40] width 61 height 19
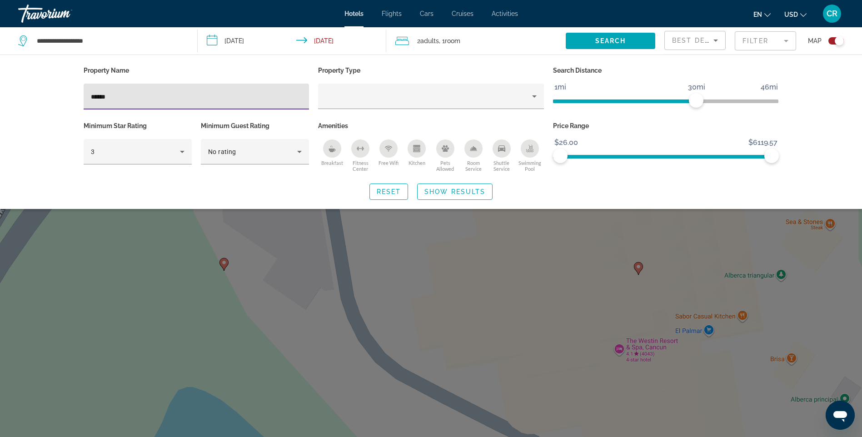
type input "******"
click at [469, 279] on div "Search widget" at bounding box center [431, 286] width 862 height 301
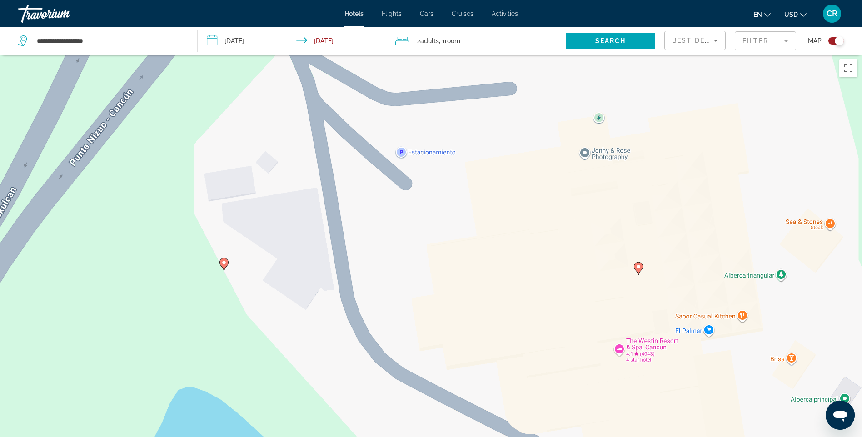
click at [231, 262] on div "To activate drag with keyboard, press Alt + Enter. Once in keyboard drag state,…" at bounding box center [431, 273] width 862 height 437
click at [227, 265] on icon "Main content" at bounding box center [224, 265] width 8 height 12
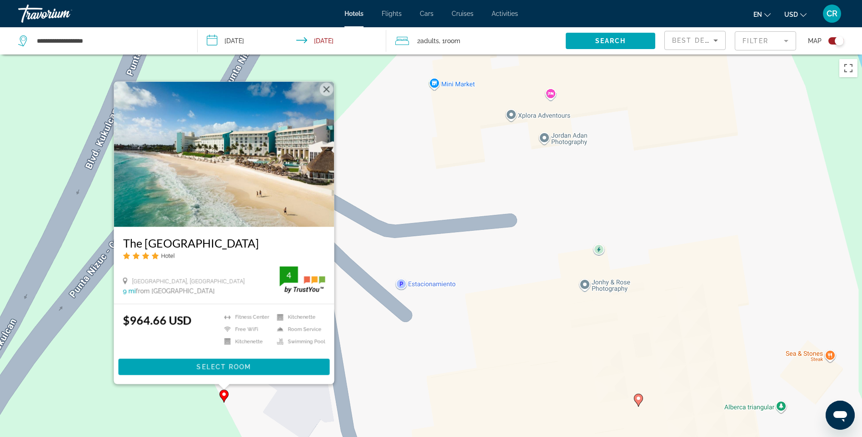
click at [642, 409] on div "To activate drag with keyboard, press Alt + Enter. Once in keyboard drag state,…" at bounding box center [431, 273] width 862 height 437
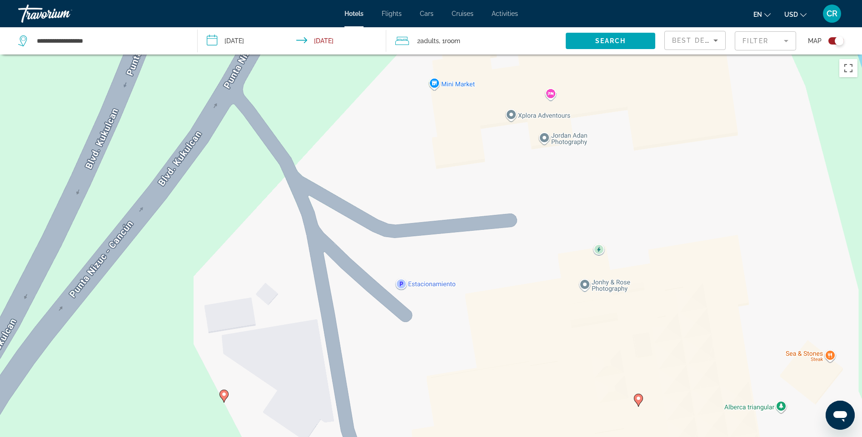
click at [641, 405] on gmp-advanced-marker "Main content" at bounding box center [638, 401] width 9 height 14
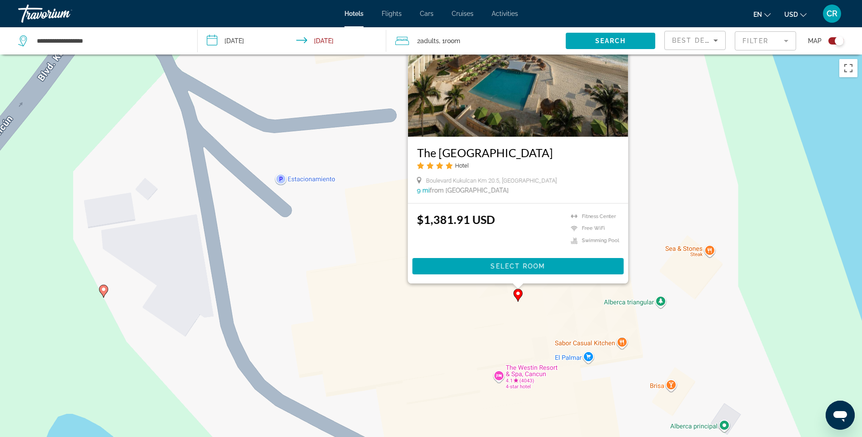
drag, startPoint x: 688, startPoint y: 412, endPoint x: 504, endPoint y: 274, distance: 230.2
click at [504, 274] on div "To activate drag with keyboard, press Alt + Enter. Once in keyboard drag state,…" at bounding box center [431, 273] width 862 height 437
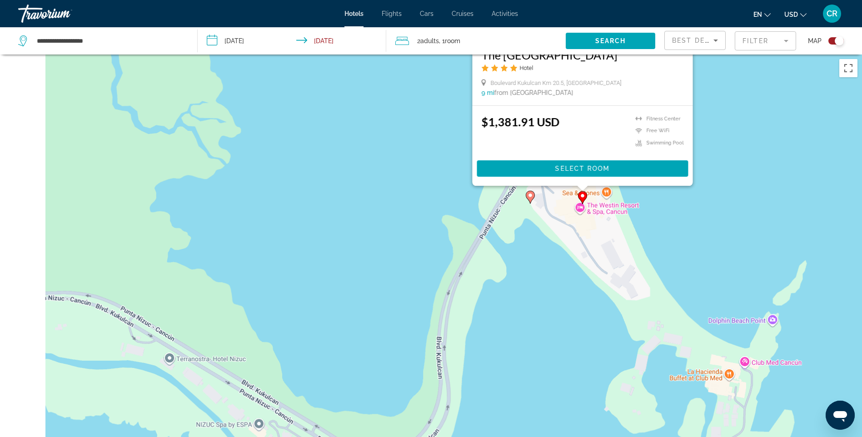
click at [659, 197] on div "To activate drag with keyboard, press Alt + Enter. Once in keyboard drag state,…" at bounding box center [431, 273] width 862 height 437
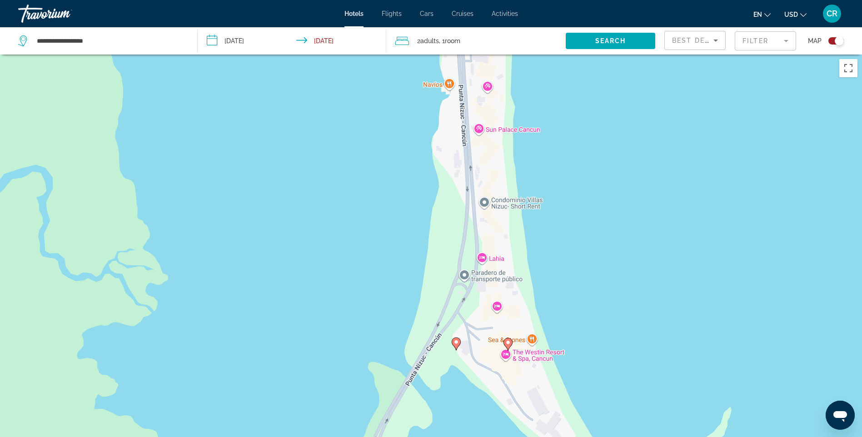
drag, startPoint x: 602, startPoint y: 122, endPoint x: 527, endPoint y: 270, distance: 165.3
click at [527, 270] on div "To activate drag with keyboard, press Alt + Enter. Once in keyboard drag state,…" at bounding box center [431, 273] width 862 height 437
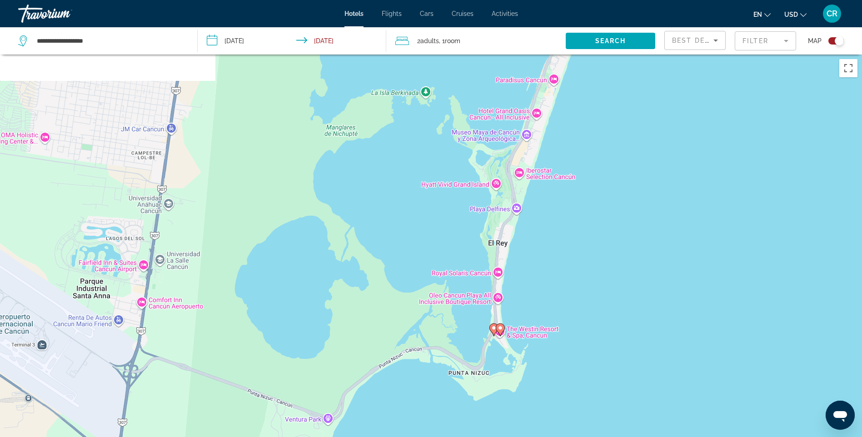
drag, startPoint x: 561, startPoint y: 307, endPoint x: 529, endPoint y: 342, distance: 47.0
click at [531, 340] on div "To activate drag with keyboard, press Alt + Enter. Once in keyboard drag state,…" at bounding box center [431, 273] width 862 height 437
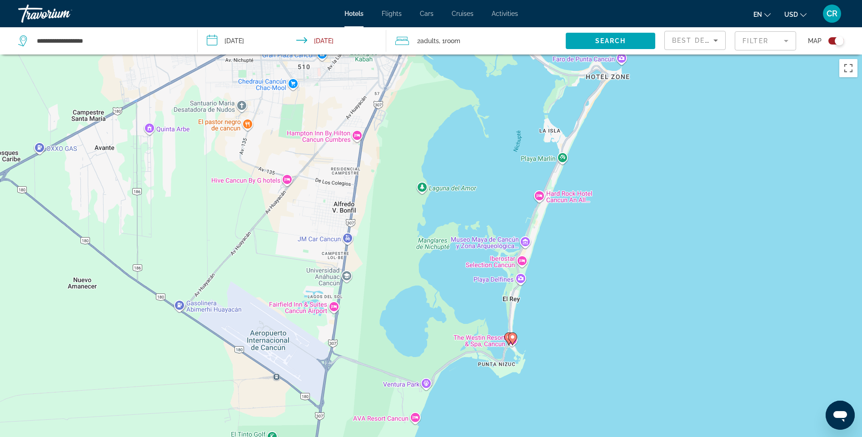
drag, startPoint x: 462, startPoint y: 280, endPoint x: 481, endPoint y: 211, distance: 71.0
click at [481, 211] on div "To activate drag with keyboard, press Alt + Enter. Once in keyboard drag state,…" at bounding box center [431, 273] width 862 height 437
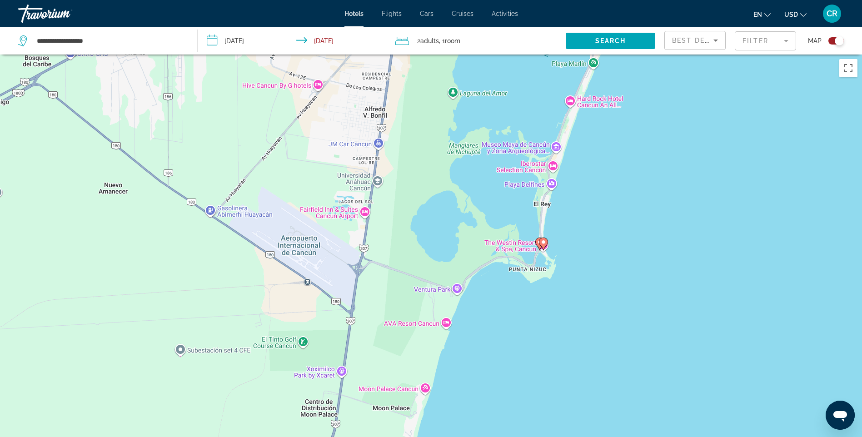
drag, startPoint x: 485, startPoint y: 251, endPoint x: 506, endPoint y: 173, distance: 81.5
click at [503, 187] on div "To activate drag with keyboard, press Alt + Enter. Once in keyboard drag state,…" at bounding box center [431, 273] width 862 height 437
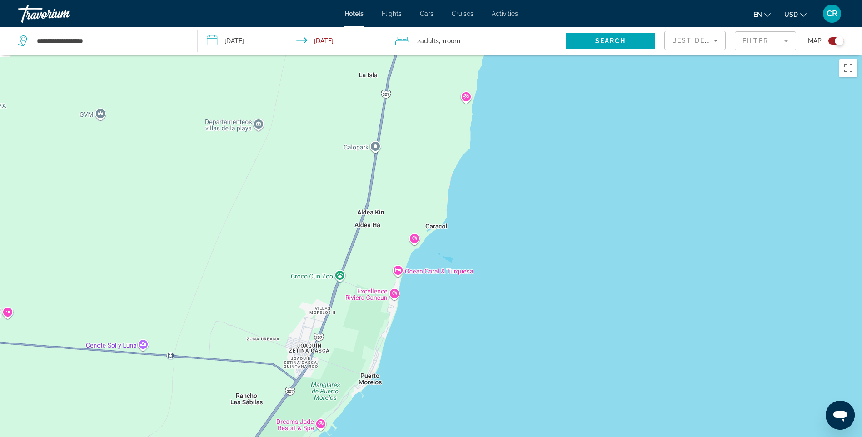
drag, startPoint x: 503, startPoint y: 196, endPoint x: 470, endPoint y: 257, distance: 69.4
click at [455, 272] on div "To activate drag with keyboard, press Alt + Enter. Once in keyboard drag state,…" at bounding box center [431, 273] width 862 height 437
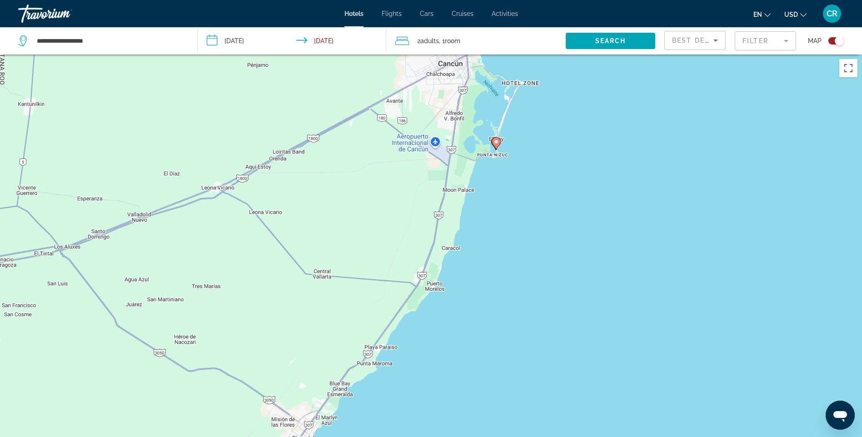
click at [740, 39] on mat-form-field "Filter" at bounding box center [765, 40] width 61 height 19
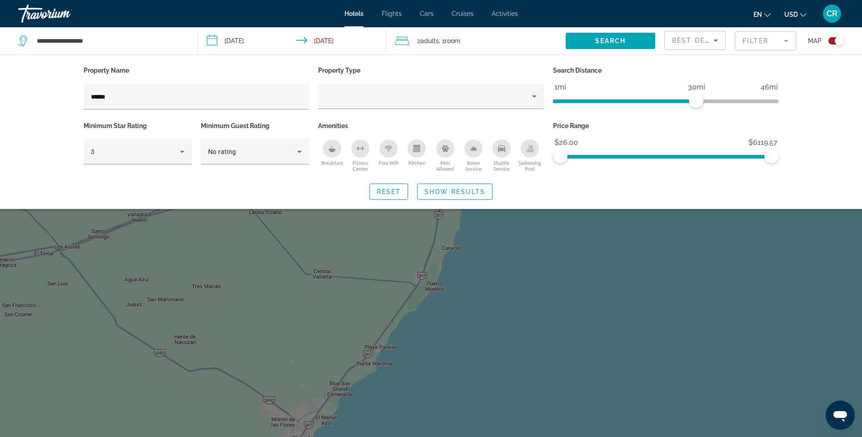
drag, startPoint x: 166, startPoint y: 103, endPoint x: 46, endPoint y: 101, distance: 120.5
click at [46, 101] on div "Property Name ****** Property Type Search Distance 1mi 46mi 30mi Minimum Star R…" at bounding box center [431, 132] width 862 height 155
drag, startPoint x: 46, startPoint y: 101, endPoint x: 129, endPoint y: 103, distance: 82.8
click at [129, 103] on div "******" at bounding box center [196, 97] width 211 height 26
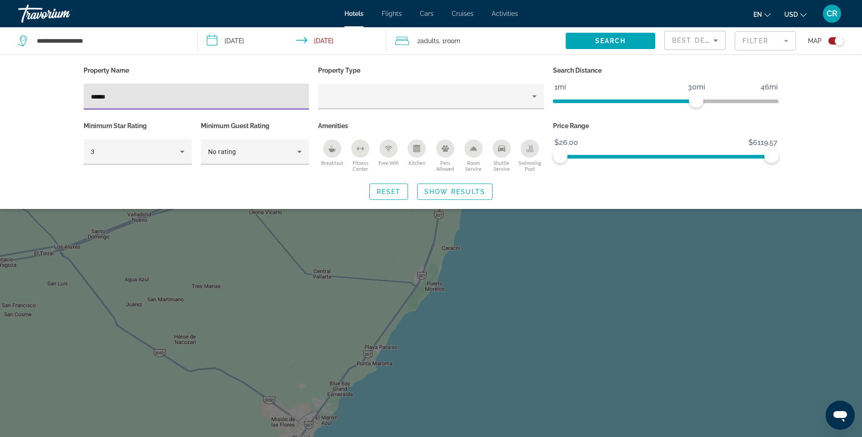
drag, startPoint x: 147, startPoint y: 93, endPoint x: 21, endPoint y: 118, distance: 128.8
click at [23, 111] on div "Property Name ****** Property Type Search Distance 1mi 46mi 30mi Minimum Star R…" at bounding box center [431, 132] width 862 height 155
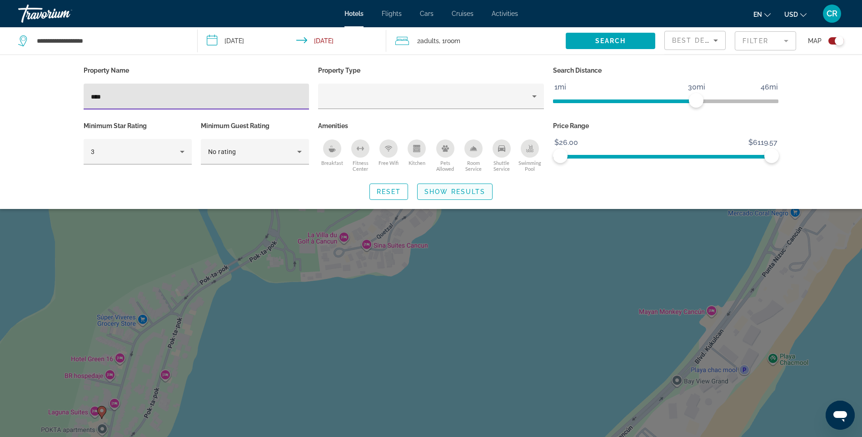
type input "****"
click at [444, 188] on span "Show Results" at bounding box center [455, 191] width 61 height 7
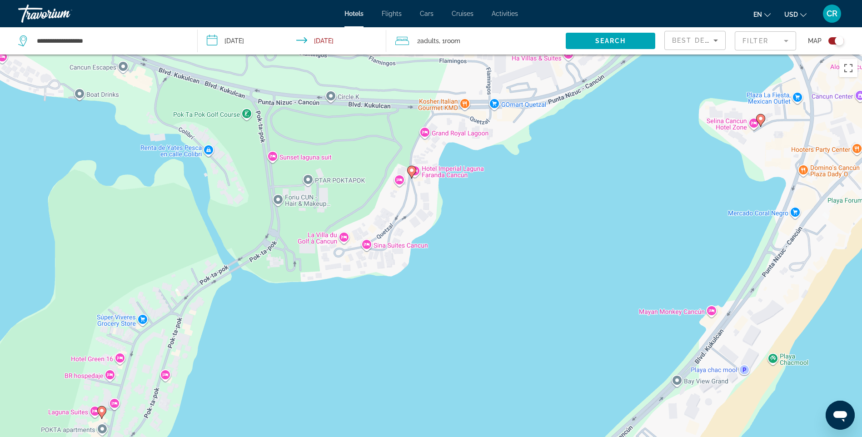
click at [413, 172] on image "Main content" at bounding box center [411, 170] width 5 height 5
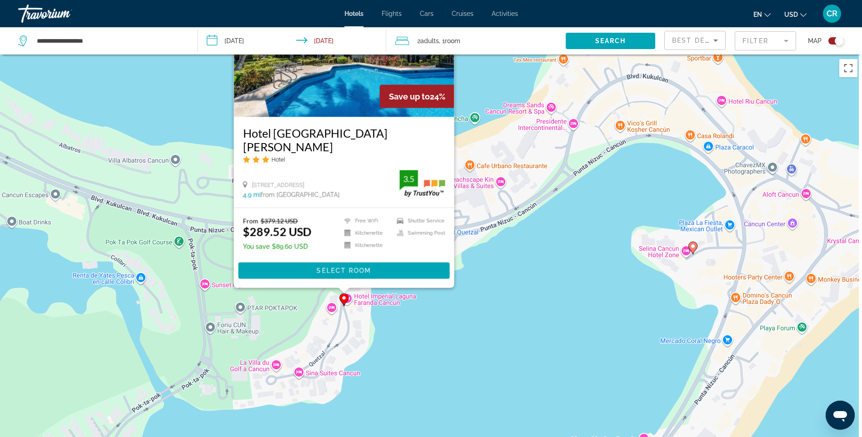
drag, startPoint x: 599, startPoint y: 401, endPoint x: 516, endPoint y: 271, distance: 154.6
click at [521, 281] on div "To activate drag with keyboard, press Alt + Enter. Once in keyboard drag state,…" at bounding box center [431, 273] width 862 height 437
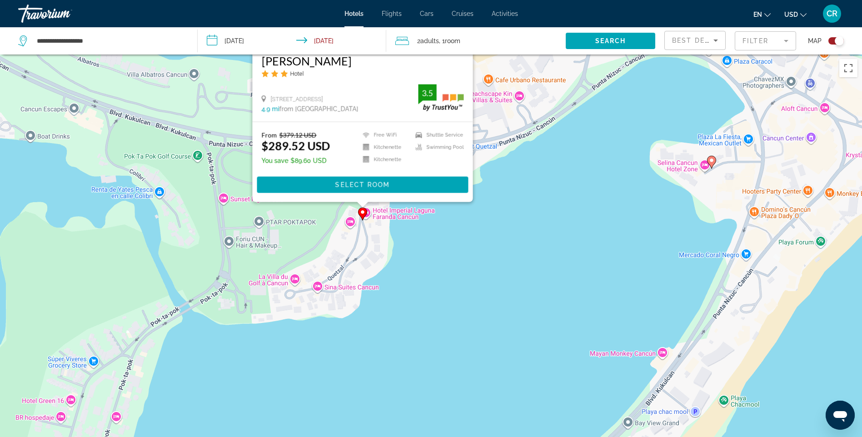
drag, startPoint x: 527, startPoint y: 356, endPoint x: 587, endPoint y: 251, distance: 121.5
click at [581, 257] on div "To activate drag with keyboard, press Alt + Enter. Once in keyboard drag state,…" at bounding box center [431, 273] width 862 height 437
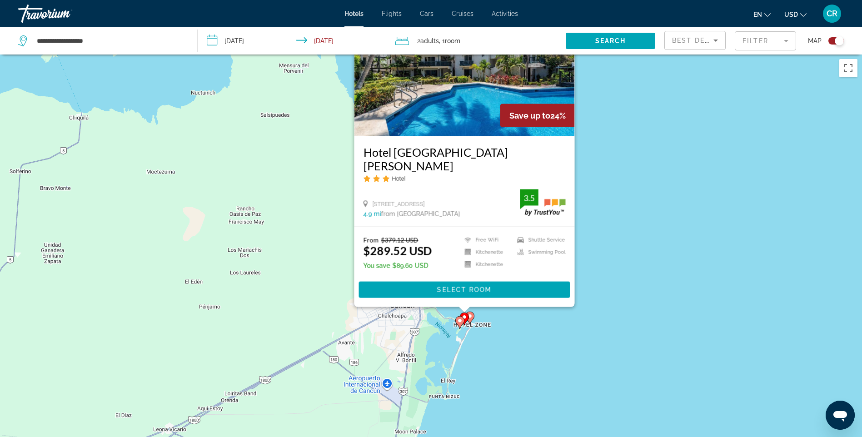
click at [458, 322] on image "Main content" at bounding box center [459, 320] width 5 height 5
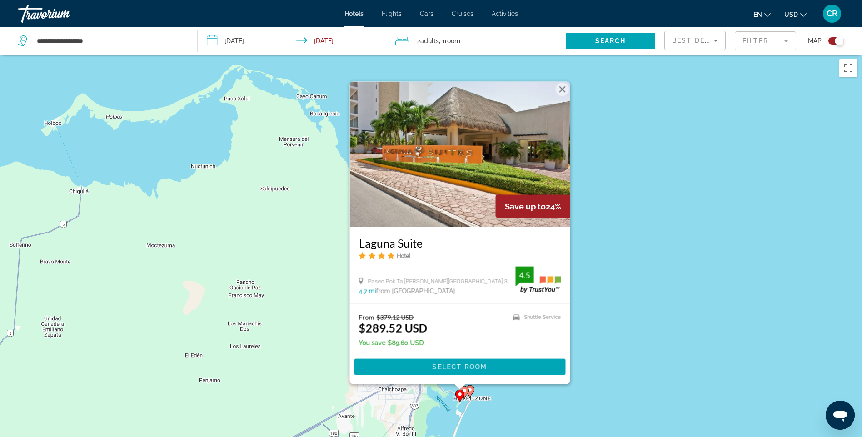
click at [697, 322] on div "To activate drag with keyboard, press Alt + Enter. Once in keyboard drag state,…" at bounding box center [431, 273] width 862 height 437
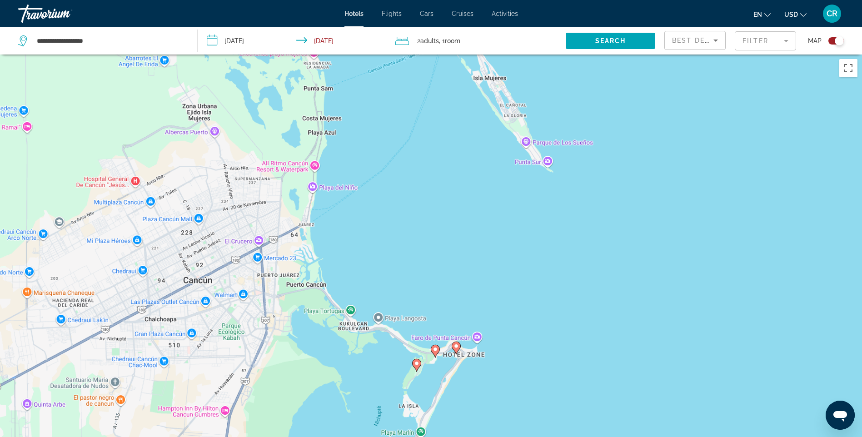
drag, startPoint x: 471, startPoint y: 408, endPoint x: 458, endPoint y: 242, distance: 166.5
click at [457, 244] on div "To activate drag with keyboard, press Alt + Enter. Once in keyboard drag state,…" at bounding box center [431, 273] width 862 height 437
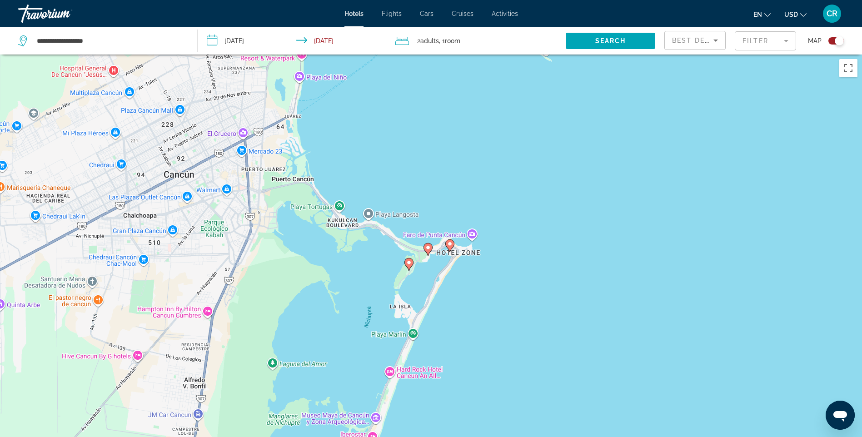
click at [451, 246] on image "Main content" at bounding box center [449, 243] width 5 height 5
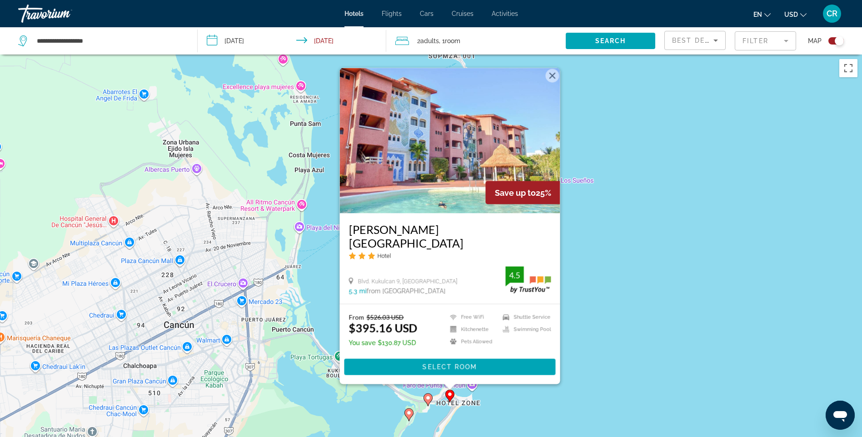
click at [589, 304] on div "To activate drag with keyboard, press Alt + Enter. Once in keyboard drag state,…" at bounding box center [431, 273] width 862 height 437
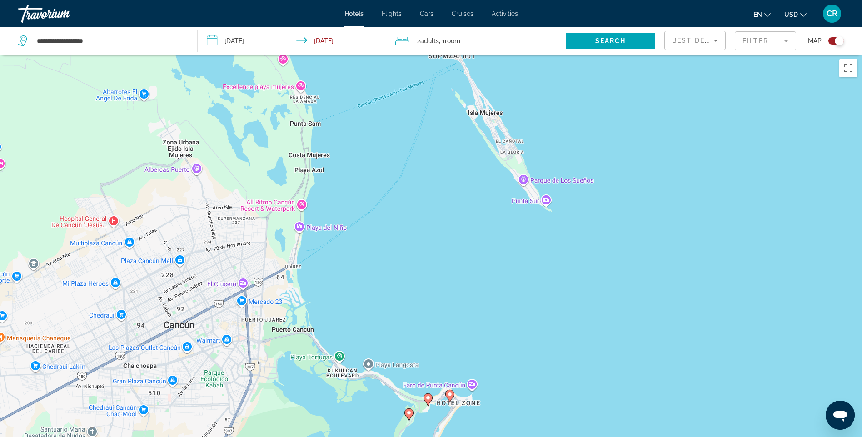
drag, startPoint x: 419, startPoint y: 316, endPoint x: 436, endPoint y: 187, distance: 130.2
click at [435, 188] on div "To activate drag with keyboard, press Alt + Enter. Once in keyboard drag state,…" at bounding box center [431, 273] width 862 height 437
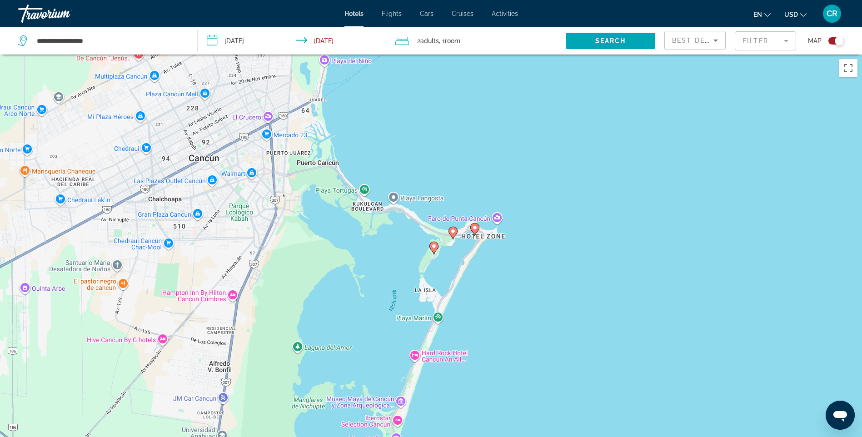
click at [475, 227] on image "Main content" at bounding box center [474, 227] width 5 height 5
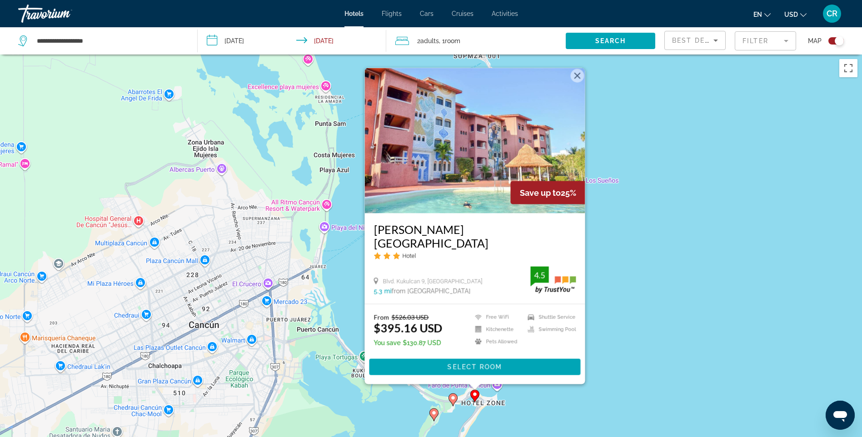
drag, startPoint x: 621, startPoint y: 306, endPoint x: 618, endPoint y: 227, distance: 79.6
click at [618, 227] on div "To activate drag with keyboard, press Alt + Enter. Once in keyboard drag state,…" at bounding box center [431, 273] width 862 height 437
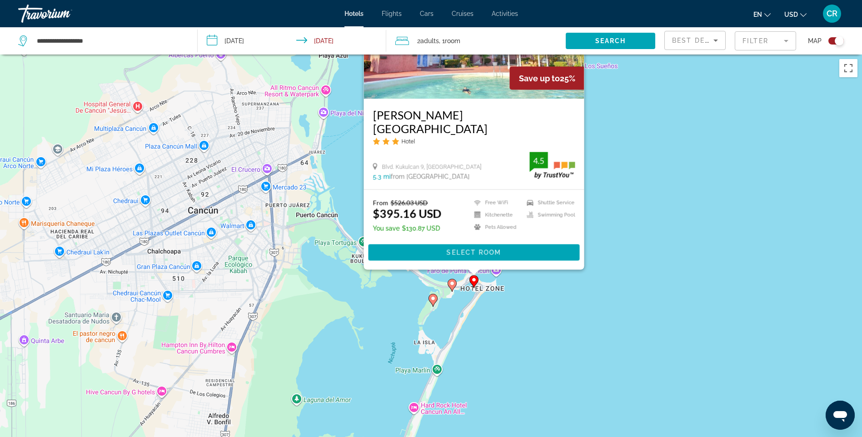
click at [437, 296] on gmp-advanced-marker "Main content" at bounding box center [433, 301] width 9 height 14
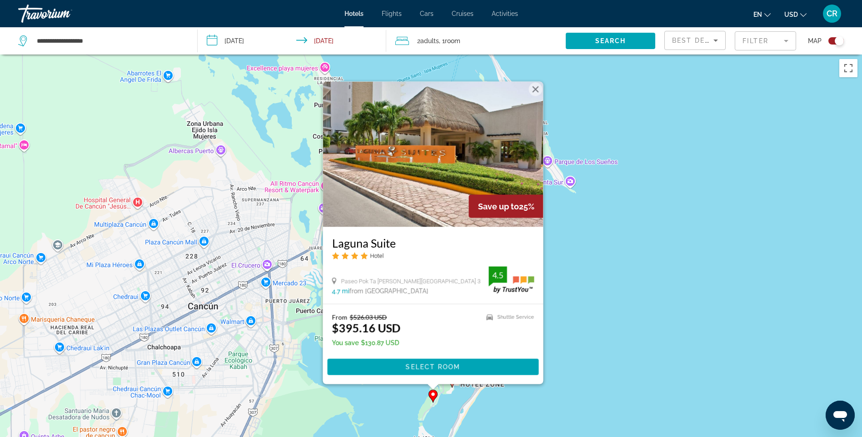
click at [618, 294] on div "To activate drag with keyboard, press Alt + Enter. Once in keyboard drag state,…" at bounding box center [431, 273] width 862 height 437
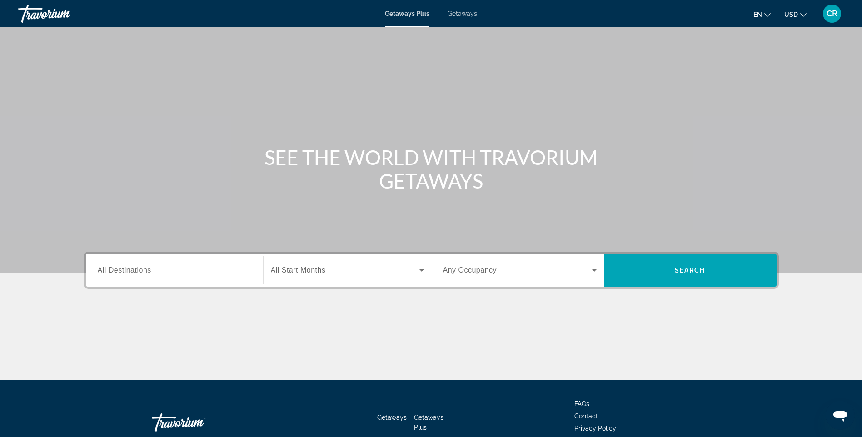
click at [224, 277] on div "Search widget" at bounding box center [175, 271] width 154 height 26
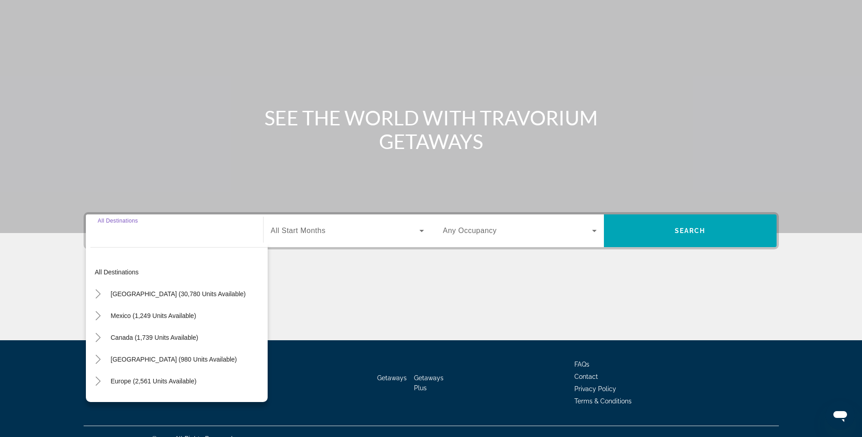
scroll to position [54, 0]
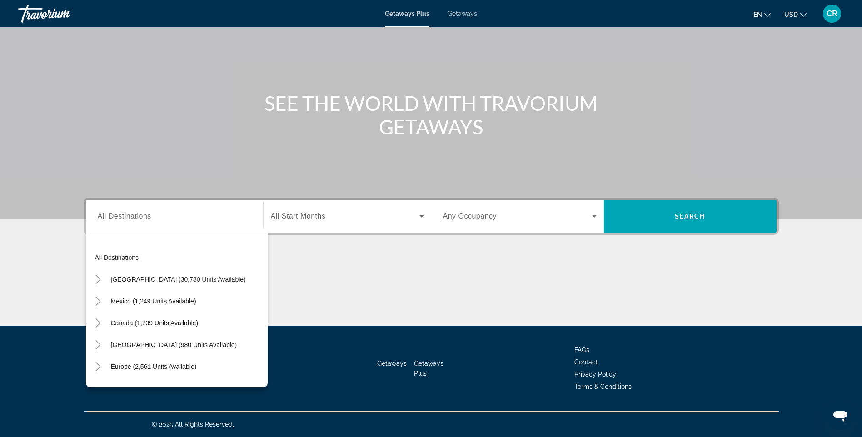
click at [321, 214] on span "All Start Months" at bounding box center [298, 216] width 55 height 8
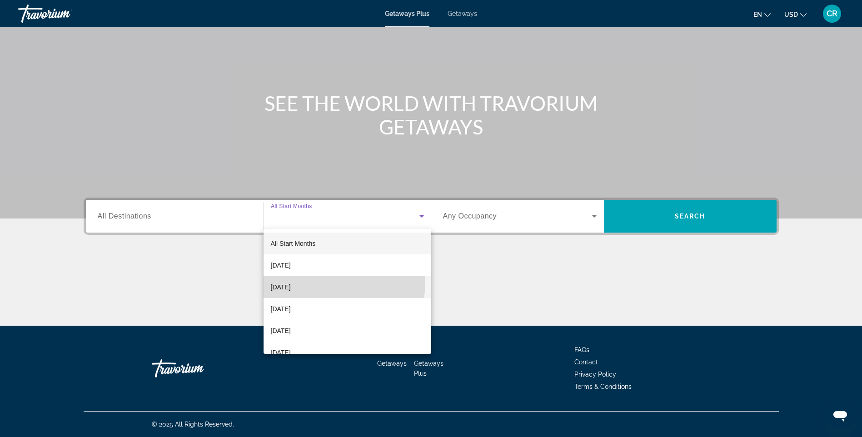
click at [304, 281] on mat-option "[DATE]" at bounding box center [348, 287] width 168 height 22
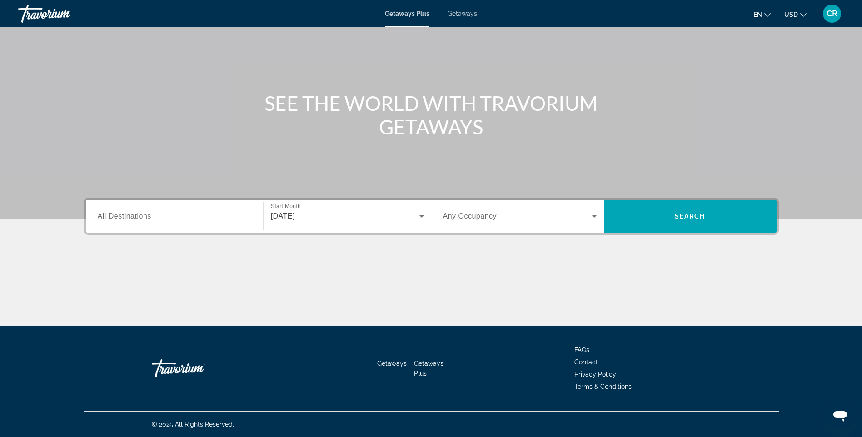
click at [468, 219] on span "Any Occupancy" at bounding box center [470, 216] width 54 height 8
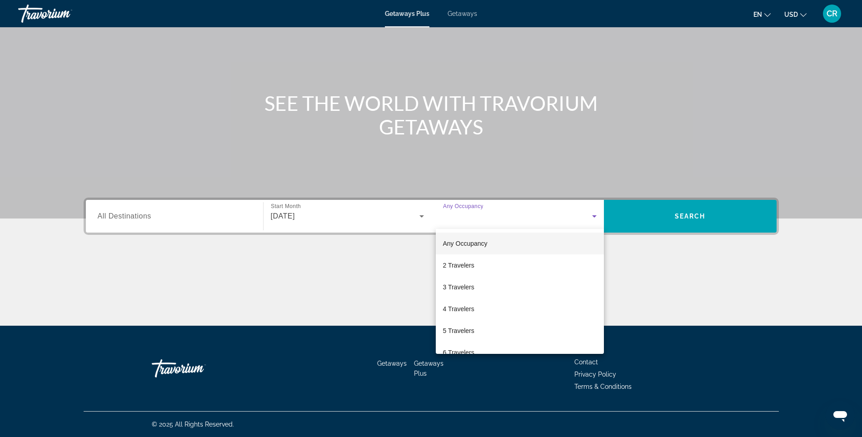
click at [484, 221] on div at bounding box center [431, 218] width 862 height 437
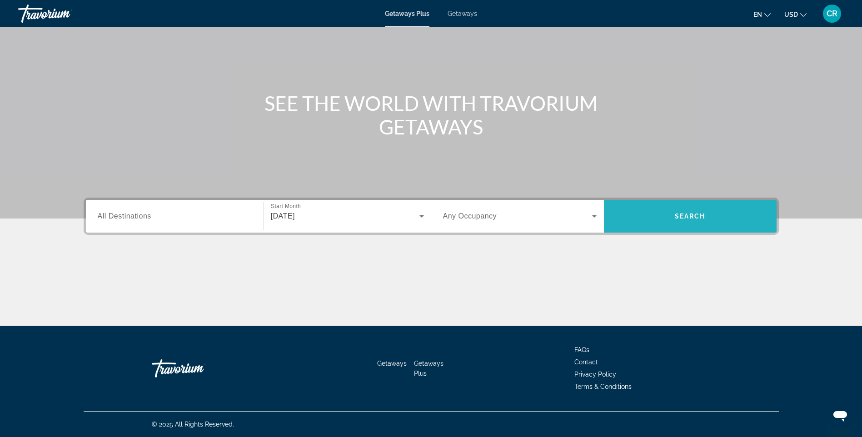
click at [663, 218] on span "Search widget" at bounding box center [690, 217] width 173 height 22
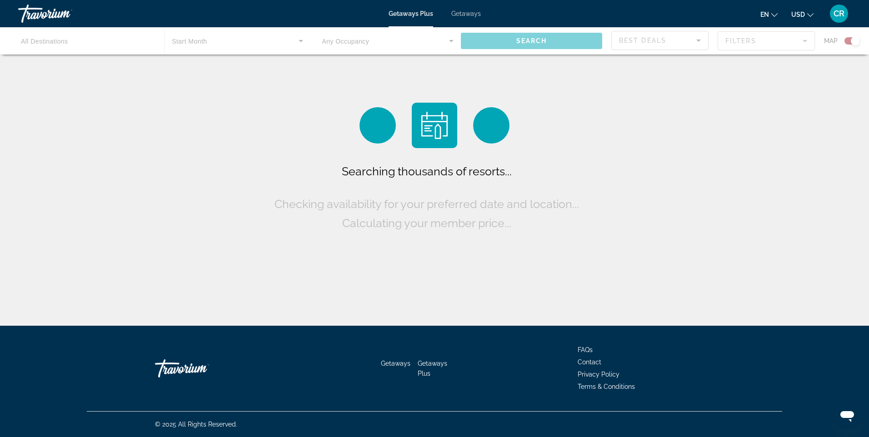
click at [454, 20] on div "Getaways Plus Getaways en English Español Français Italiano Português русский U…" at bounding box center [434, 14] width 869 height 24
click at [455, 15] on span "Getaways" at bounding box center [466, 13] width 30 height 7
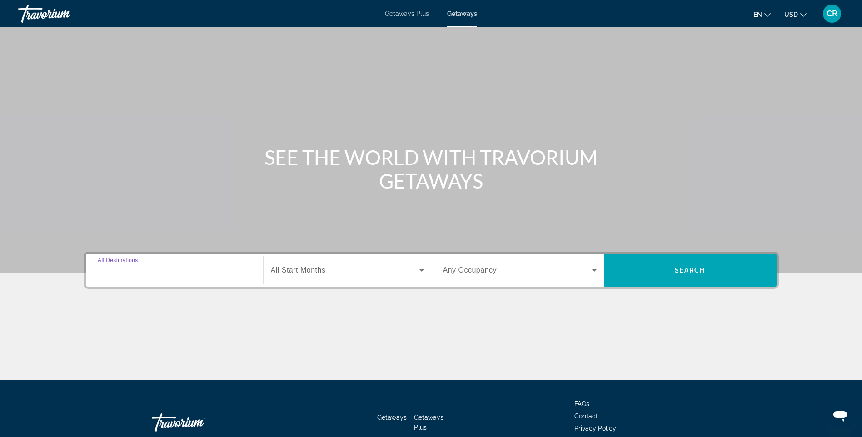
click at [155, 269] on input "Destination All Destinations" at bounding box center [175, 271] width 154 height 11
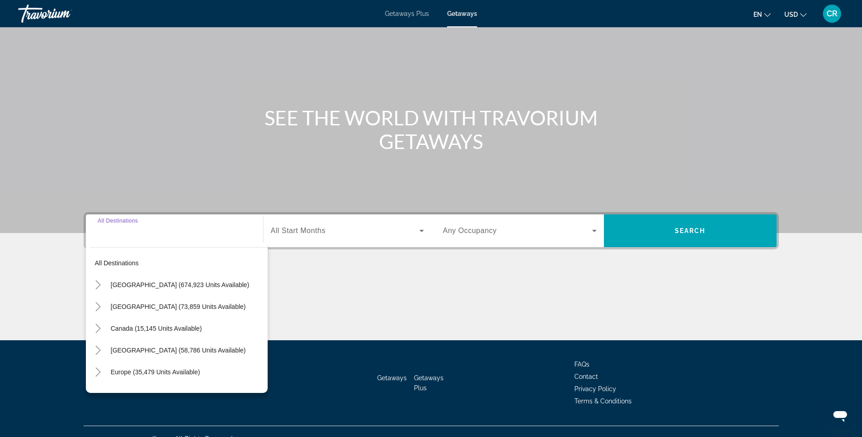
scroll to position [54, 0]
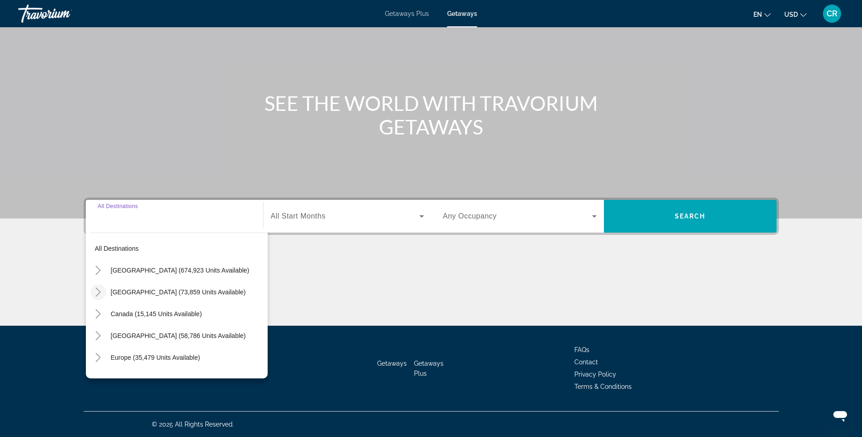
click at [95, 291] on icon "Toggle Mexico (73,859 units available)" at bounding box center [98, 292] width 9 height 9
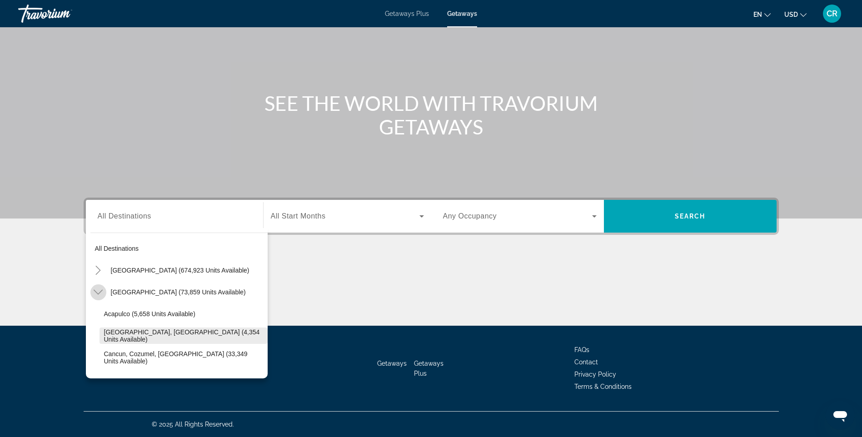
scroll to position [48, 0]
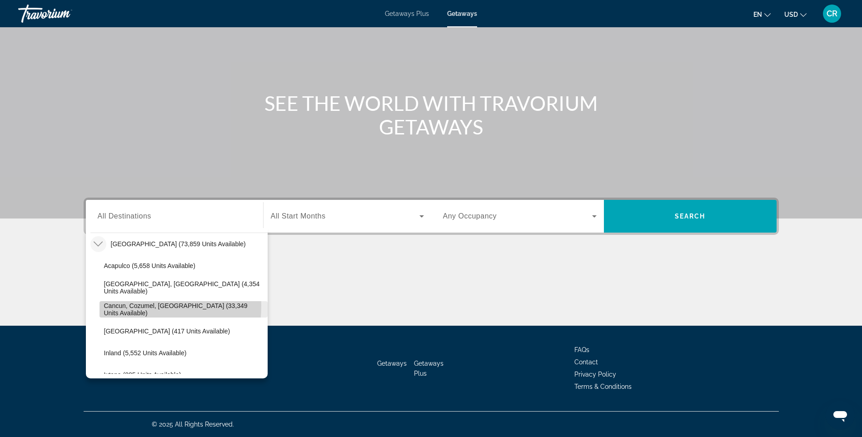
click at [104, 306] on span "Cancun, Cozumel, [GEOGRAPHIC_DATA] (33,349 units available)" at bounding box center [183, 309] width 159 height 15
type input "**********"
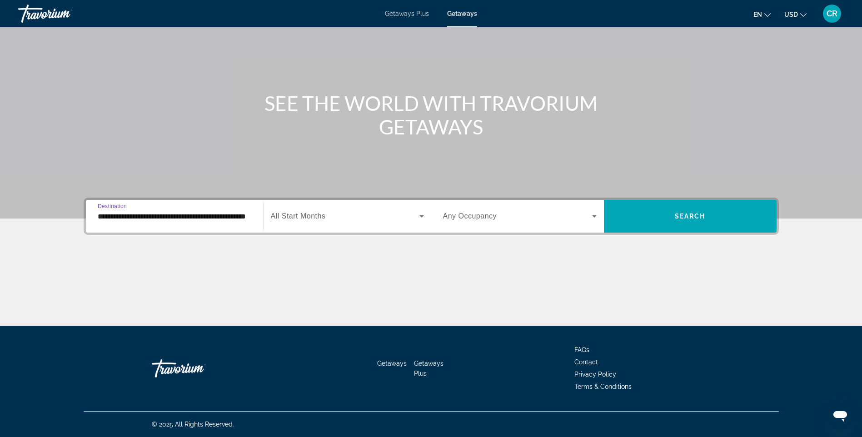
click at [377, 216] on span "Search widget" at bounding box center [345, 216] width 149 height 11
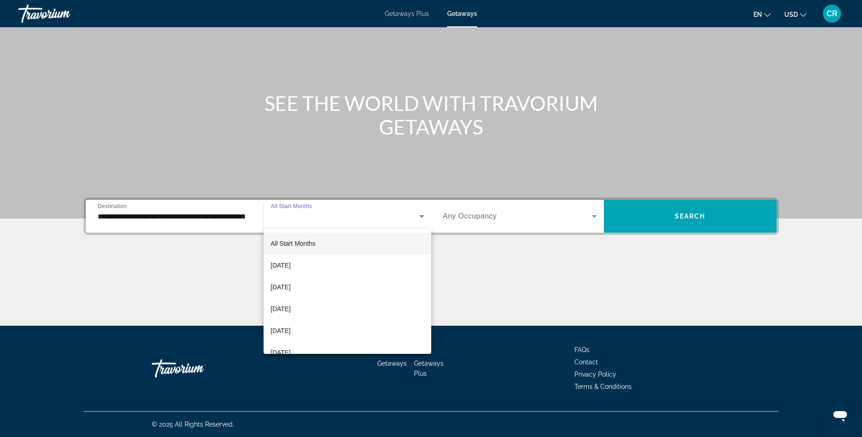
click at [377, 216] on div at bounding box center [431, 218] width 862 height 437
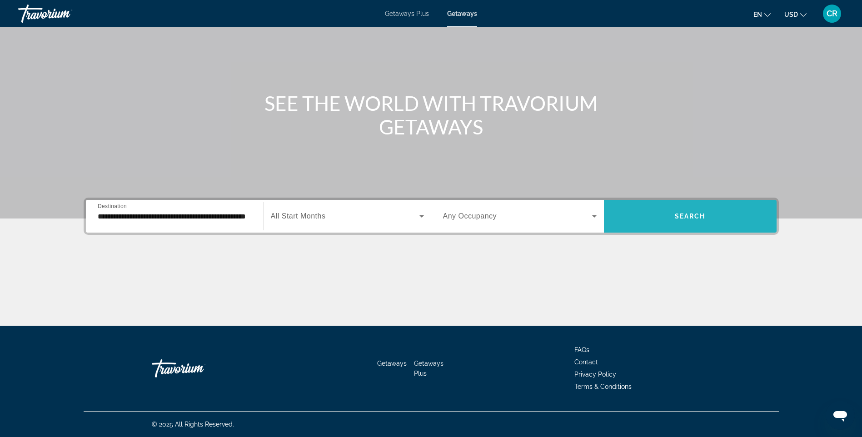
click at [671, 210] on span "Search widget" at bounding box center [690, 217] width 173 height 22
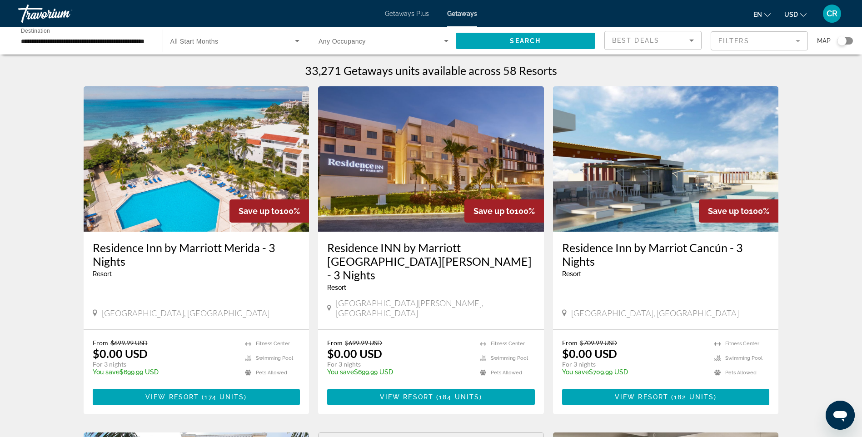
click at [838, 39] on div "Search widget" at bounding box center [842, 40] width 22 height 7
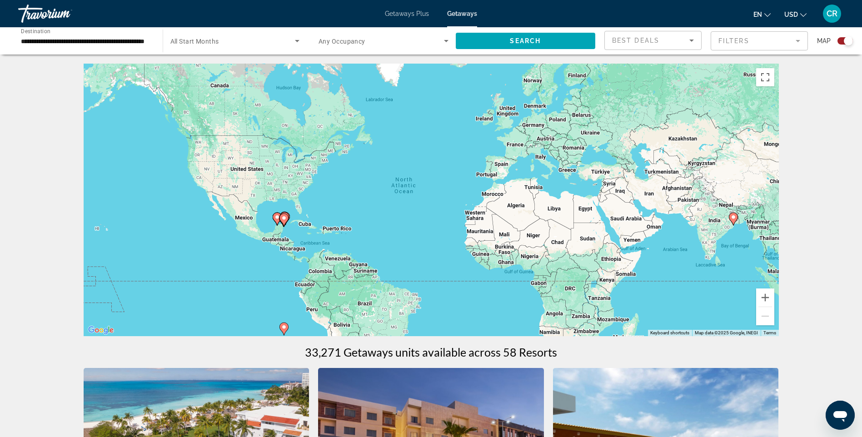
click at [286, 224] on icon "Main content" at bounding box center [284, 220] width 9 height 13
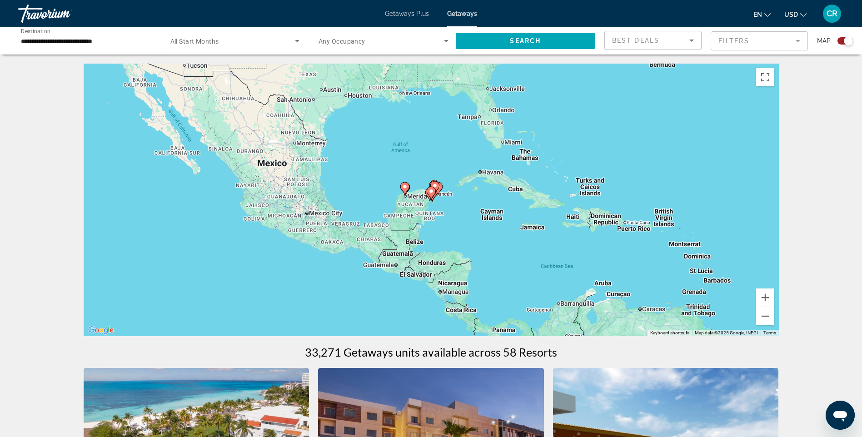
click at [449, 185] on div "To activate drag with keyboard, press Alt + Enter. Once in keyboard drag state,…" at bounding box center [432, 200] width 696 height 273
click at [442, 188] on icon "Main content" at bounding box center [438, 189] width 8 height 12
type input "**********"
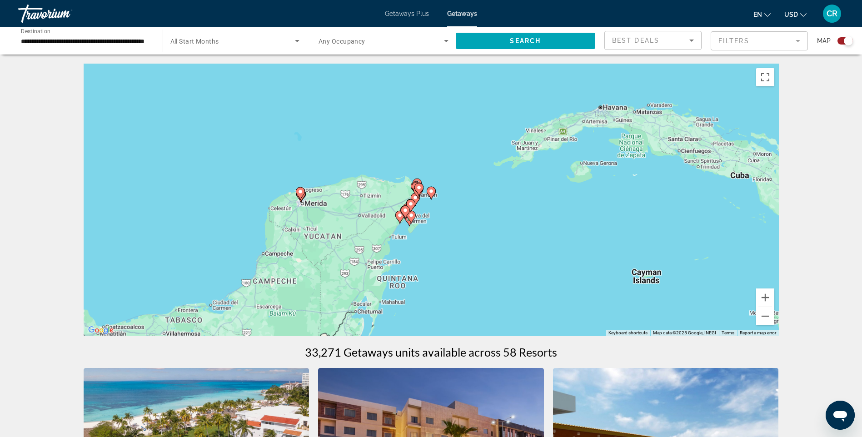
click at [431, 198] on icon "Main content" at bounding box center [431, 193] width 8 height 12
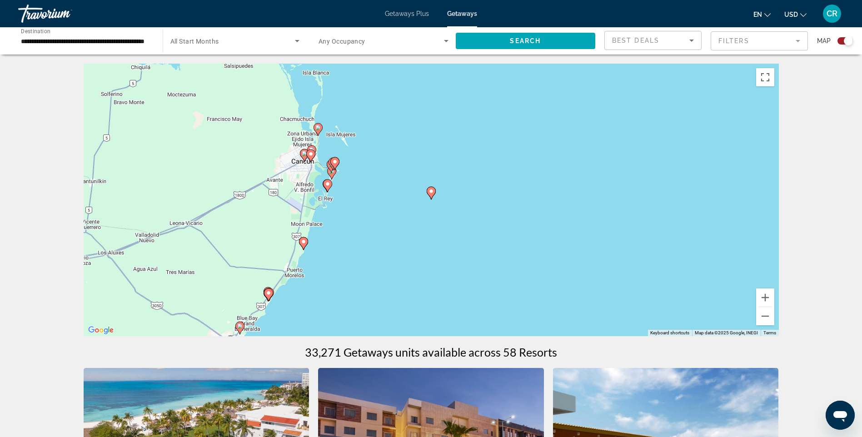
click at [434, 190] on image "Main content" at bounding box center [431, 191] width 5 height 5
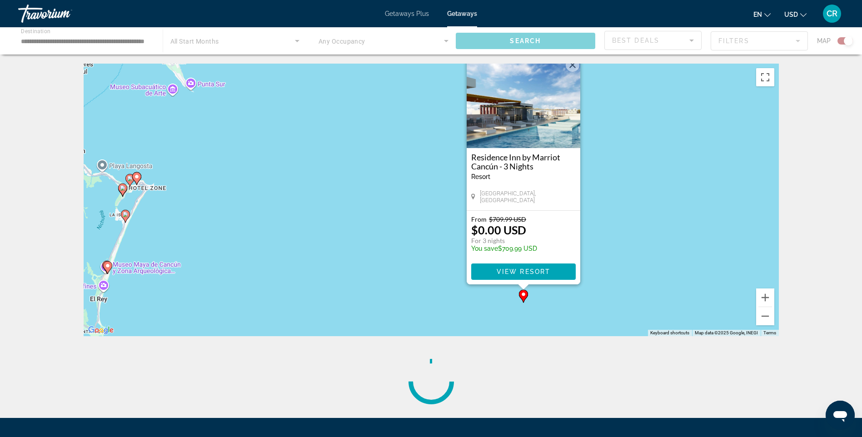
drag, startPoint x: 278, startPoint y: 212, endPoint x: 432, endPoint y: 187, distance: 156.1
click at [424, 187] on div "To activate drag with keyboard, press Alt + Enter. Once in keyboard drag state,…" at bounding box center [432, 200] width 696 height 273
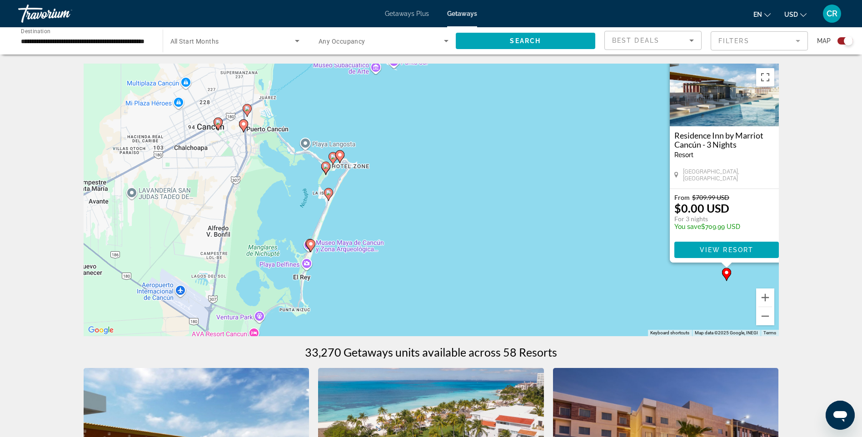
click at [330, 192] on image "Main content" at bounding box center [328, 192] width 5 height 5
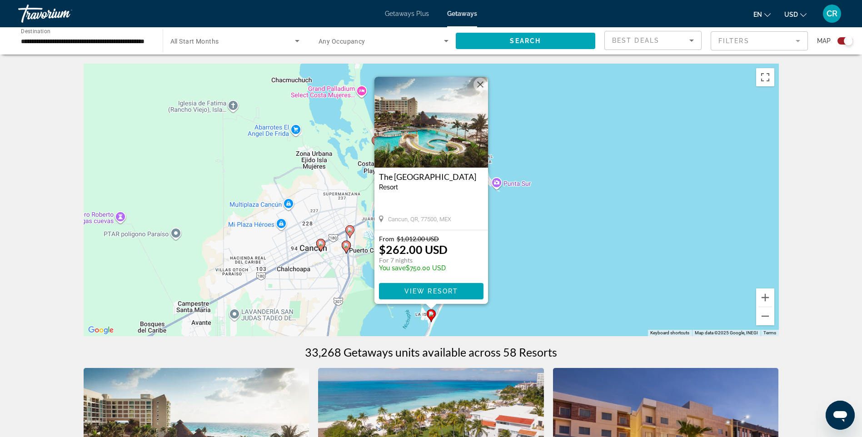
click at [511, 223] on div "To activate drag with keyboard, press Alt + Enter. Once in keyboard drag state,…" at bounding box center [432, 200] width 696 height 273
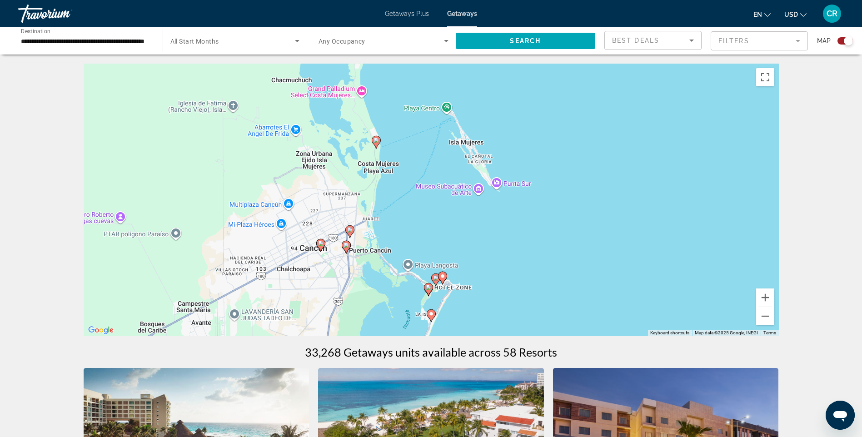
click at [428, 295] on gmp-advanced-marker "Main content" at bounding box center [428, 290] width 9 height 14
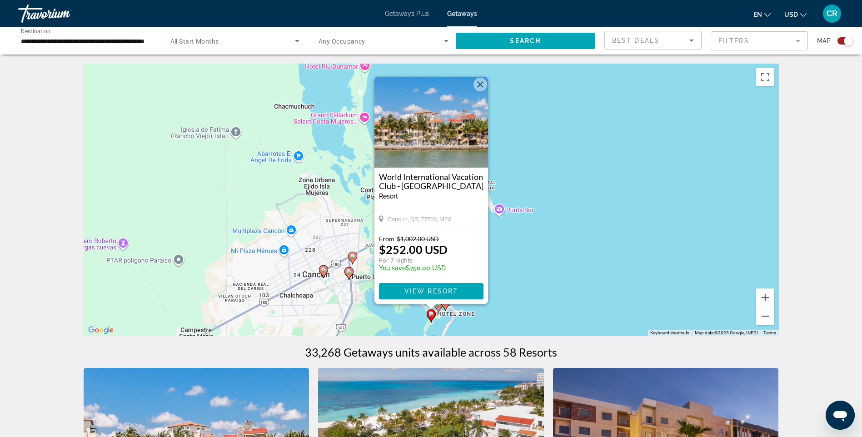
click at [439, 181] on h3 "World International Vacation Club - [GEOGRAPHIC_DATA]" at bounding box center [431, 181] width 105 height 18
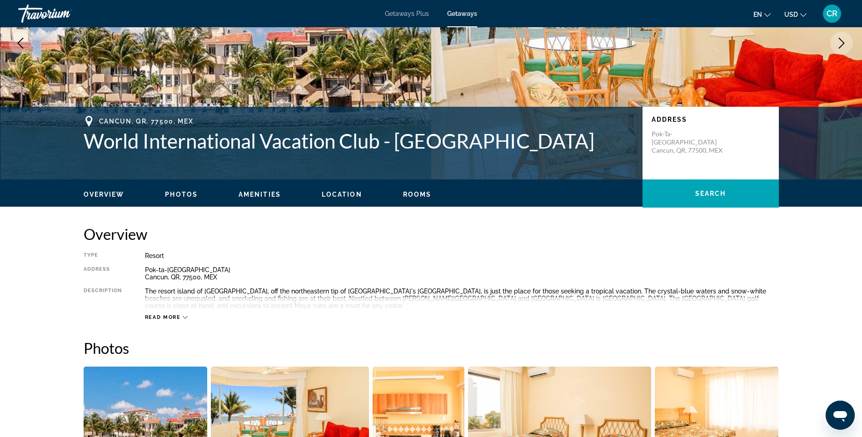
scroll to position [136, 0]
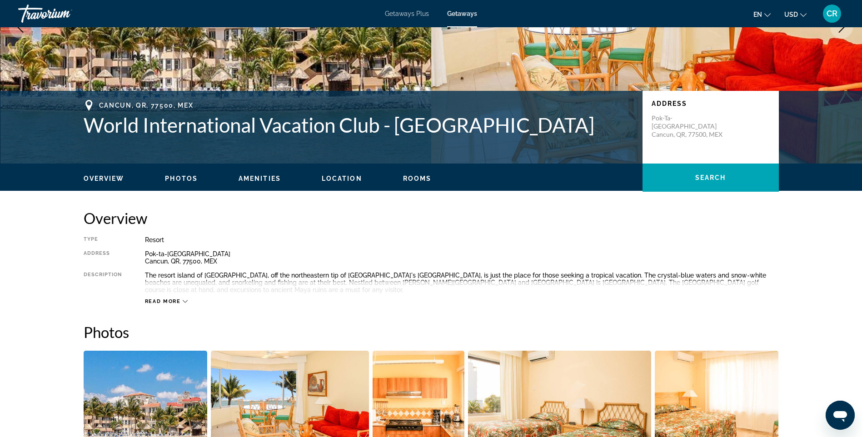
click at [172, 297] on div "Read more" at bounding box center [462, 292] width 634 height 25
click at [173, 297] on div "Read more" at bounding box center [462, 292] width 634 height 25
click at [173, 300] on span "Read more" at bounding box center [163, 302] width 36 height 6
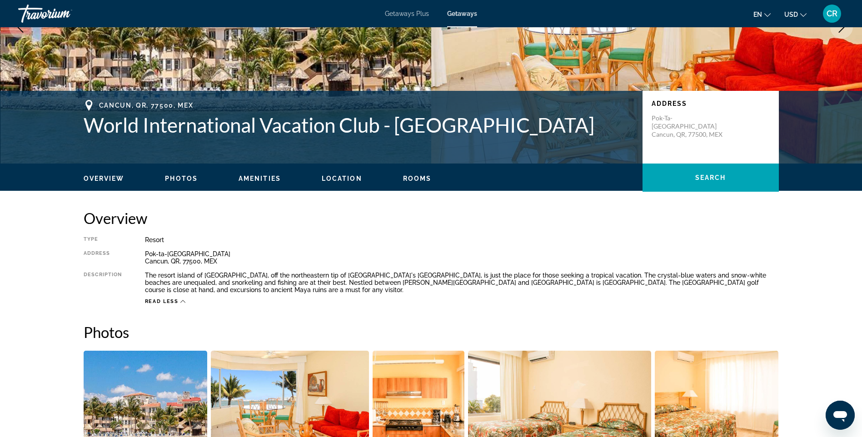
scroll to position [364, 0]
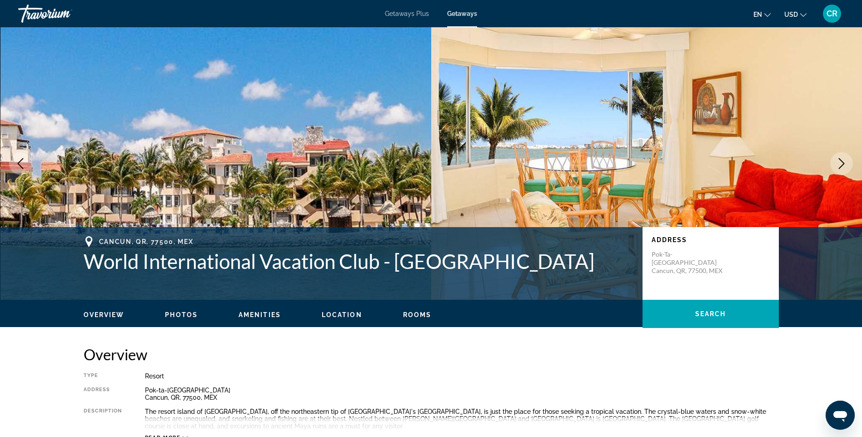
click at [58, 6] on div "Travorium" at bounding box center [63, 14] width 91 height 24
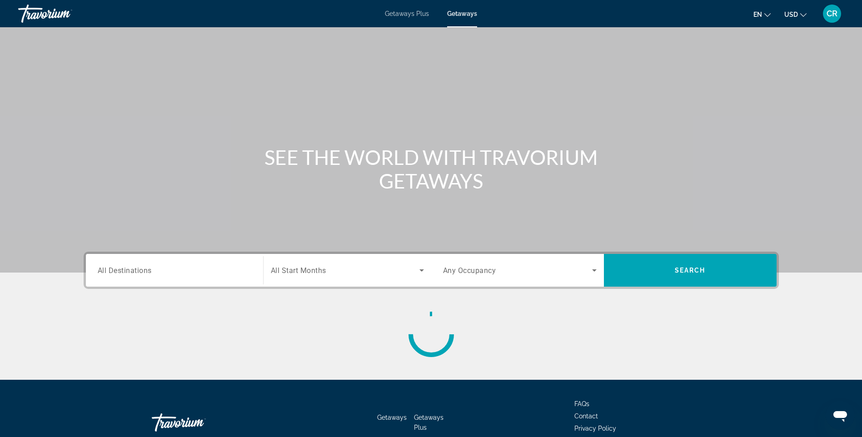
click at [58, 6] on div "Travorium" at bounding box center [63, 14] width 91 height 24
click at [200, 266] on input "Destination All Destinations" at bounding box center [175, 271] width 154 height 11
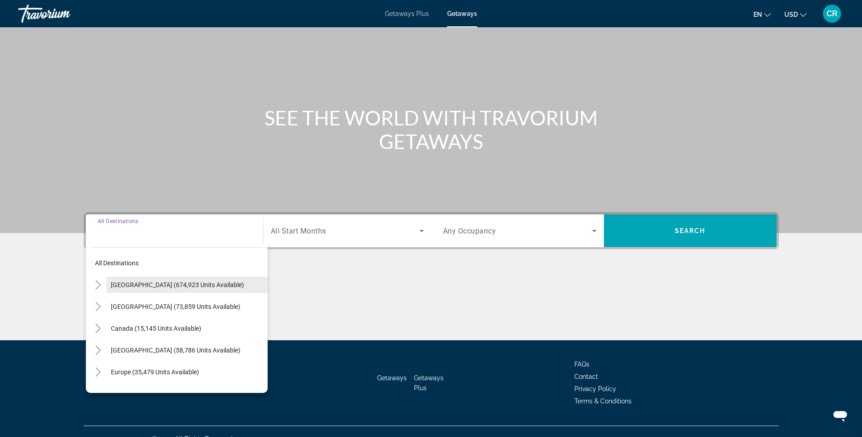
scroll to position [54, 0]
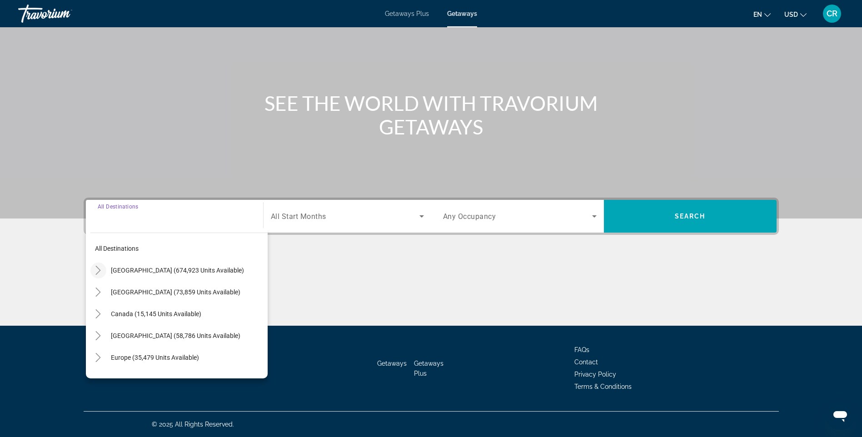
click at [95, 270] on icon "Toggle United States (674,923 units available)" at bounding box center [98, 270] width 9 height 9
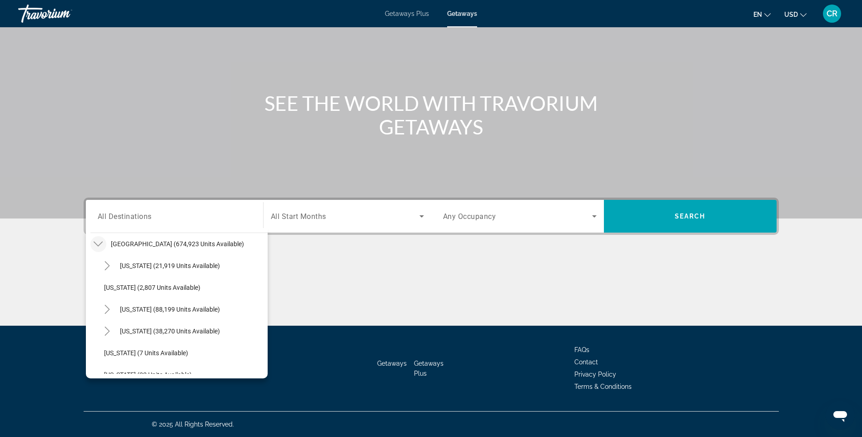
click at [95, 243] on icon "Toggle United States (674,923 units available)" at bounding box center [98, 244] width 9 height 5
click at [100, 267] on icon "Toggle Mexico (73,859 units available)" at bounding box center [98, 265] width 9 height 9
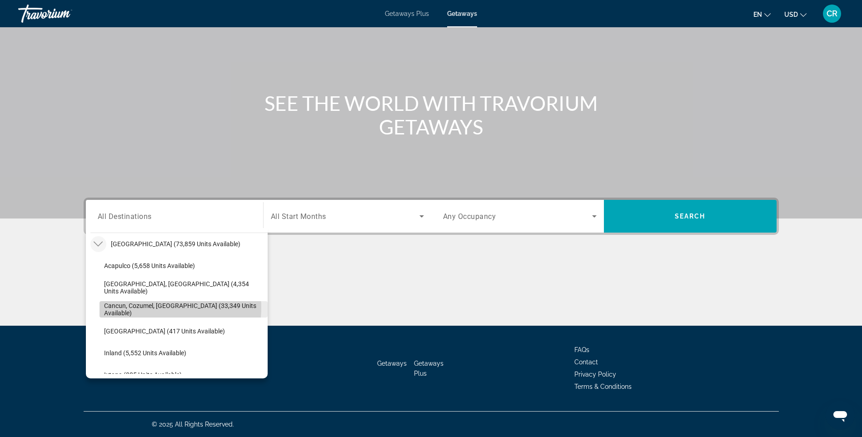
click at [152, 308] on span "Cancun, Cozumel, [GEOGRAPHIC_DATA] (33,349 units available)" at bounding box center [183, 309] width 159 height 15
type input "**********"
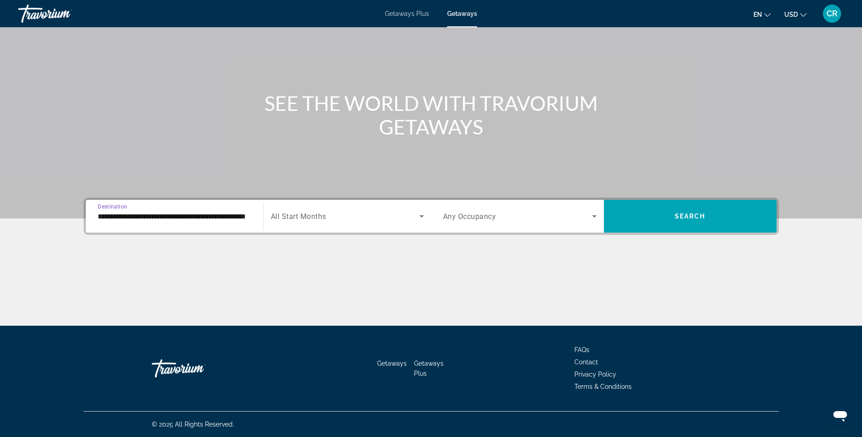
click at [330, 220] on span "Search widget" at bounding box center [345, 216] width 149 height 11
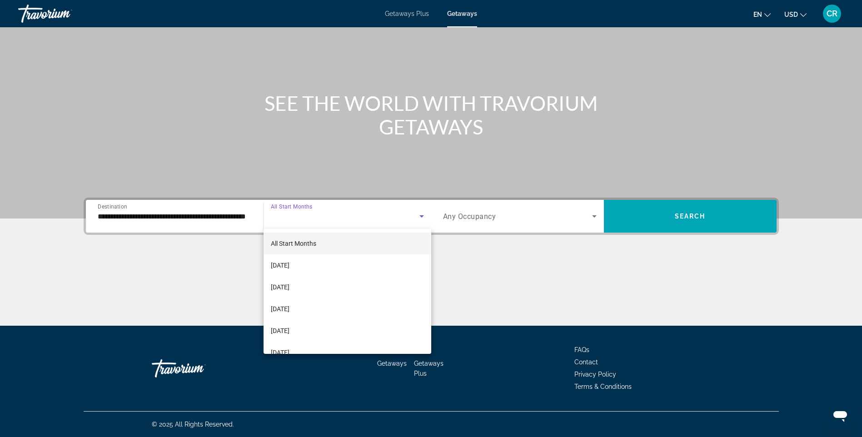
click at [561, 221] on div at bounding box center [431, 218] width 862 height 437
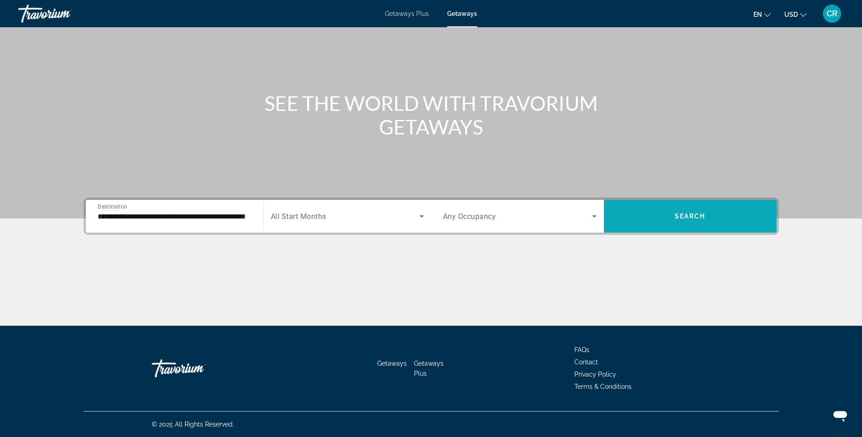
click at [667, 216] on span "Search widget" at bounding box center [690, 217] width 173 height 22
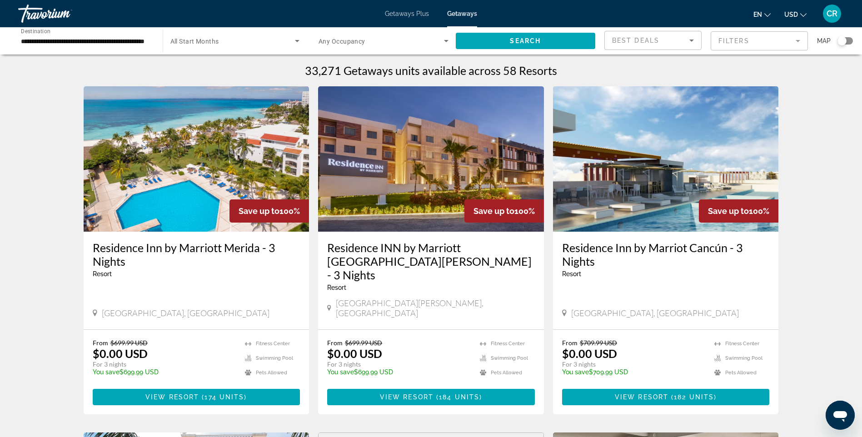
click at [842, 37] on div "Search widget" at bounding box center [842, 40] width 9 height 9
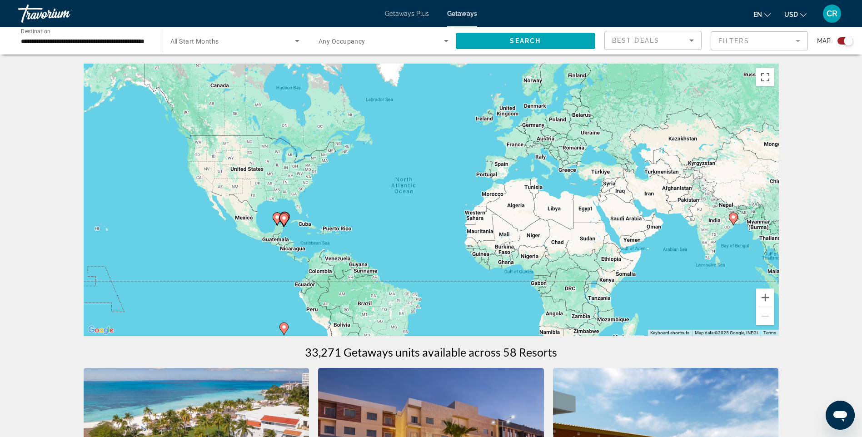
click at [291, 214] on div "To activate drag with keyboard, press Alt + Enter. Once in keyboard drag state,…" at bounding box center [432, 200] width 696 height 273
click at [287, 219] on image "Main content" at bounding box center [283, 218] width 5 height 5
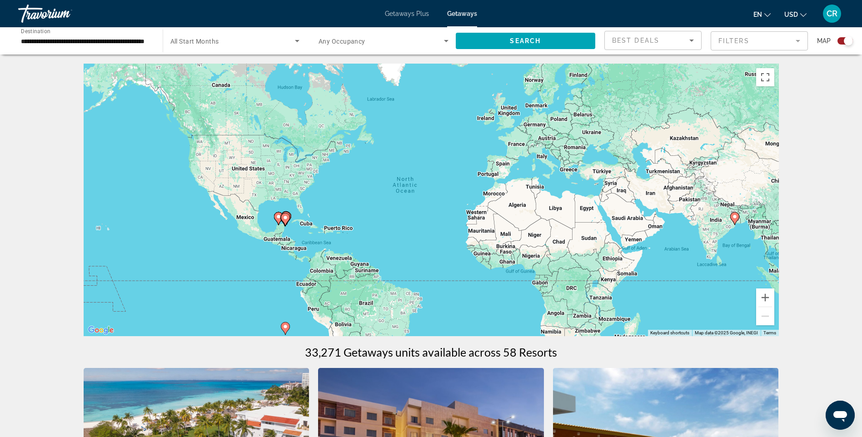
click at [289, 218] on icon "Main content" at bounding box center [285, 220] width 8 height 12
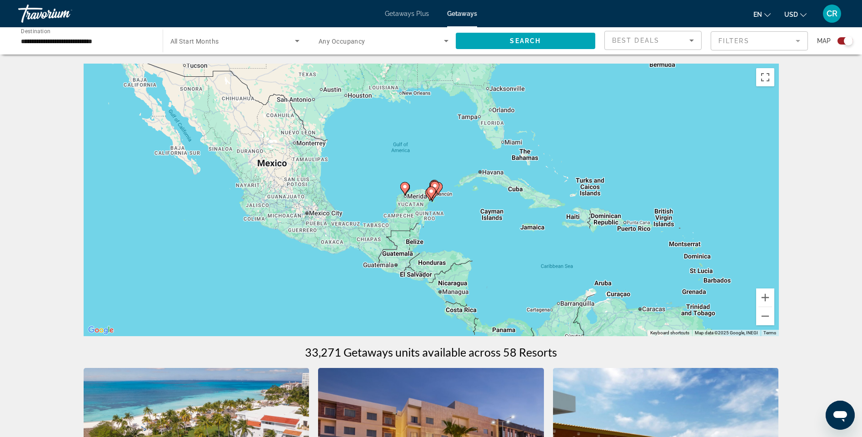
click at [464, 199] on div "To navigate, press the arrow keys. To activate drag with keyboard, press Alt + …" at bounding box center [432, 200] width 696 height 273
click at [437, 198] on div "To activate drag with keyboard, press Alt + Enter. Once in keyboard drag state,…" at bounding box center [432, 200] width 696 height 273
click at [436, 198] on gmp-advanced-marker "Main content" at bounding box center [431, 193] width 9 height 14
type input "**********"
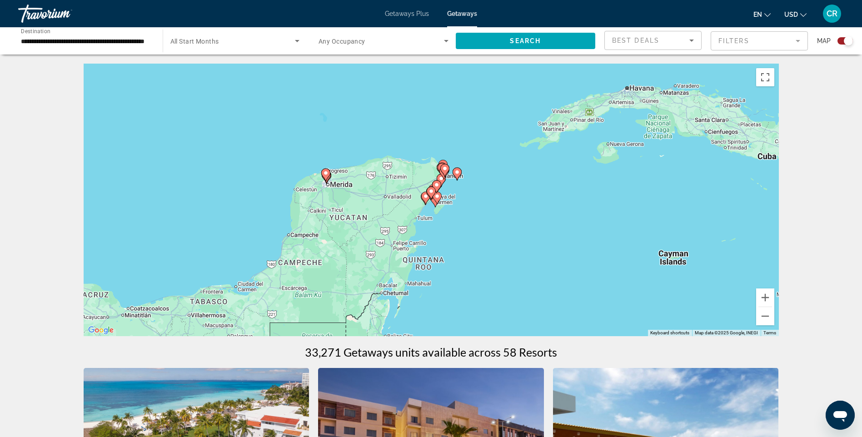
click at [456, 171] on image "Main content" at bounding box center [457, 172] width 5 height 5
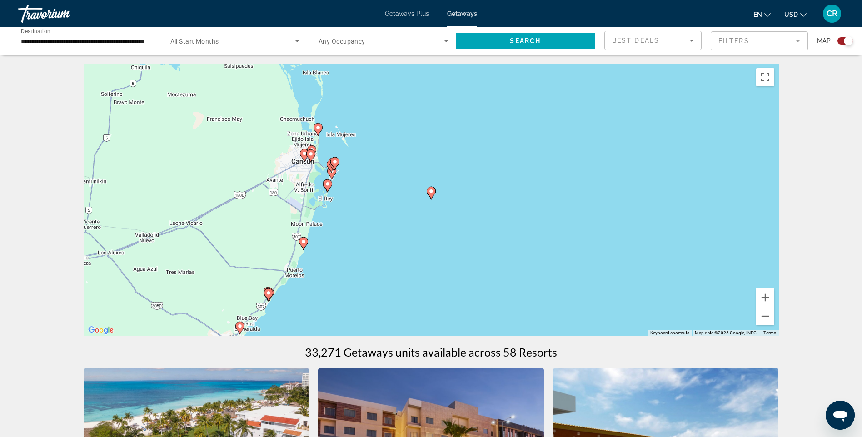
click at [335, 167] on icon "Main content" at bounding box center [335, 164] width 8 height 12
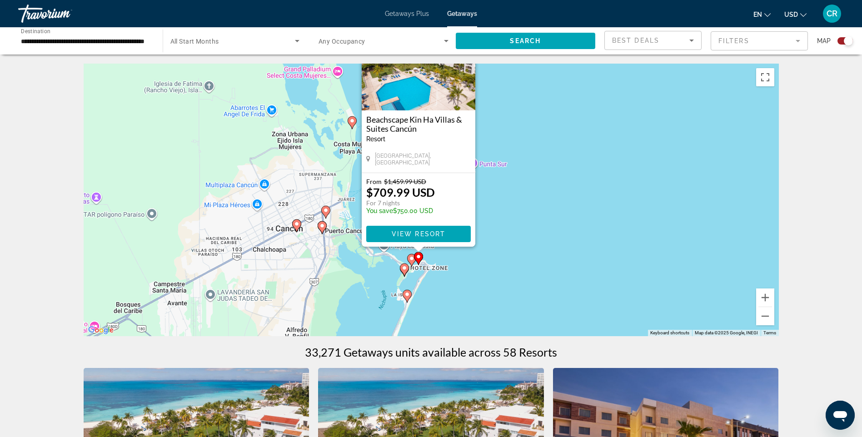
drag, startPoint x: 524, startPoint y: 261, endPoint x: 509, endPoint y: 198, distance: 65.0
click at [509, 198] on div "To activate drag with keyboard, press Alt + Enter. Once in keyboard drag state,…" at bounding box center [432, 200] width 696 height 273
click at [408, 299] on icon "Main content" at bounding box center [407, 297] width 8 height 12
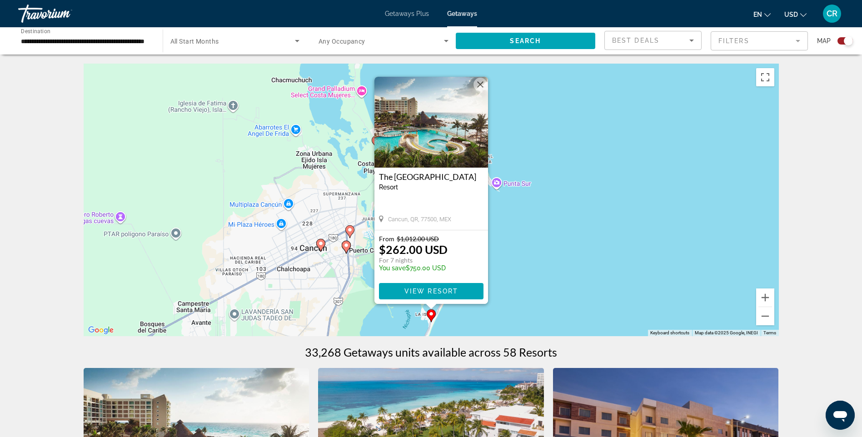
click at [516, 286] on div "To activate drag with keyboard, press Alt + Enter. Once in keyboard drag state,…" at bounding box center [432, 200] width 696 height 273
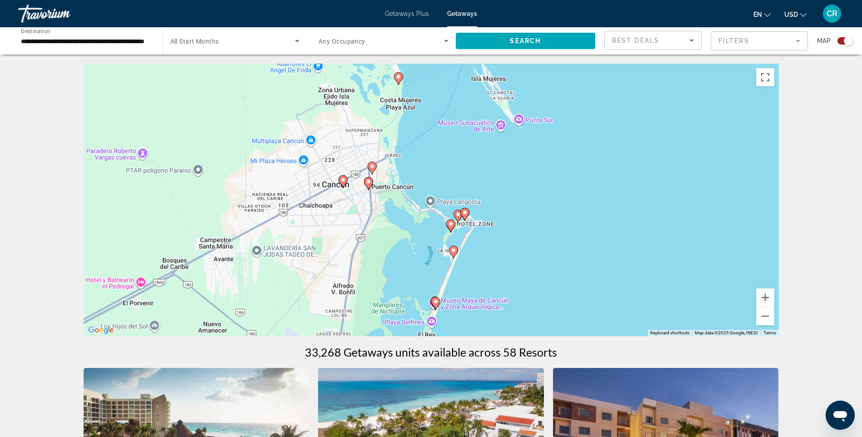
drag, startPoint x: 480, startPoint y: 288, endPoint x: 490, endPoint y: 237, distance: 51.9
click at [490, 237] on div "To activate drag with keyboard, press Alt + Enter. Once in keyboard drag state,…" at bounding box center [432, 200] width 696 height 273
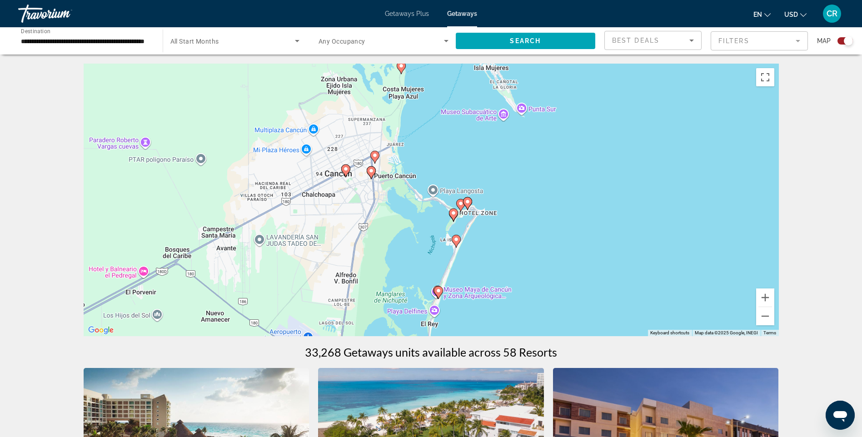
click at [459, 242] on icon "Main content" at bounding box center [456, 242] width 8 height 12
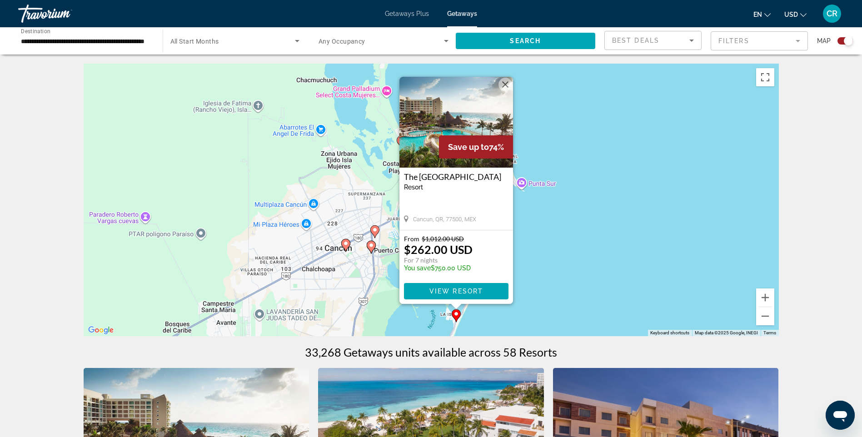
click at [529, 242] on div "To activate drag with keyboard, press Alt + Enter. Once in keyboard drag state,…" at bounding box center [432, 200] width 696 height 273
click at [533, 270] on div "To activate drag with keyboard, press Alt + Enter. Once in keyboard drag state,…" at bounding box center [432, 200] width 696 height 273
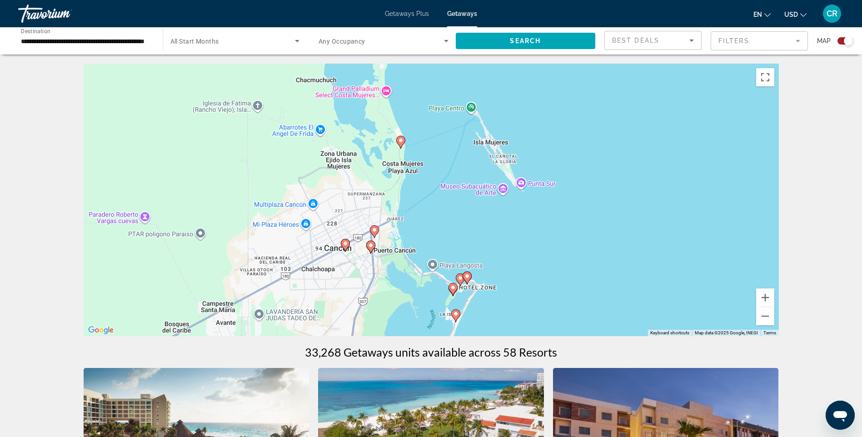
click at [460, 318] on gmp-advanced-marker "Main content" at bounding box center [455, 316] width 9 height 14
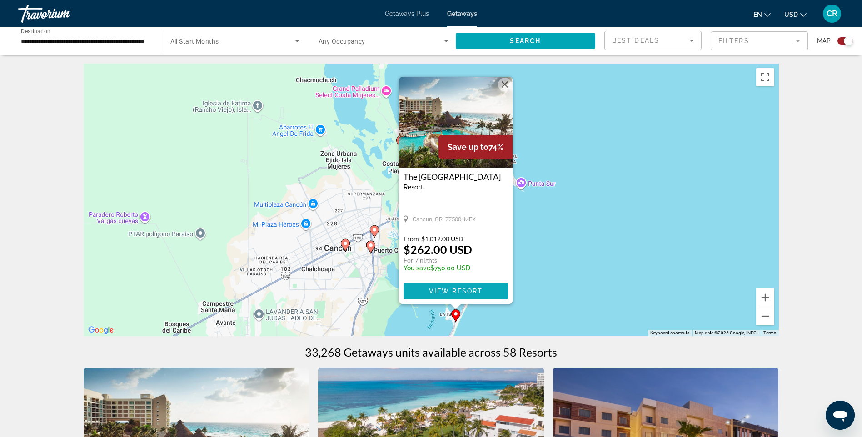
click at [471, 298] on span "Main content" at bounding box center [456, 292] width 105 height 22
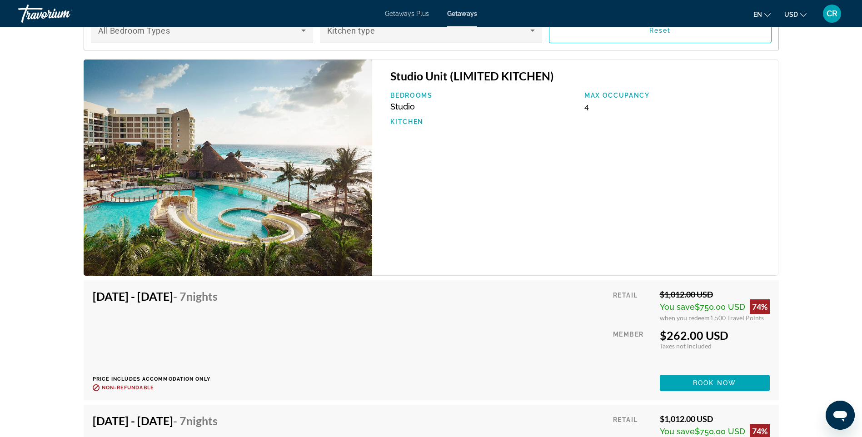
scroll to position [1647, 0]
